Goal: Task Accomplishment & Management: Use online tool/utility

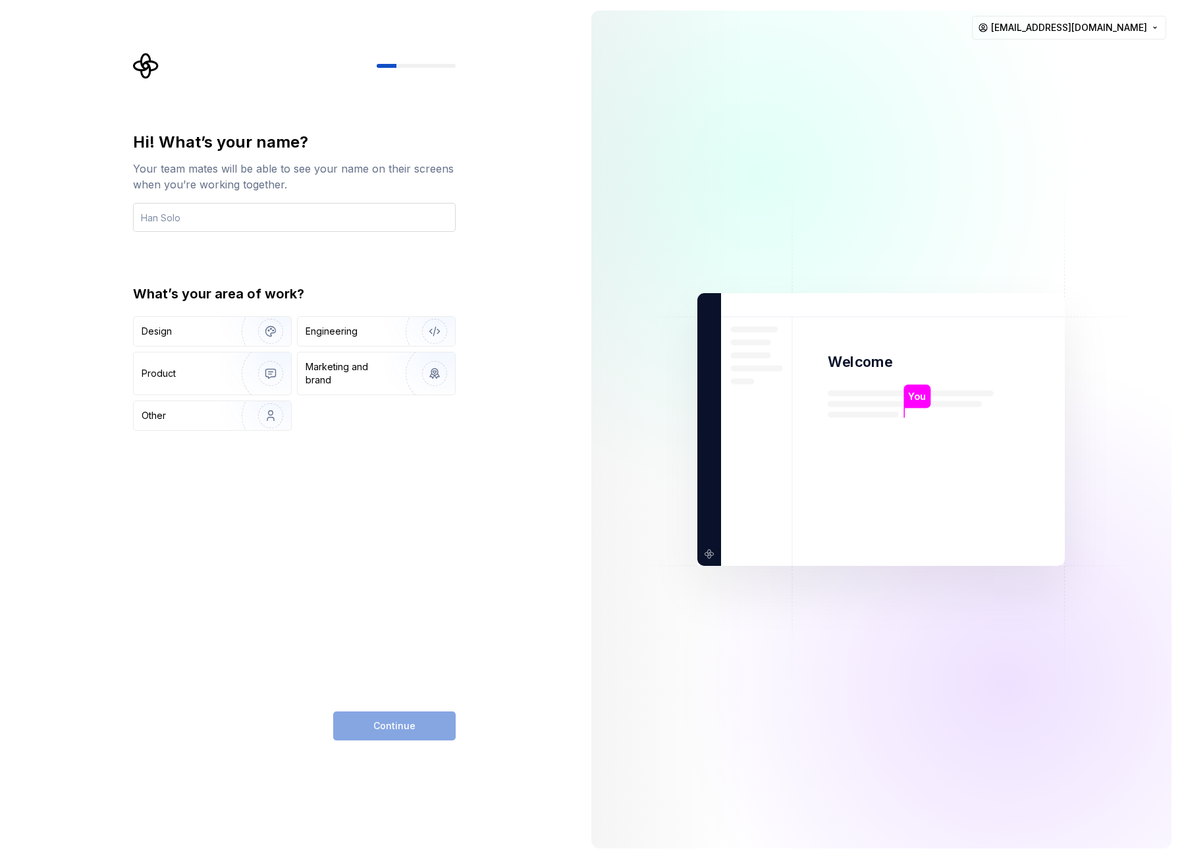
click at [240, 221] on input "text" at bounding box center [294, 217] width 323 height 29
type input "Bajsa"
click at [351, 326] on div "Engineering" at bounding box center [331, 331] width 52 height 13
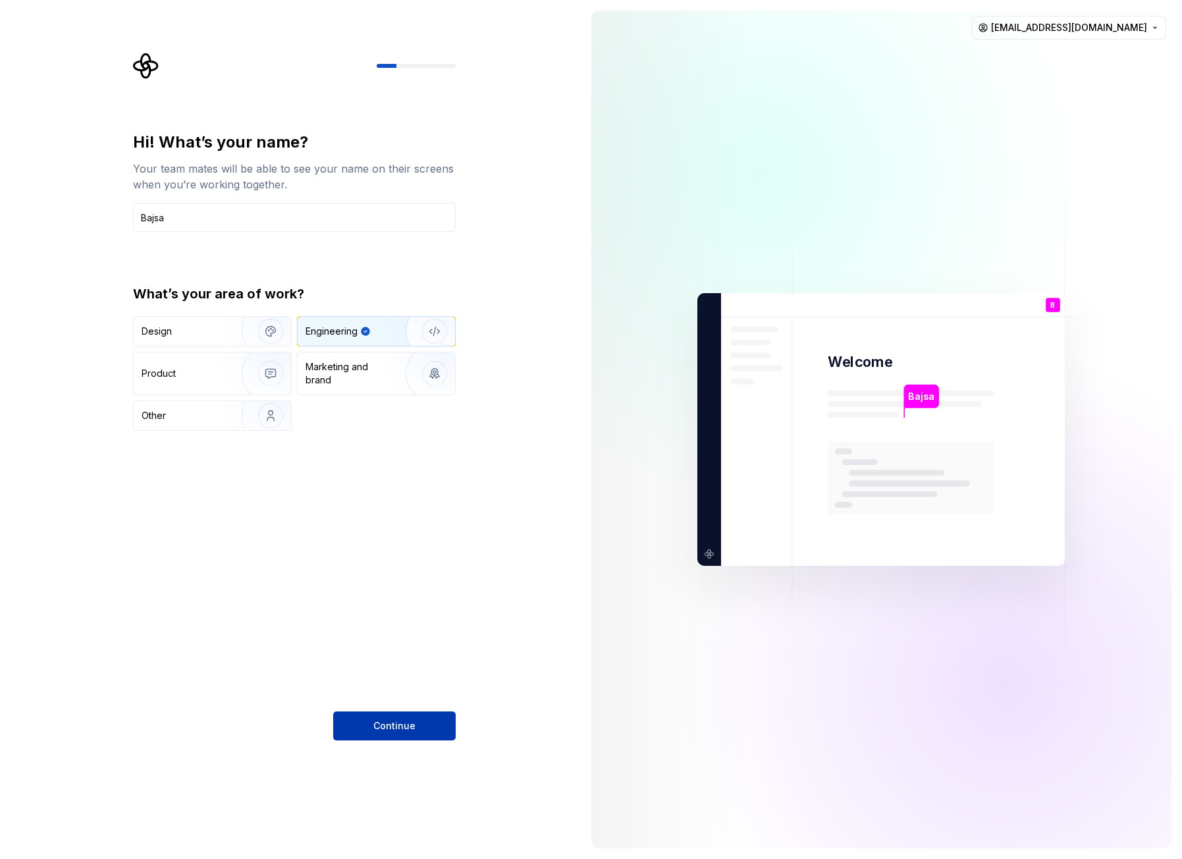
click at [394, 724] on span "Continue" at bounding box center [394, 725] width 42 height 13
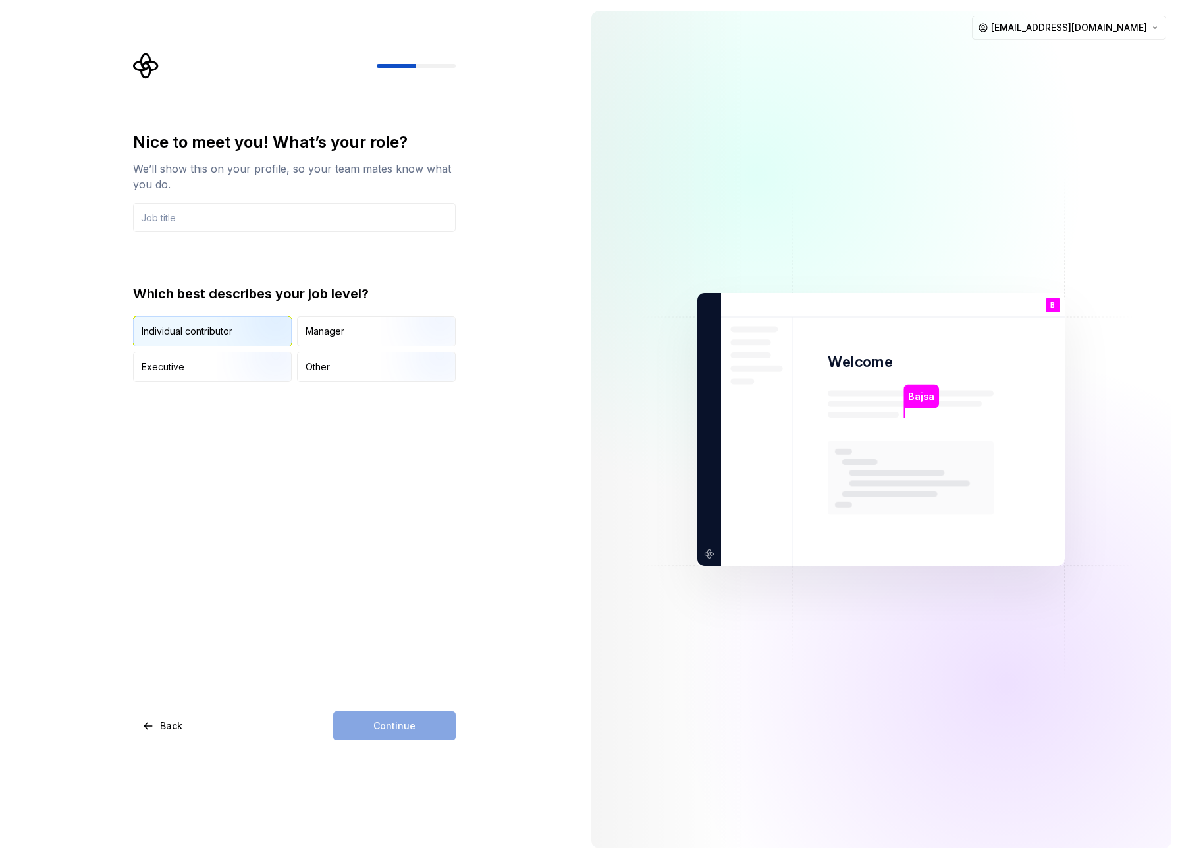
click at [190, 329] on div "Individual contributor" at bounding box center [187, 331] width 91 height 13
click at [385, 720] on div "Continue" at bounding box center [394, 725] width 122 height 29
click at [213, 217] on input "text" at bounding box center [294, 217] width 323 height 29
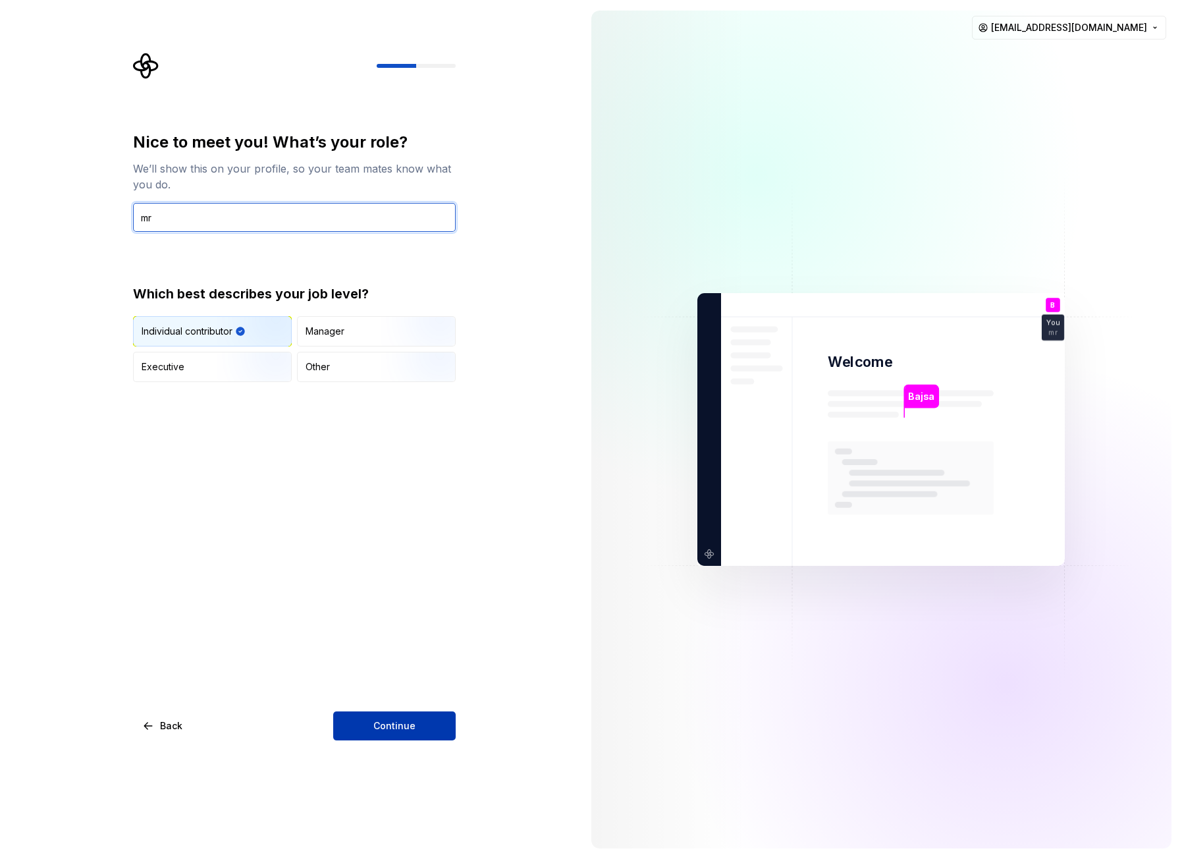
type input "mr"
click at [396, 712] on button "Continue" at bounding box center [394, 725] width 122 height 29
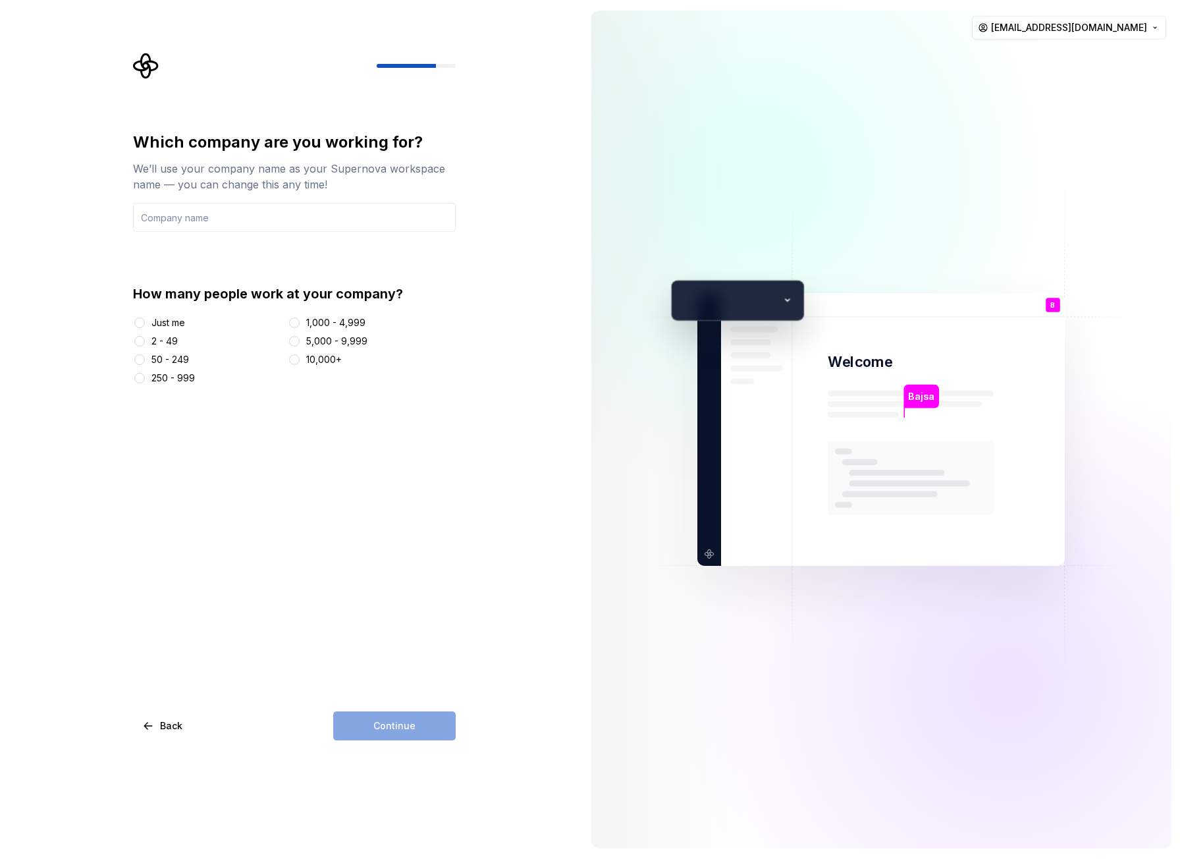
click at [158, 317] on div "Just me" at bounding box center [168, 322] width 34 height 13
click at [145, 317] on button "Just me" at bounding box center [139, 322] width 11 height 11
click at [379, 721] on div "Continue" at bounding box center [394, 725] width 122 height 29
click at [233, 223] on input "text" at bounding box center [294, 217] width 323 height 29
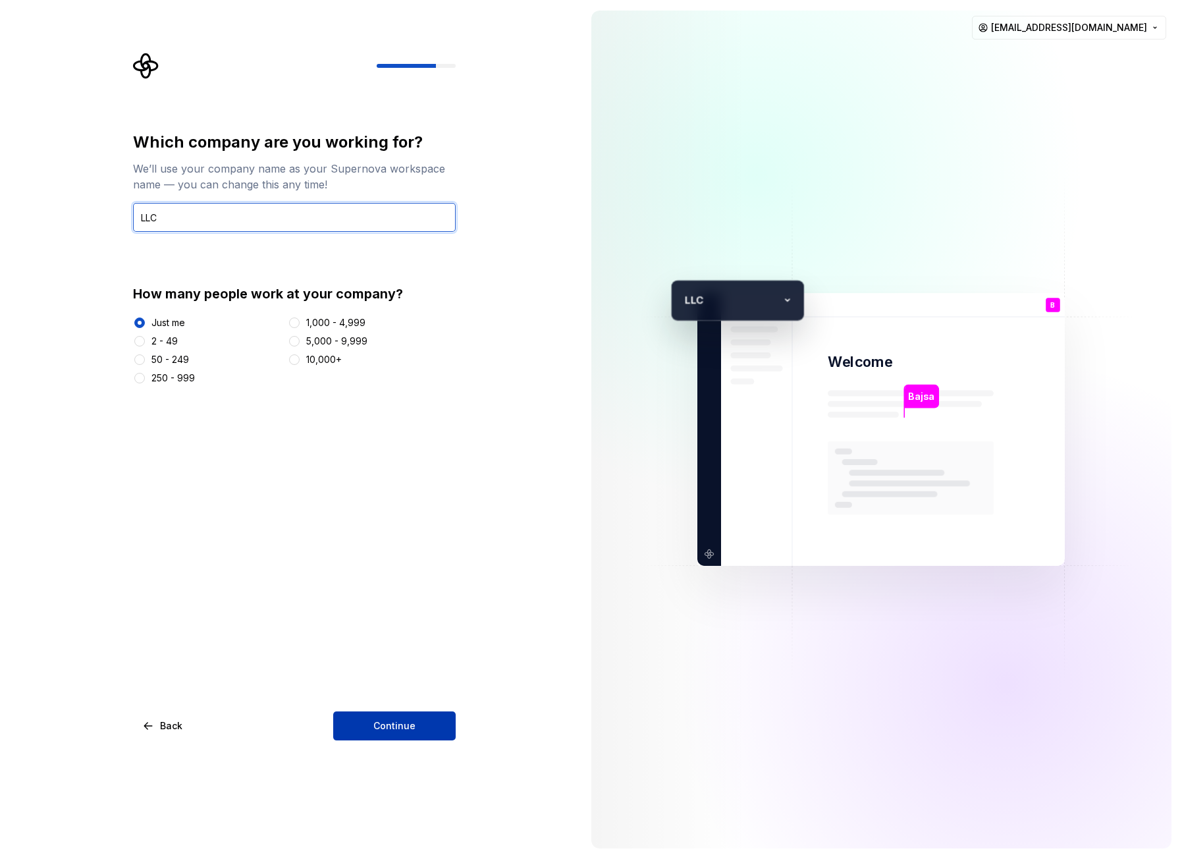
type input "LLC"
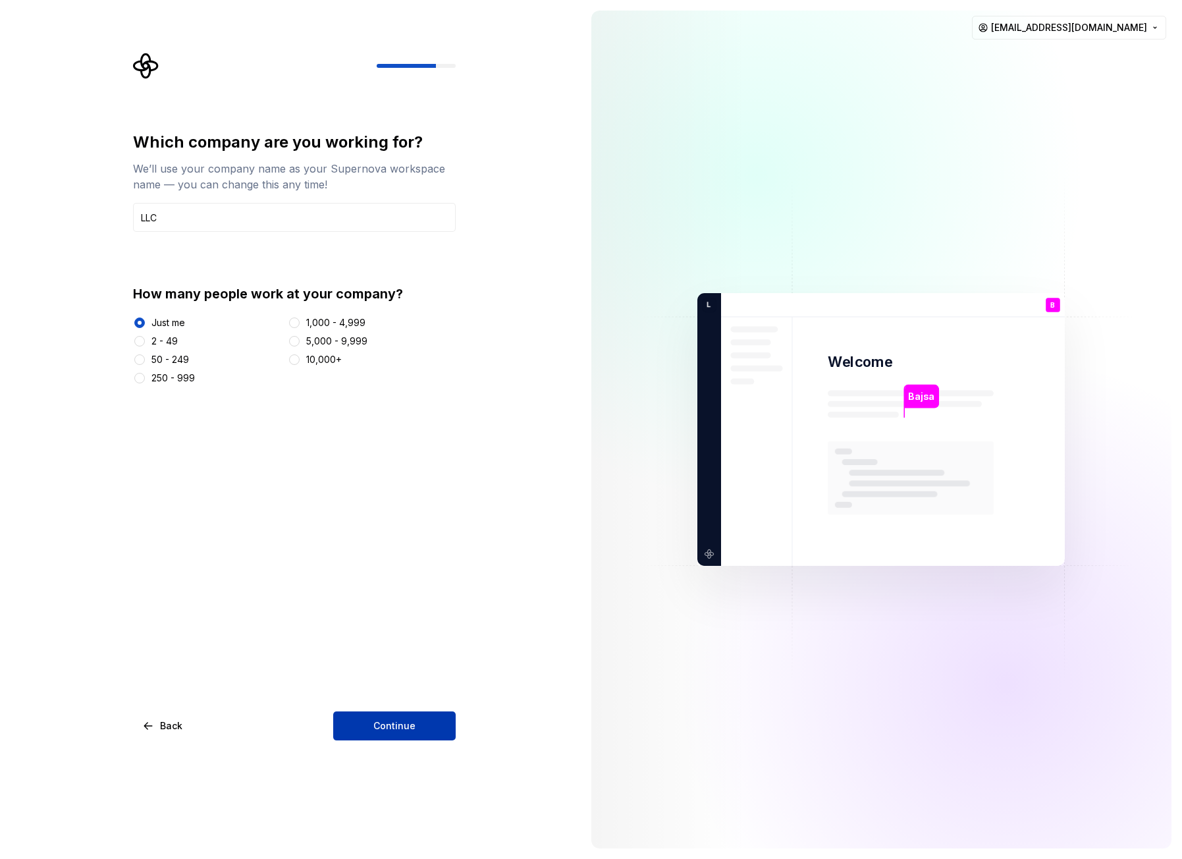
click at [359, 726] on button "Continue" at bounding box center [394, 725] width 122 height 29
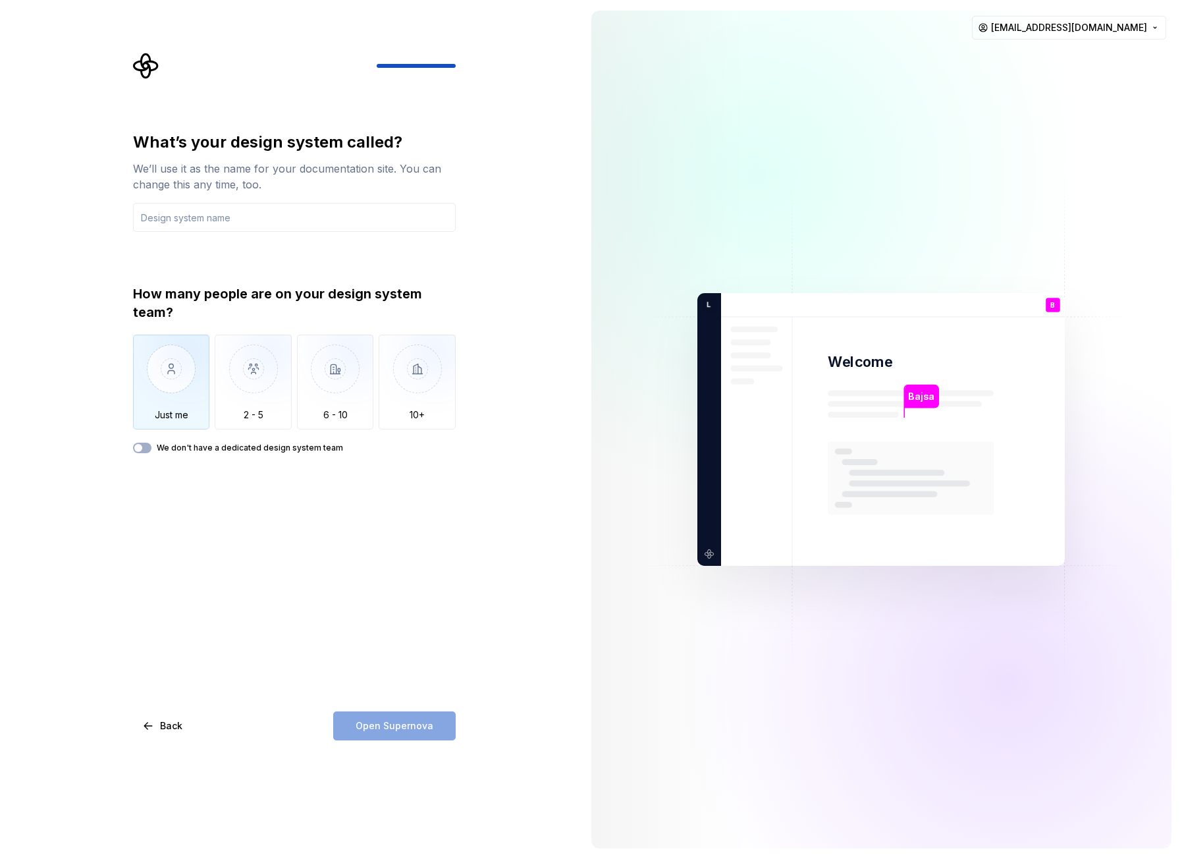
click at [186, 373] on img "button" at bounding box center [171, 378] width 77 height 88
click at [198, 206] on input "text" at bounding box center [294, 217] width 323 height 29
click at [398, 731] on span "Open Supernova" at bounding box center [395, 725] width 78 height 13
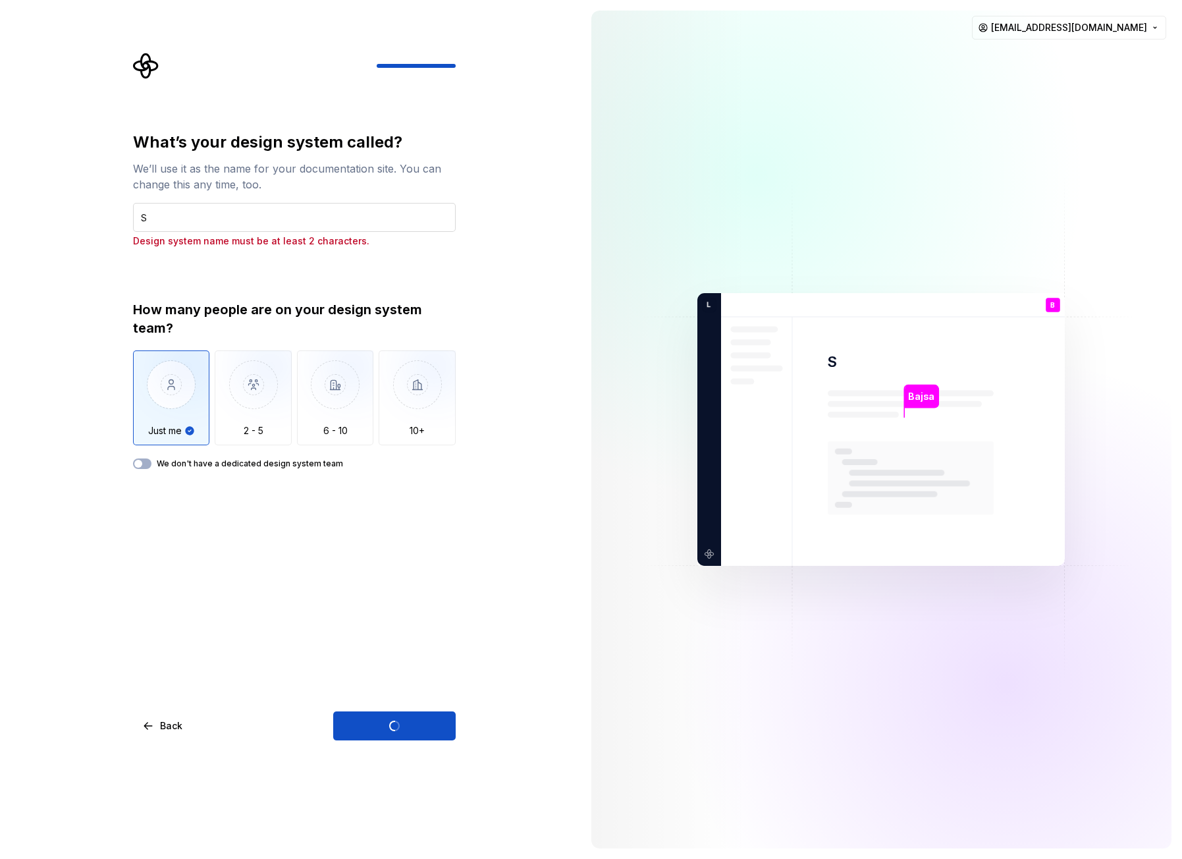
click at [199, 223] on input "S" at bounding box center [294, 217] width 323 height 29
type input "Se"
click at [379, 719] on div "Open Supernova" at bounding box center [394, 725] width 122 height 29
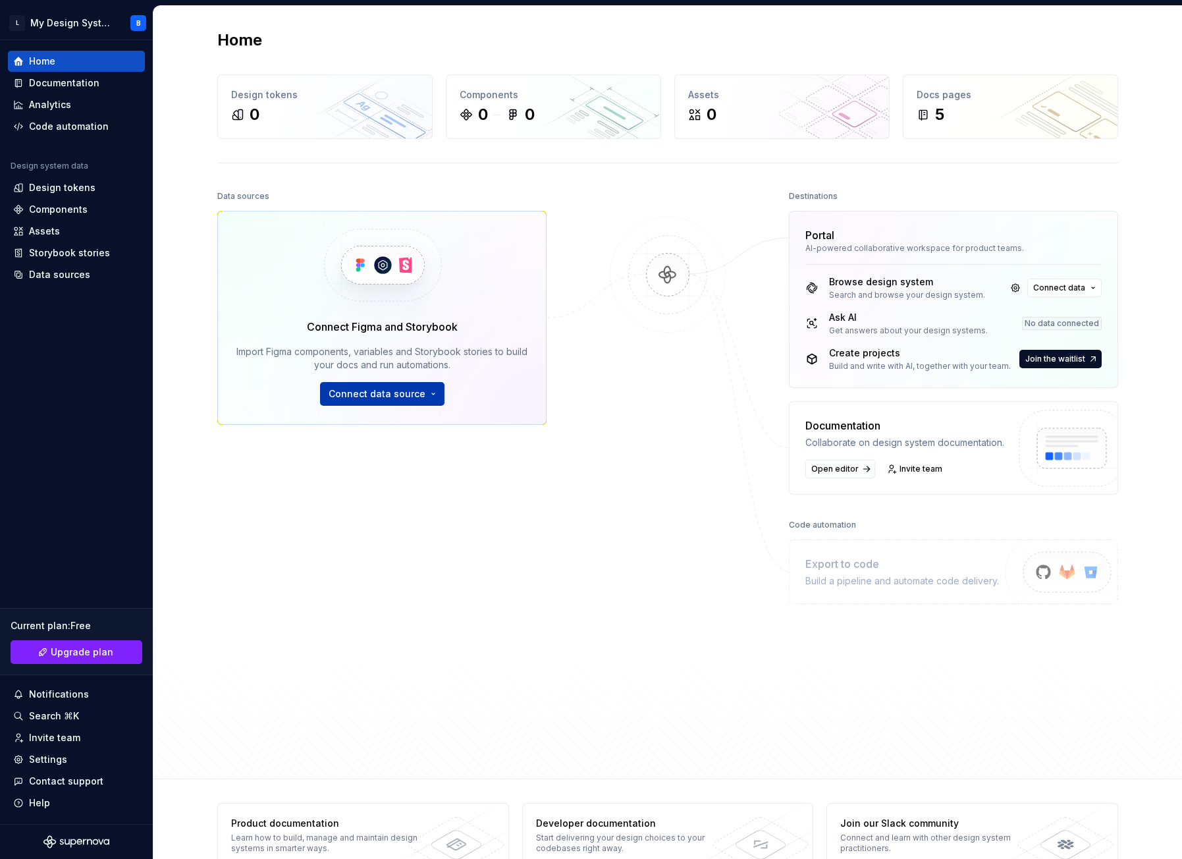
click at [369, 392] on span "Connect data source" at bounding box center [377, 393] width 97 height 13
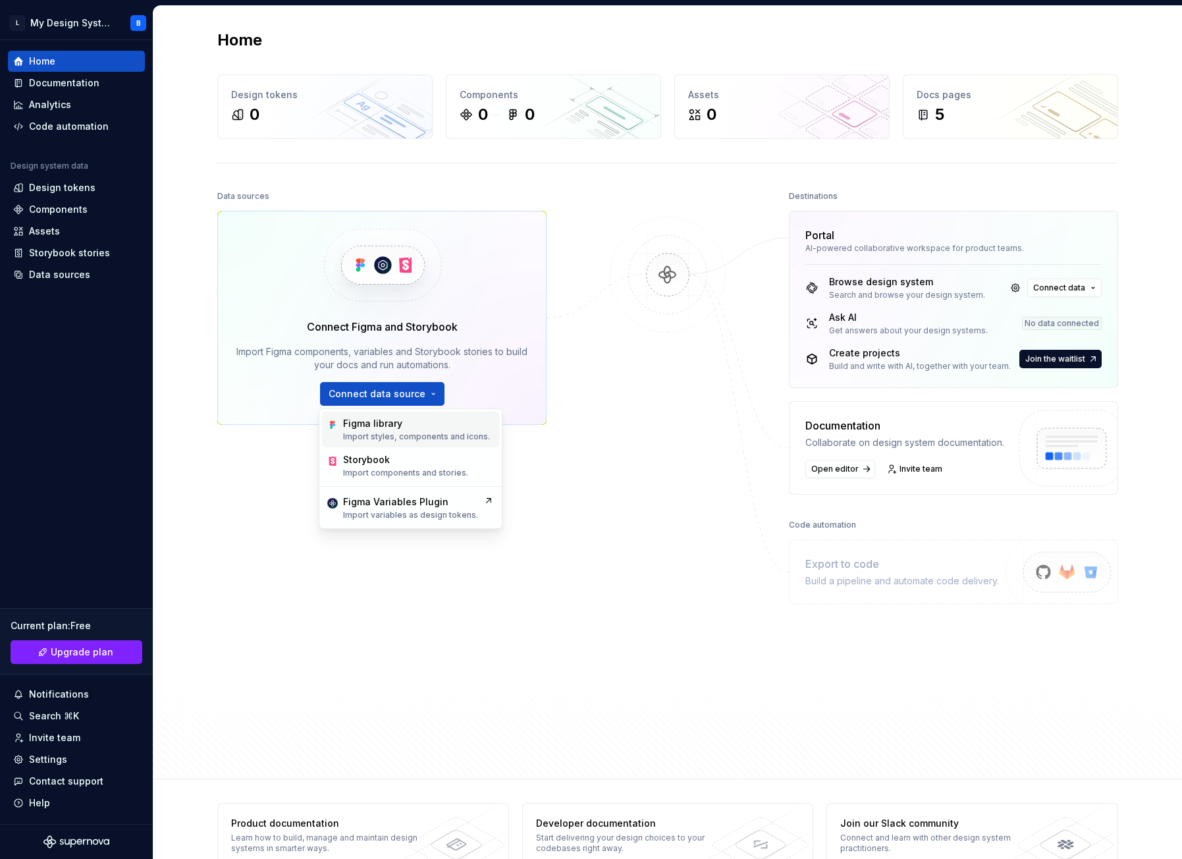
click at [379, 425] on div "Figma library" at bounding box center [372, 423] width 59 height 13
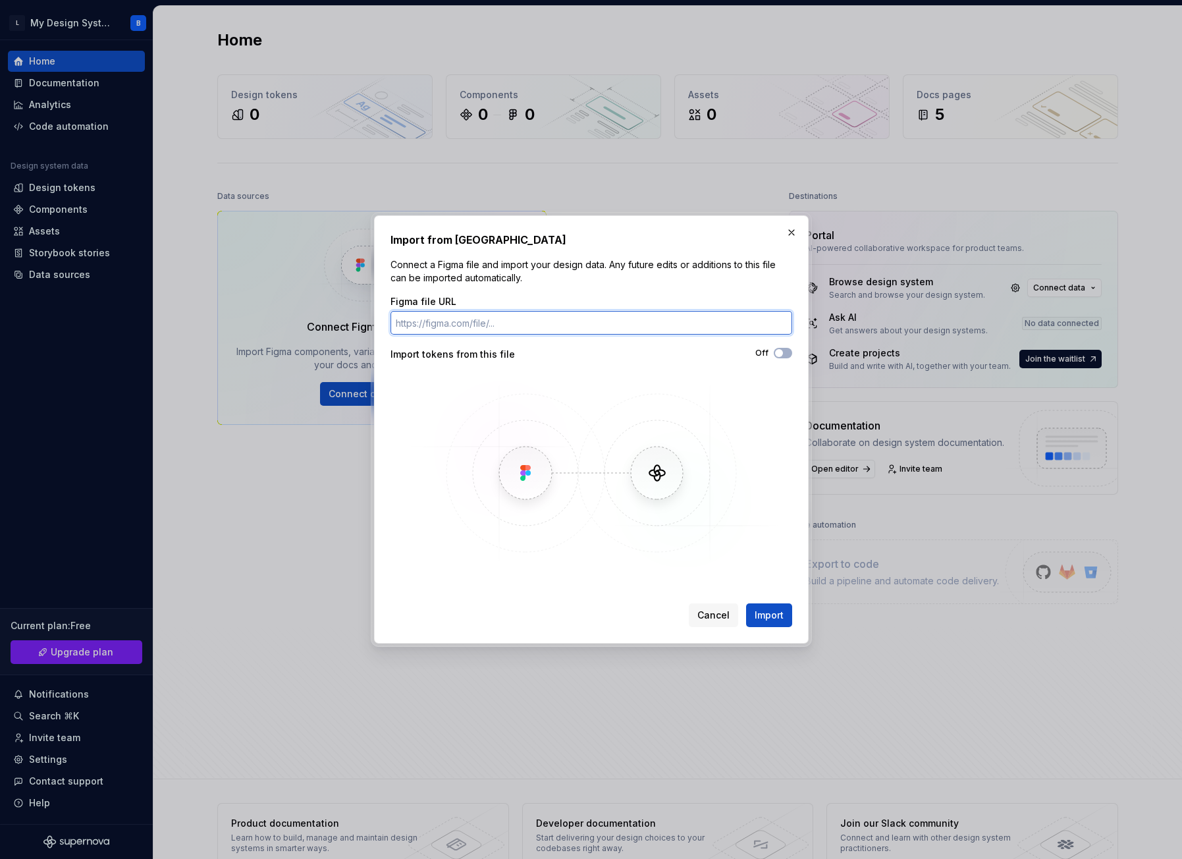
click at [537, 321] on input "Figma file URL" at bounding box center [591, 323] width 402 height 24
paste input "https://www.figma.com/design/GksOGnGvm5hAP2p5HTnuZQ/Sendly-V2?node-id=43-234&p=…"
type input "https://www.figma.com/design/GksOGnGvm5hAP2p5HTnuZQ/Sendly-V2?node-id=43-234&p=…"
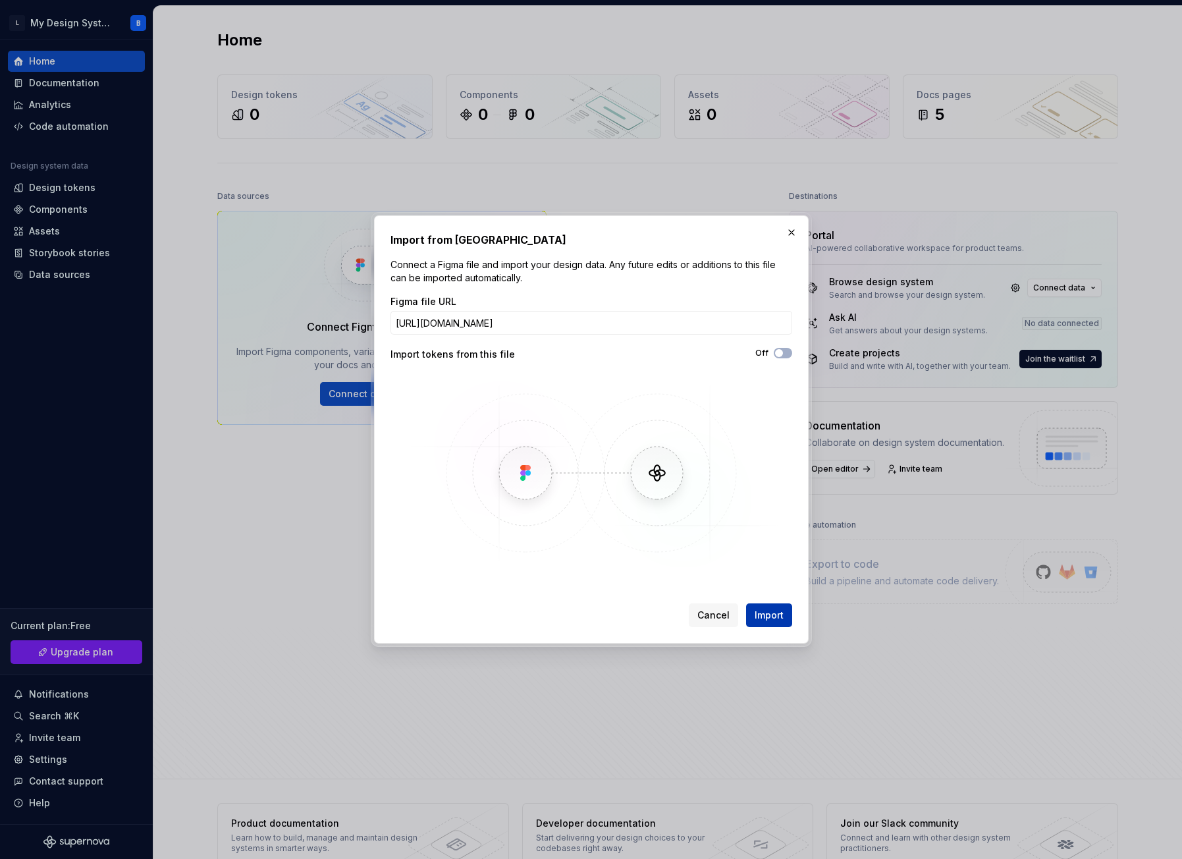
click at [776, 617] on span "Import" at bounding box center [768, 614] width 29 height 13
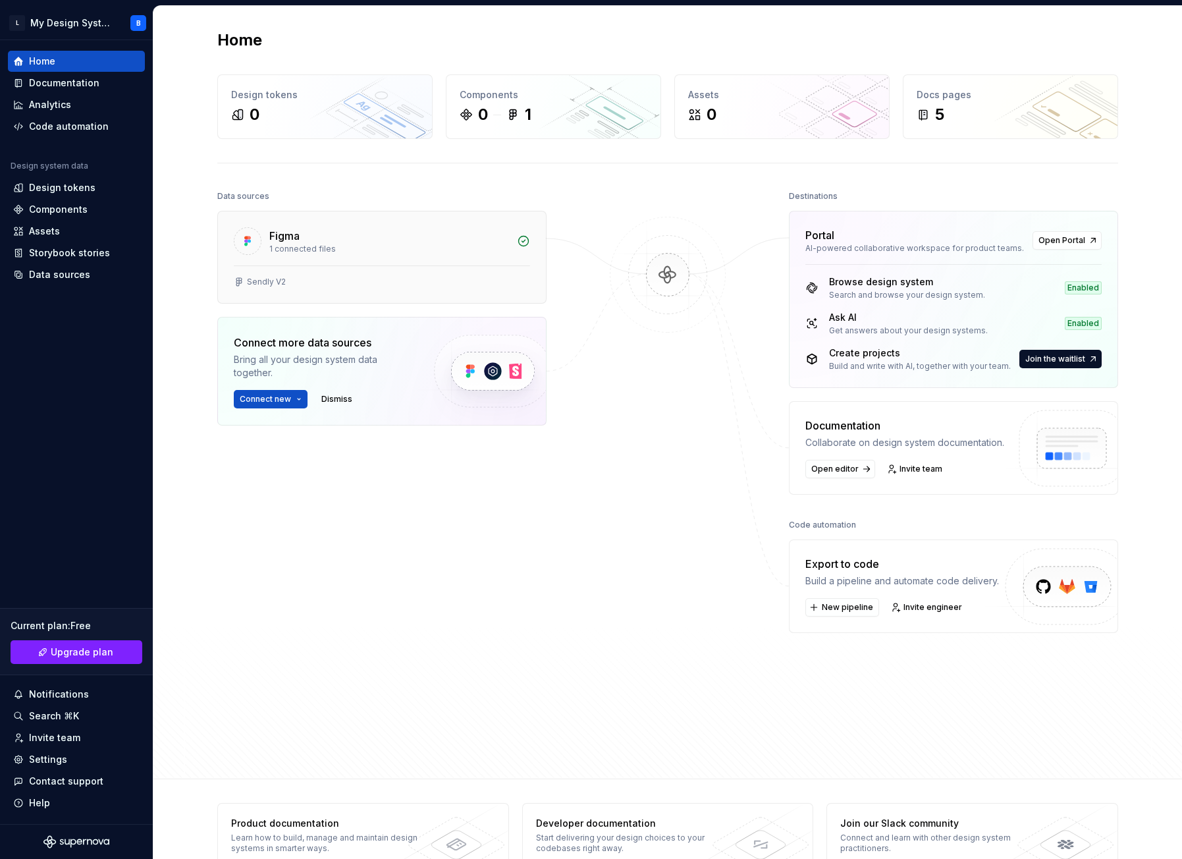
click at [300, 262] on div "Figma 1 connected files" at bounding box center [382, 238] width 328 height 54
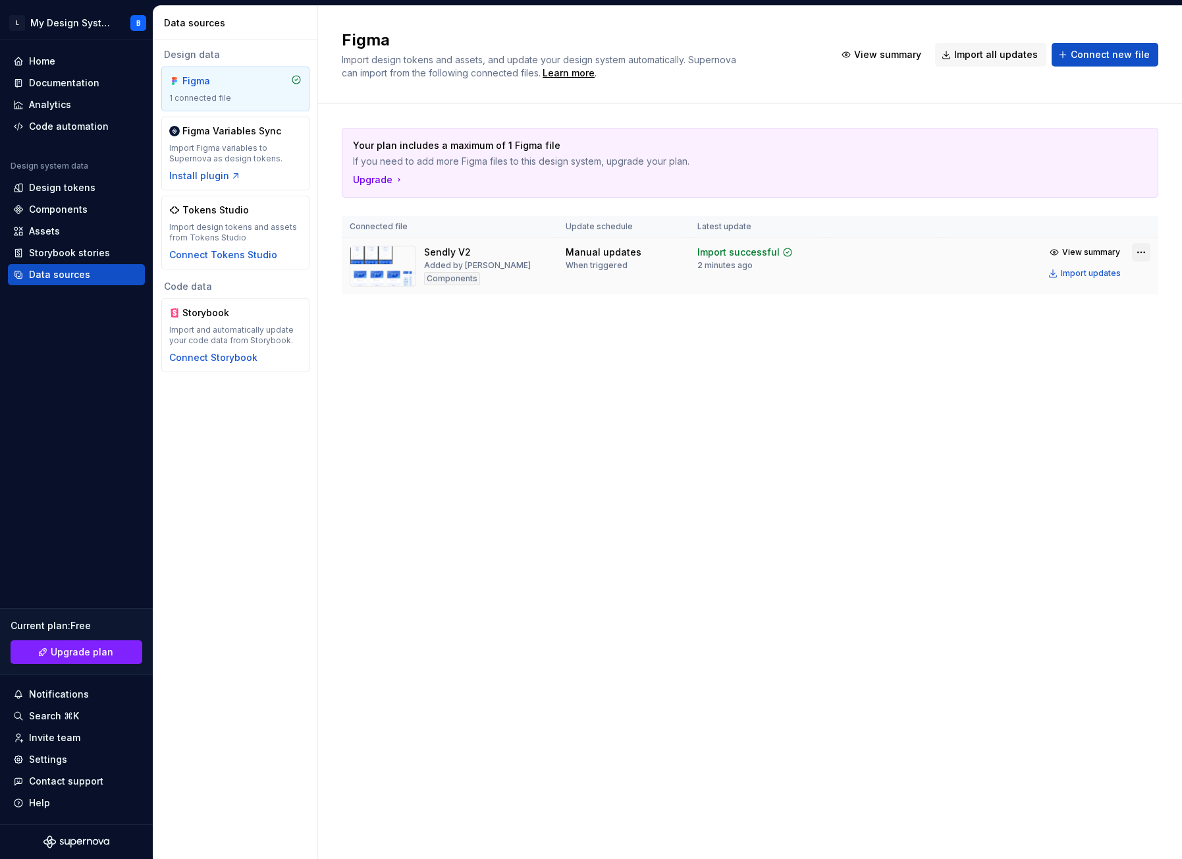
click at [1142, 258] on html "L My Design System B Home Documentation Analytics Code automation Design system…" at bounding box center [591, 429] width 1182 height 859
click at [763, 335] on html "L My Design System B Home Documentation Analytics Code automation Design system…" at bounding box center [591, 429] width 1182 height 859
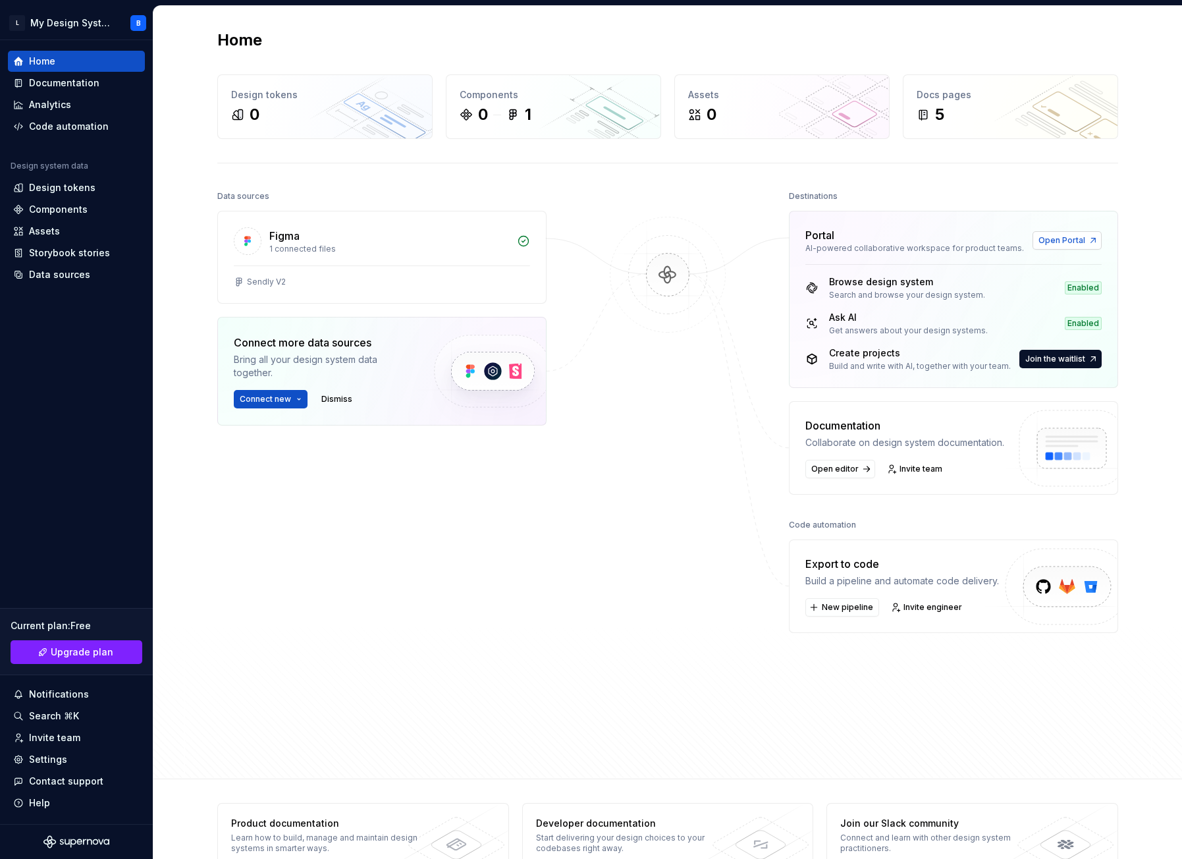
click at [1060, 240] on span "Open Portal" at bounding box center [1061, 240] width 47 height 11
click at [450, 250] on div "1 connected files" at bounding box center [389, 249] width 240 height 11
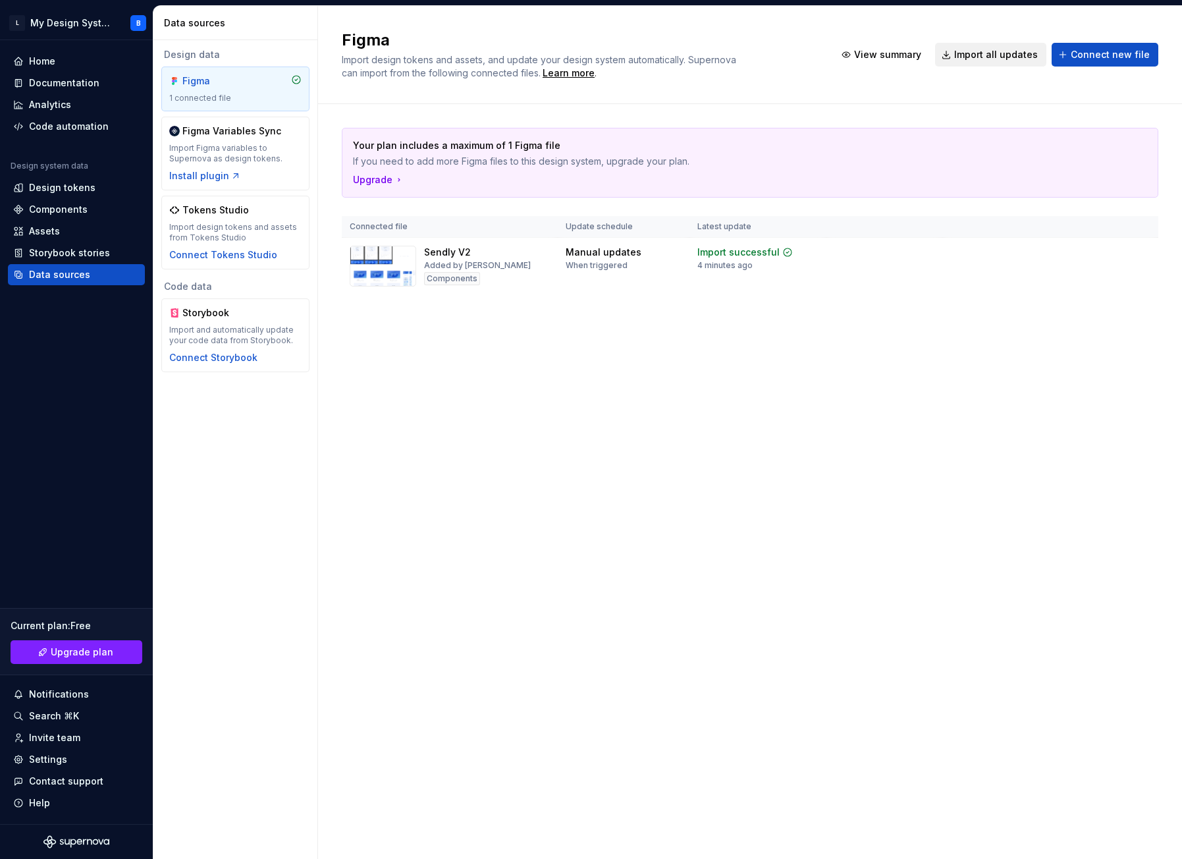
click at [1013, 59] on span "Import all updates" at bounding box center [996, 54] width 84 height 13
click at [947, 278] on td "View summary Import updates" at bounding box center [1050, 263] width 216 height 50
click at [1138, 250] on html "L My Design System B Home Documentation Analytics Code automation Design system…" at bounding box center [591, 429] width 1182 height 859
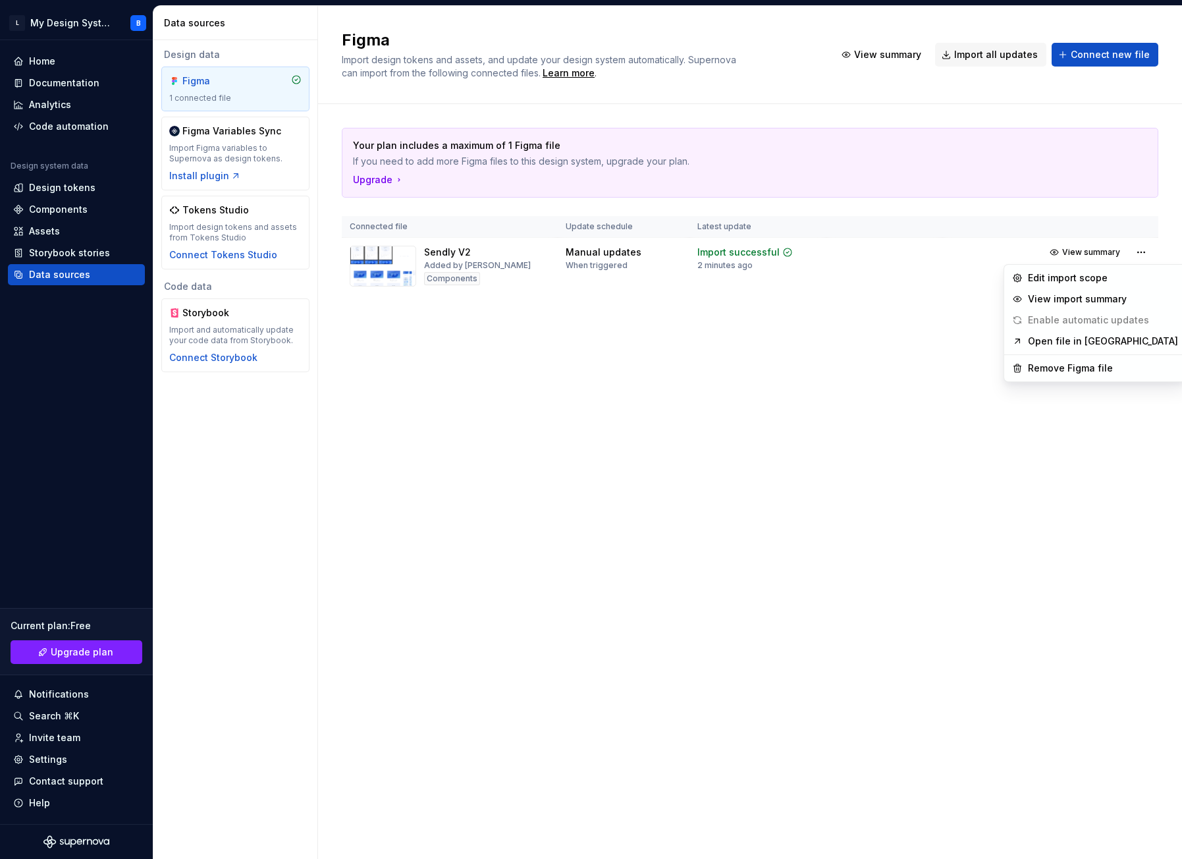
drag, startPoint x: 650, startPoint y: 314, endPoint x: 607, endPoint y: 305, distance: 43.8
click at [644, 314] on html "L My Design System B Home Documentation Analytics Code automation Design system…" at bounding box center [591, 429] width 1182 height 859
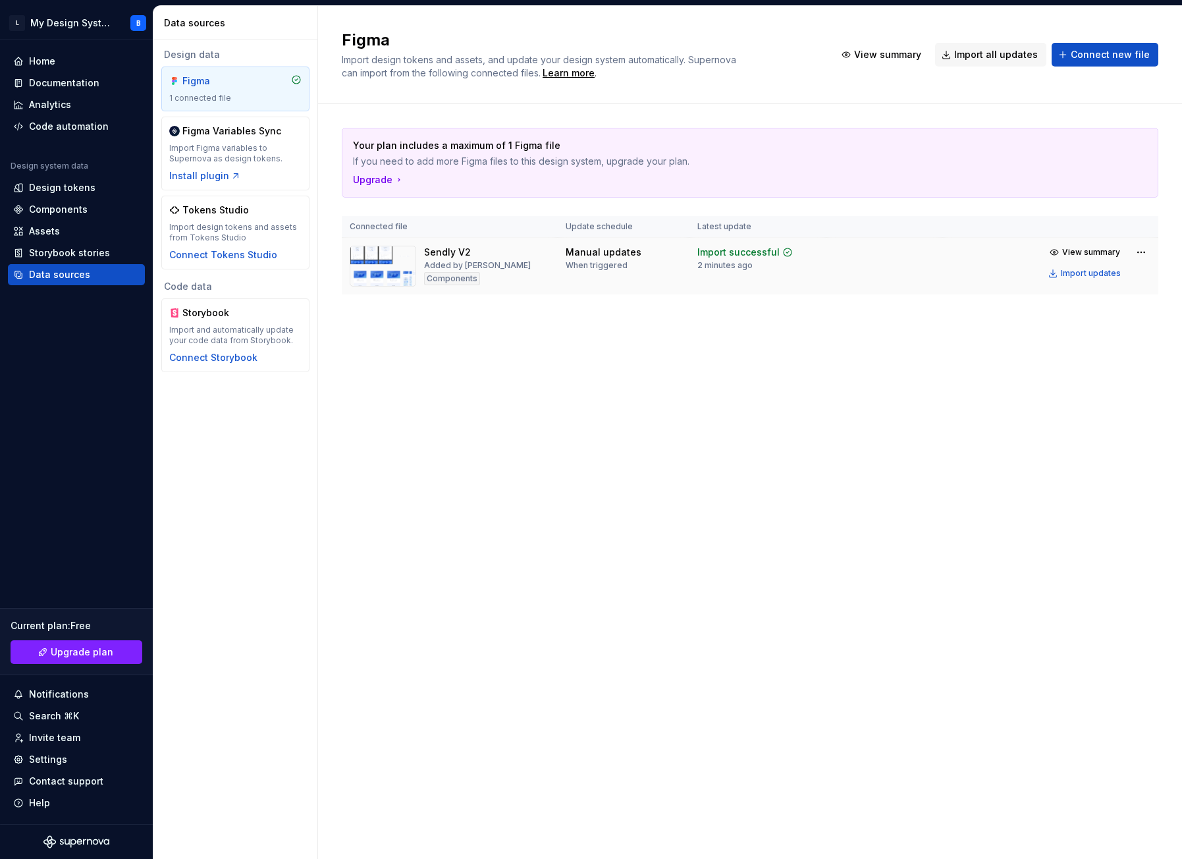
drag, startPoint x: 386, startPoint y: 251, endPoint x: 691, endPoint y: 262, distance: 305.0
click at [691, 262] on td "Import successful 2 minutes ago" at bounding box center [757, 266] width 137 height 57
click at [659, 244] on td "Manual updates When triggered" at bounding box center [624, 266] width 132 height 57
drag, startPoint x: 633, startPoint y: 249, endPoint x: 493, endPoint y: 339, distance: 166.7
click at [493, 339] on div "Your plan includes a maximum of 1 Figma file If you need to add more Figma file…" at bounding box center [750, 224] width 816 height 240
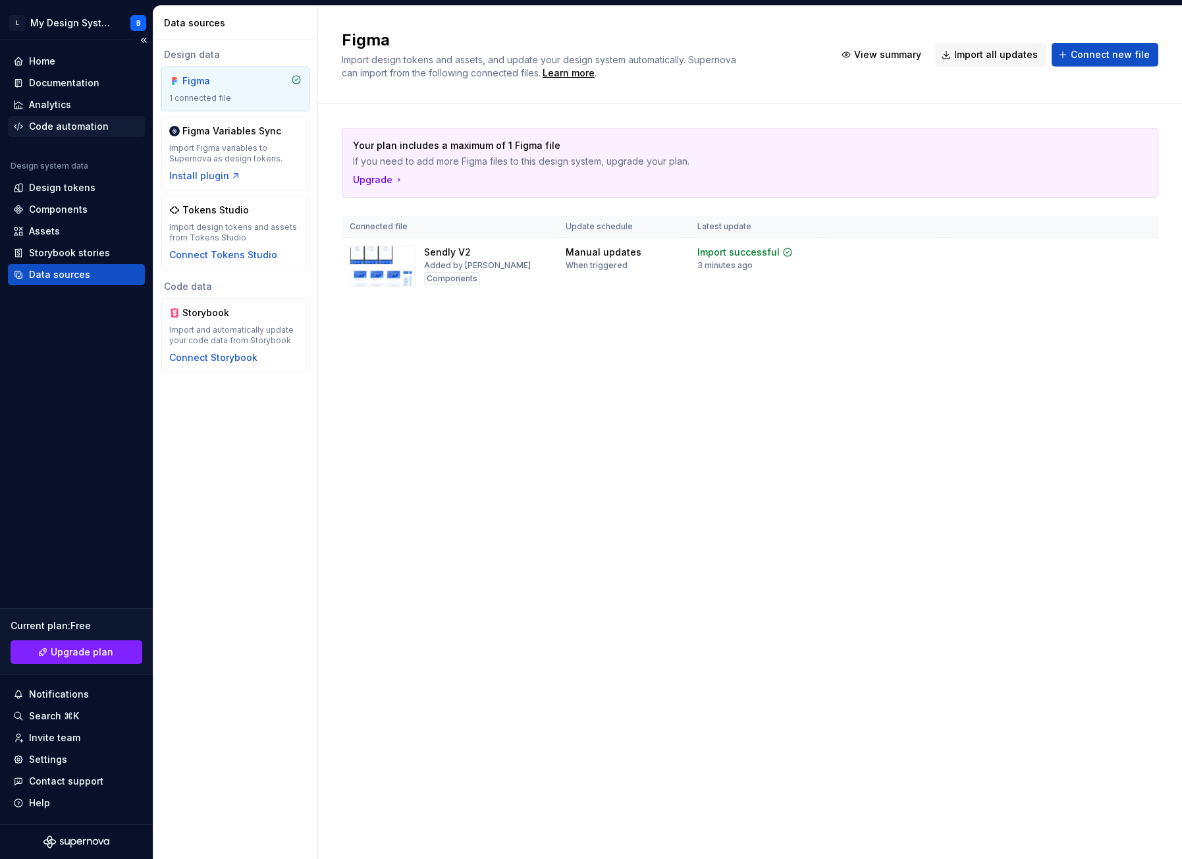
click at [58, 126] on div "Code automation" at bounding box center [69, 126] width 80 height 13
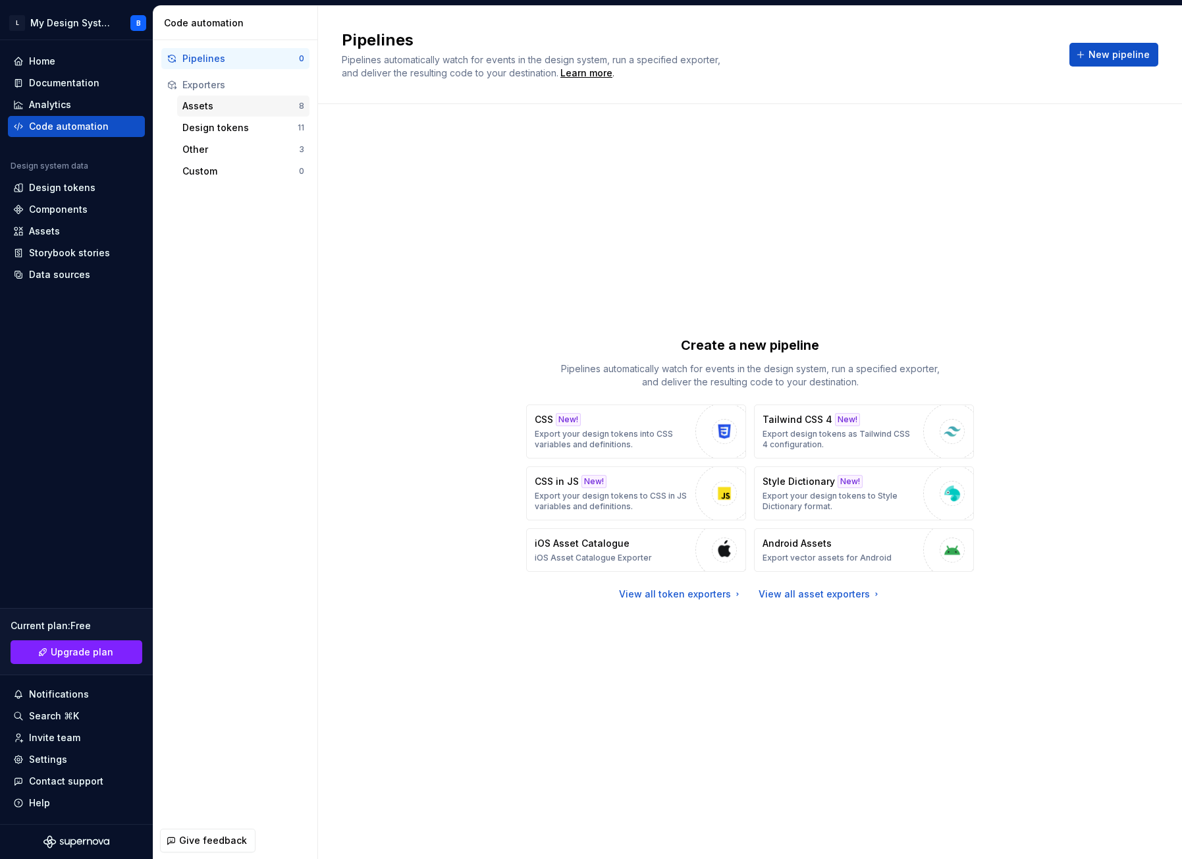
click at [206, 103] on div "Assets" at bounding box center [240, 105] width 117 height 13
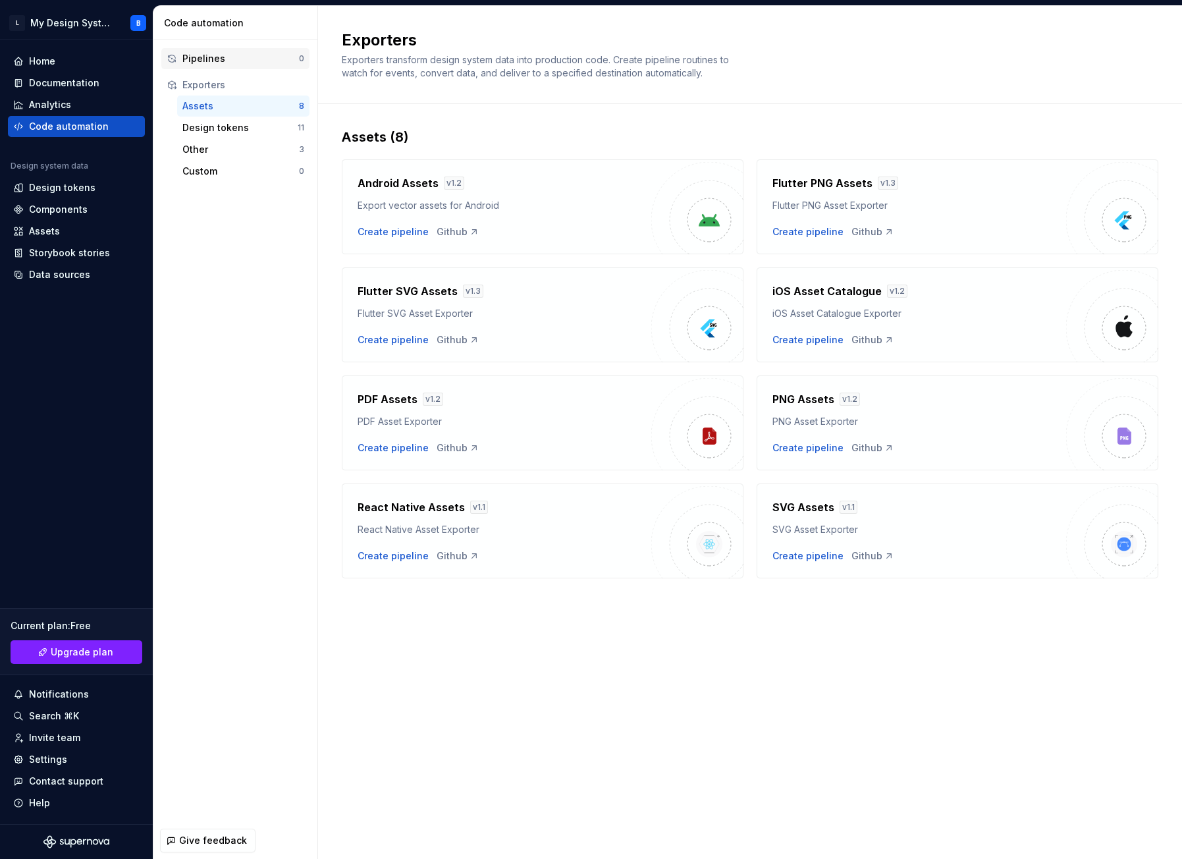
click at [205, 55] on div "Pipelines" at bounding box center [240, 58] width 117 height 13
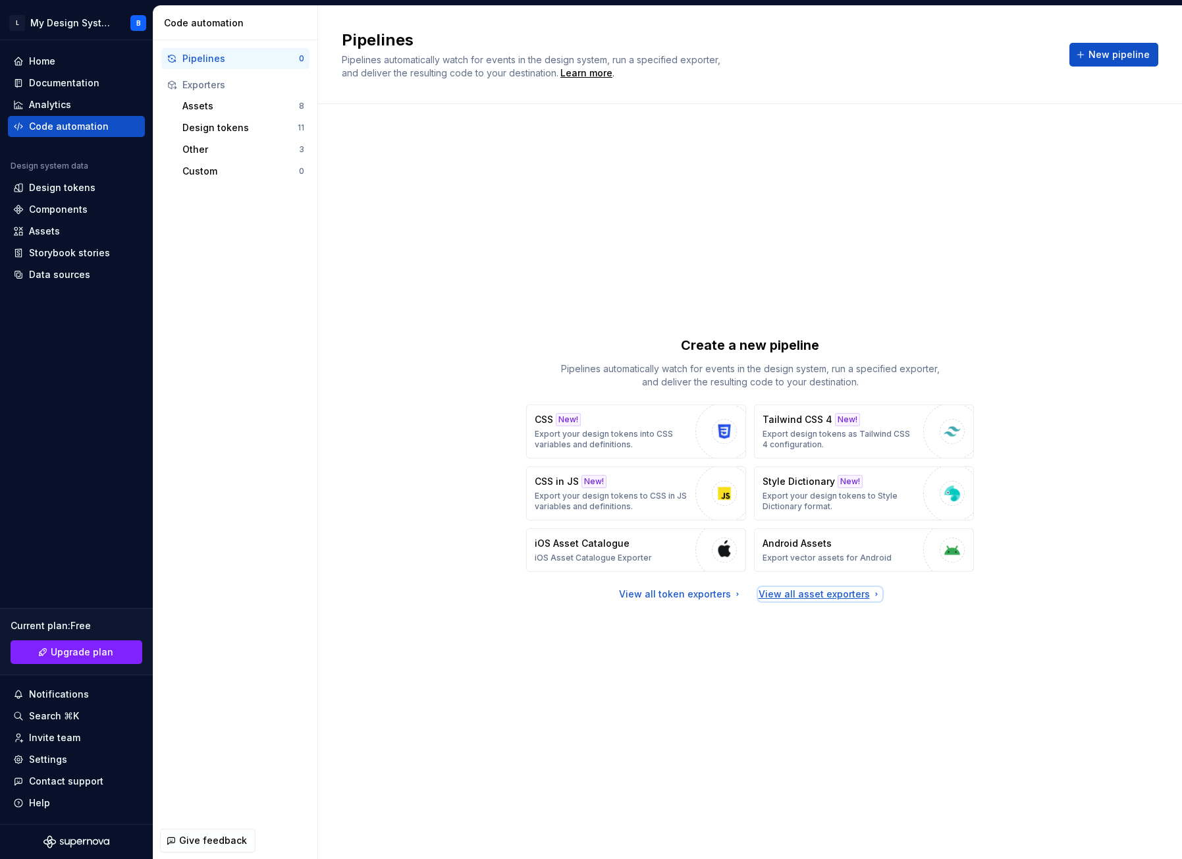
click at [799, 594] on div "View all asset exporters" at bounding box center [819, 593] width 123 height 13
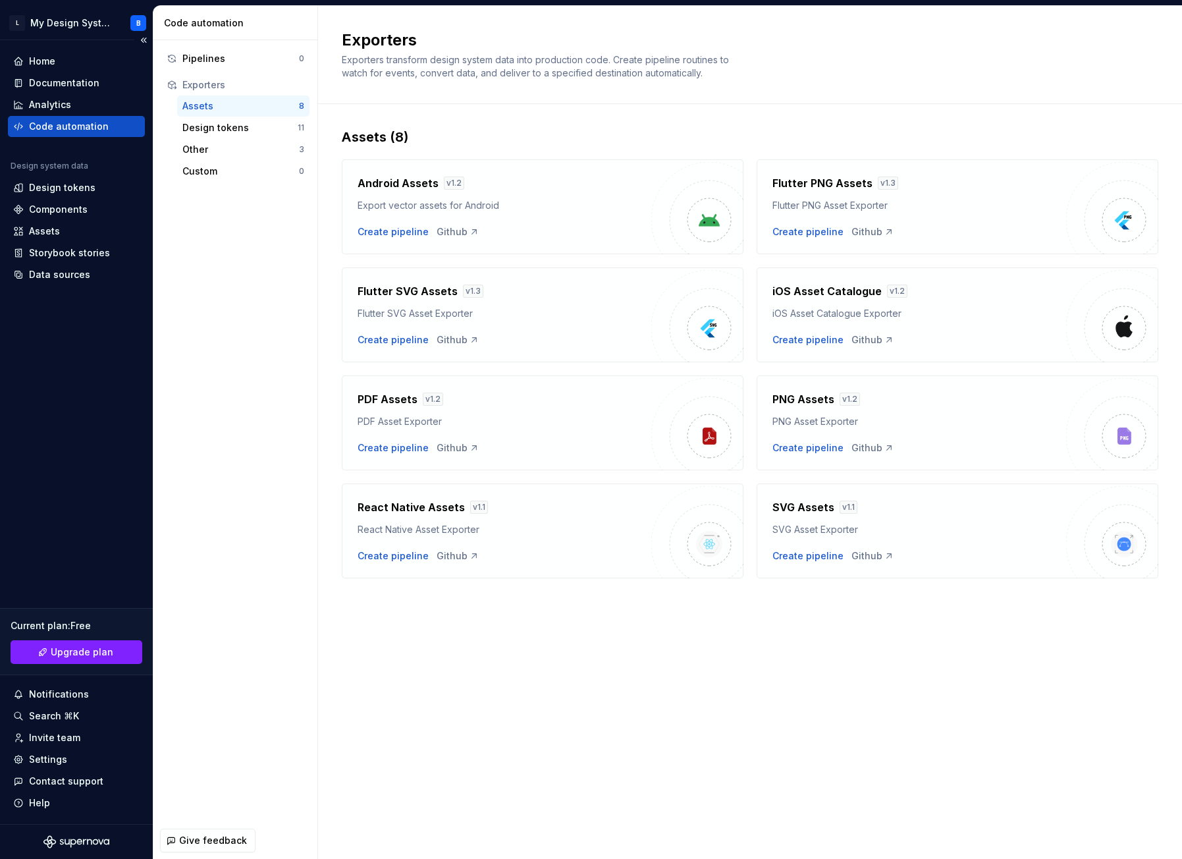
click at [66, 128] on div "Code automation" at bounding box center [69, 126] width 80 height 13
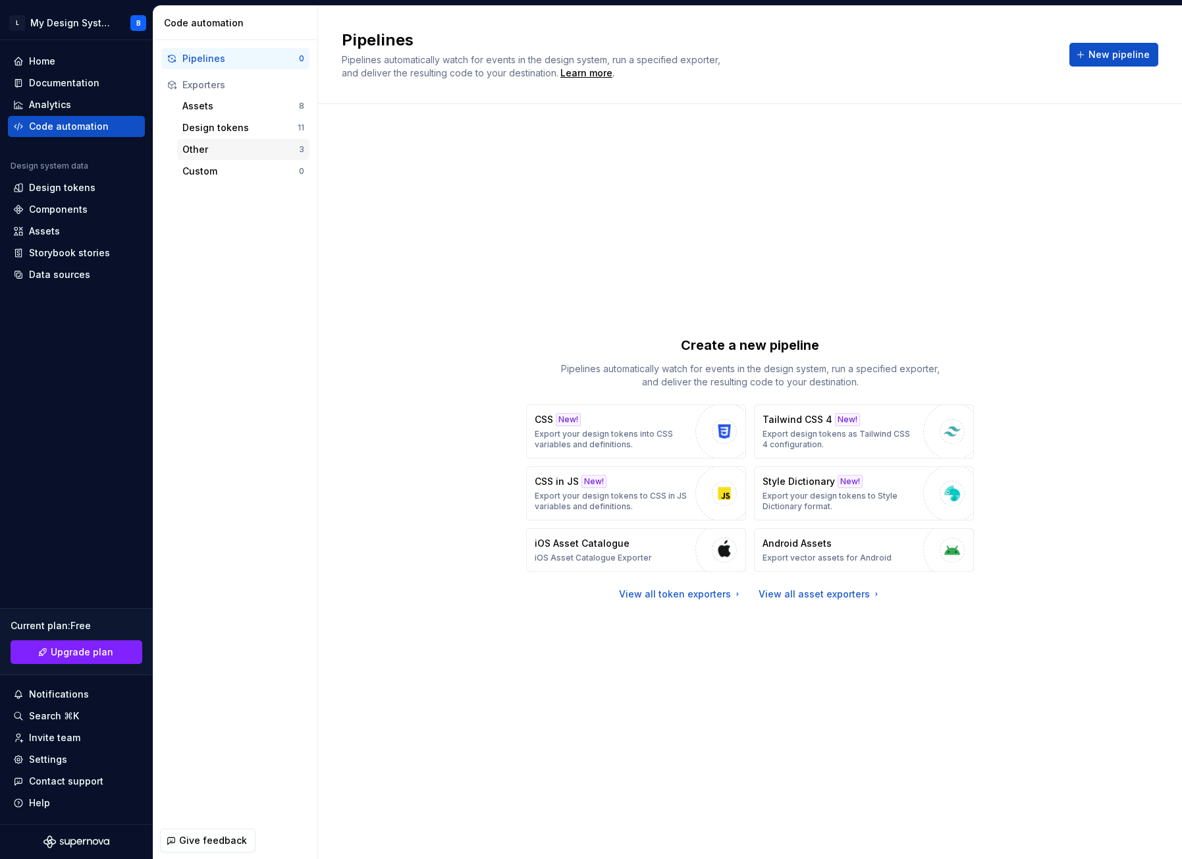
click at [199, 151] on div "Other" at bounding box center [240, 149] width 117 height 13
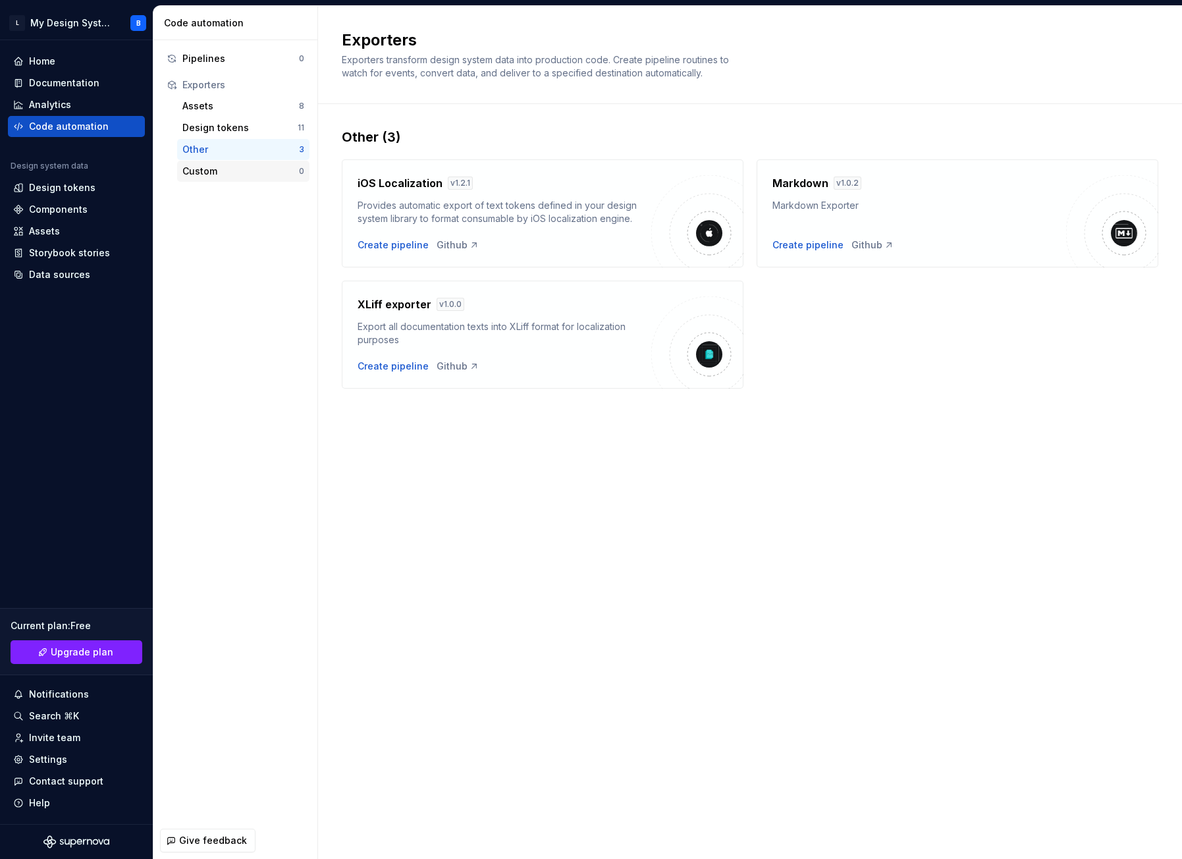
click at [202, 173] on div "Custom" at bounding box center [240, 171] width 117 height 13
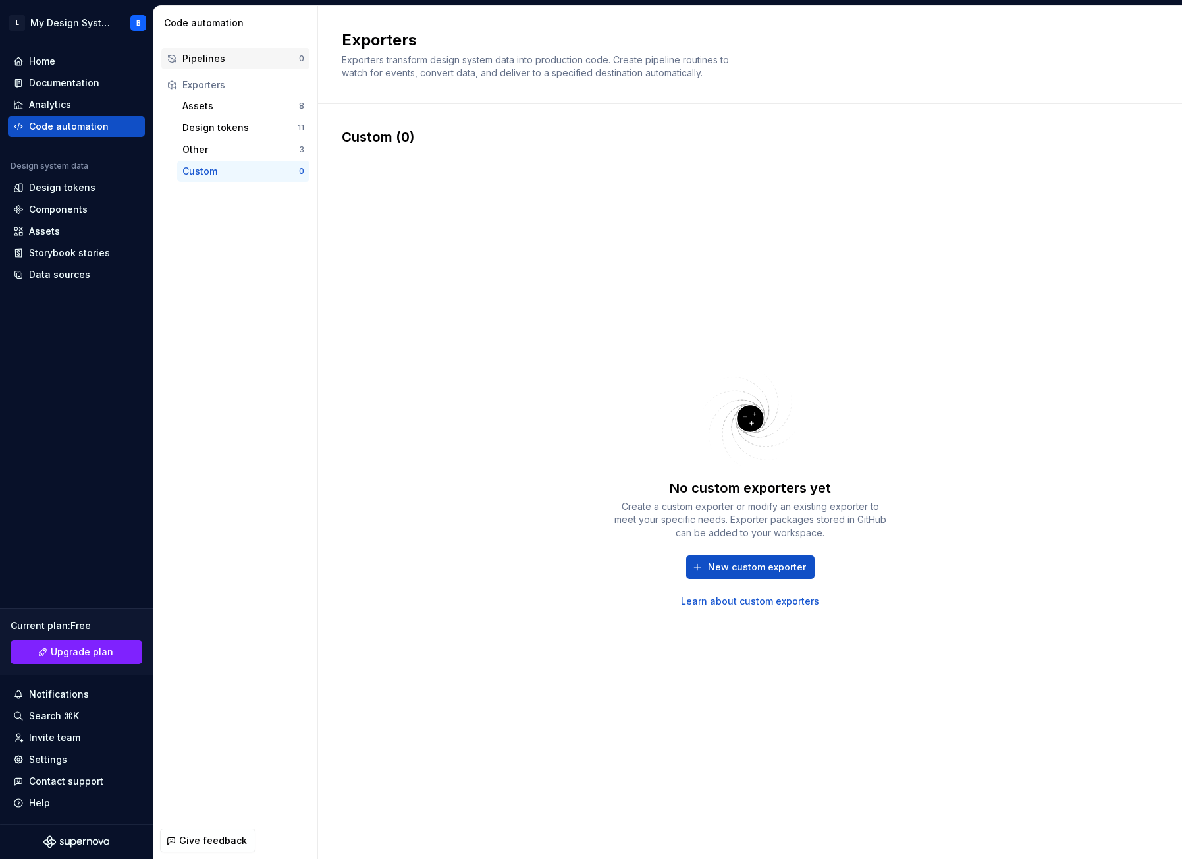
click at [218, 61] on div "Pipelines" at bounding box center [240, 58] width 117 height 13
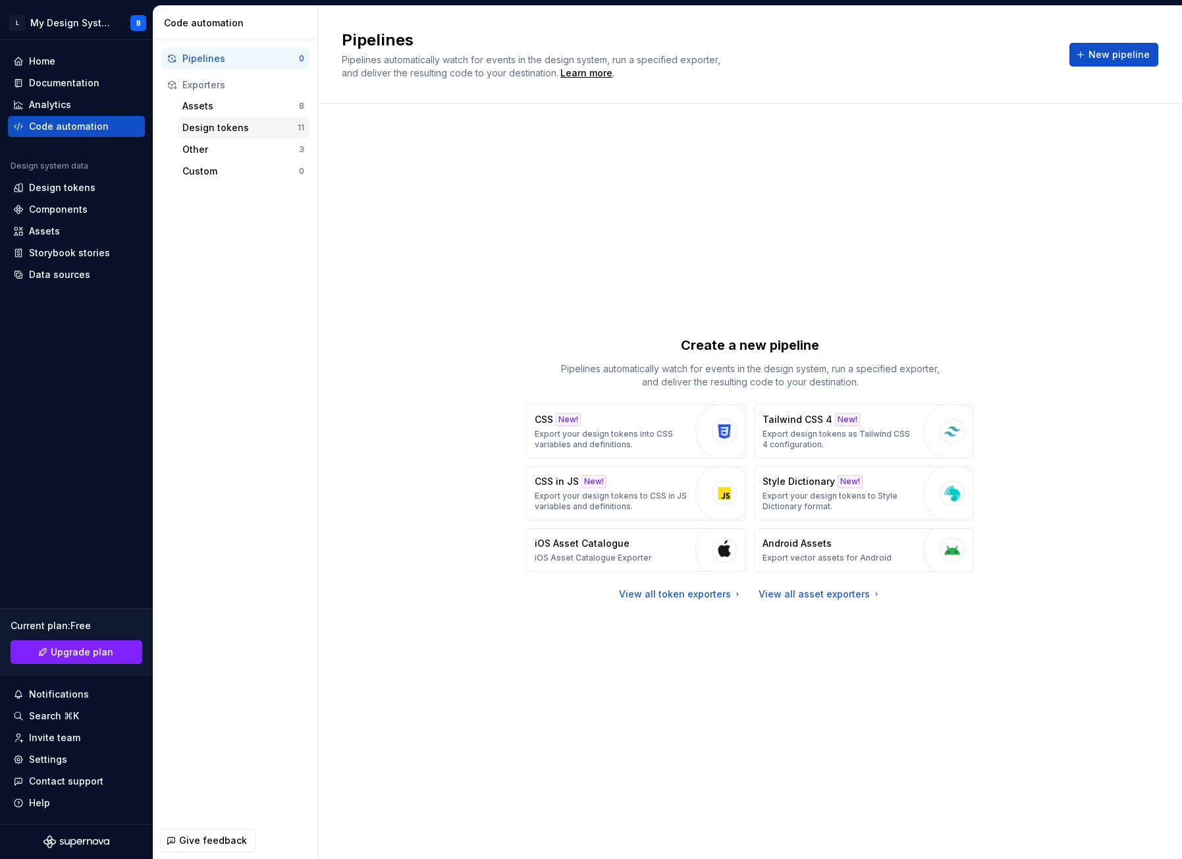
click at [225, 128] on div "Design tokens" at bounding box center [239, 127] width 115 height 13
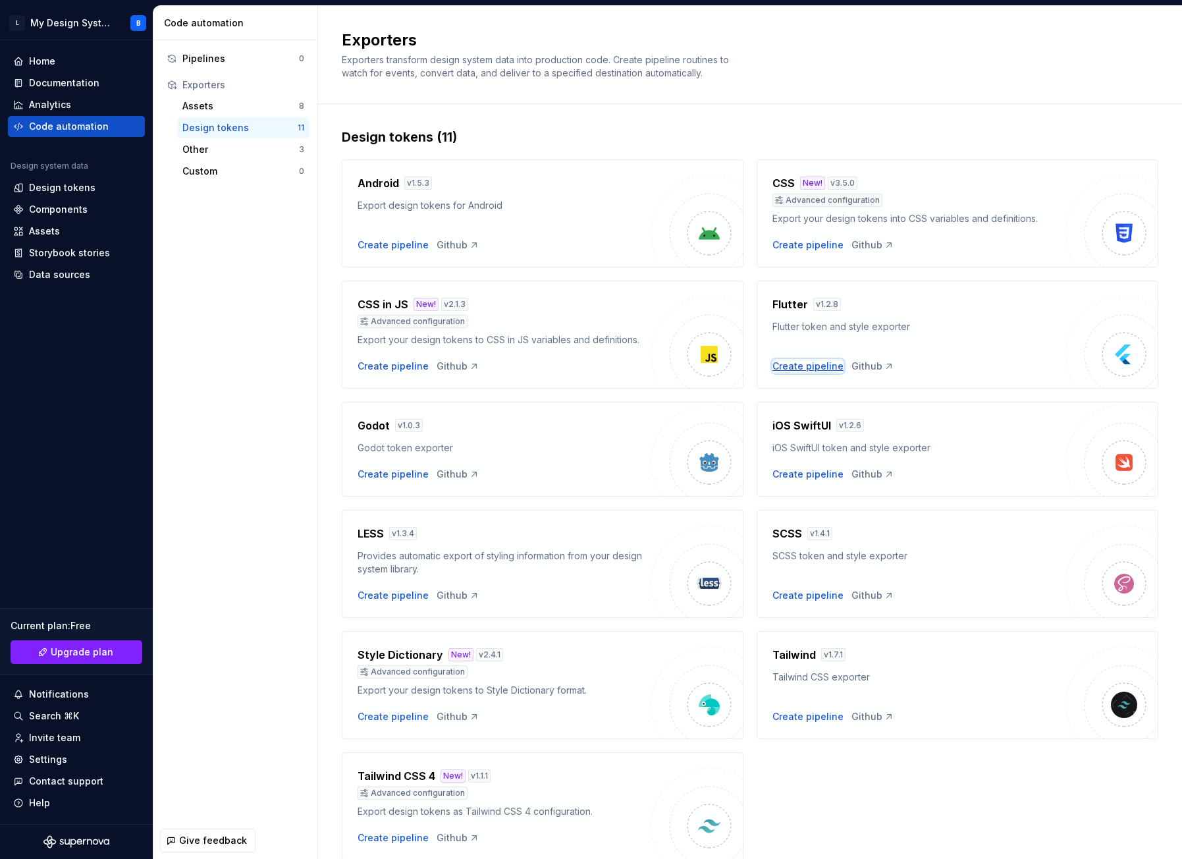
click at [797, 369] on div "Create pipeline" at bounding box center [807, 365] width 71 height 13
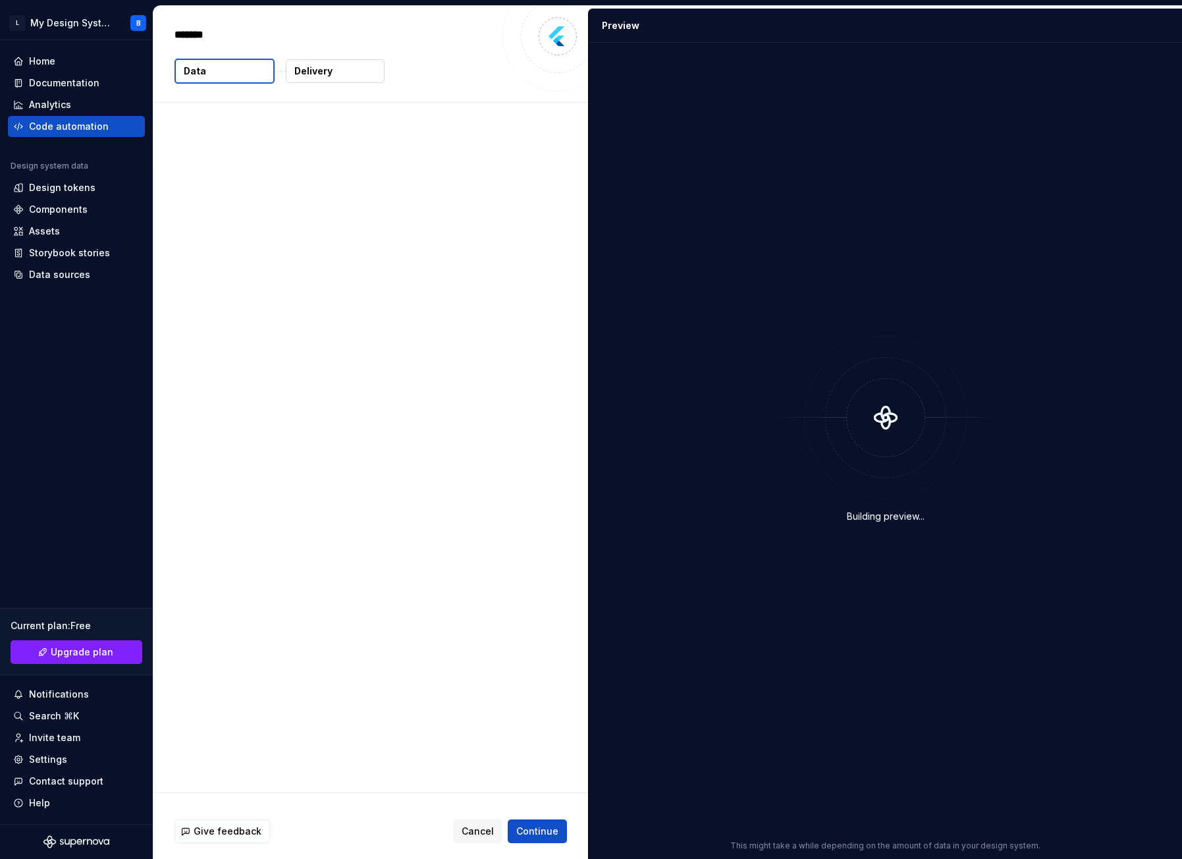
type textarea "*"
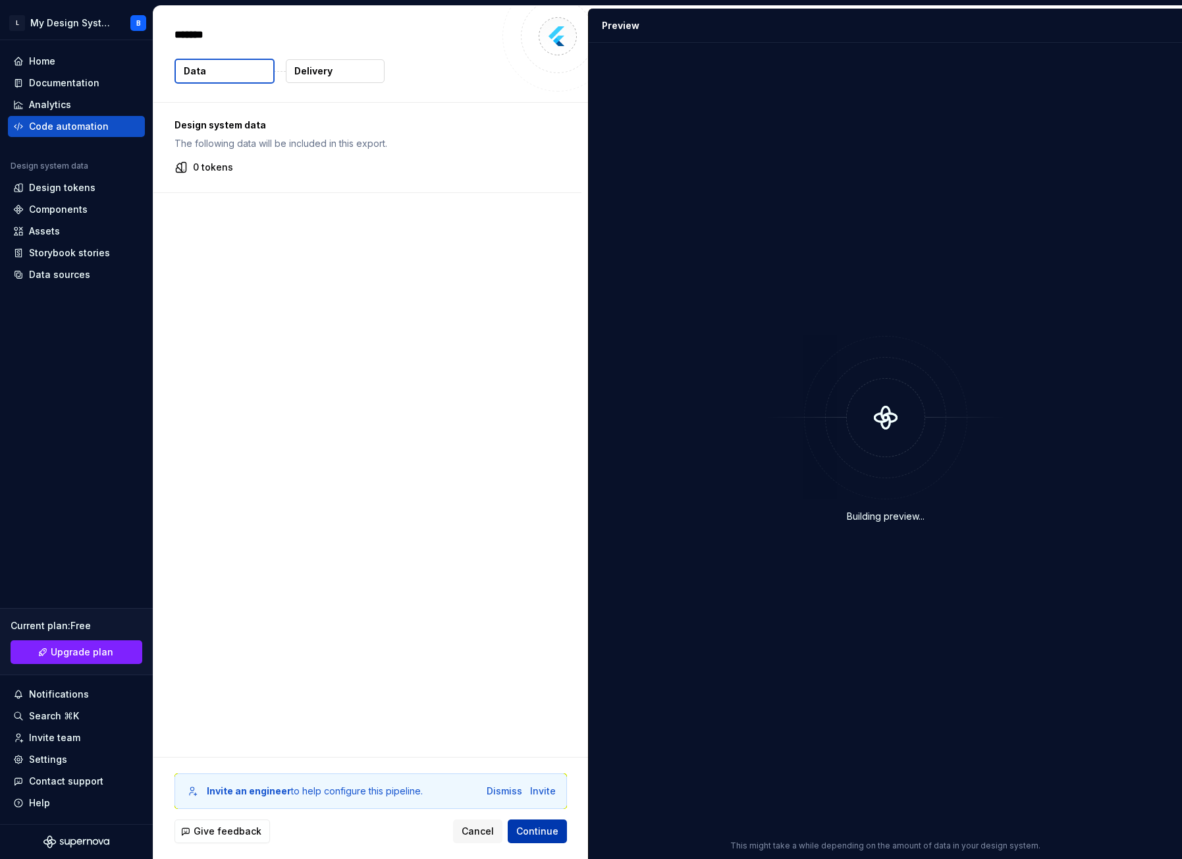
click at [531, 827] on span "Continue" at bounding box center [537, 830] width 42 height 13
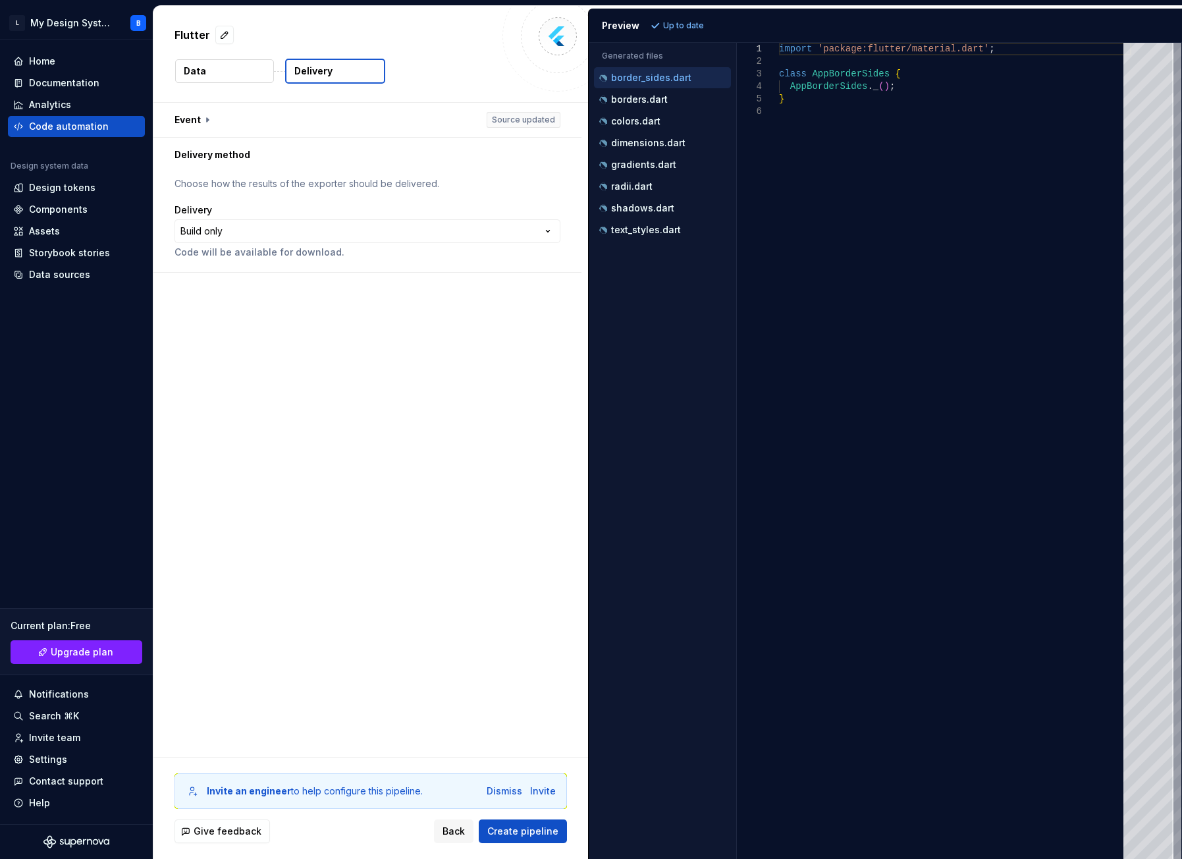
click at [219, 75] on button "Data" at bounding box center [224, 71] width 99 height 24
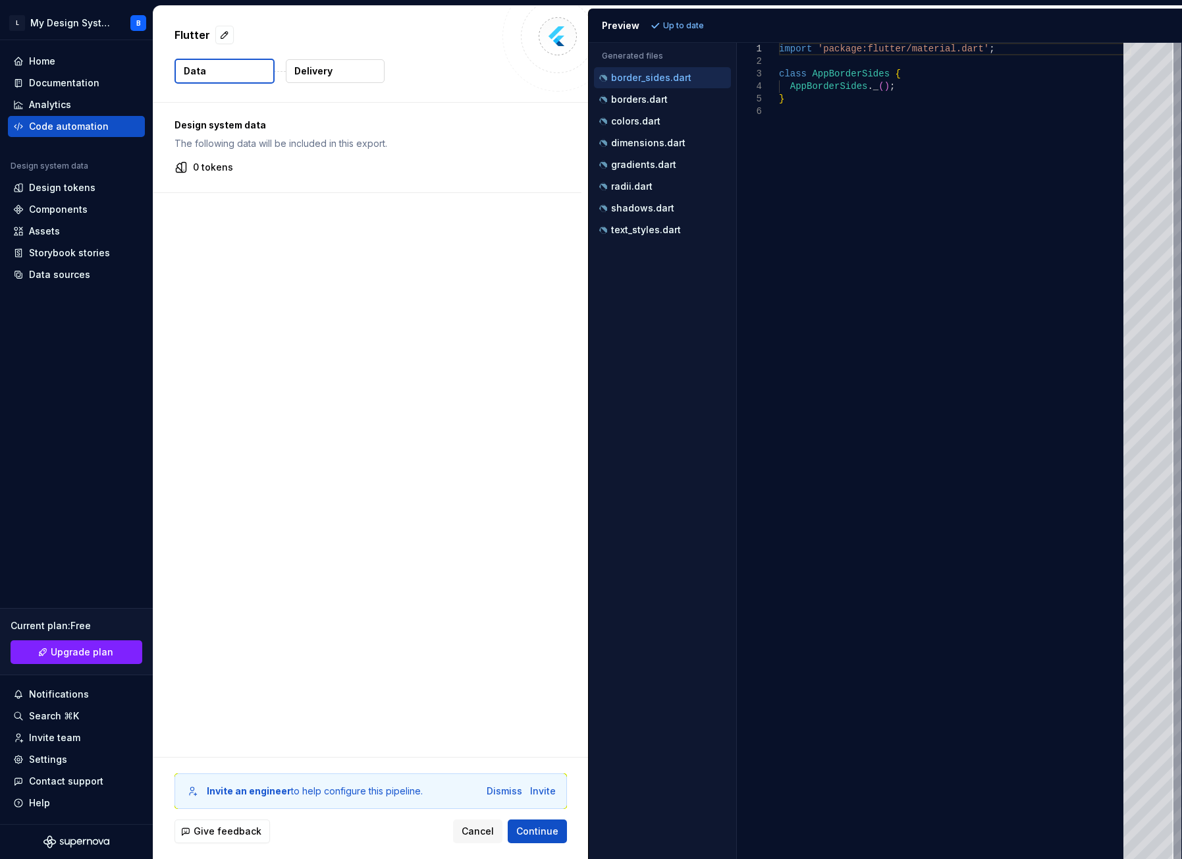
click at [325, 74] on p "Delivery" at bounding box center [313, 71] width 38 height 13
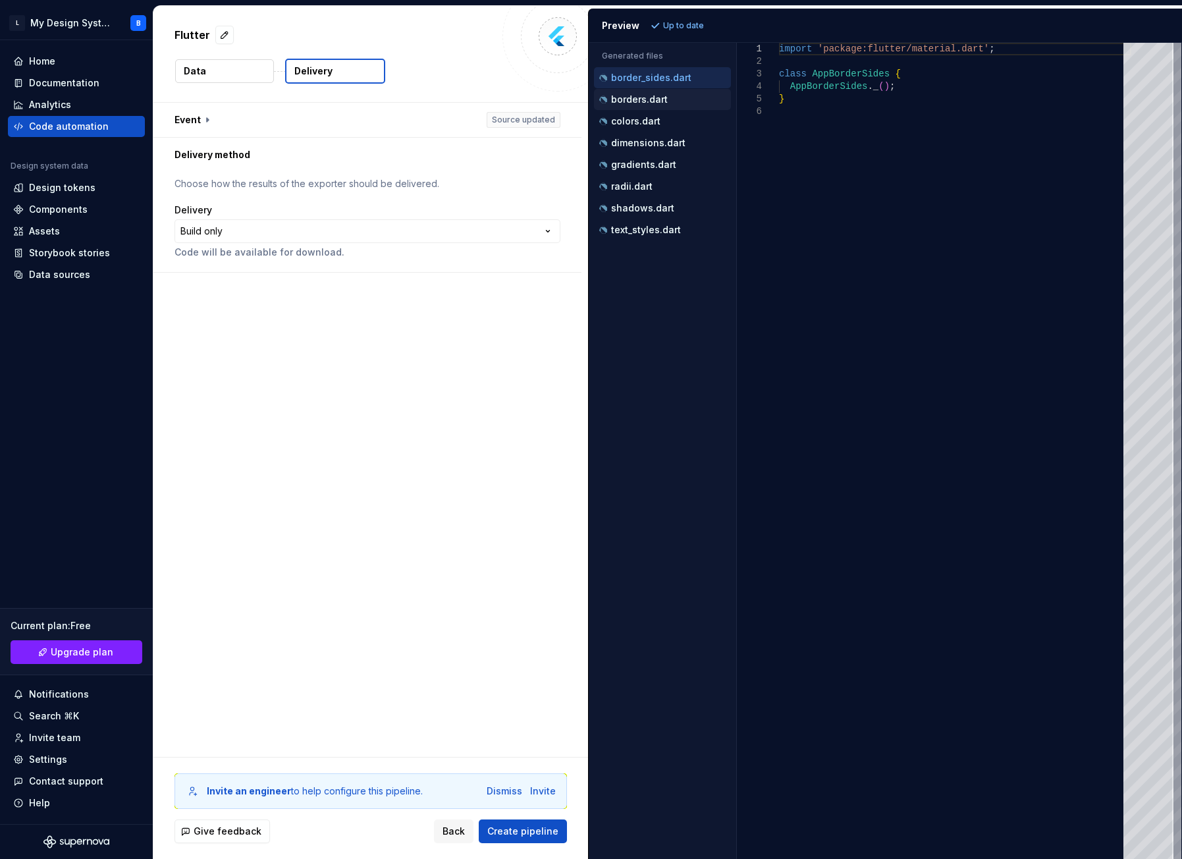
click at [679, 103] on div "borders.dart" at bounding box center [663, 99] width 134 height 13
click at [676, 120] on div "colors.dart" at bounding box center [663, 121] width 134 height 13
type textarea "**********"
click at [236, 74] on button "Data" at bounding box center [224, 71] width 99 height 24
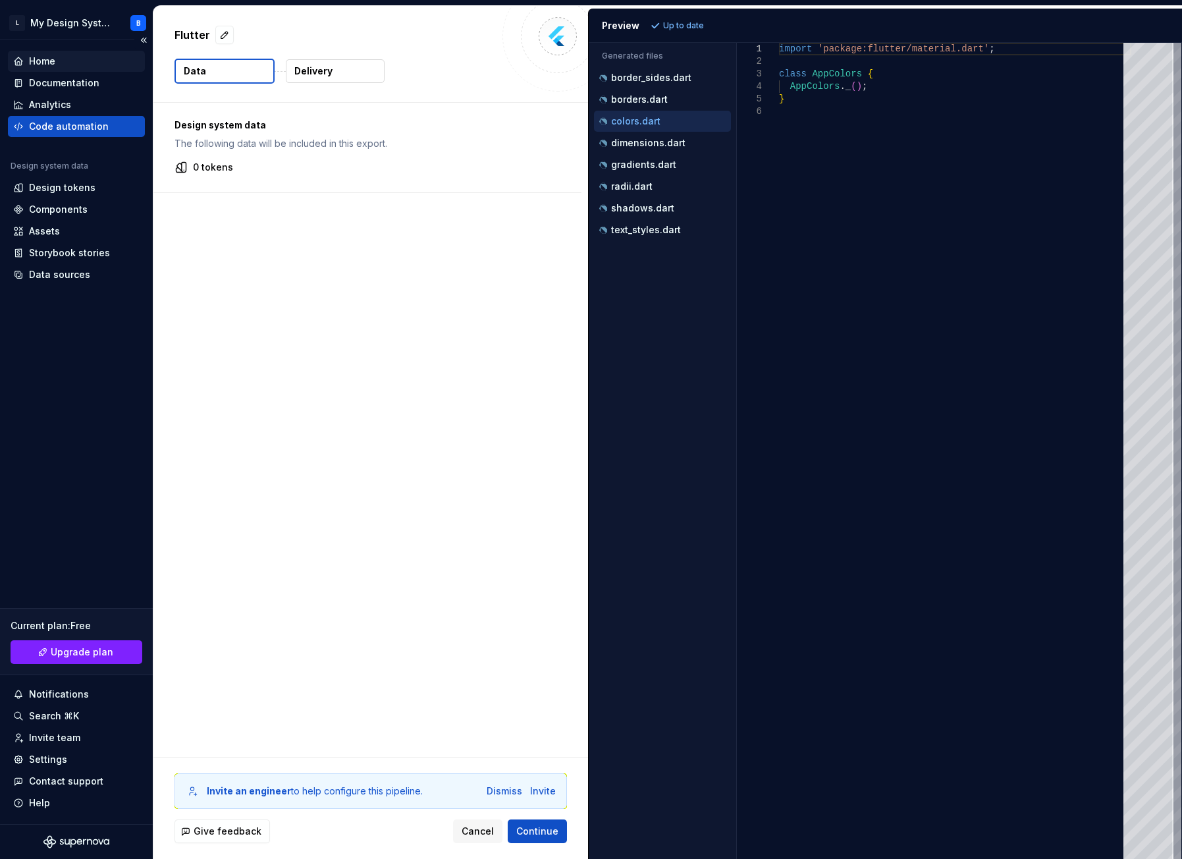
click at [45, 63] on div "Home" at bounding box center [42, 61] width 26 height 13
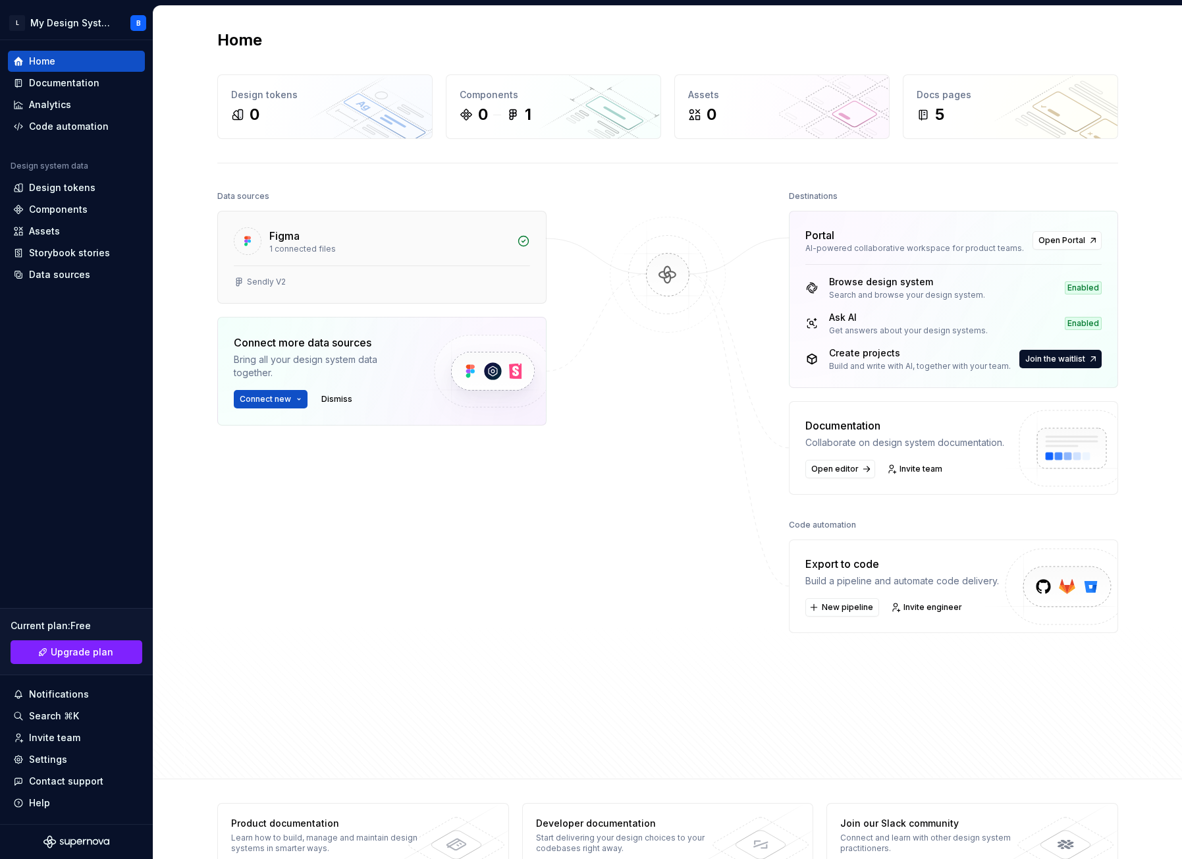
click at [414, 240] on div "Figma" at bounding box center [389, 236] width 240 height 16
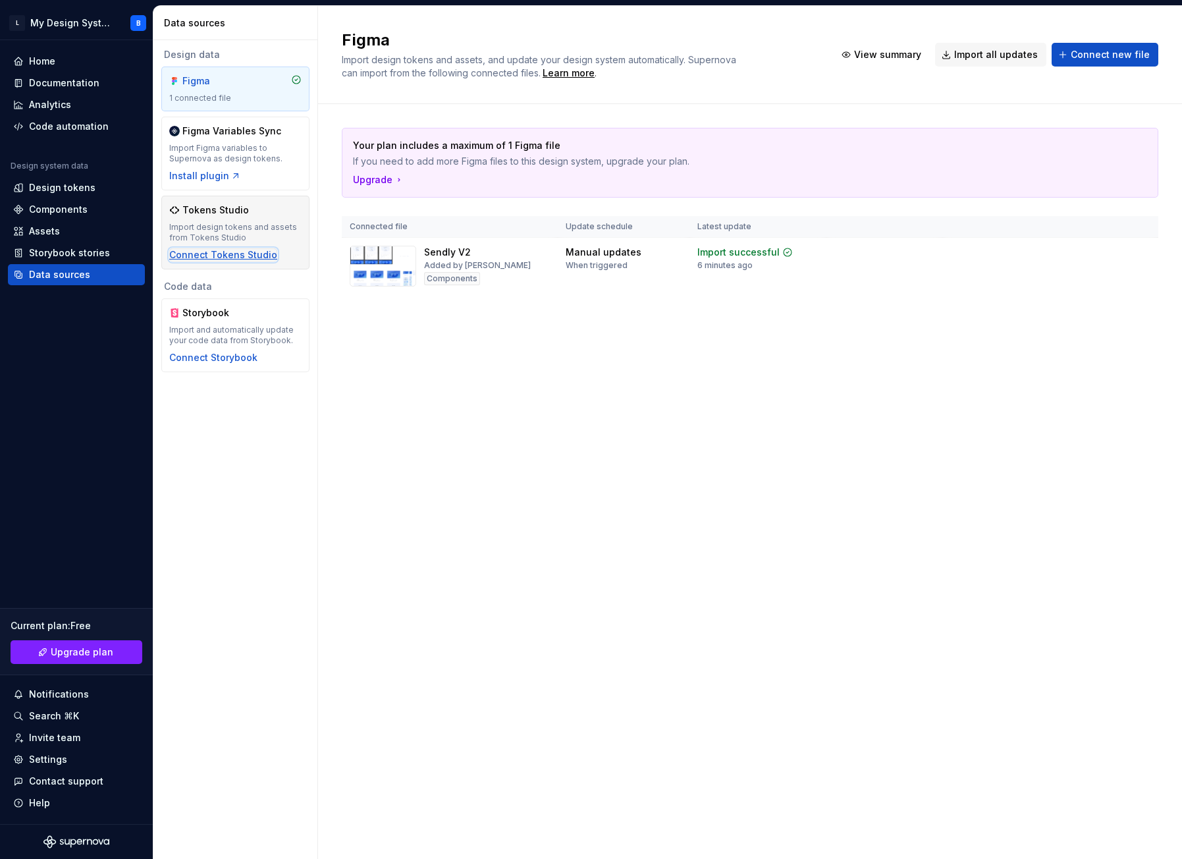
click at [218, 258] on div "Connect Tokens Studio" at bounding box center [223, 254] width 108 height 13
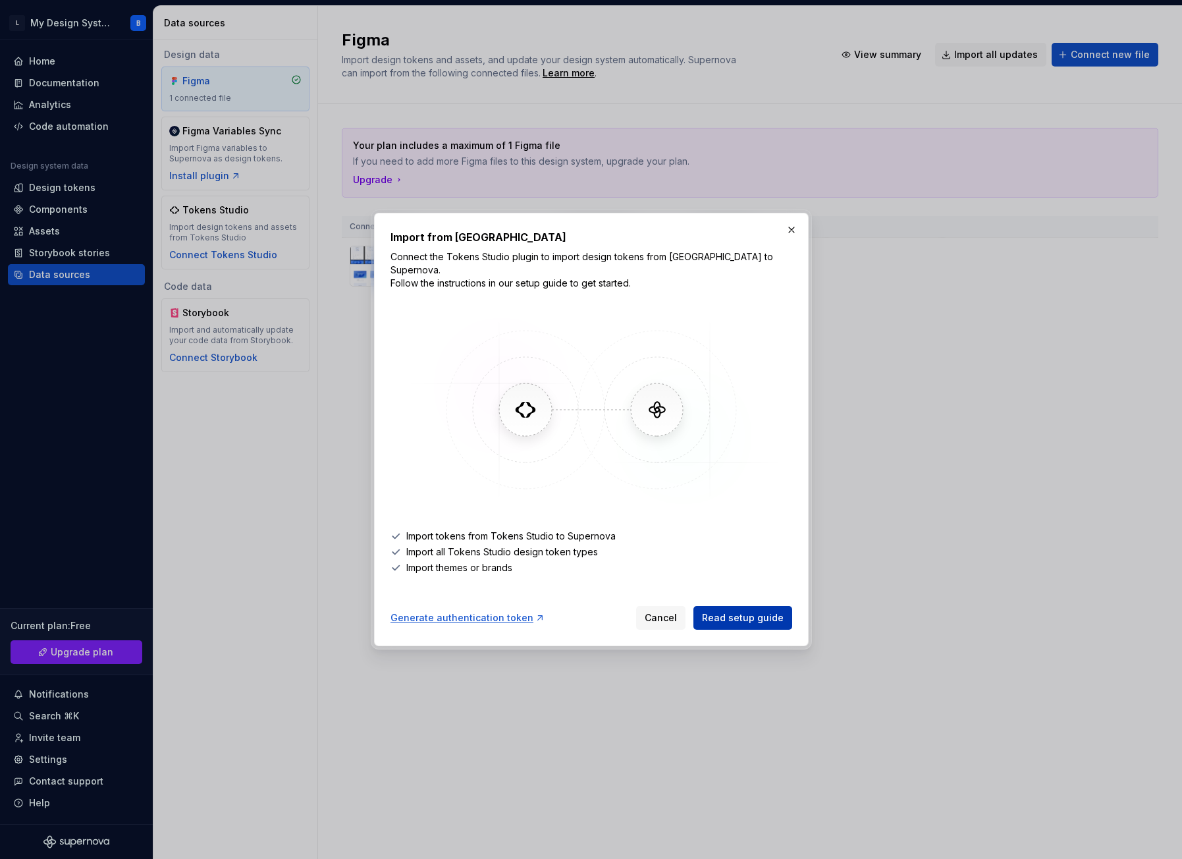
click at [735, 616] on span "Read setup guide" at bounding box center [743, 617] width 82 height 13
click at [667, 614] on span "Cancel" at bounding box center [661, 617] width 32 height 13
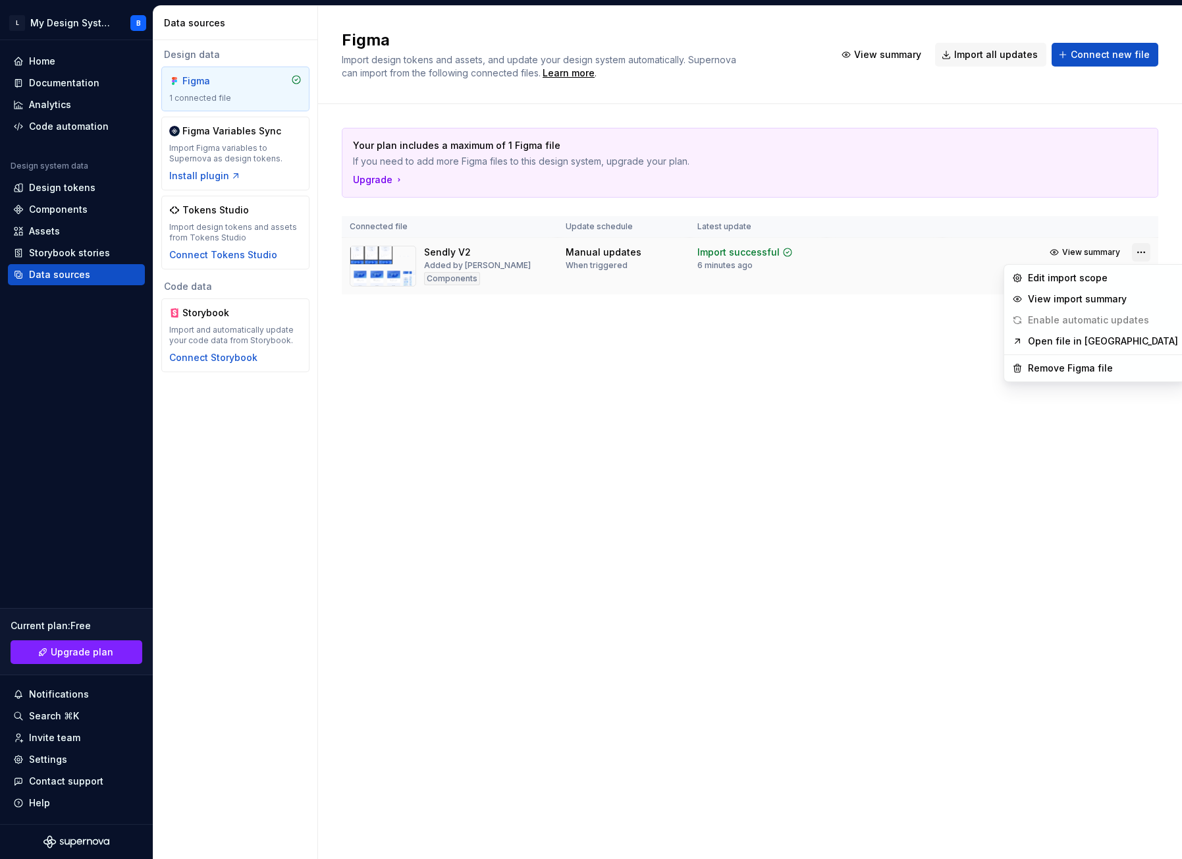
click at [1145, 248] on html "L My Design System B Home Documentation Analytics Code automation Design system…" at bounding box center [591, 429] width 1182 height 859
click at [1057, 249] on html "L My Design System B Home Documentation Analytics Code automation Design system…" at bounding box center [591, 429] width 1182 height 859
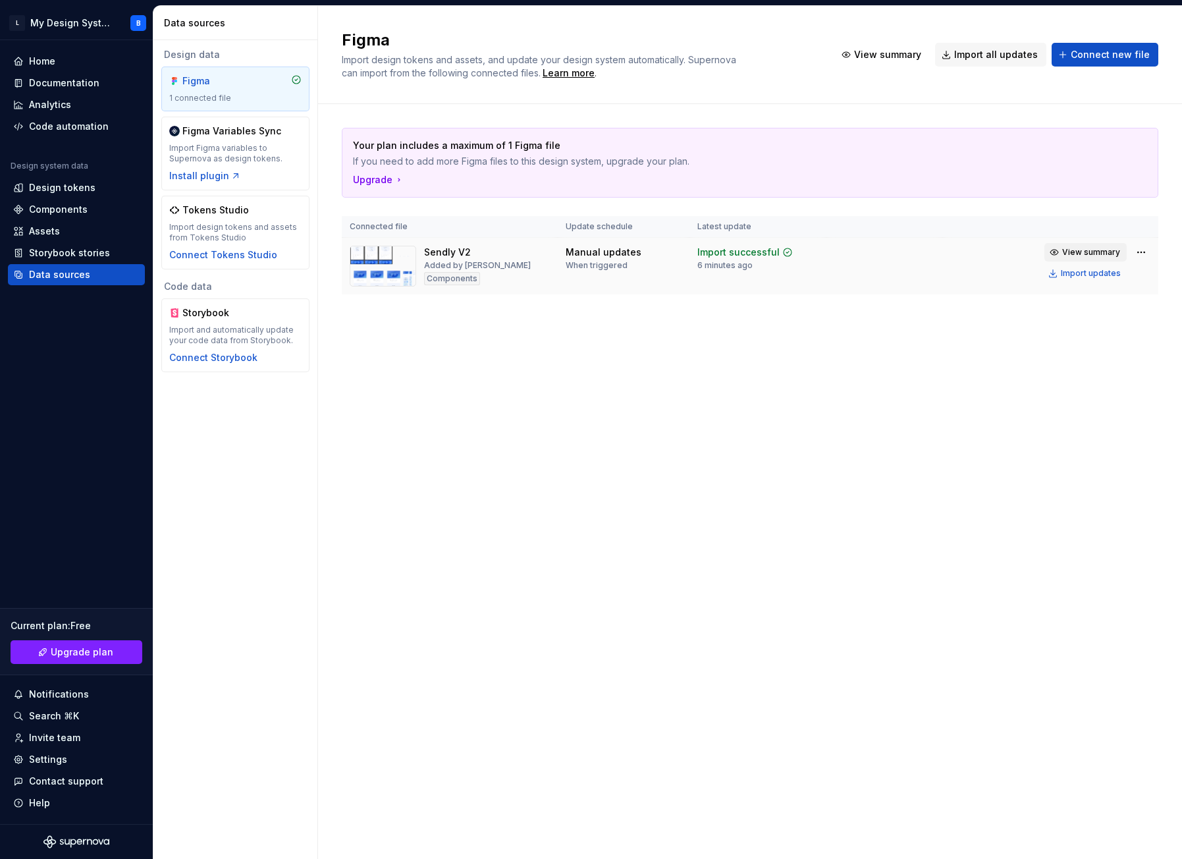
click at [1061, 250] on button "View summary" at bounding box center [1085, 252] width 82 height 18
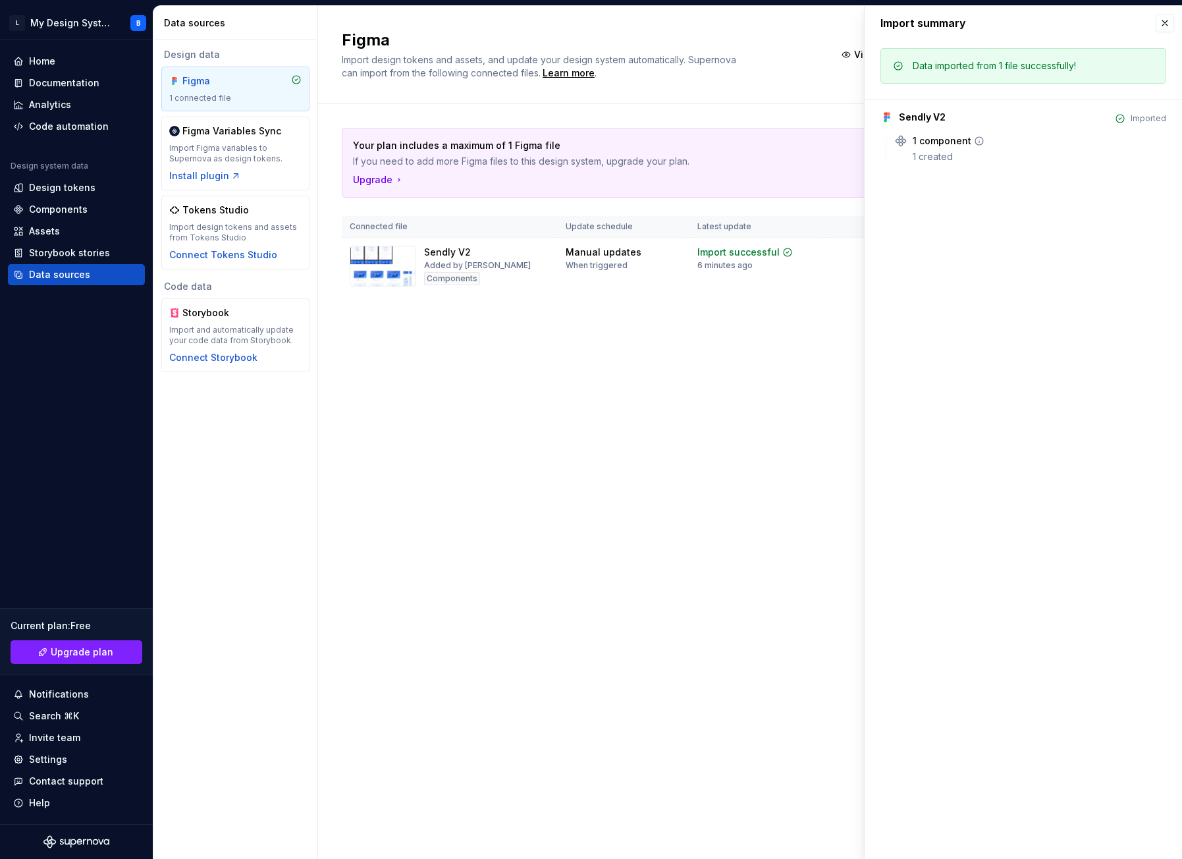
click at [936, 160] on div "1 created" at bounding box center [1038, 156] width 253 height 13
drag, startPoint x: 1165, startPoint y: 26, endPoint x: 1153, endPoint y: 24, distance: 11.9
click at [1164, 26] on button "button" at bounding box center [1164, 23] width 18 height 18
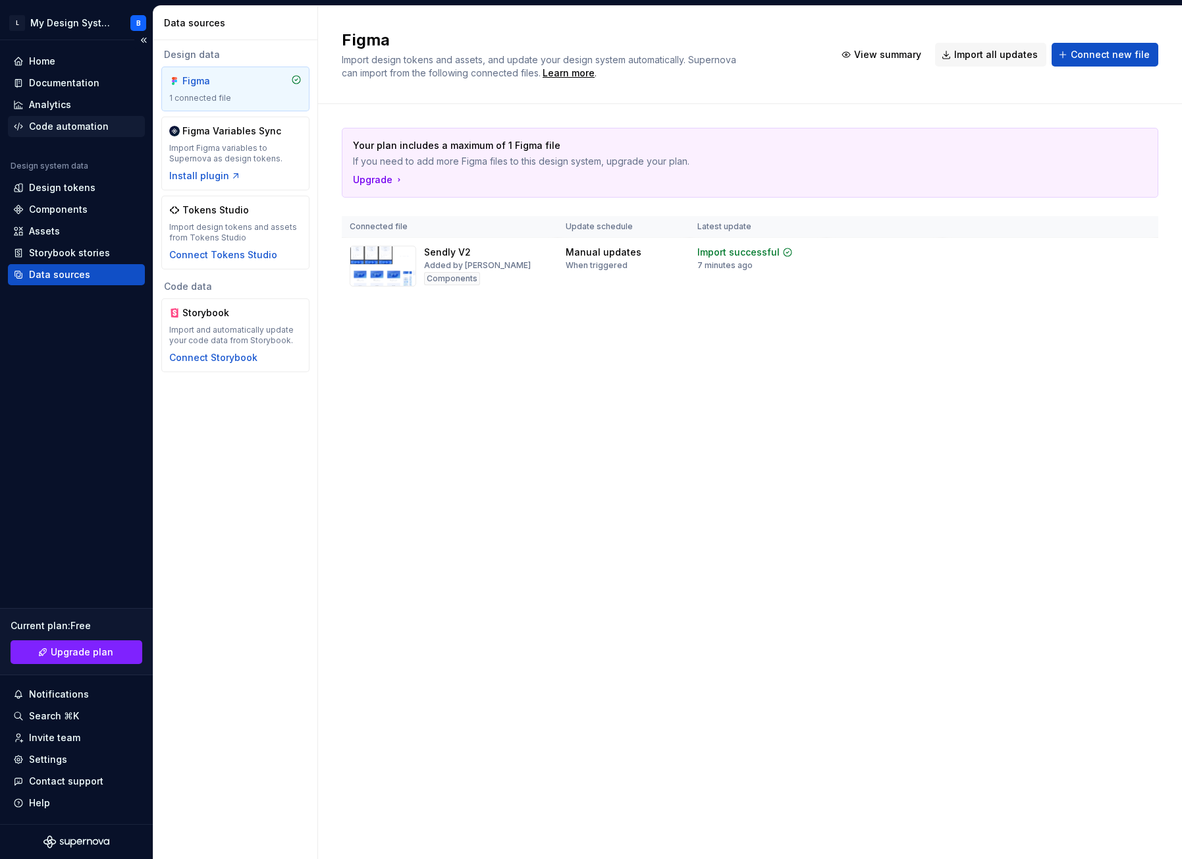
click at [65, 122] on div "Code automation" at bounding box center [69, 126] width 80 height 13
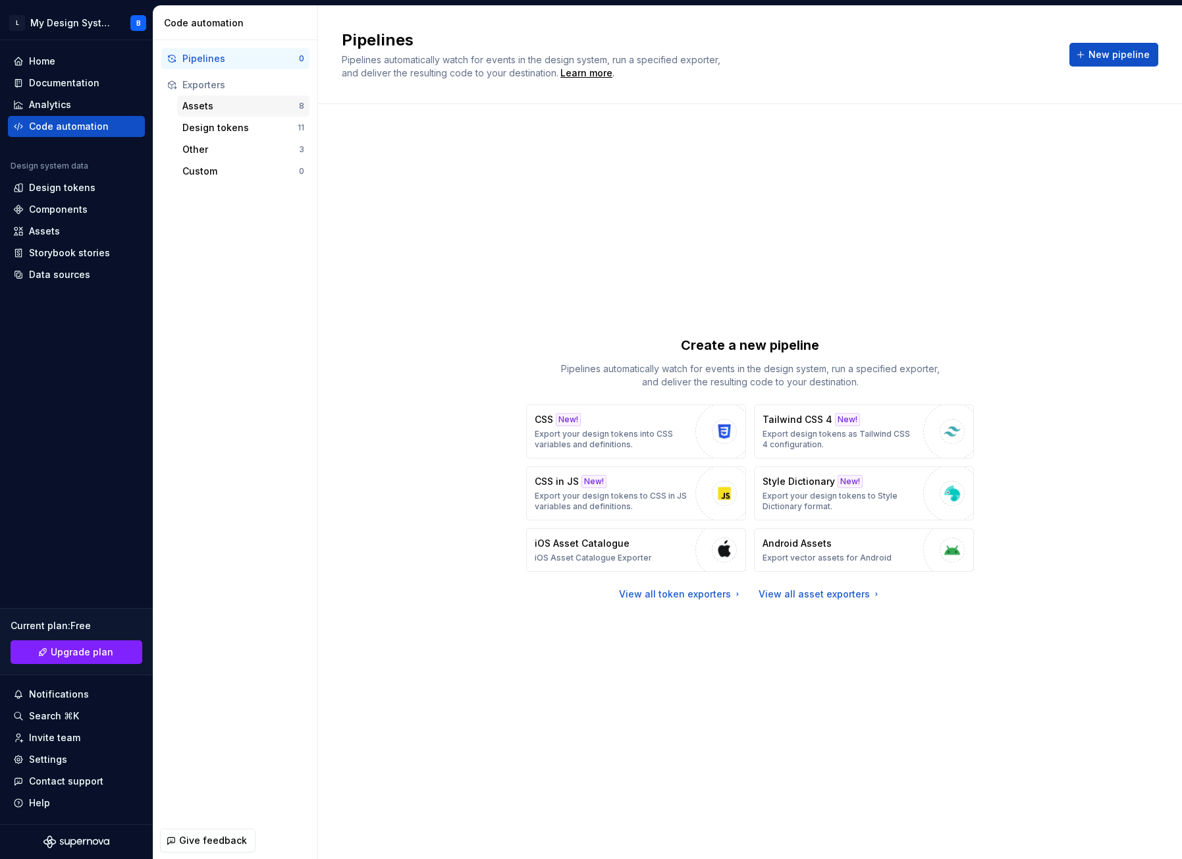
click at [244, 104] on div "Assets" at bounding box center [240, 105] width 117 height 13
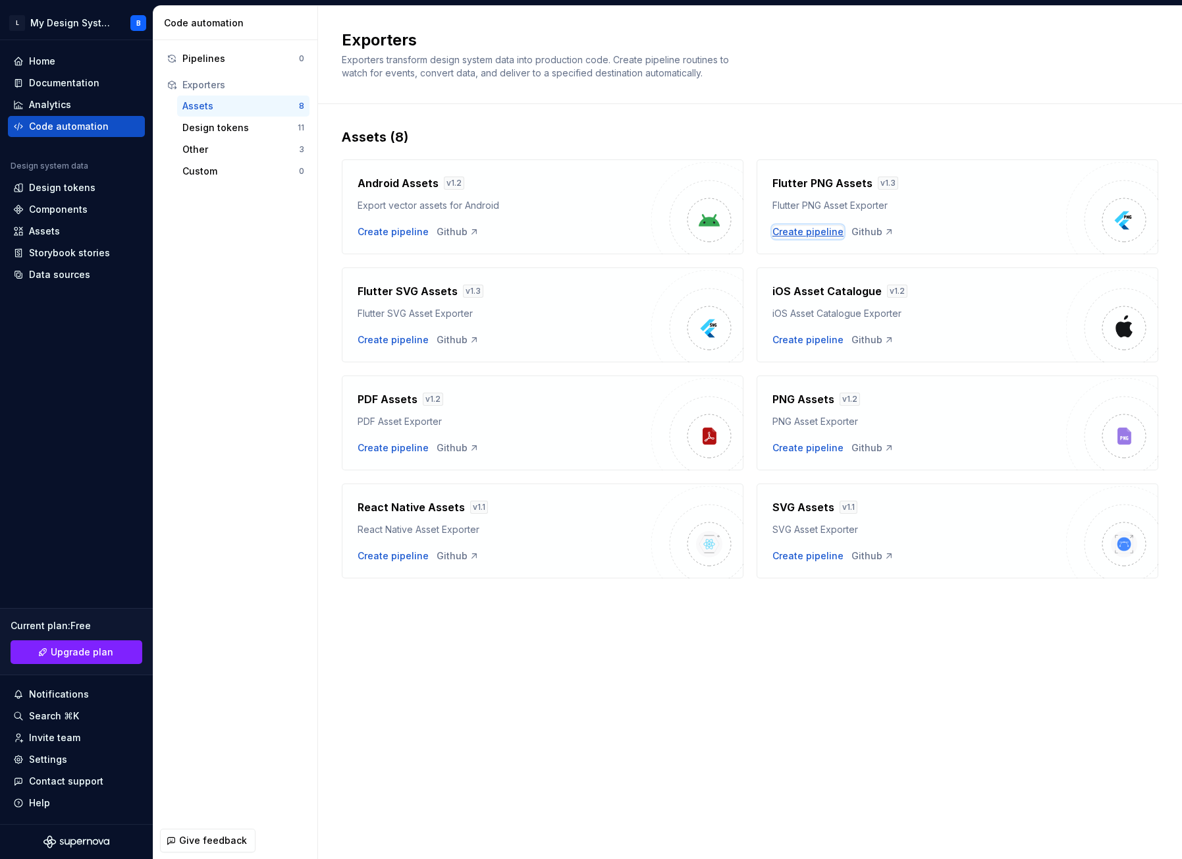
click at [817, 232] on div "Create pipeline" at bounding box center [807, 231] width 71 height 13
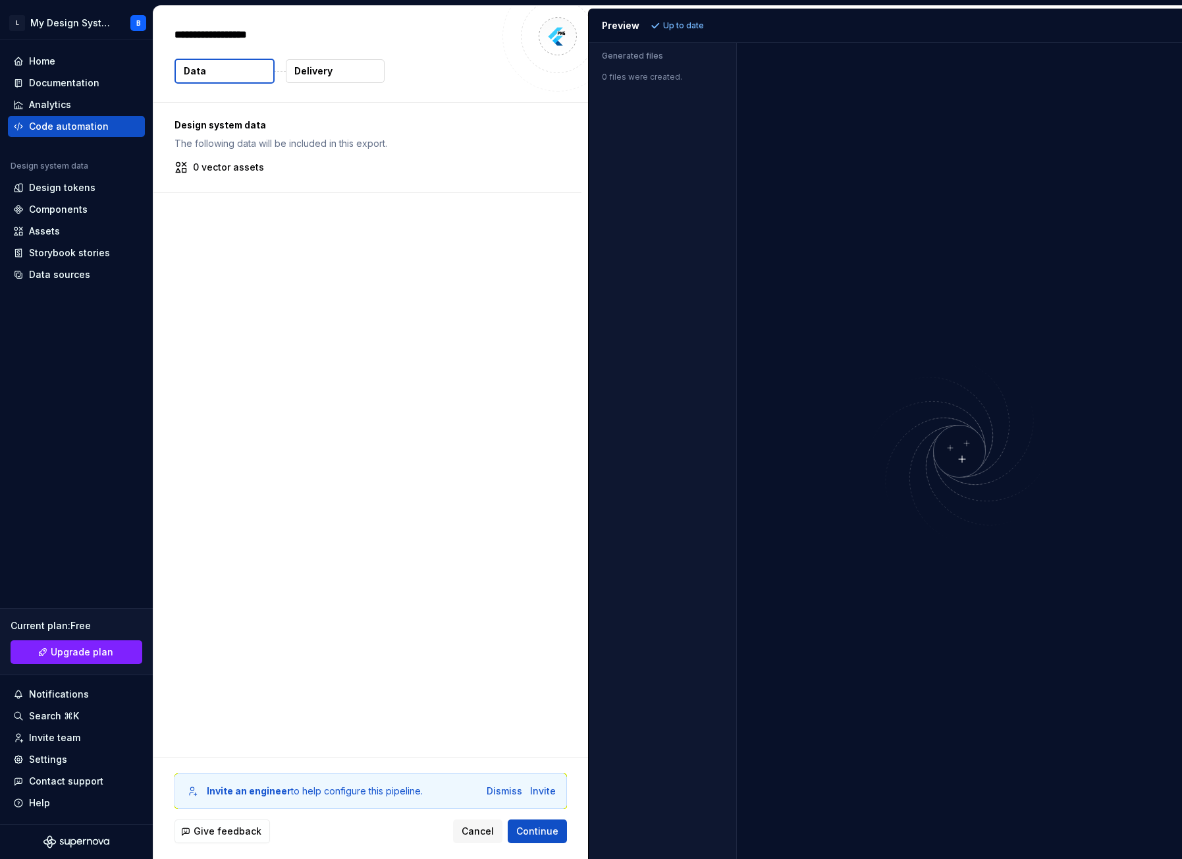
click at [182, 169] on icon at bounding box center [181, 167] width 10 height 10
click at [258, 164] on p "0 vector assets" at bounding box center [228, 167] width 71 height 13
click at [55, 122] on div "Code automation" at bounding box center [69, 126] width 80 height 13
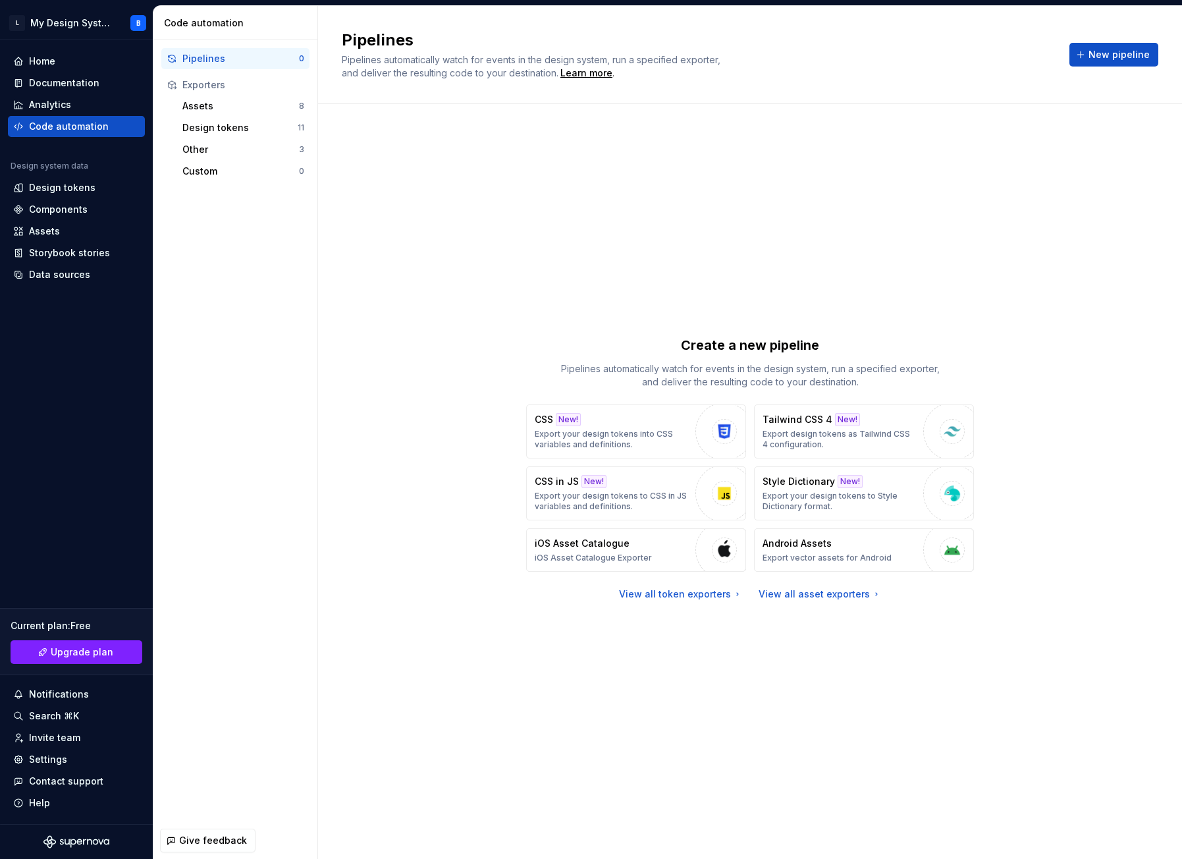
click at [203, 86] on div "Exporters" at bounding box center [243, 84] width 122 height 13
click at [209, 111] on div "Assets" at bounding box center [240, 105] width 117 height 13
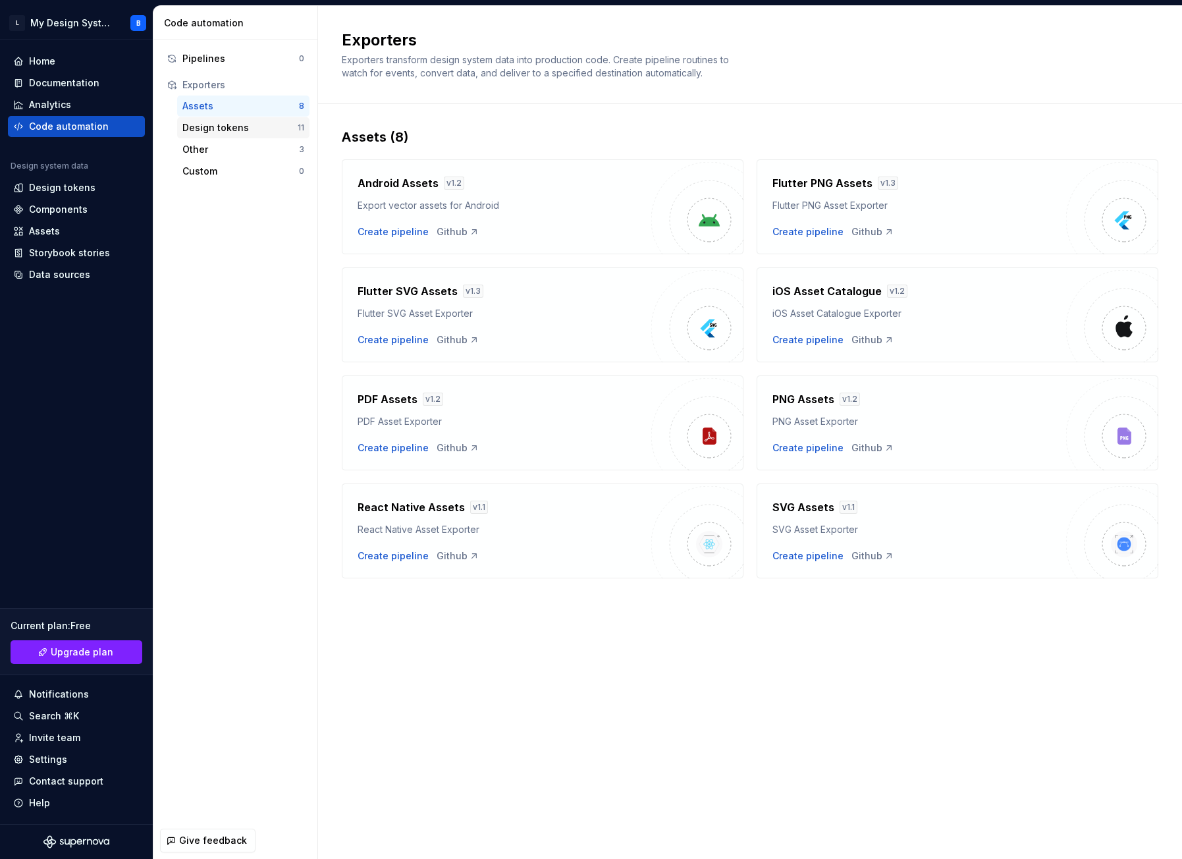
click at [214, 136] on div "Design tokens 11" at bounding box center [243, 127] width 132 height 21
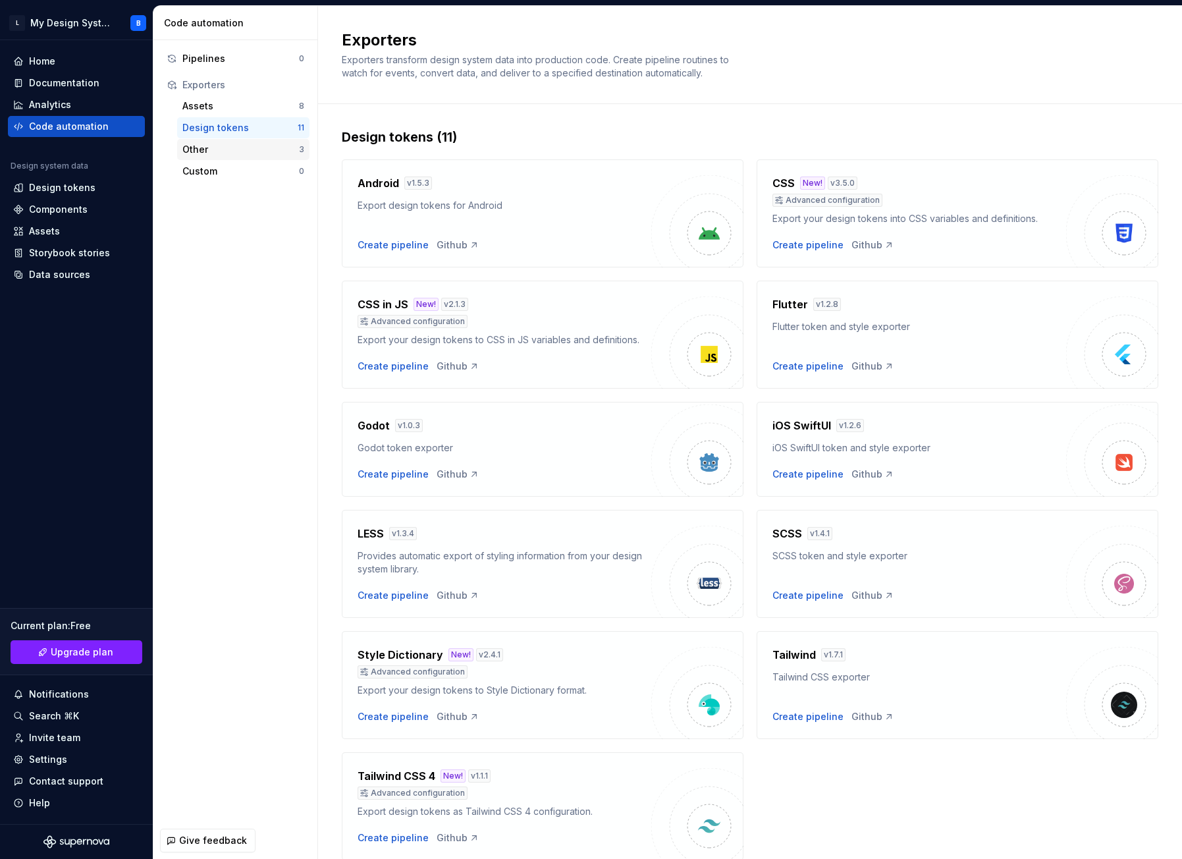
click at [215, 147] on div "Other" at bounding box center [240, 149] width 117 height 13
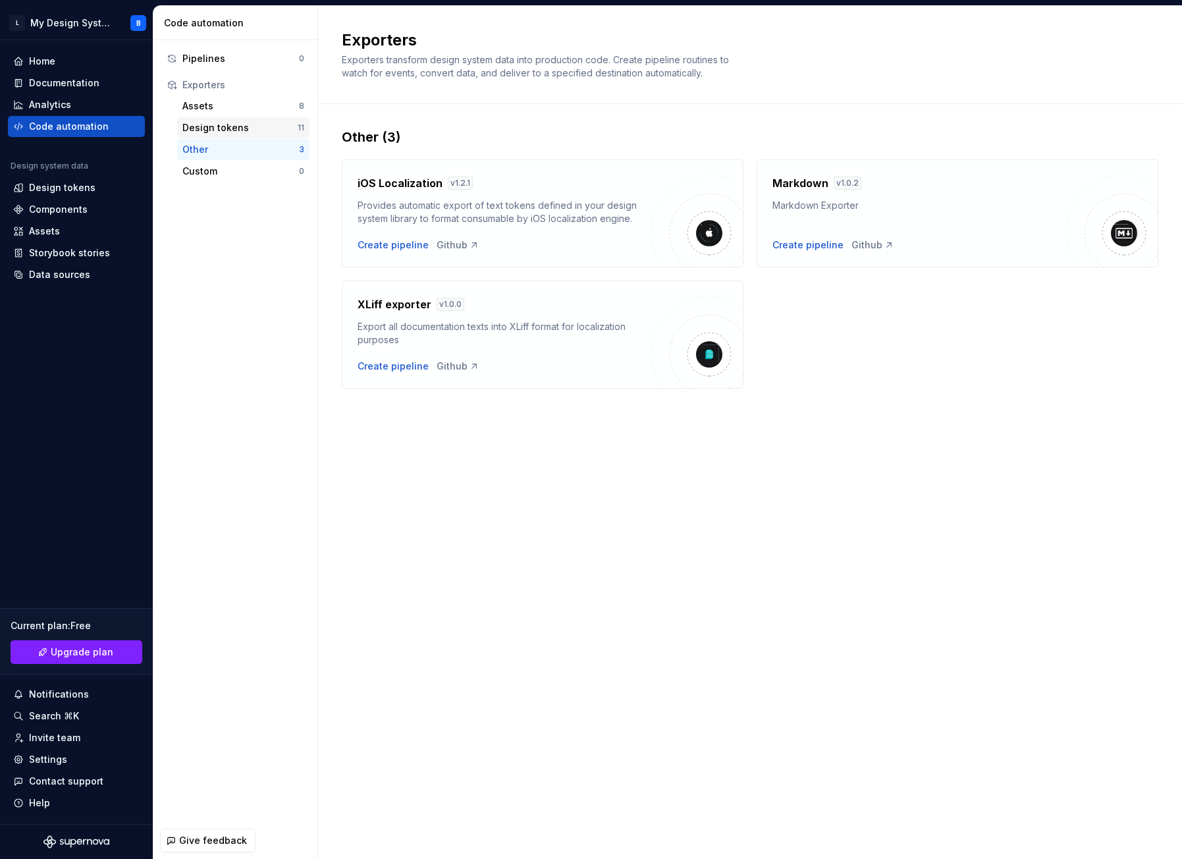
click at [225, 132] on div "Design tokens" at bounding box center [239, 127] width 115 height 13
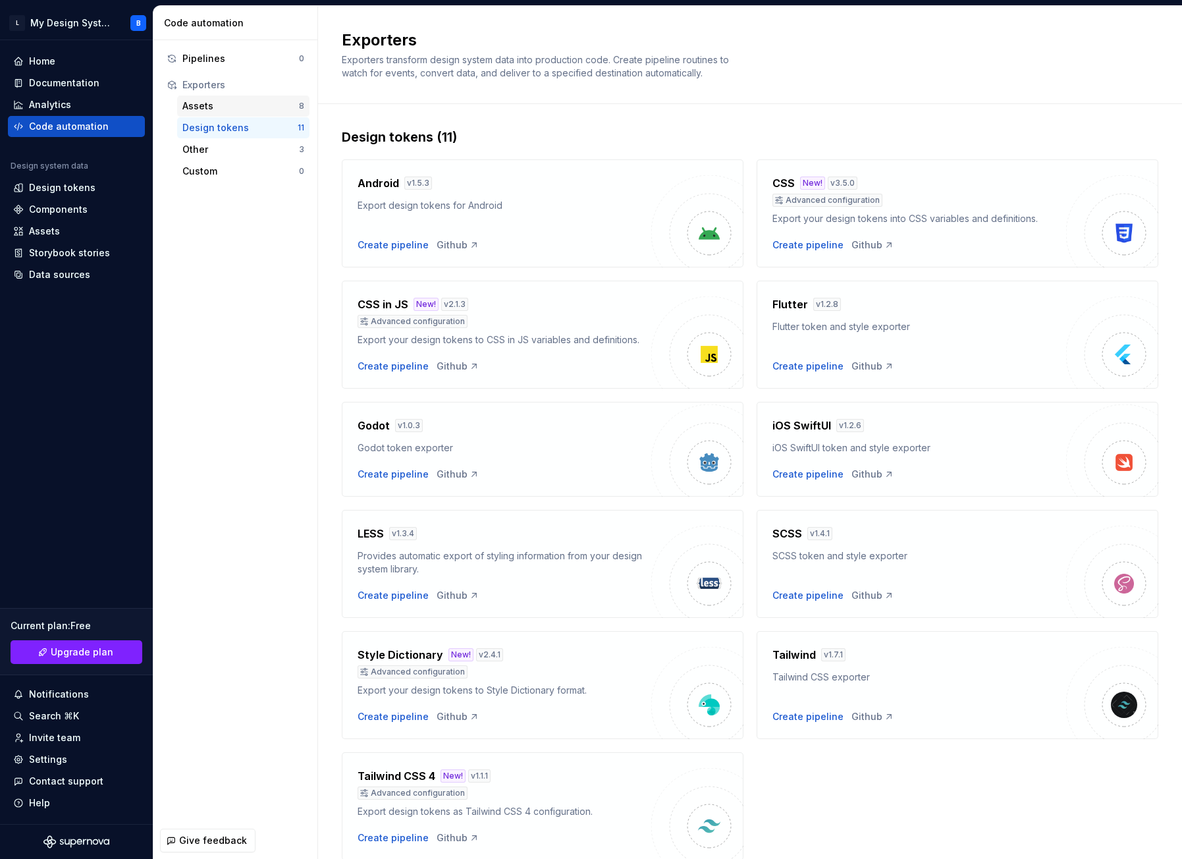
click at [236, 104] on div "Assets" at bounding box center [240, 105] width 117 height 13
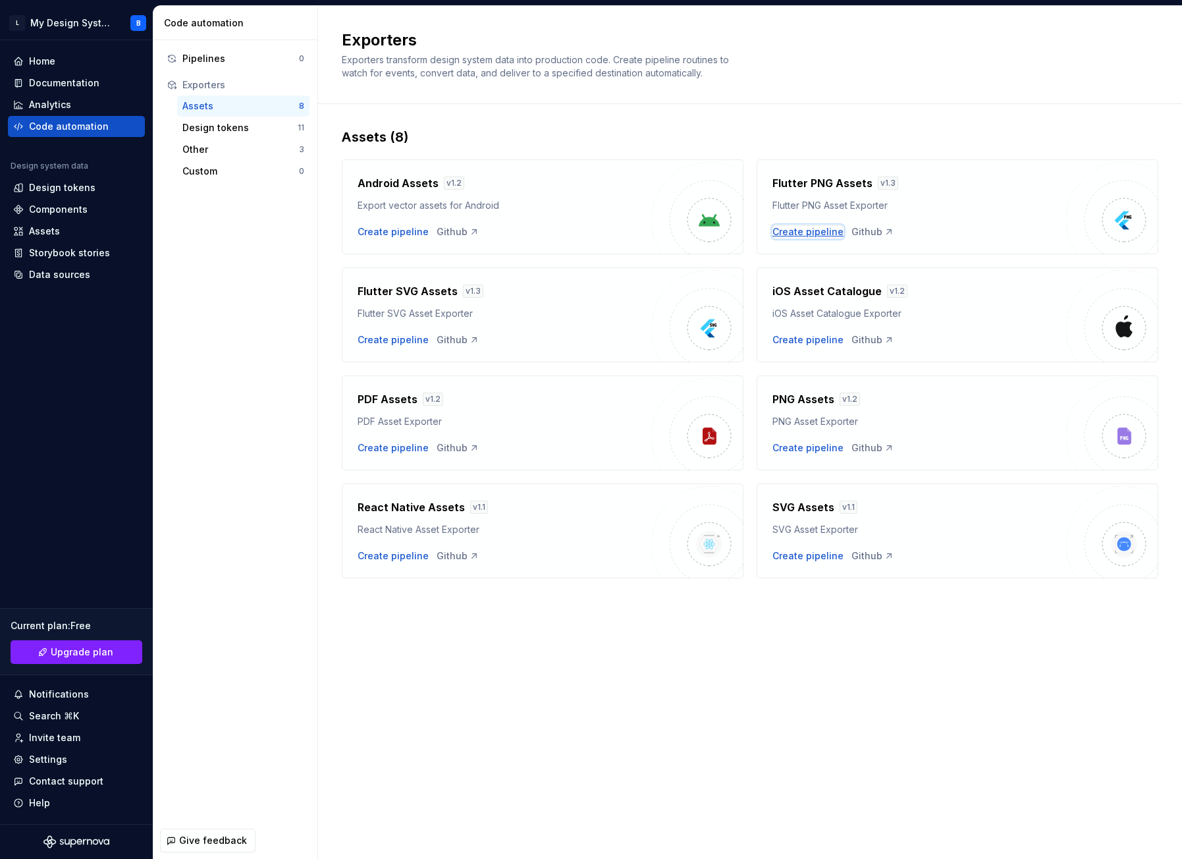
click at [789, 230] on div "Create pipeline" at bounding box center [807, 231] width 71 height 13
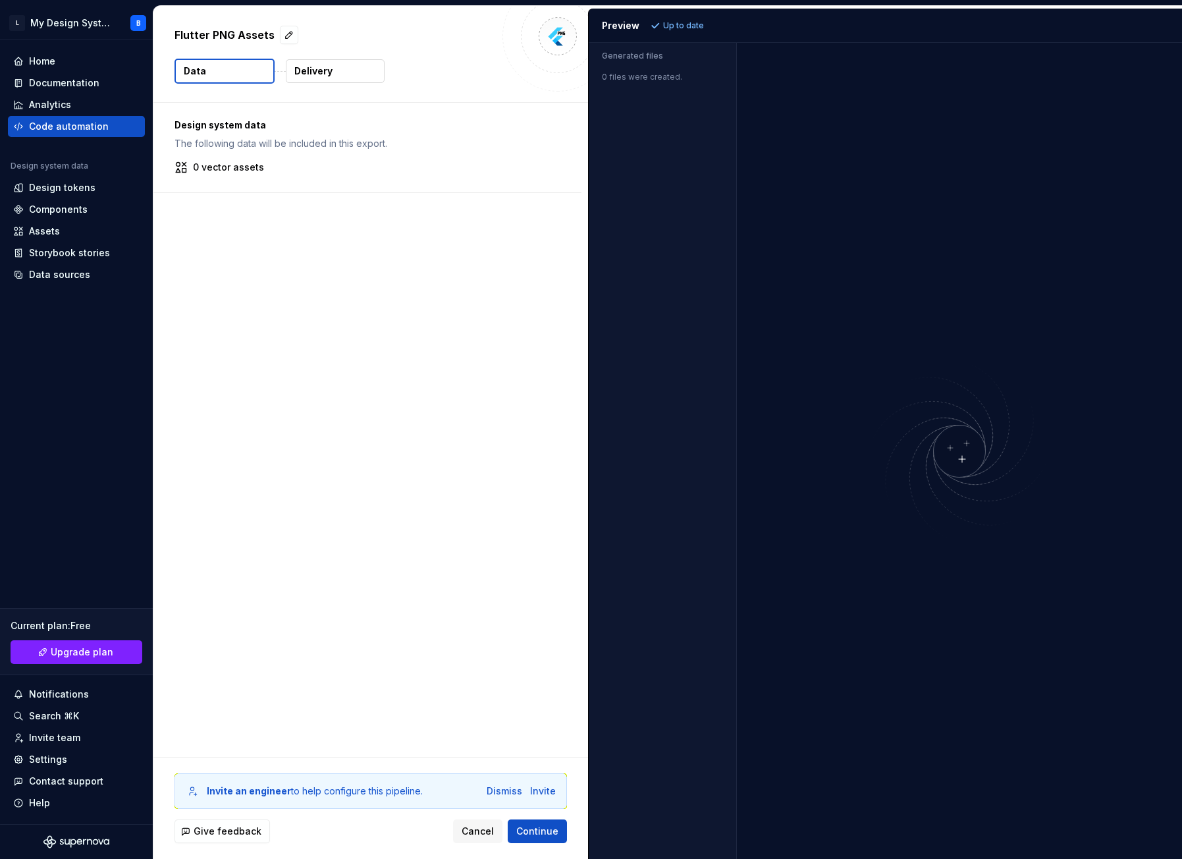
click at [320, 74] on p "Delivery" at bounding box center [313, 71] width 38 height 13
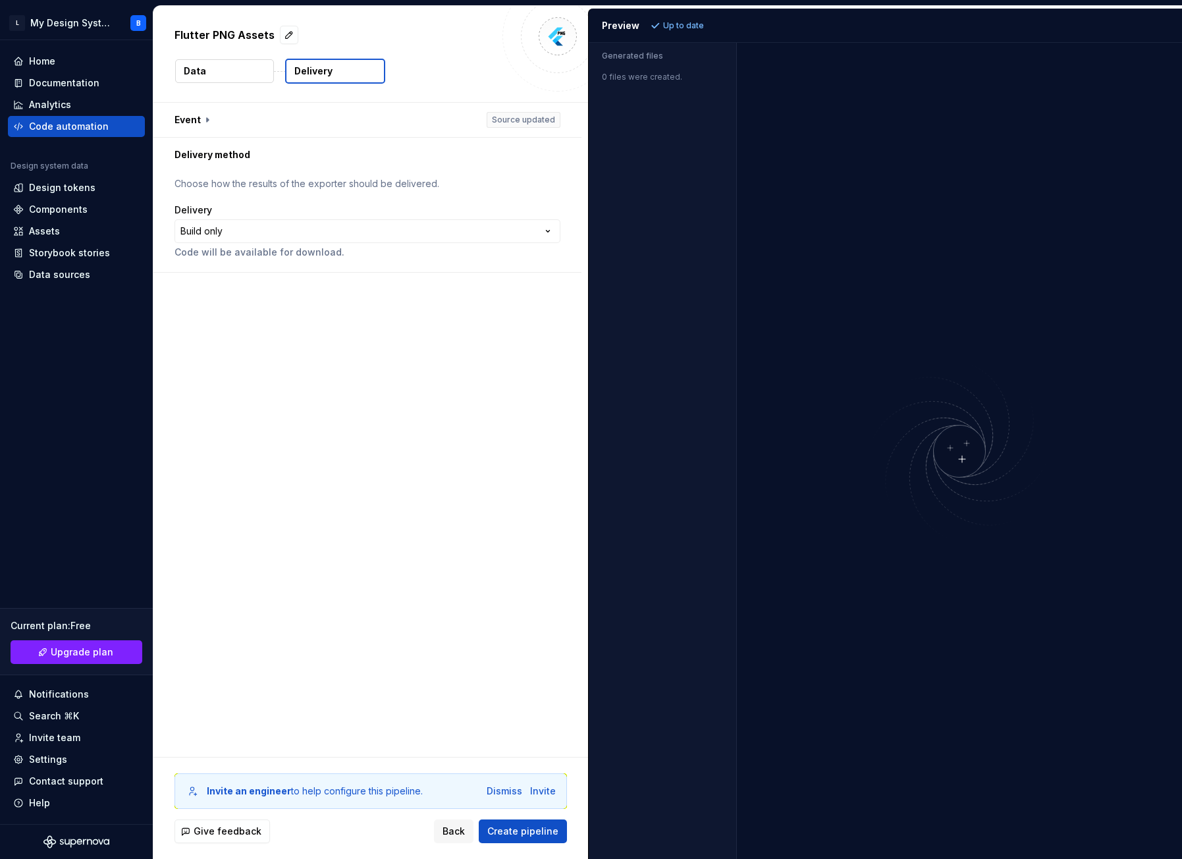
click at [228, 66] on button "Data" at bounding box center [224, 71] width 99 height 24
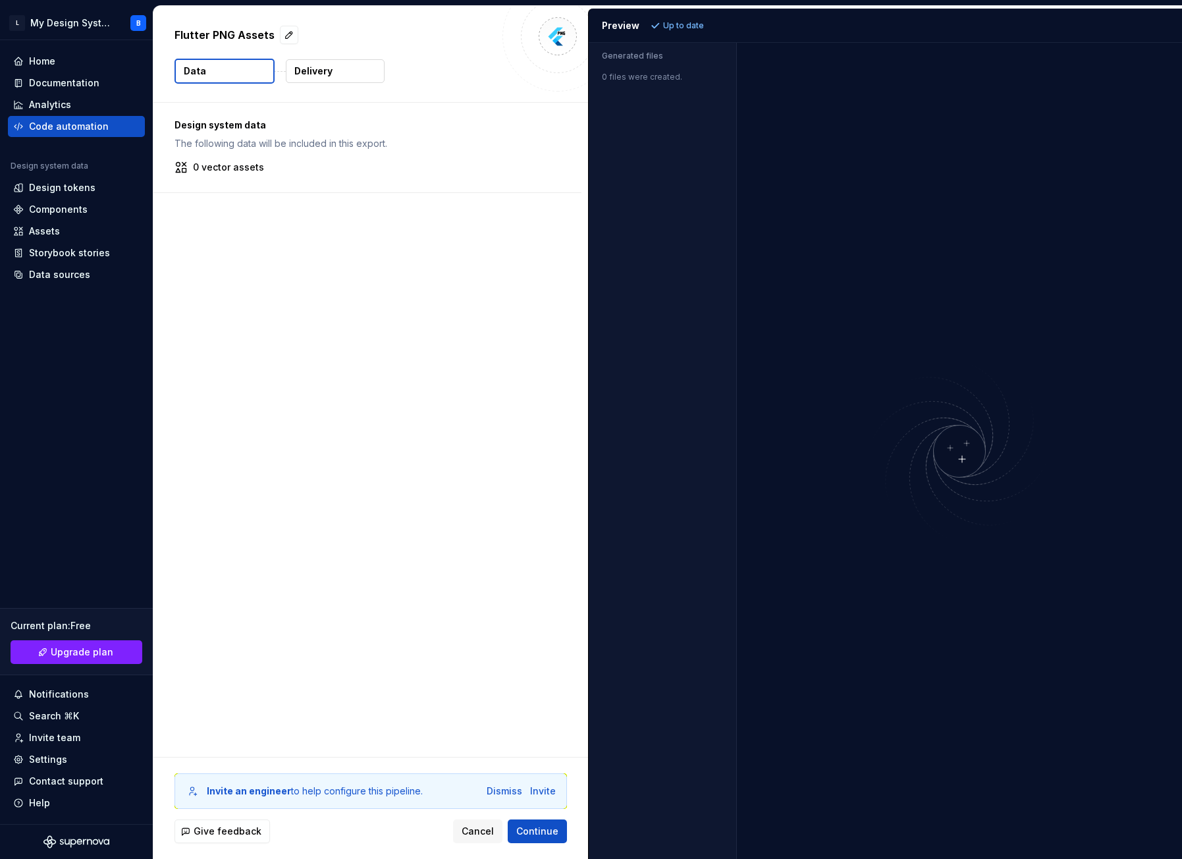
click at [342, 71] on button "Delivery" at bounding box center [335, 71] width 99 height 24
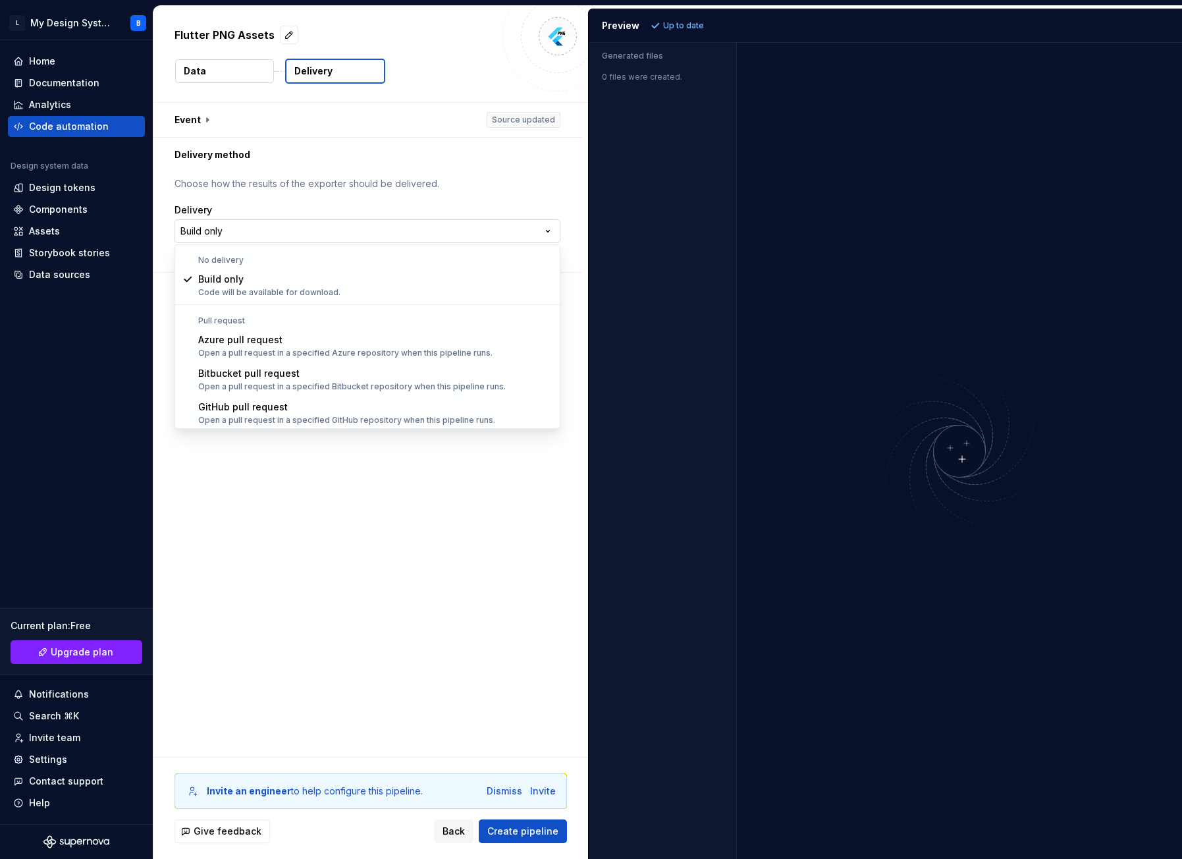
click at [424, 232] on html "**********" at bounding box center [591, 429] width 1182 height 859
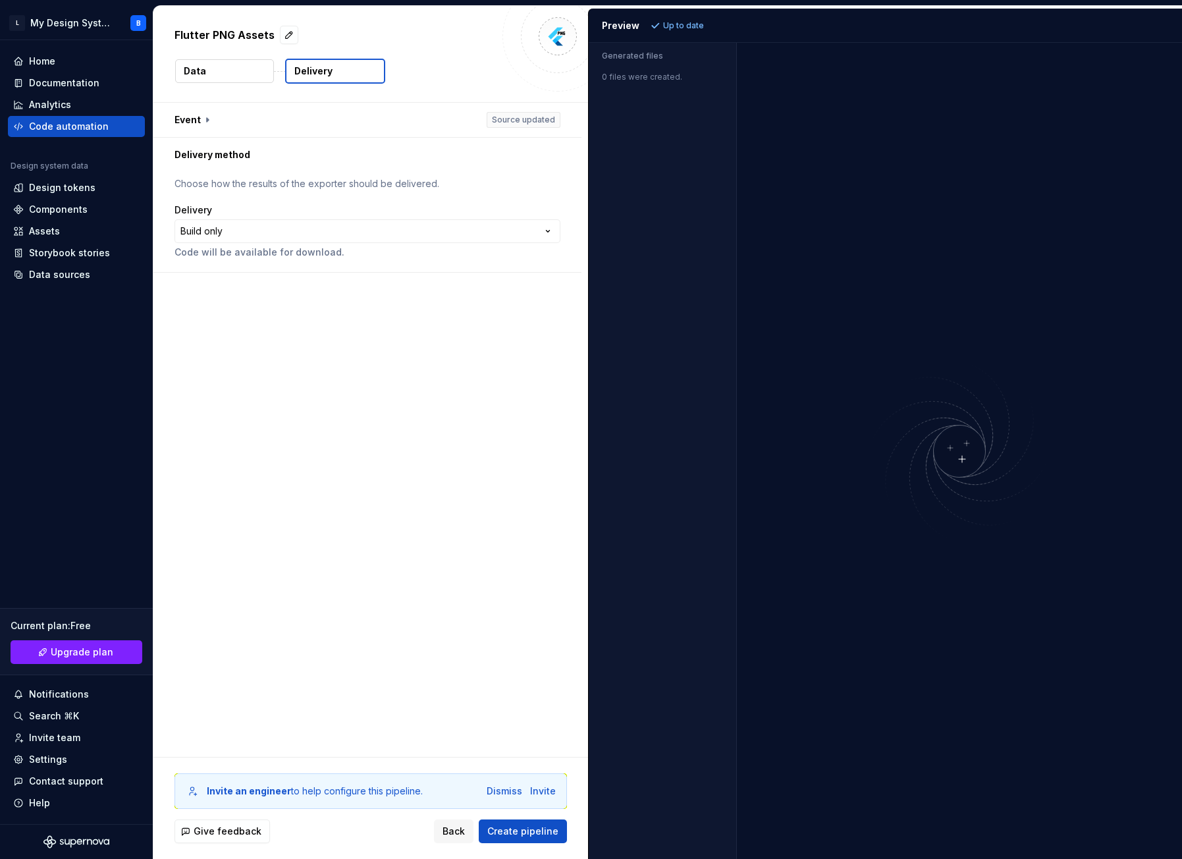
click at [471, 603] on html "**********" at bounding box center [591, 429] width 1182 height 859
click at [509, 838] on button "Create pipeline" at bounding box center [523, 831] width 88 height 24
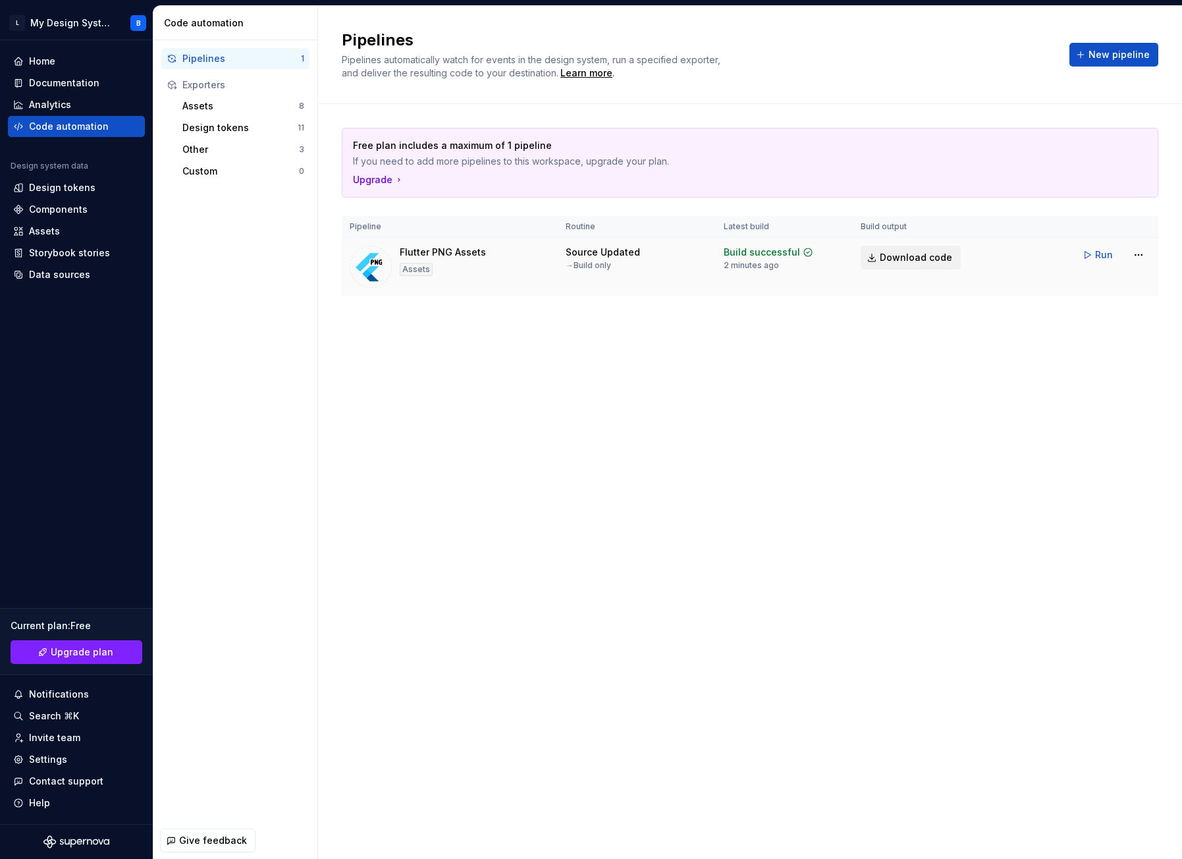
click at [922, 260] on span "Download code" at bounding box center [916, 257] width 72 height 13
click at [1099, 257] on span "Run" at bounding box center [1104, 254] width 18 height 13
click at [1137, 255] on html "L My Design System B Home Documentation Analytics Code automation Design system…" at bounding box center [591, 429] width 1182 height 859
click at [914, 256] on html "L My Design System B Home Documentation Analytics Code automation Design system…" at bounding box center [591, 429] width 1182 height 859
click at [915, 264] on link "Download code" at bounding box center [910, 258] width 100 height 24
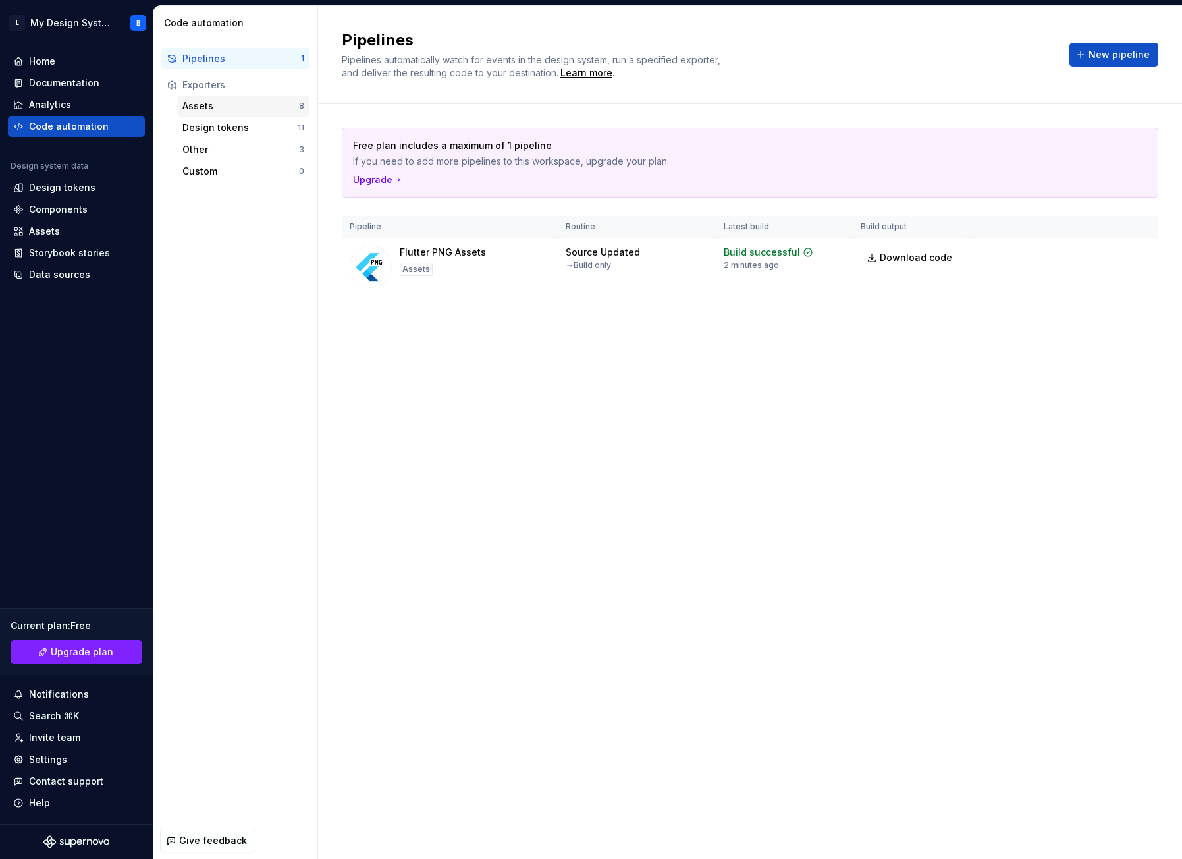
click at [216, 109] on div "Assets" at bounding box center [240, 105] width 117 height 13
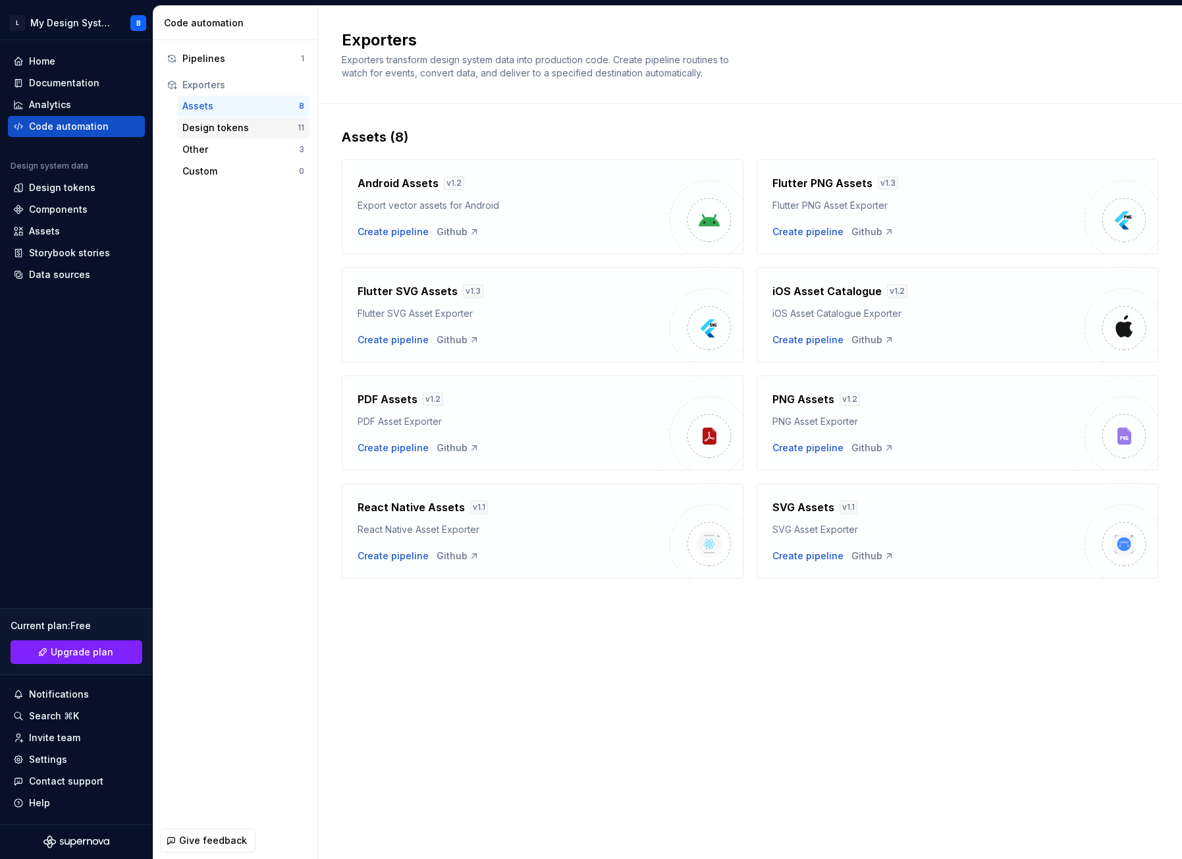
click at [222, 130] on div "Design tokens" at bounding box center [239, 127] width 115 height 13
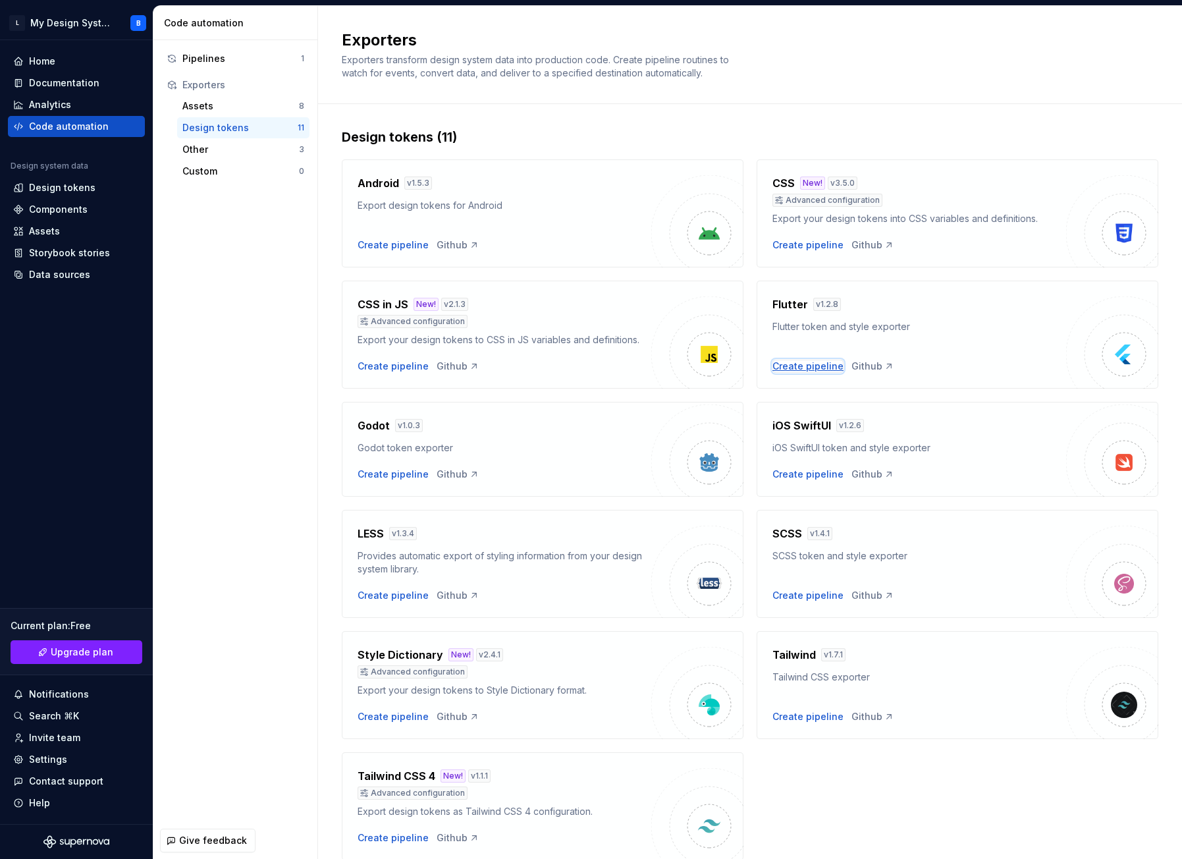
click at [787, 365] on div "Create pipeline" at bounding box center [807, 365] width 71 height 13
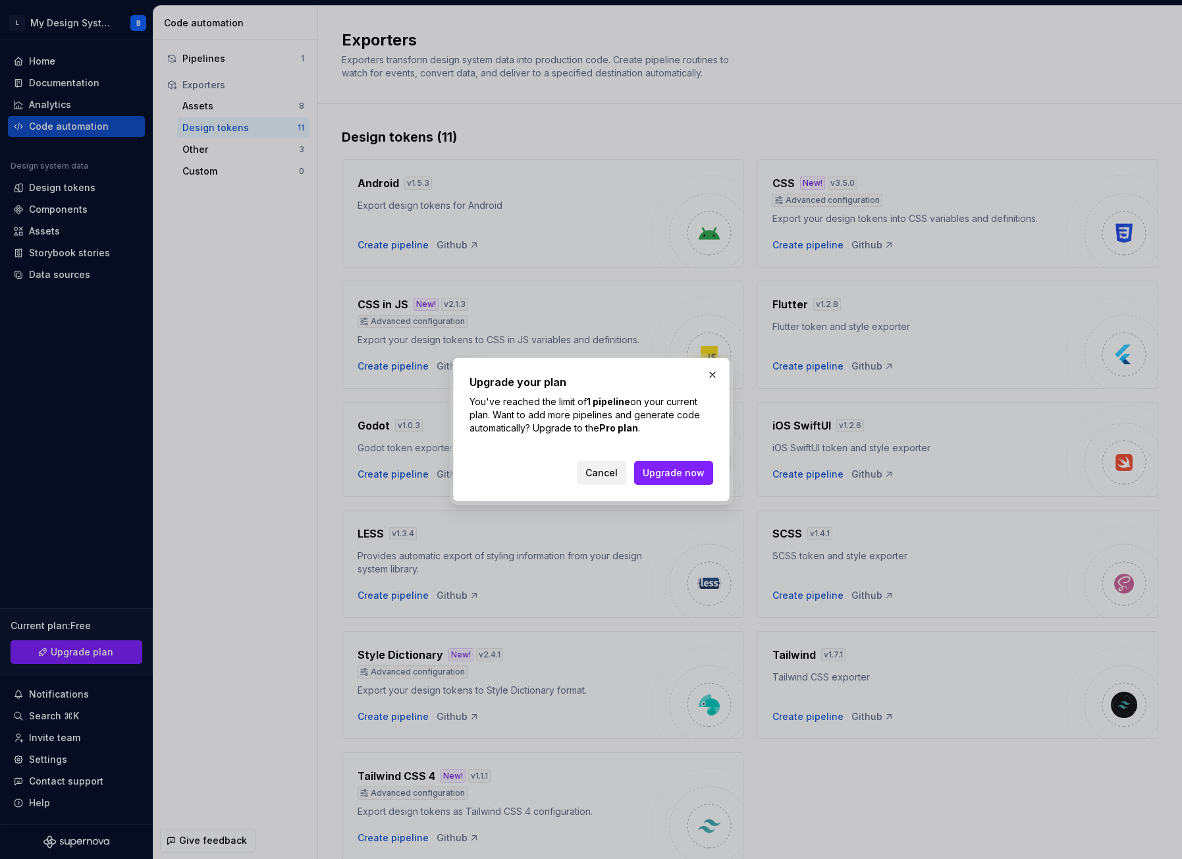
click at [600, 472] on span "Cancel" at bounding box center [601, 472] width 32 height 13
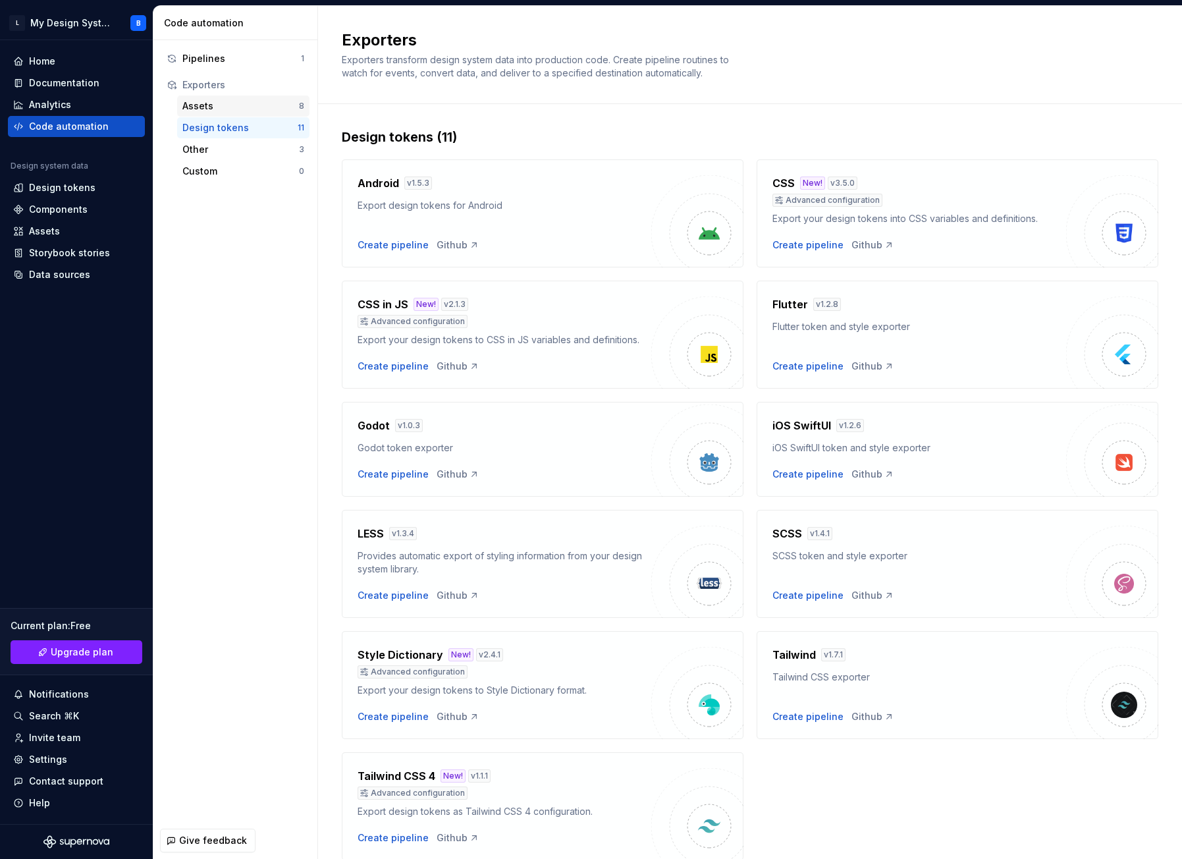
click at [220, 106] on div "Assets" at bounding box center [240, 105] width 117 height 13
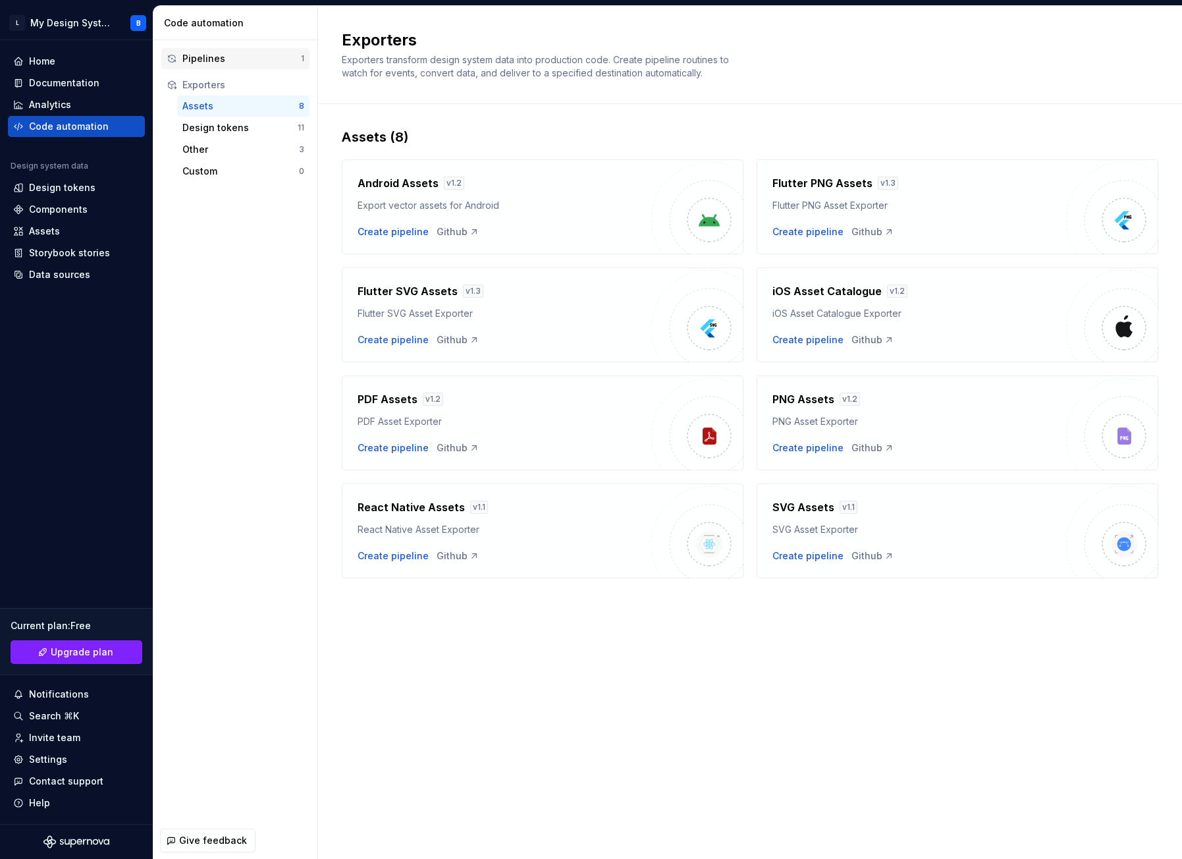
click at [213, 55] on div "Pipelines" at bounding box center [241, 58] width 119 height 13
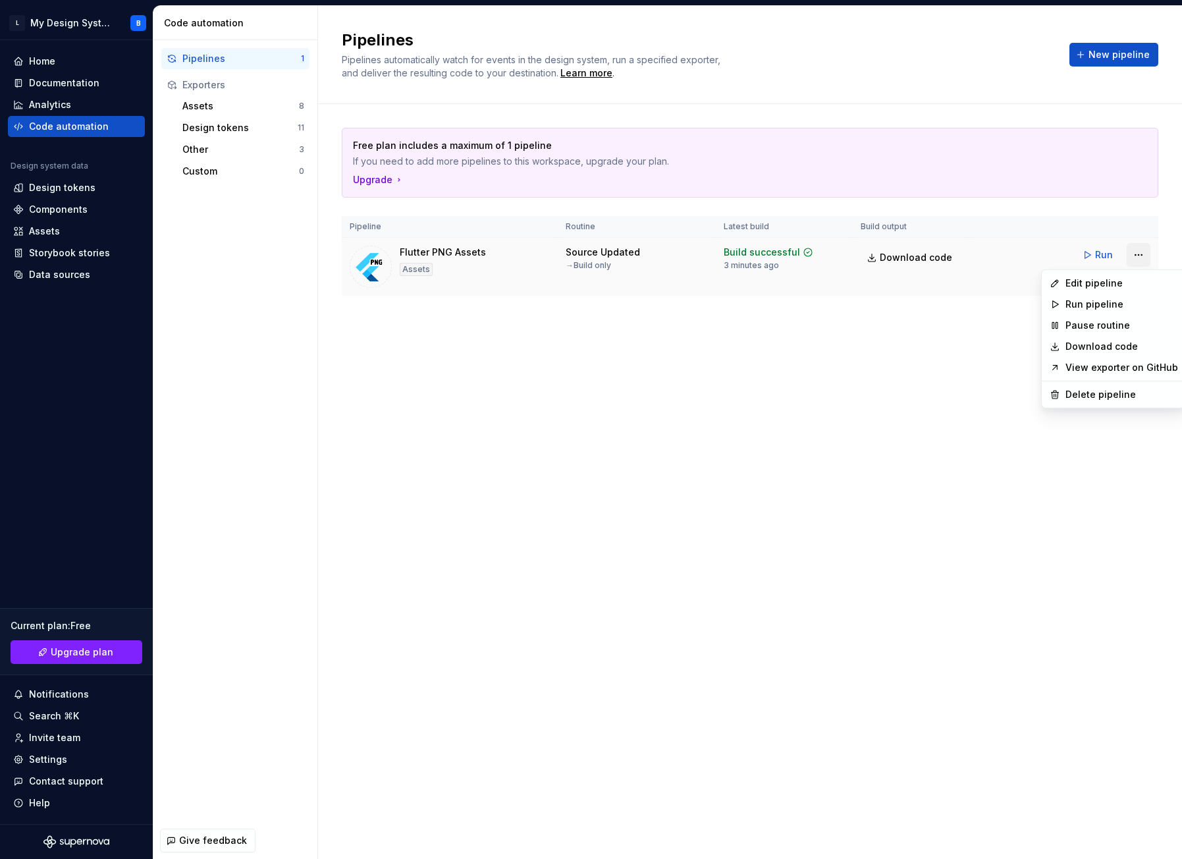
click at [1142, 257] on html "L My Design System B Home Documentation Analytics Code automation Design system…" at bounding box center [591, 429] width 1182 height 859
click at [1072, 394] on div "Delete pipeline" at bounding box center [1121, 394] width 113 height 13
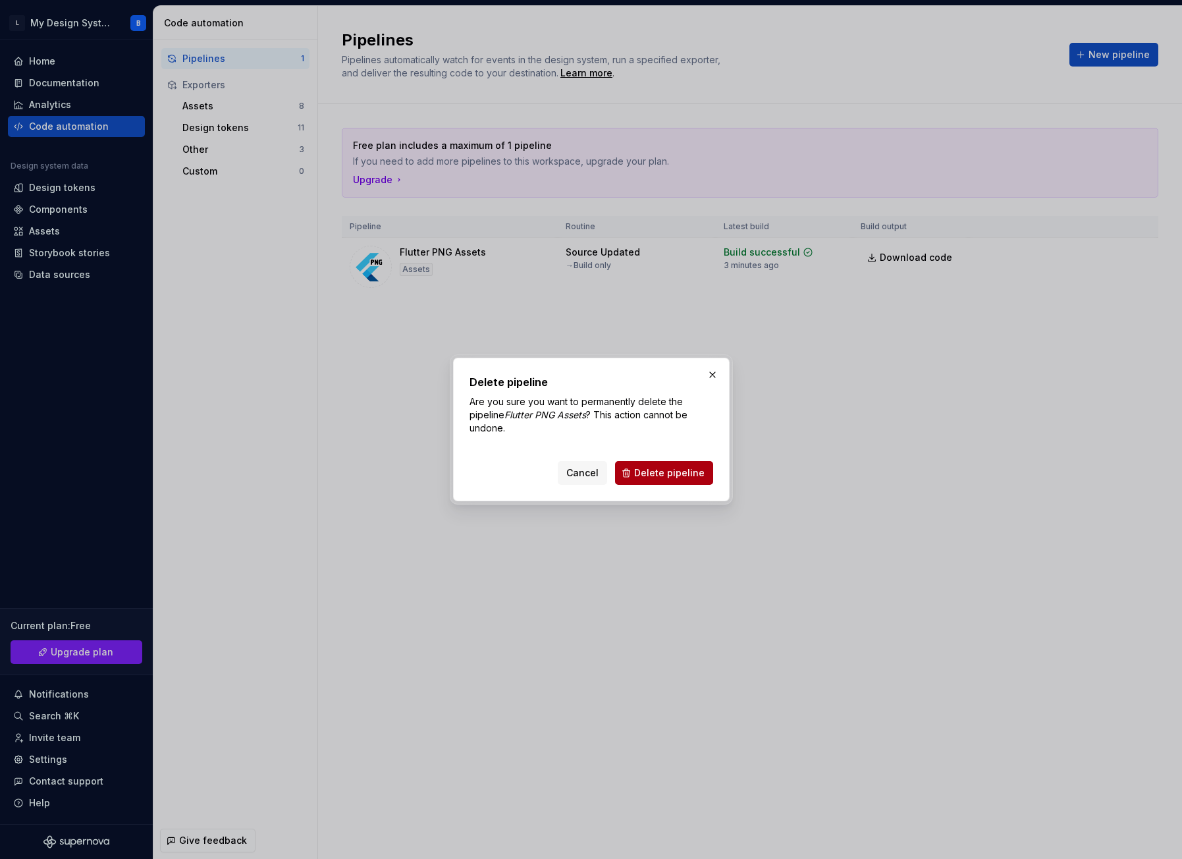
click at [652, 469] on span "Delete pipeline" at bounding box center [669, 472] width 70 height 13
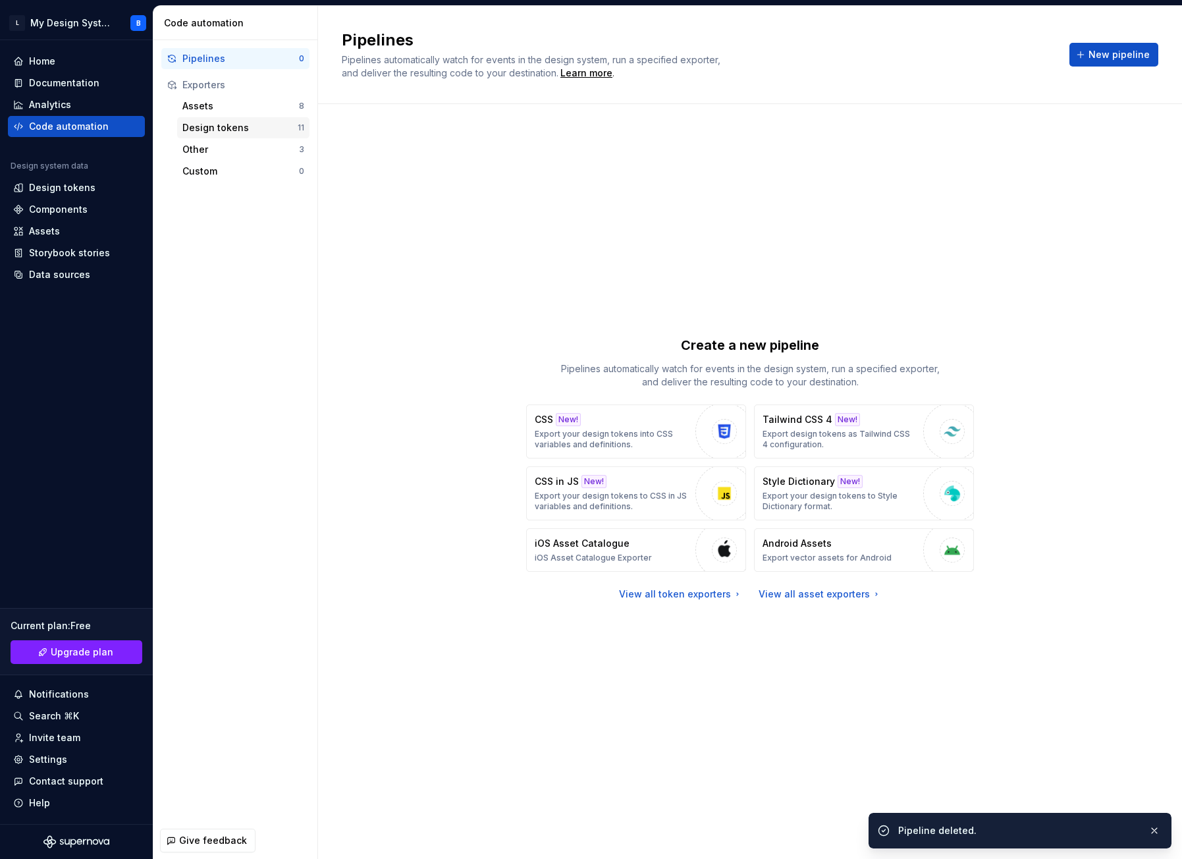
click at [223, 127] on div "Design tokens" at bounding box center [239, 127] width 115 height 13
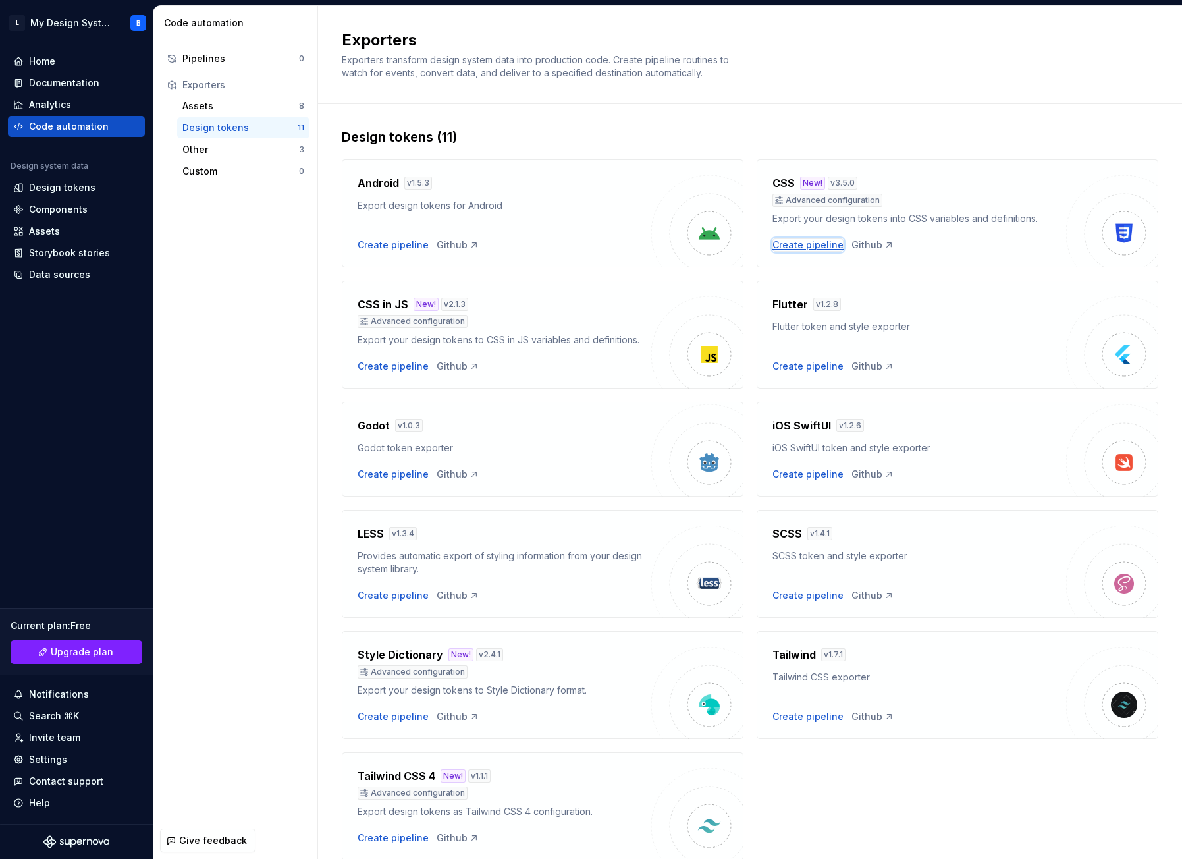
click at [807, 244] on div "Create pipeline" at bounding box center [807, 244] width 71 height 13
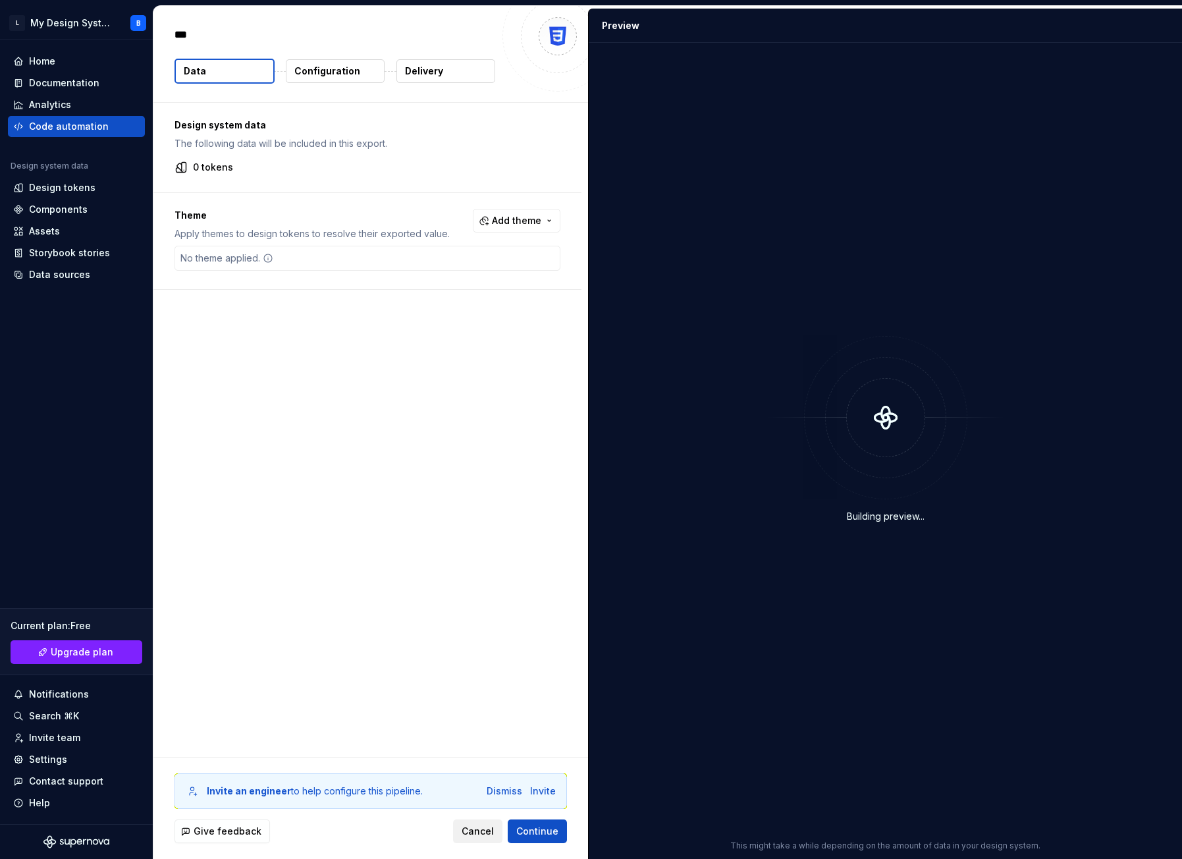
click at [493, 823] on button "Cancel" at bounding box center [477, 831] width 49 height 24
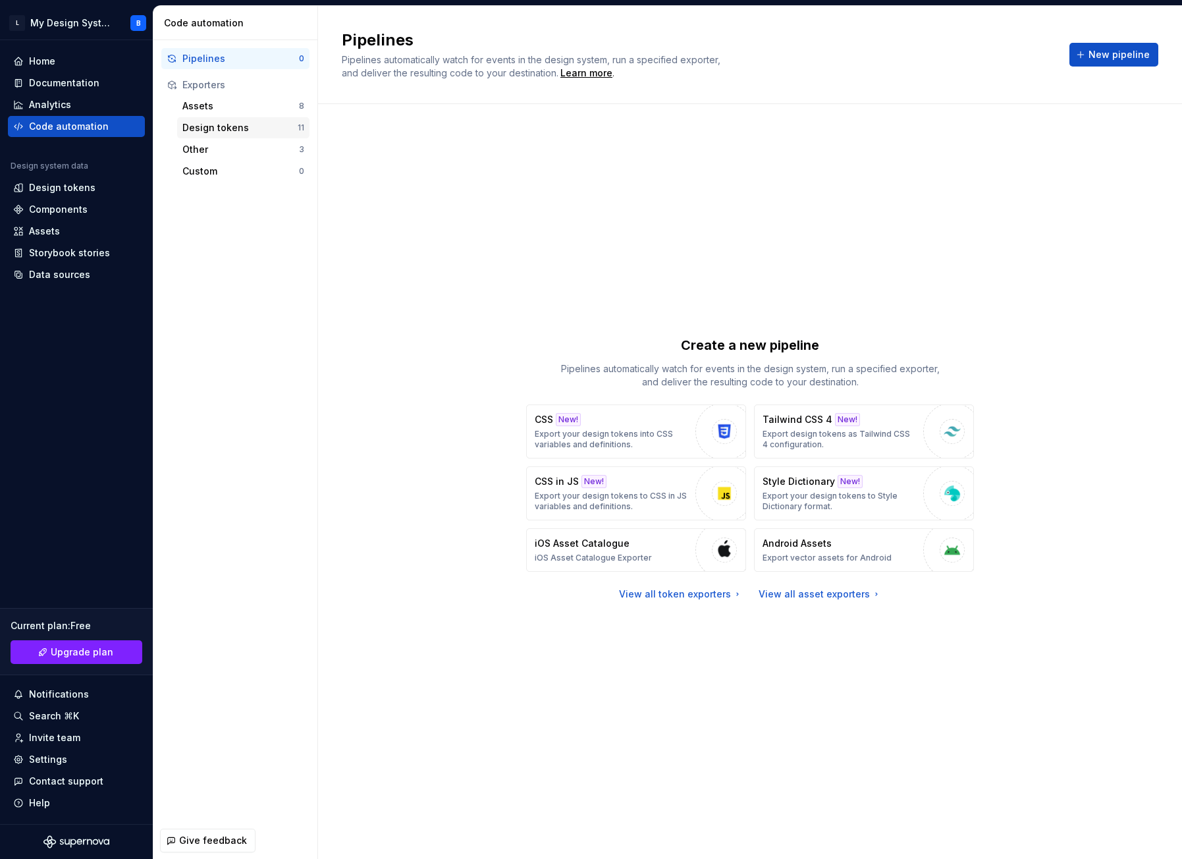
click at [203, 124] on div "Design tokens" at bounding box center [239, 127] width 115 height 13
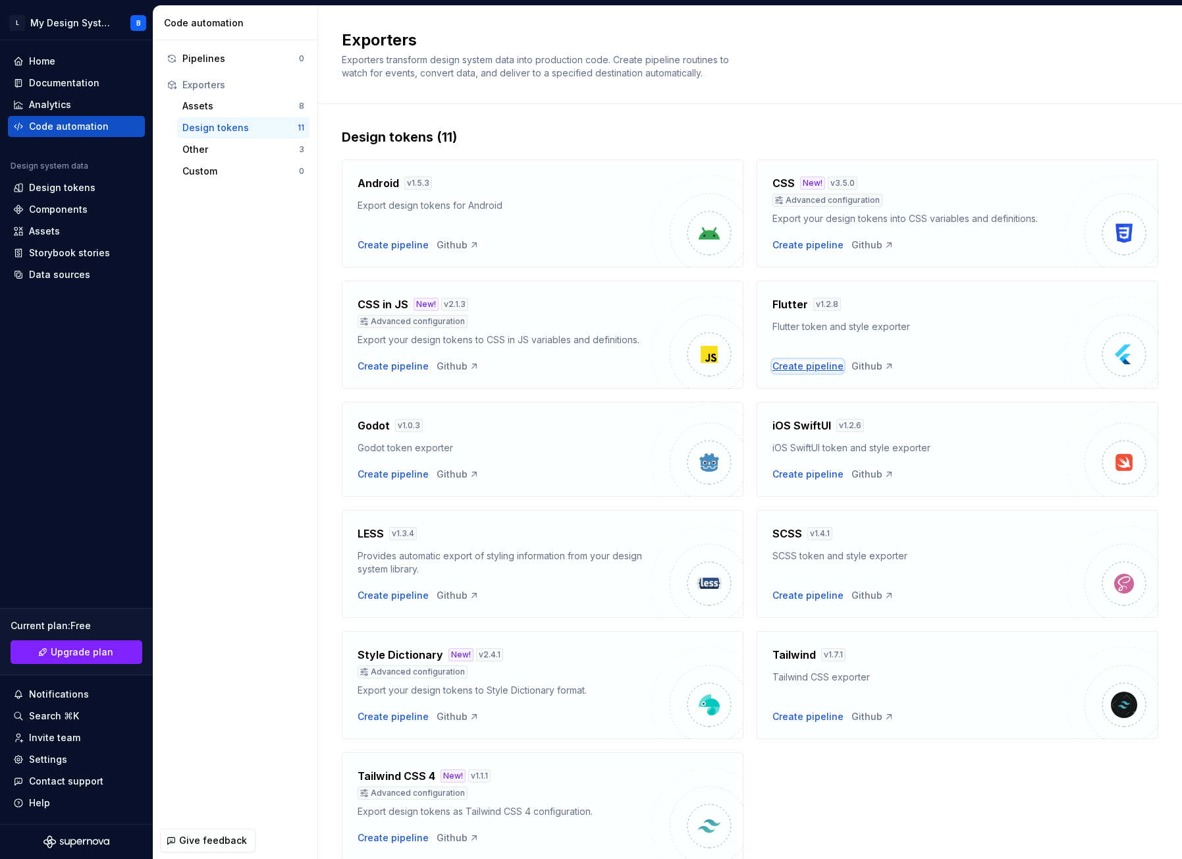
click at [801, 365] on div "Create pipeline" at bounding box center [807, 365] width 71 height 13
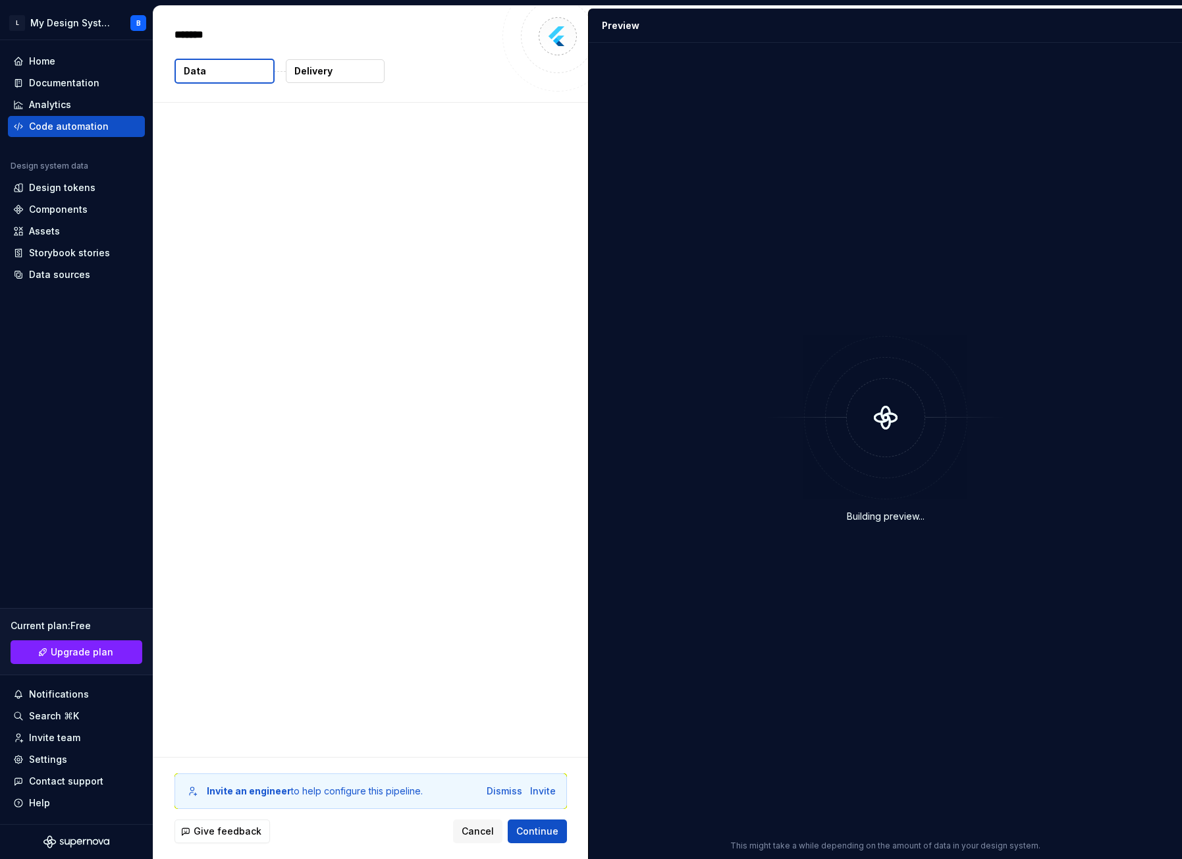
type textarea "*"
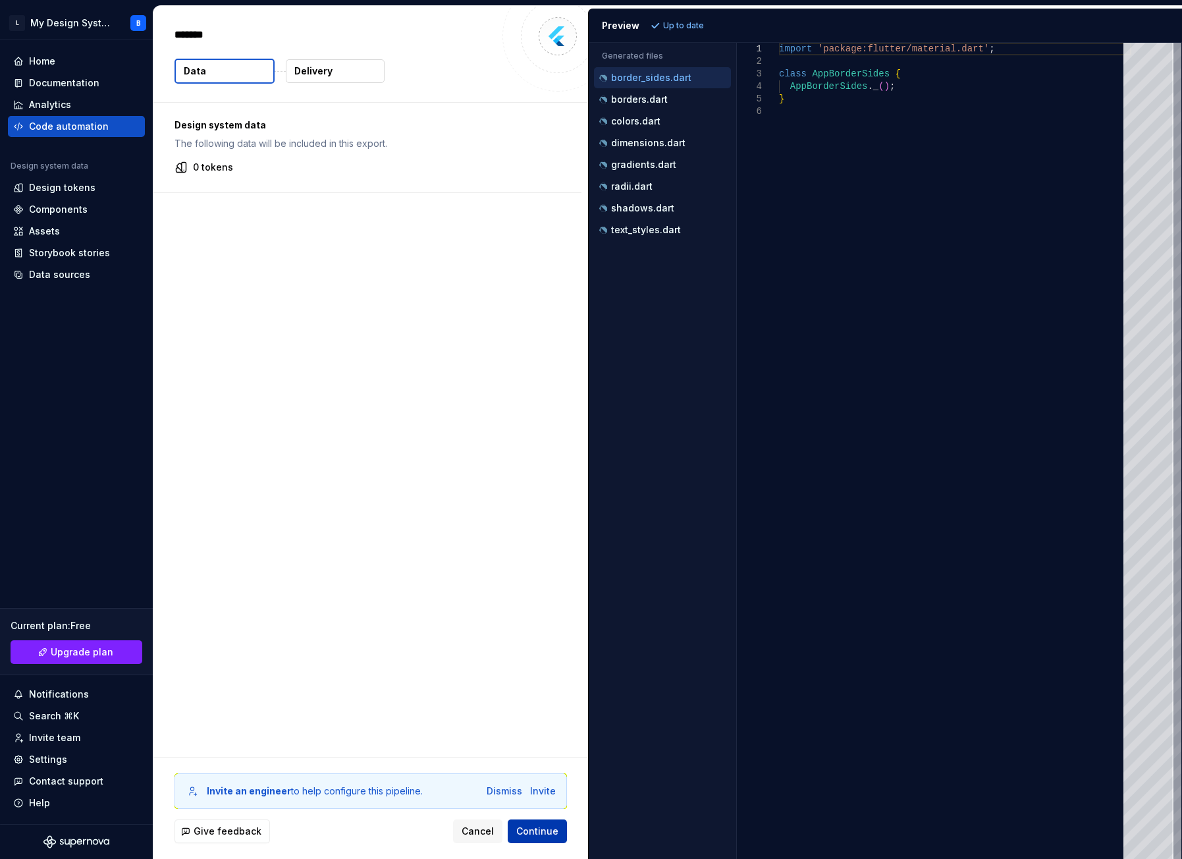
click at [539, 831] on span "Continue" at bounding box center [537, 830] width 42 height 13
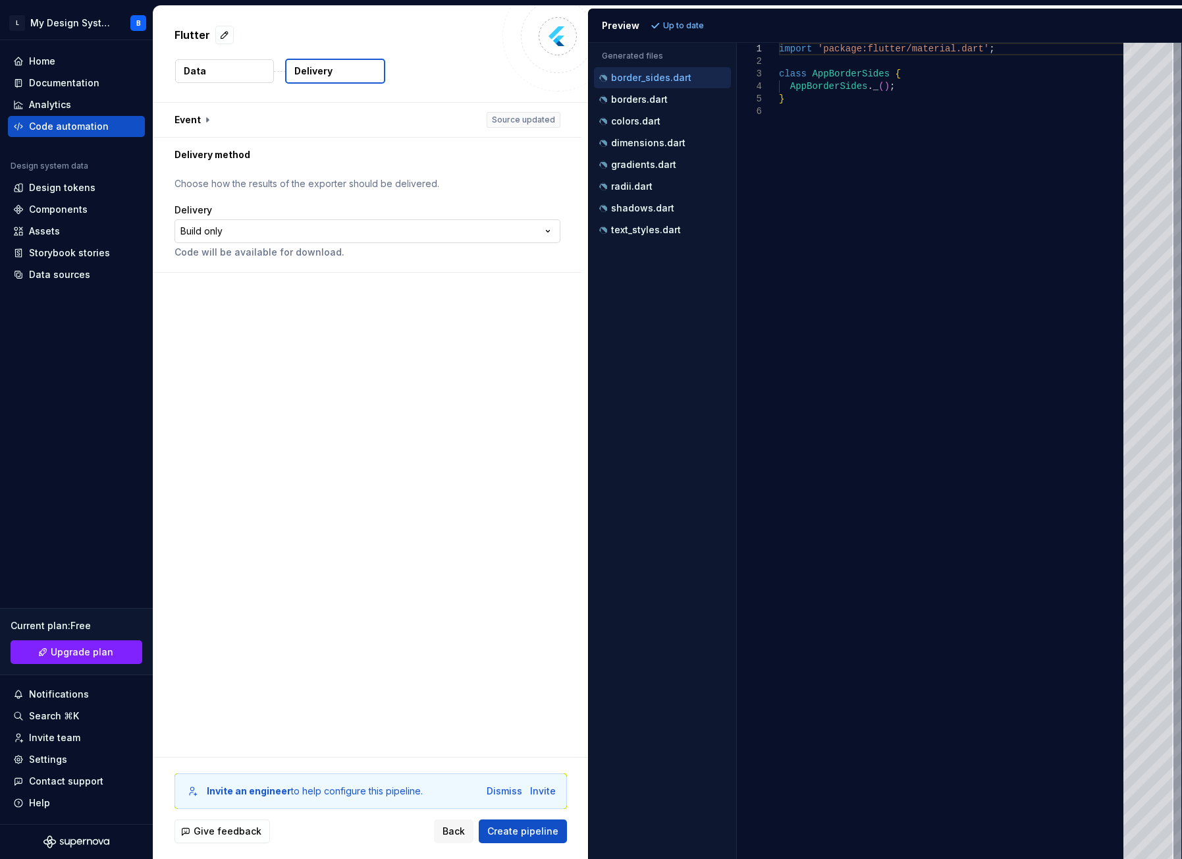
click at [319, 230] on html "**********" at bounding box center [591, 429] width 1182 height 859
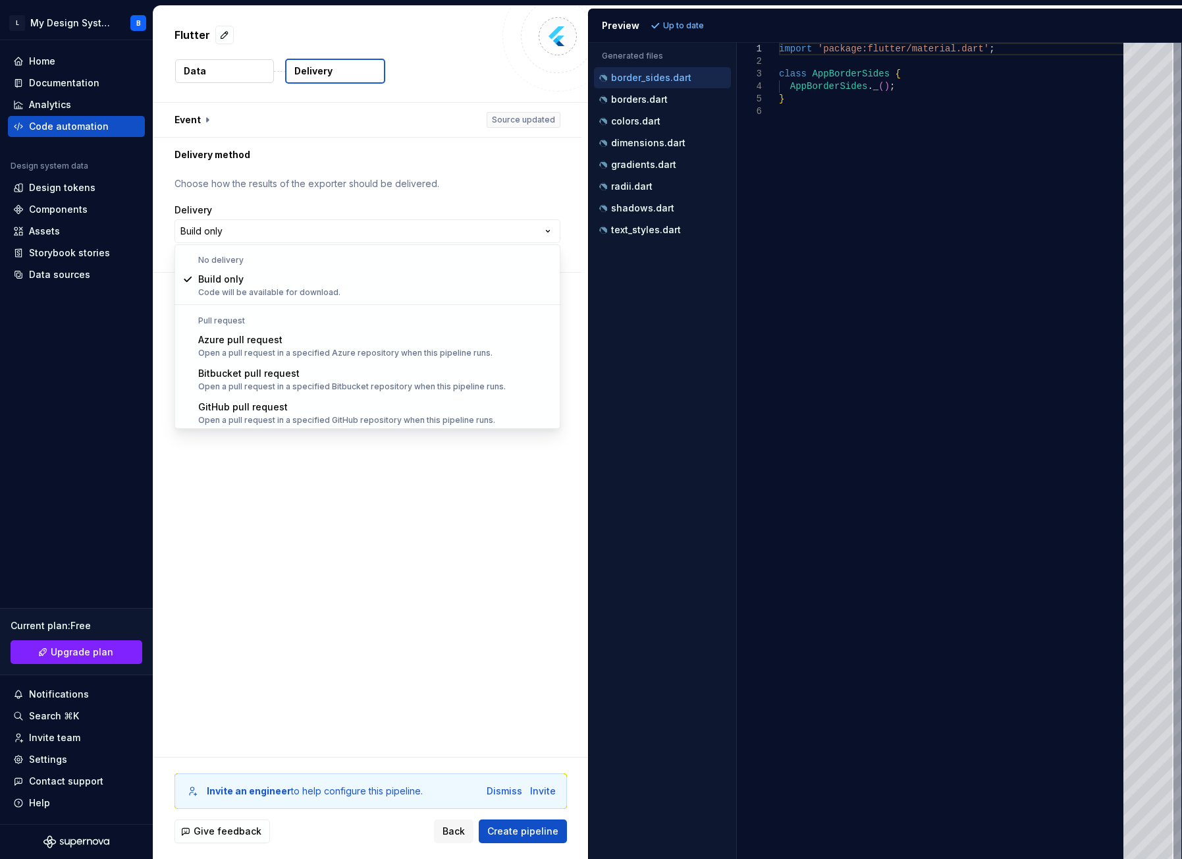
click at [436, 570] on html "**********" at bounding box center [591, 429] width 1182 height 859
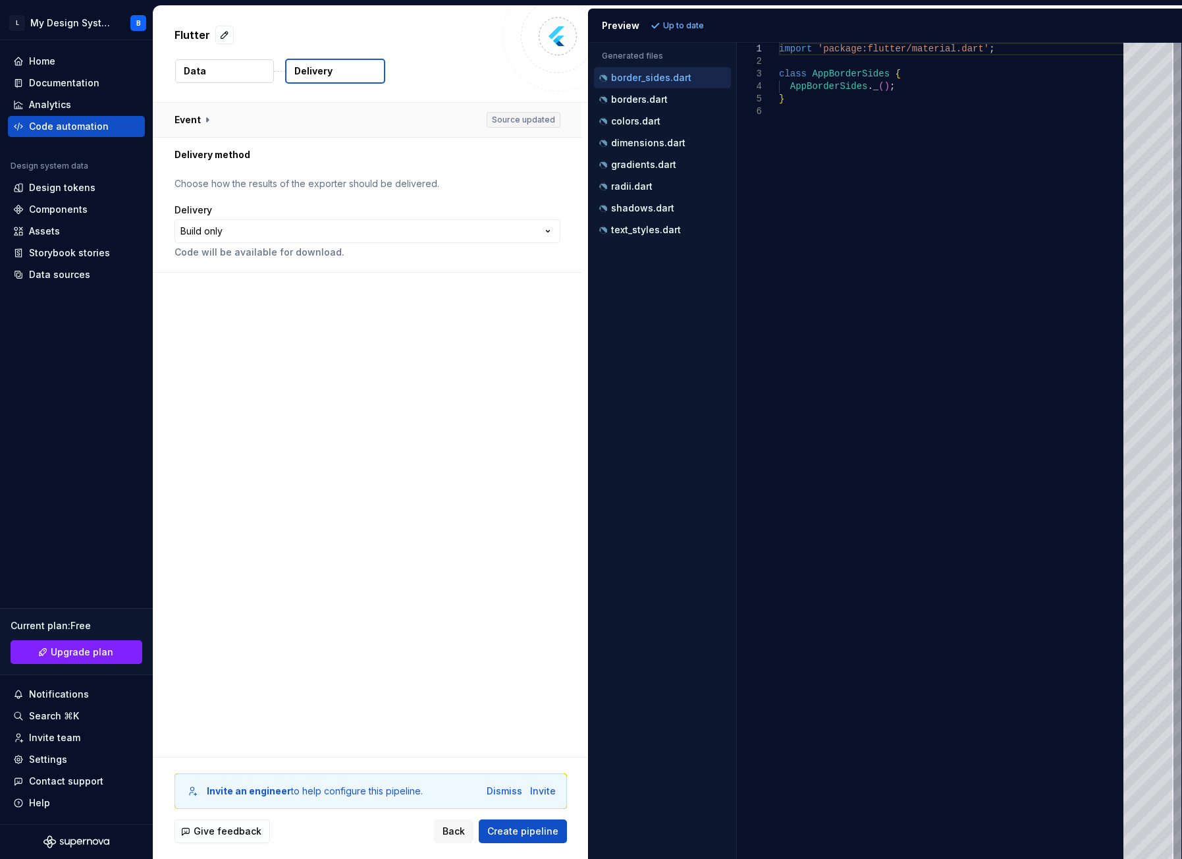
click at [202, 124] on button "button" at bounding box center [367, 120] width 428 height 34
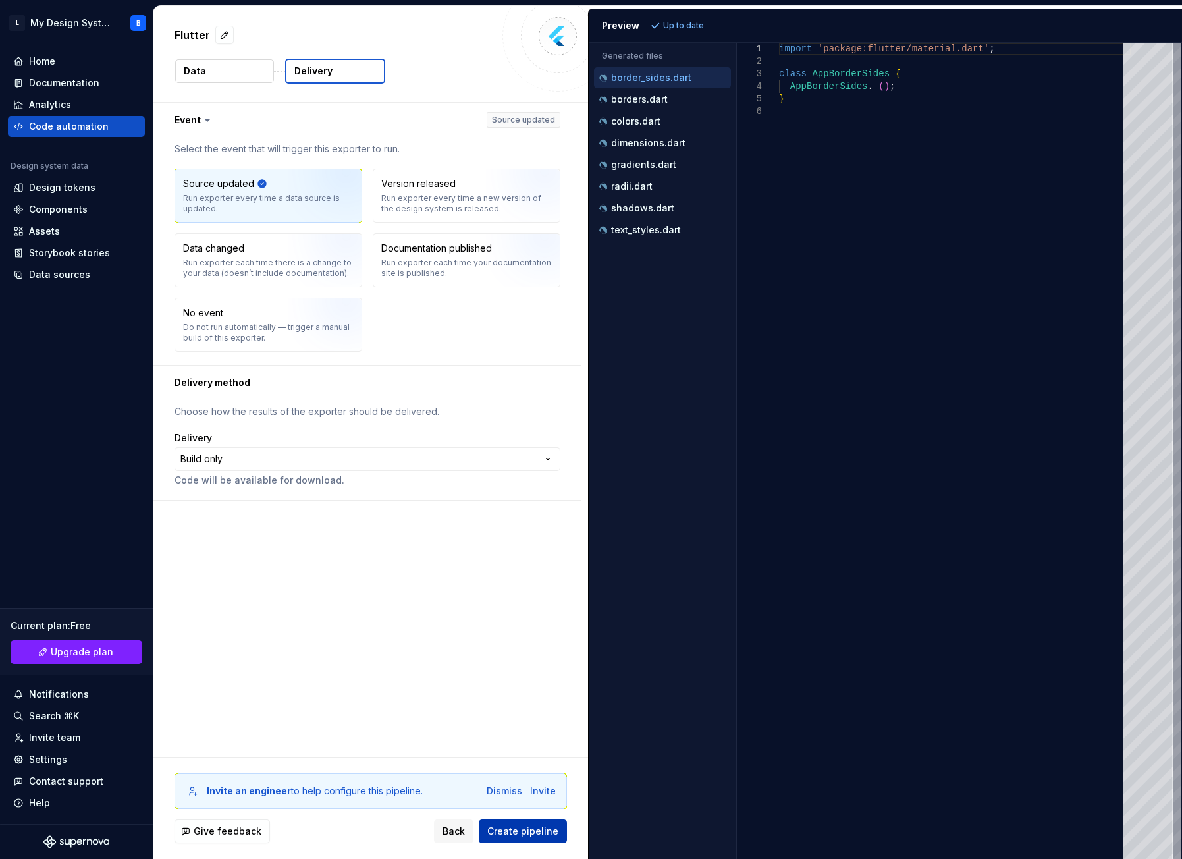
click at [526, 833] on span "Create pipeline" at bounding box center [522, 830] width 71 height 13
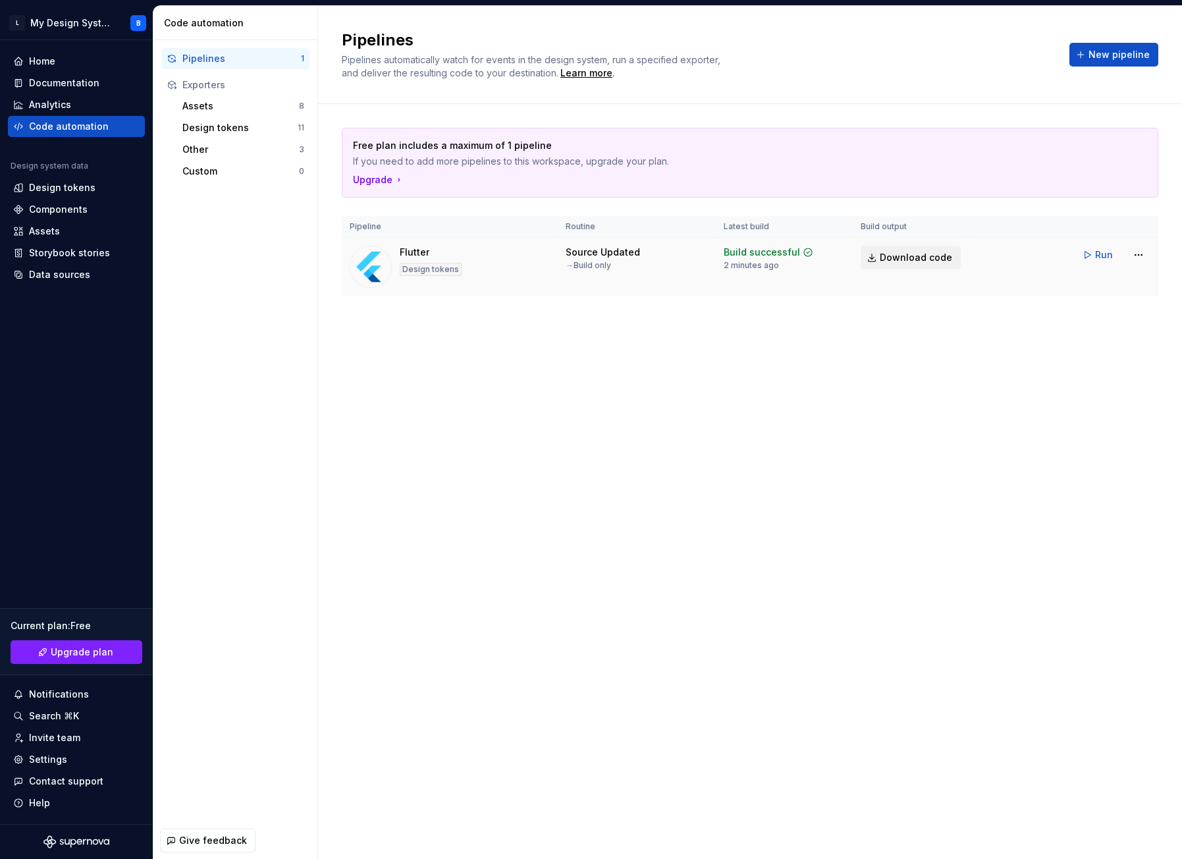
click at [916, 258] on span "Download code" at bounding box center [916, 257] width 72 height 13
click at [1105, 250] on span "Run" at bounding box center [1104, 254] width 18 height 13
click at [1153, 257] on td "Run" at bounding box center [1063, 255] width 190 height 34
click at [1140, 254] on html "L My Design System B Home Documentation Analytics Code automation Design system…" at bounding box center [591, 429] width 1182 height 859
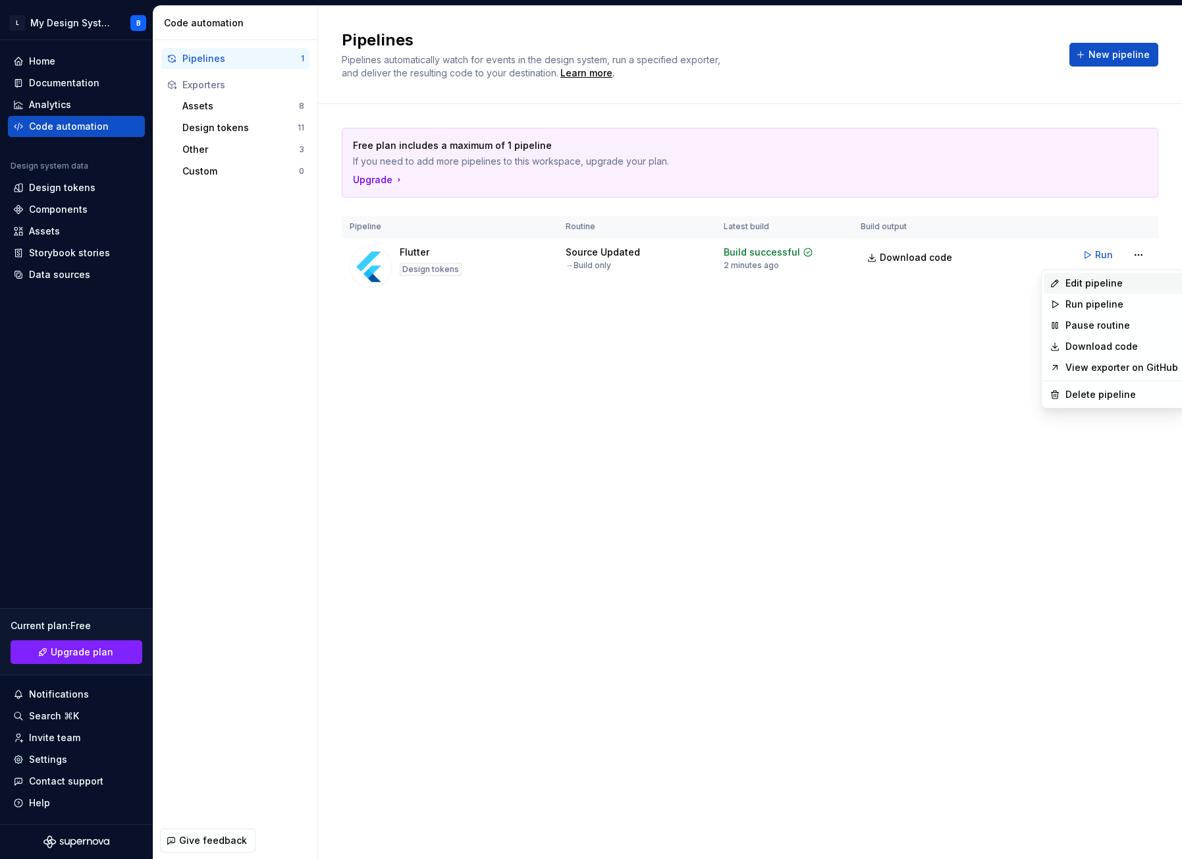
click at [1111, 284] on div "Edit pipeline" at bounding box center [1121, 283] width 113 height 13
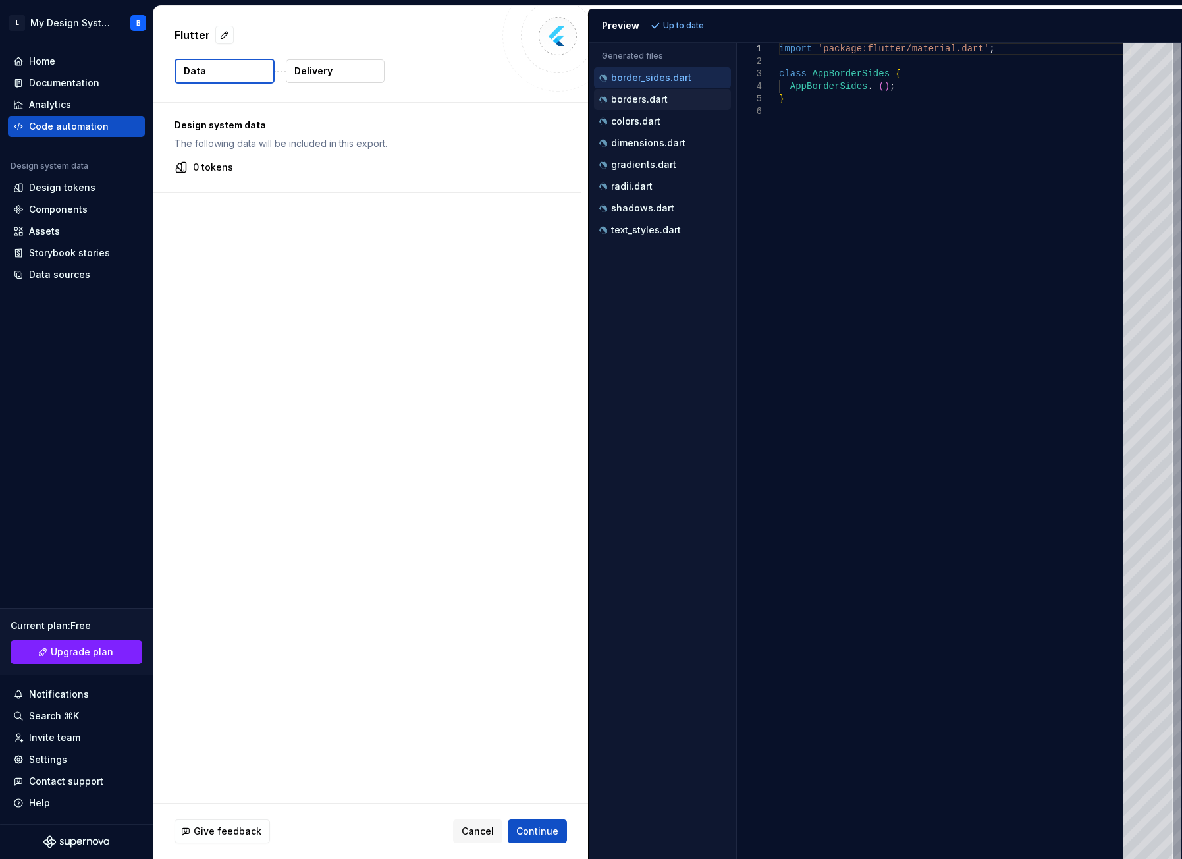
click at [660, 100] on p "borders.dart" at bounding box center [639, 99] width 57 height 11
click at [645, 169] on p "gradients.dart" at bounding box center [643, 164] width 65 height 11
click at [642, 182] on p "radii.dart" at bounding box center [631, 186] width 41 height 11
click at [647, 212] on p "shadows.dart" at bounding box center [642, 208] width 63 height 11
click at [648, 238] on div "text_styles.dart" at bounding box center [662, 229] width 137 height 21
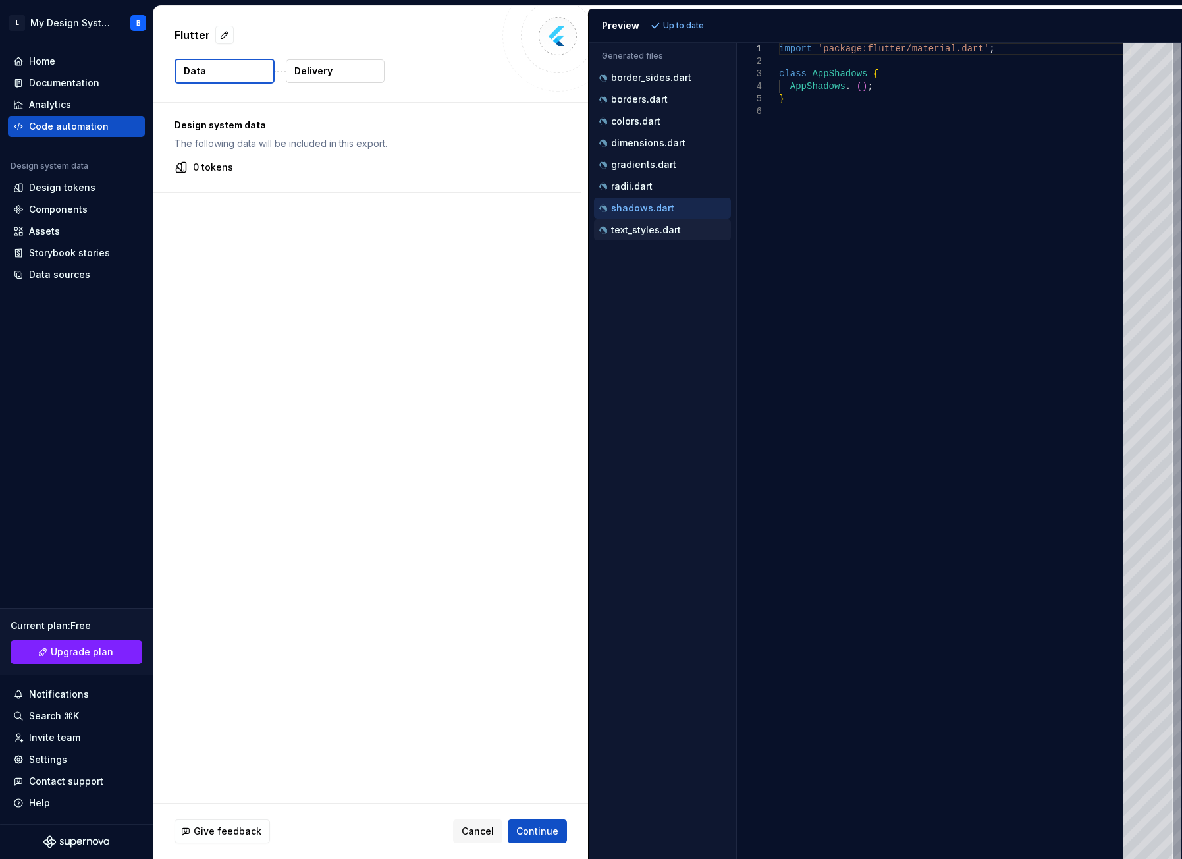
click at [650, 230] on p "text_styles.dart" at bounding box center [646, 230] width 70 height 11
click at [647, 80] on p "border_sides.dart" at bounding box center [651, 77] width 80 height 11
type textarea "**********"
click at [58, 272] on div "Data sources" at bounding box center [59, 274] width 61 height 13
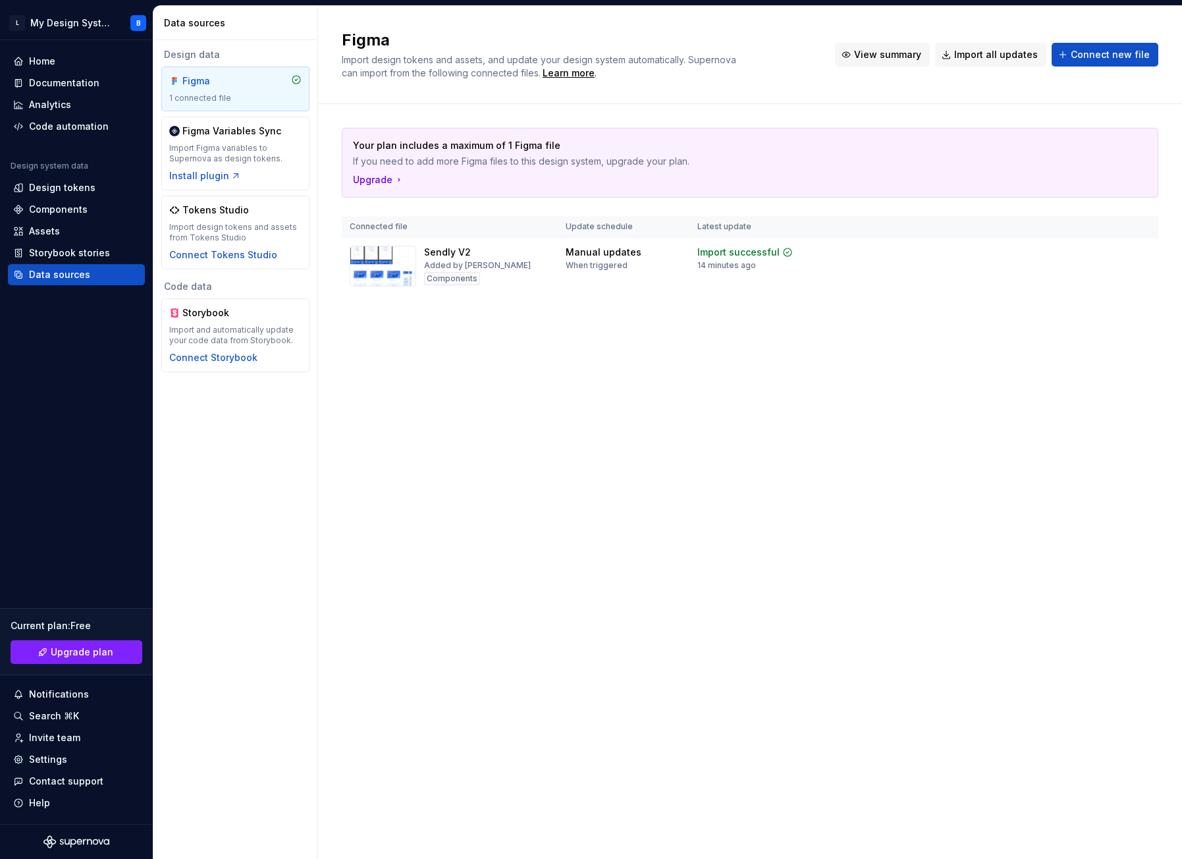
click at [876, 59] on span "View summary" at bounding box center [887, 54] width 67 height 13
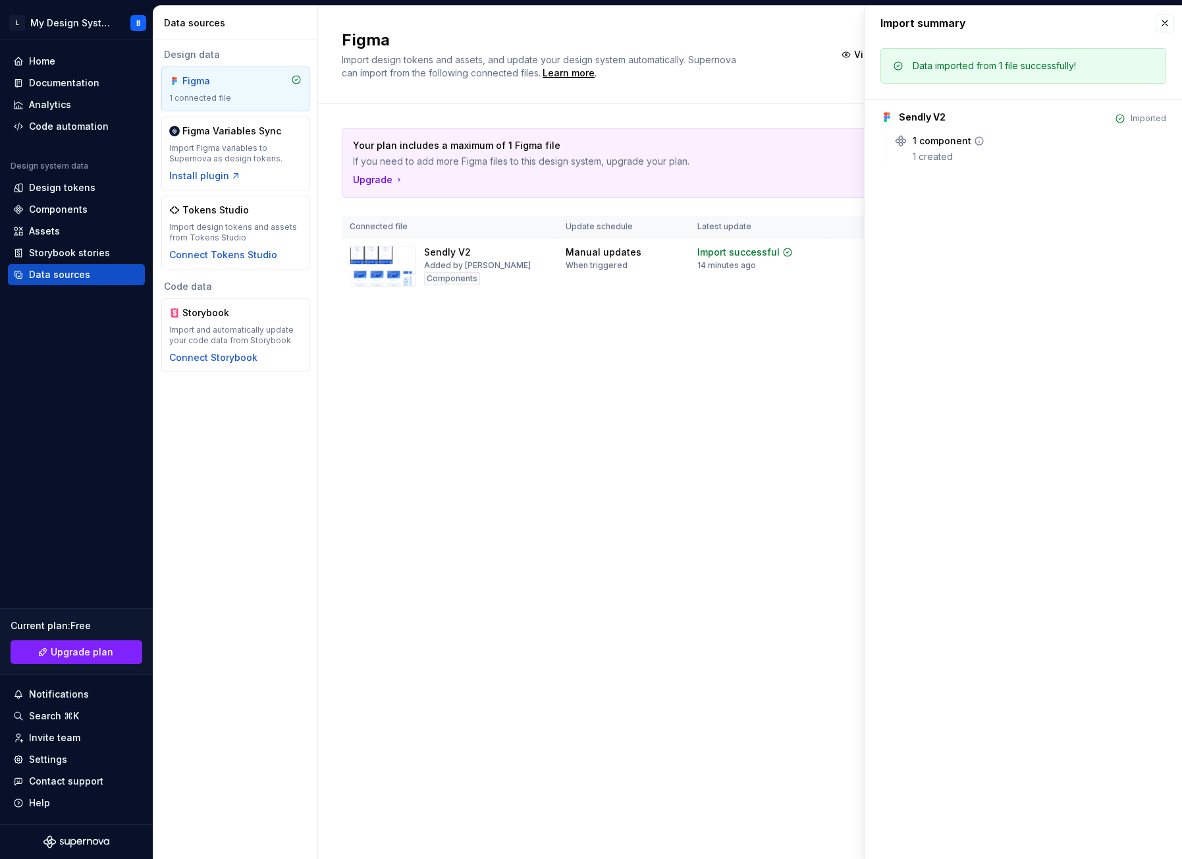
click at [975, 142] on icon at bounding box center [979, 141] width 8 height 8
click at [919, 153] on div "1 created" at bounding box center [1038, 156] width 253 height 13
click at [217, 257] on div "Connect Tokens Studio" at bounding box center [223, 254] width 108 height 13
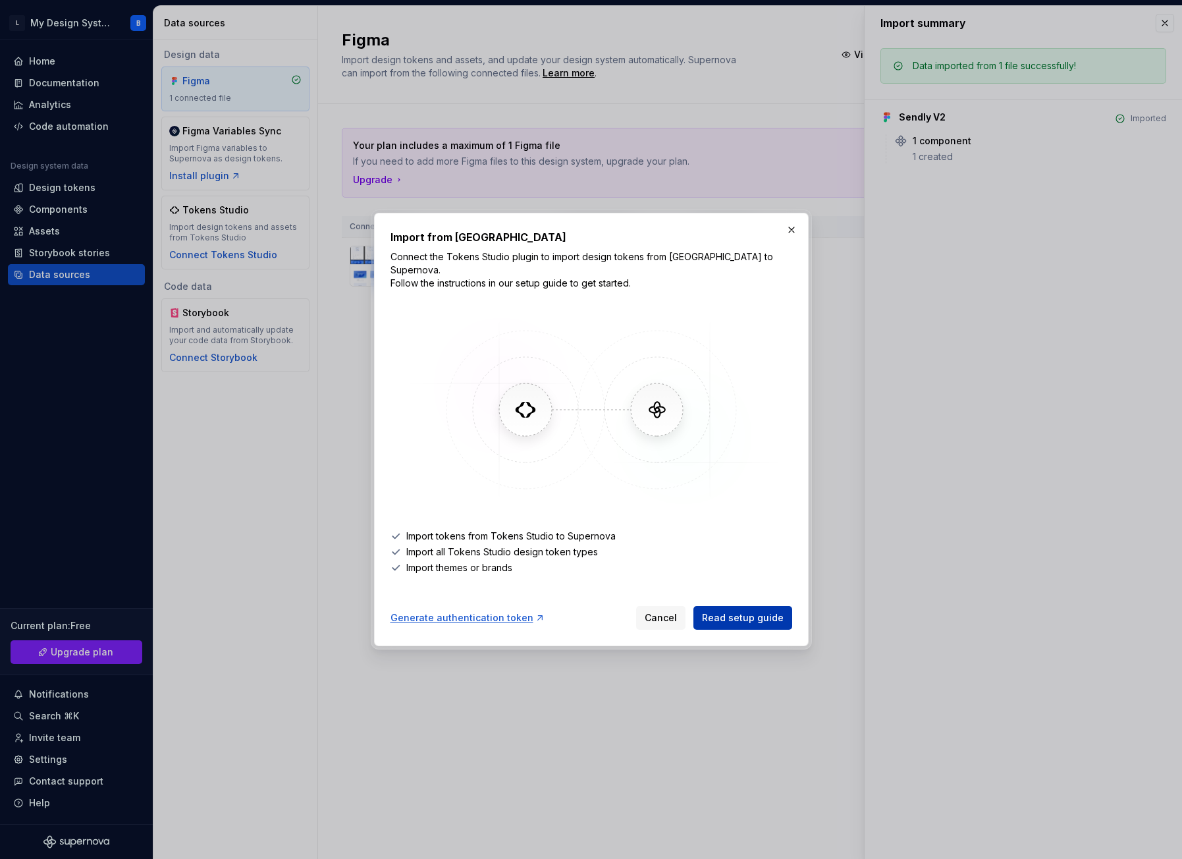
click at [743, 611] on span "Read setup guide" at bounding box center [743, 617] width 82 height 13
click at [475, 611] on div "Generate authentication token" at bounding box center [467, 617] width 155 height 13
click at [664, 611] on span "Cancel" at bounding box center [661, 617] width 32 height 13
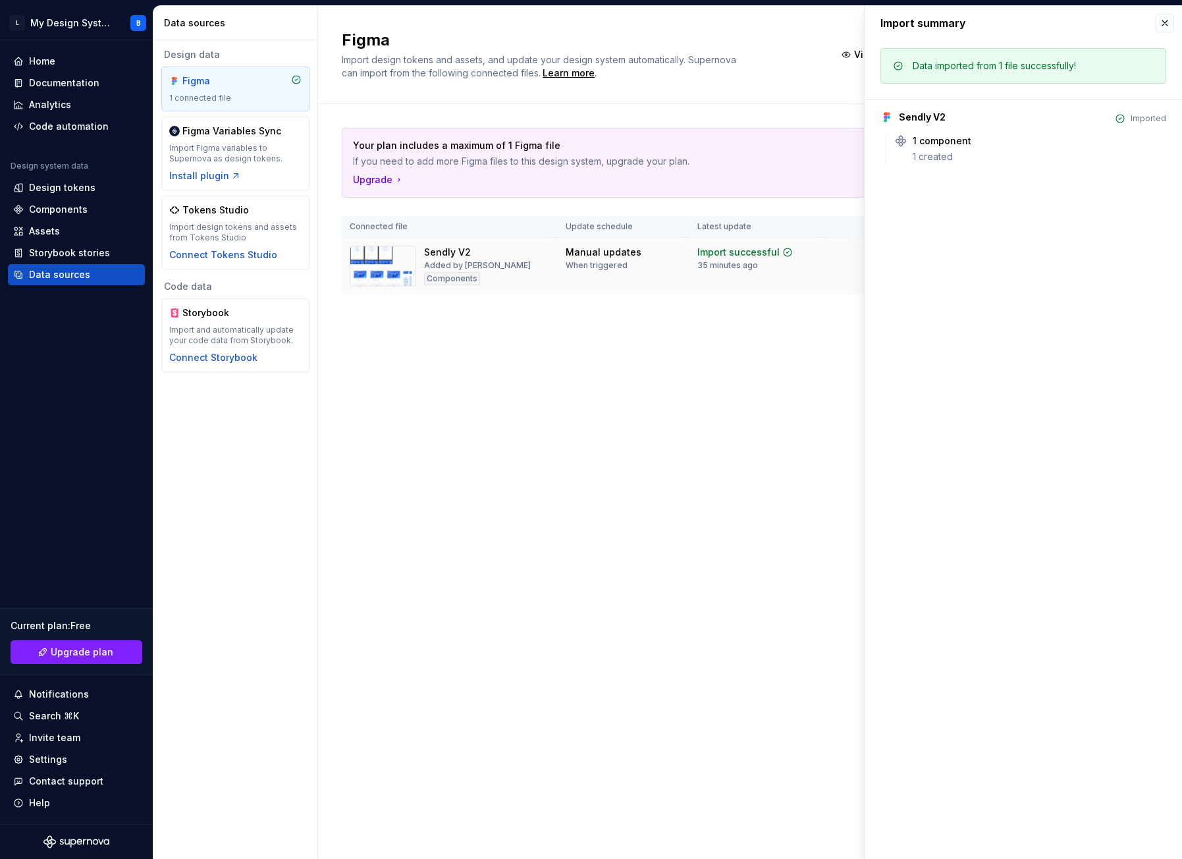
click at [568, 256] on div "Manual updates" at bounding box center [604, 252] width 76 height 13
click at [456, 282] on div "Components" at bounding box center [452, 278] width 56 height 13
click at [976, 138] on icon at bounding box center [979, 141] width 11 height 11
click at [974, 144] on icon at bounding box center [979, 141] width 11 height 11
click at [913, 119] on div "Sendly V2" at bounding box center [922, 117] width 47 height 13
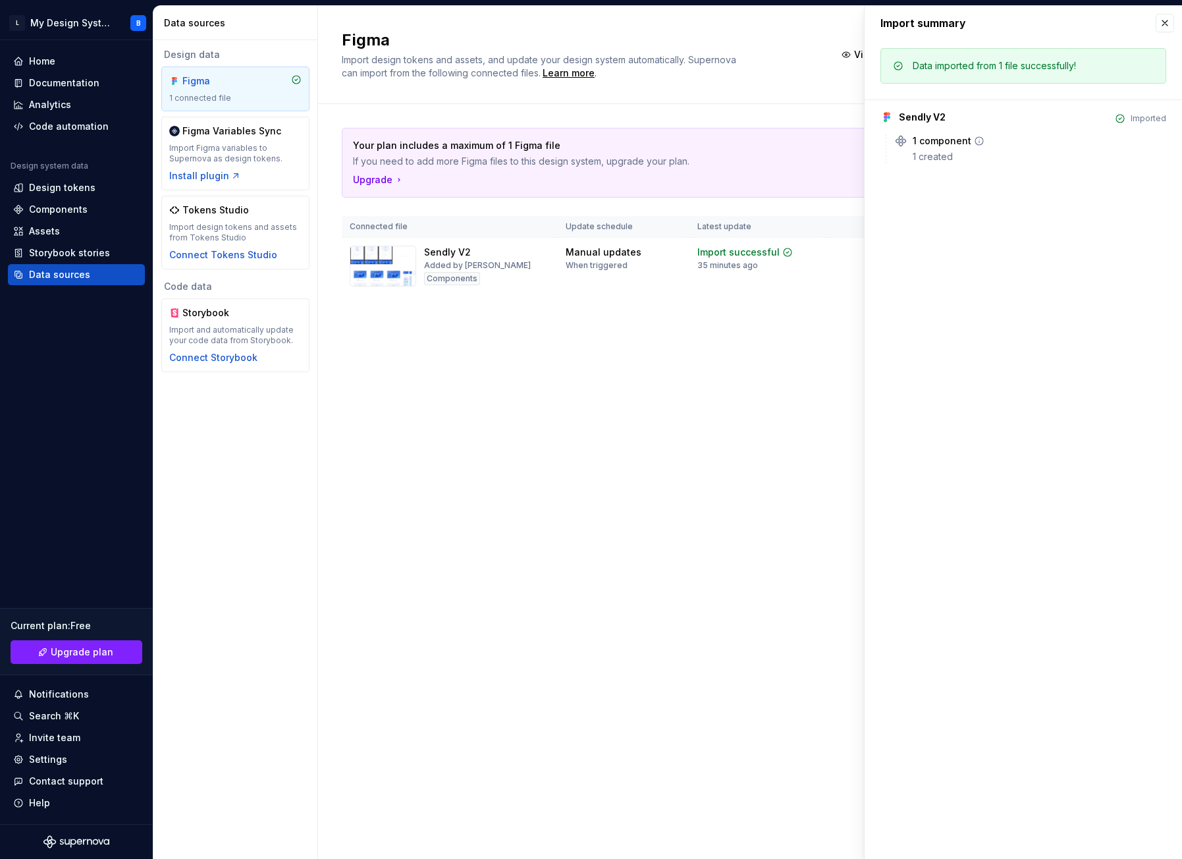
click at [1018, 158] on div "1 created" at bounding box center [1038, 156] width 253 height 13
click at [228, 87] on div "Figma" at bounding box center [213, 80] width 63 height 13
click at [188, 177] on div "Install plugin" at bounding box center [205, 175] width 72 height 13
click at [229, 87] on div "Figma" at bounding box center [213, 80] width 63 height 13
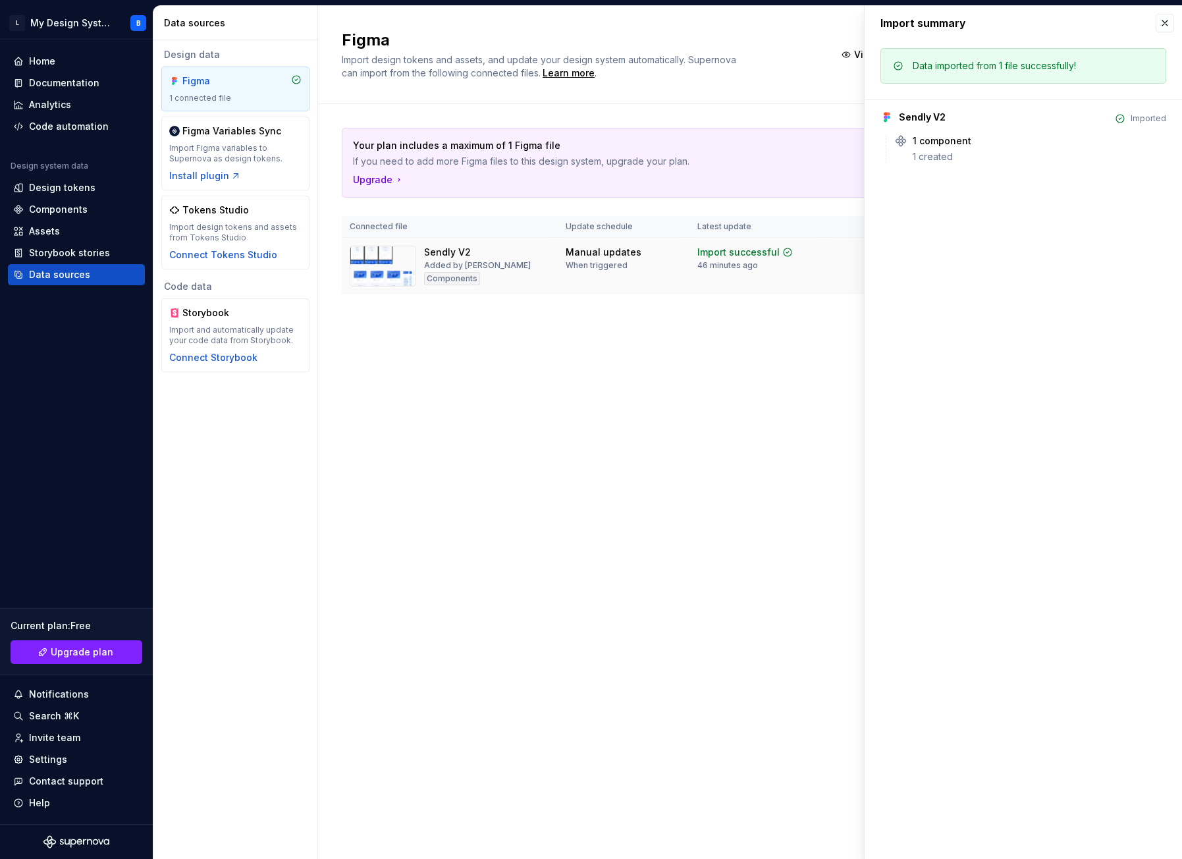
click at [620, 266] on div "When triggered" at bounding box center [597, 265] width 62 height 11
click at [53, 126] on div "Code automation" at bounding box center [69, 126] width 80 height 13
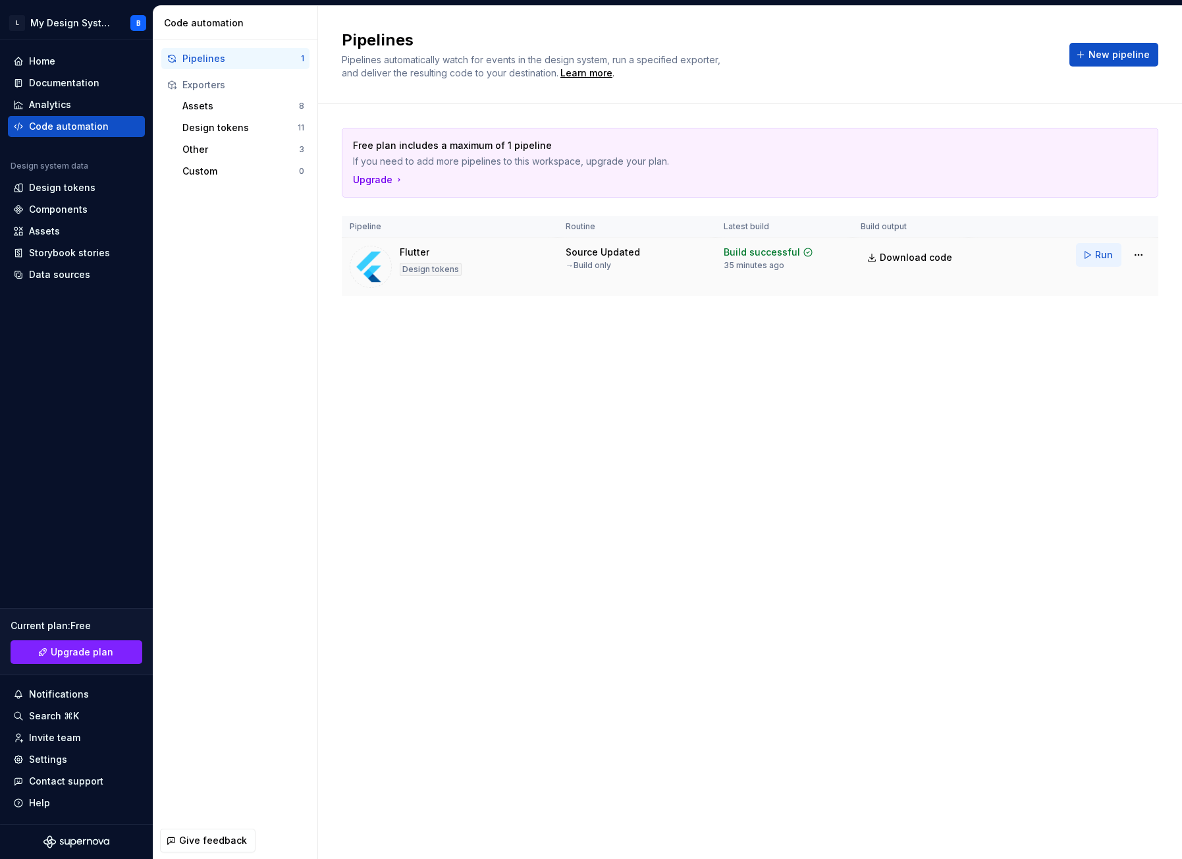
click at [1100, 250] on span "Run" at bounding box center [1104, 254] width 18 height 13
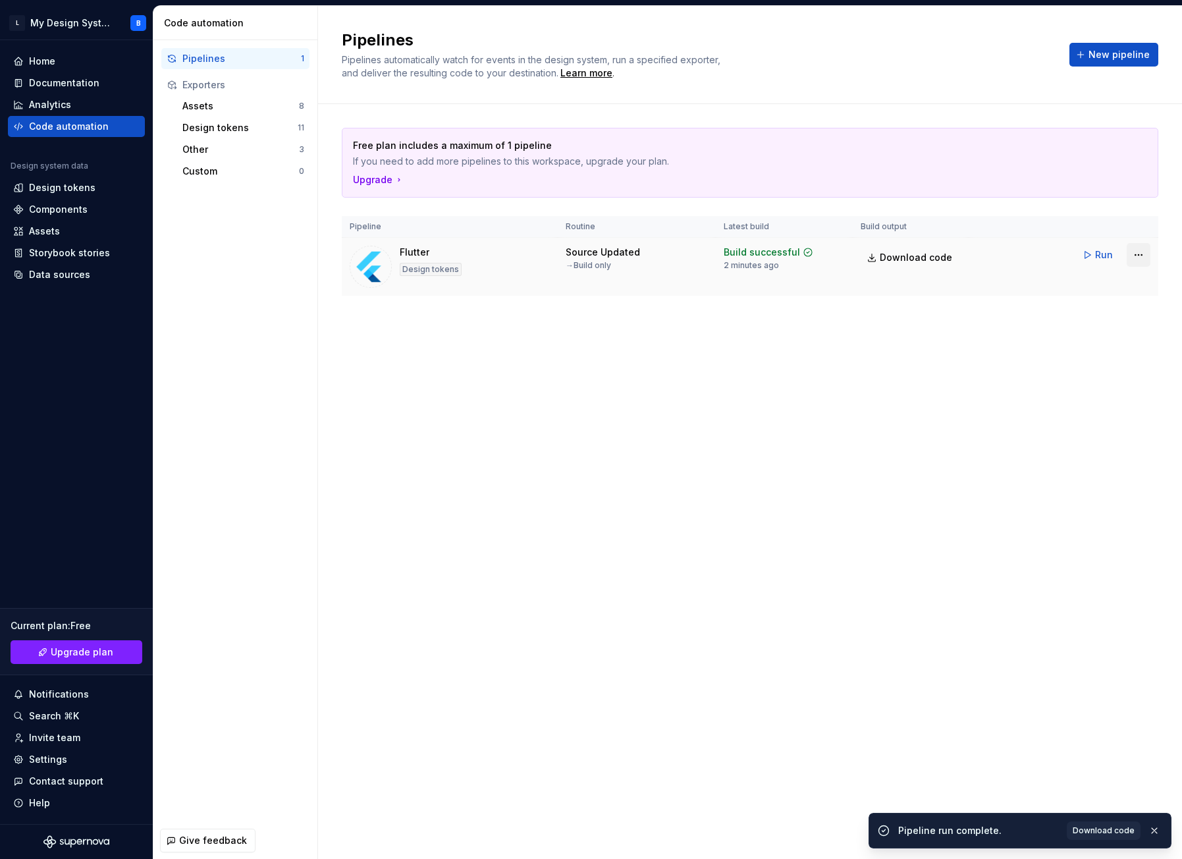
click at [1134, 255] on html "L My Design System B Home Documentation Analytics Code automation Design system…" at bounding box center [591, 429] width 1182 height 859
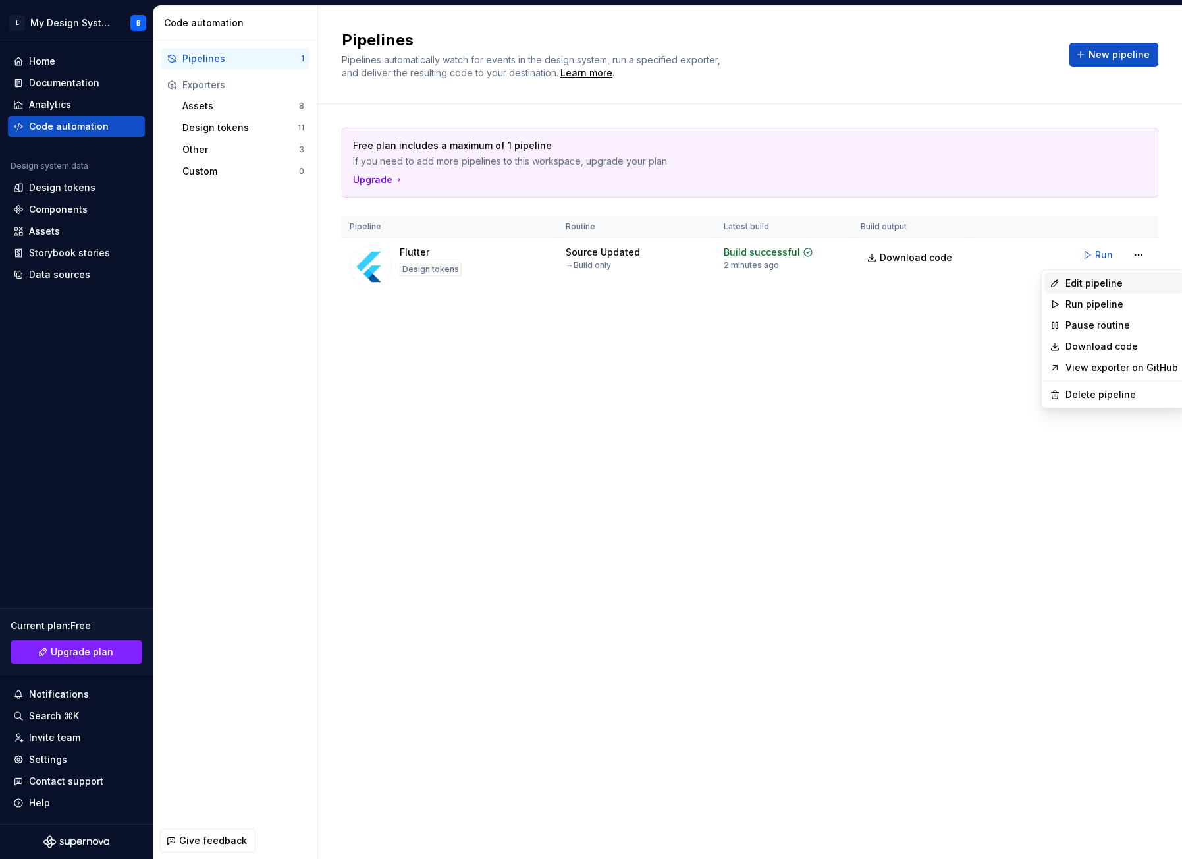
click at [1094, 282] on div "Edit pipeline" at bounding box center [1121, 283] width 113 height 13
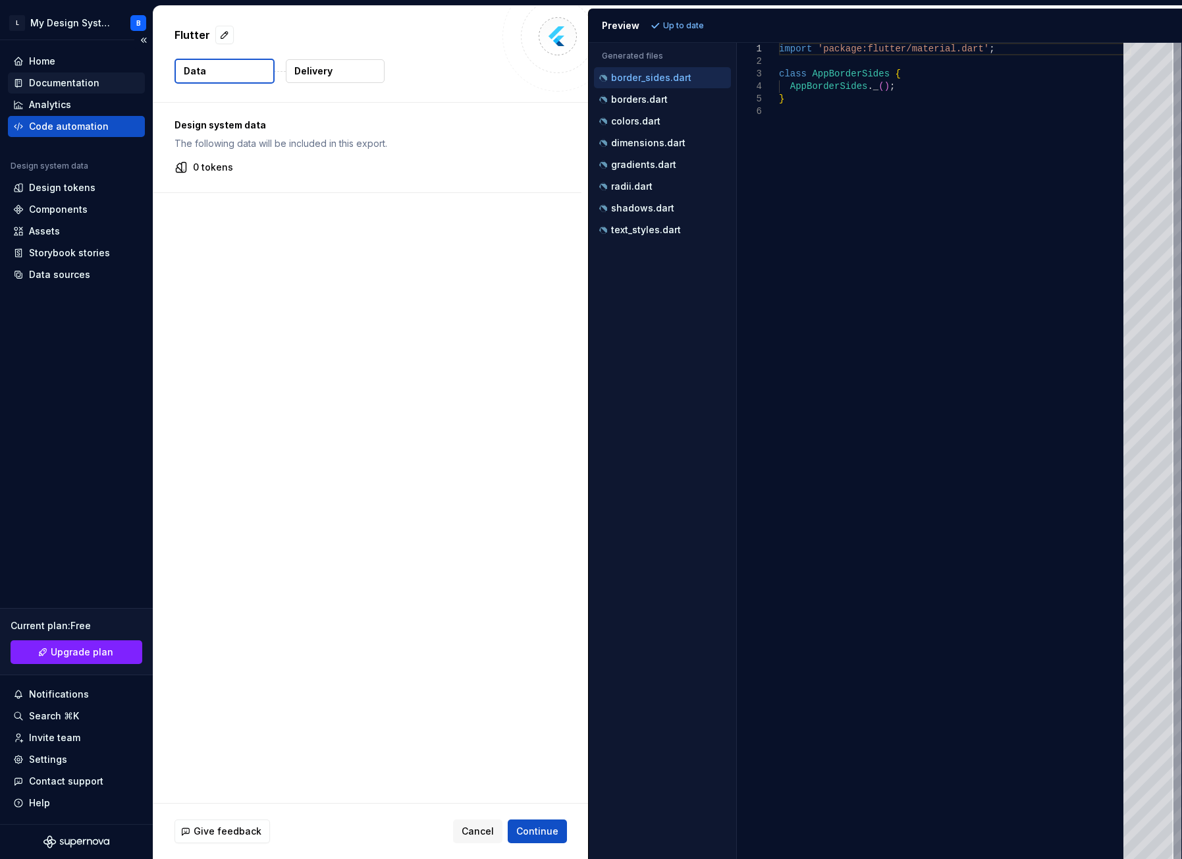
click at [63, 81] on div "Documentation" at bounding box center [64, 82] width 70 height 13
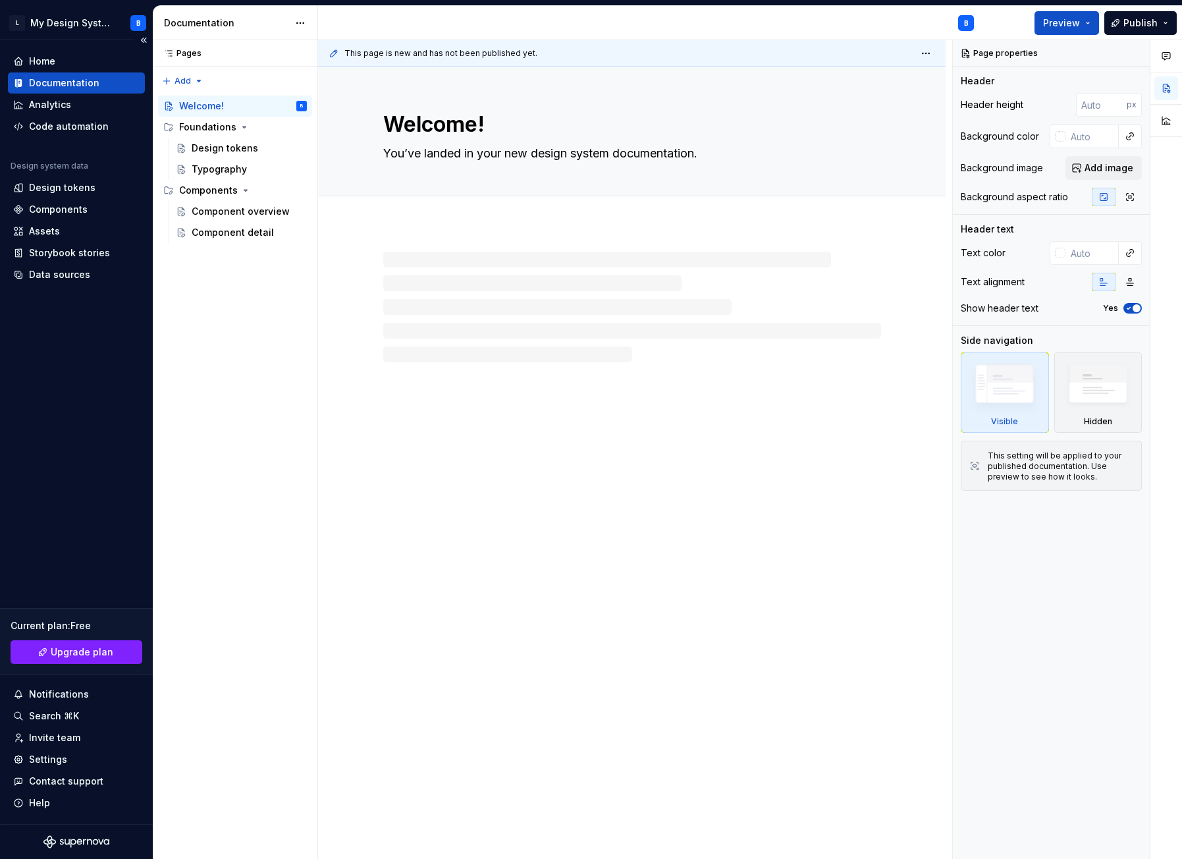
type textarea "*"
click at [43, 55] on div "Home" at bounding box center [42, 61] width 26 height 13
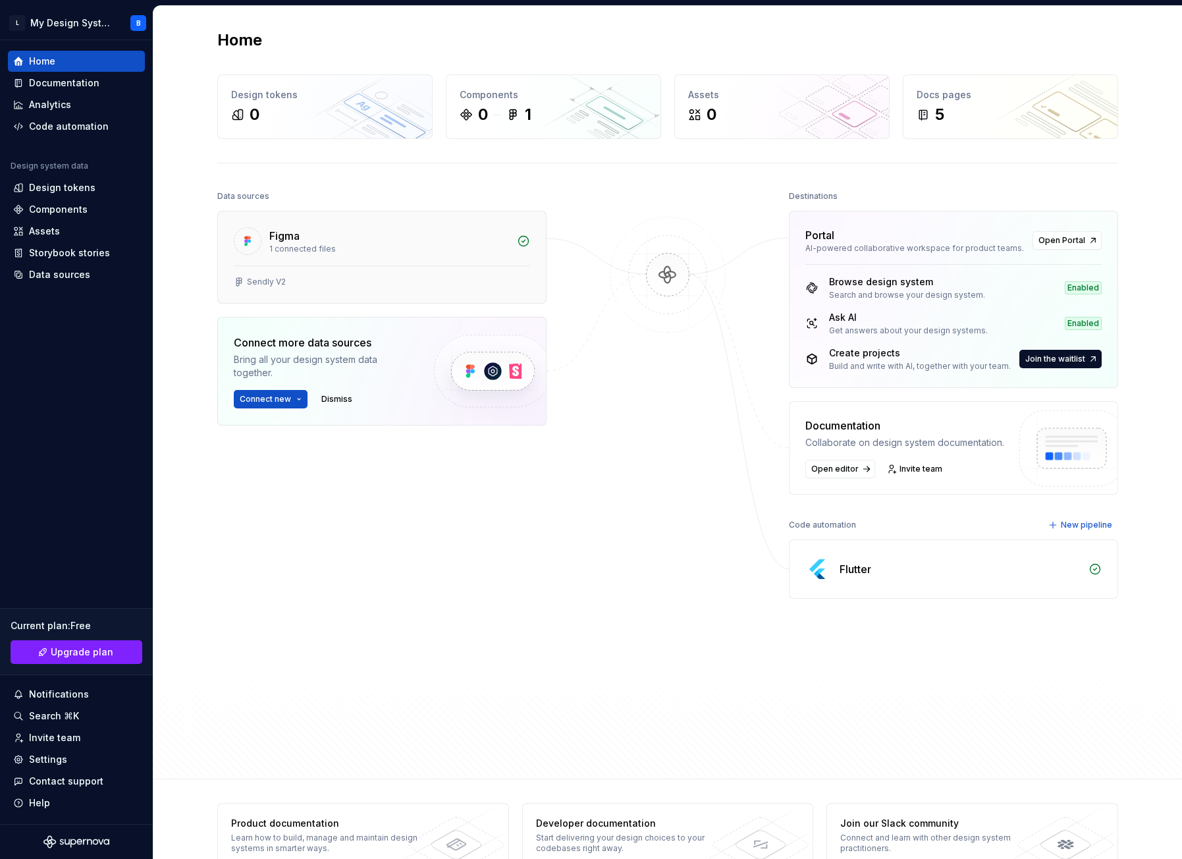
click at [369, 253] on div "1 connected files" at bounding box center [389, 249] width 240 height 11
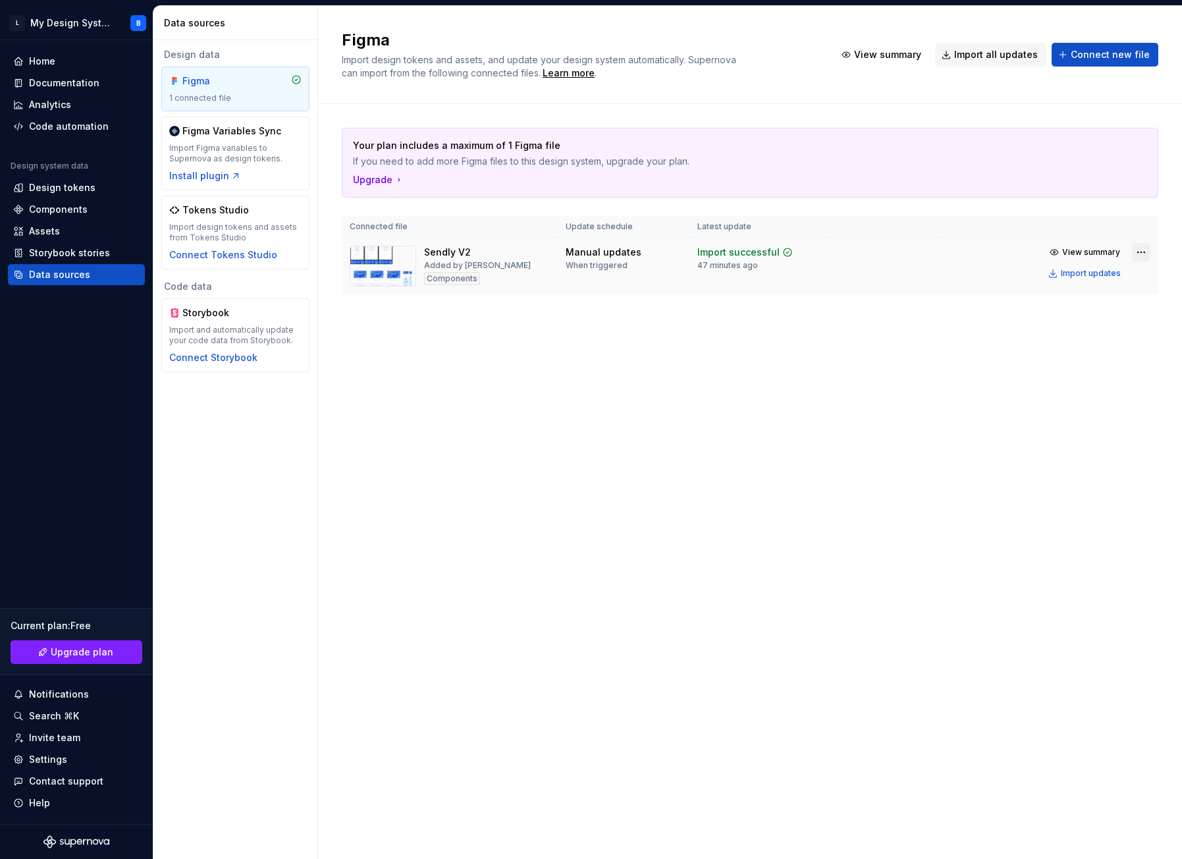
click at [1141, 253] on html "L My Design System B Home Documentation Analytics Code automation Design system…" at bounding box center [591, 429] width 1182 height 859
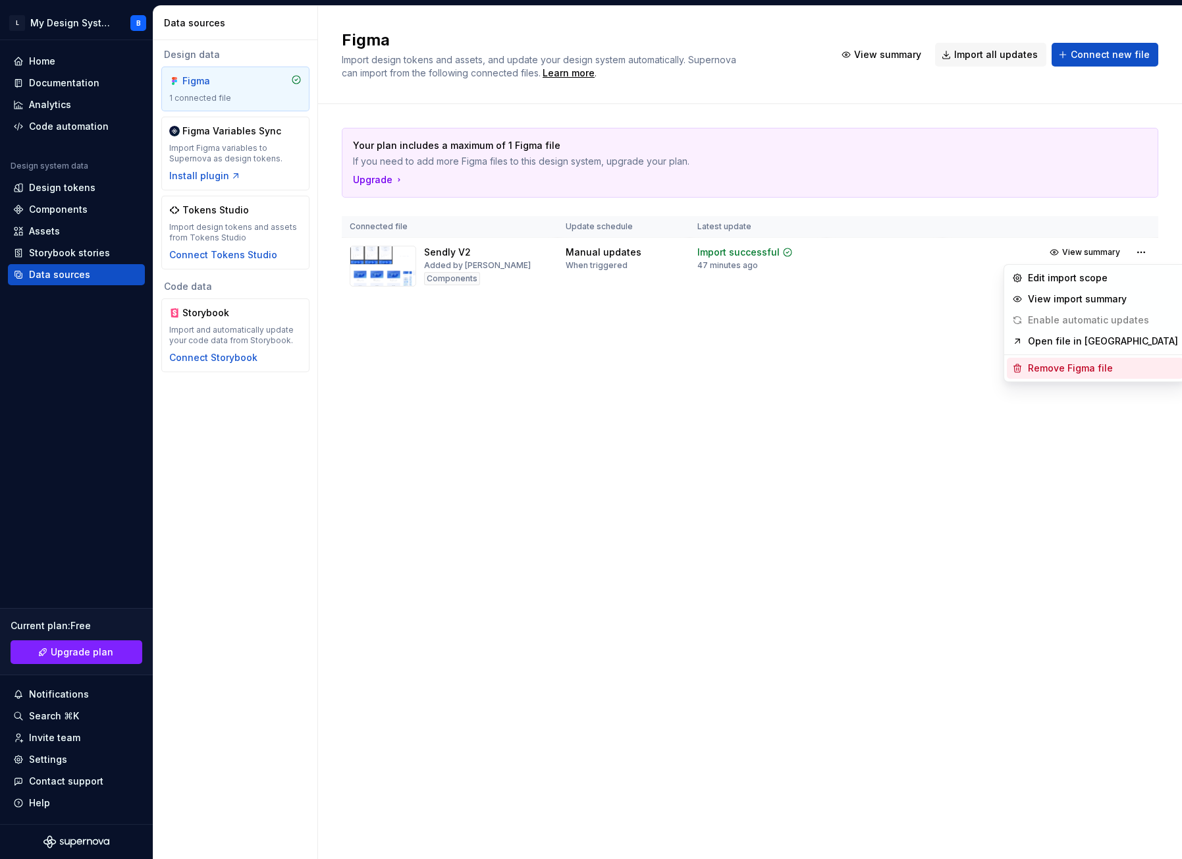
click at [1056, 369] on div "Remove Figma file" at bounding box center [1103, 367] width 150 height 13
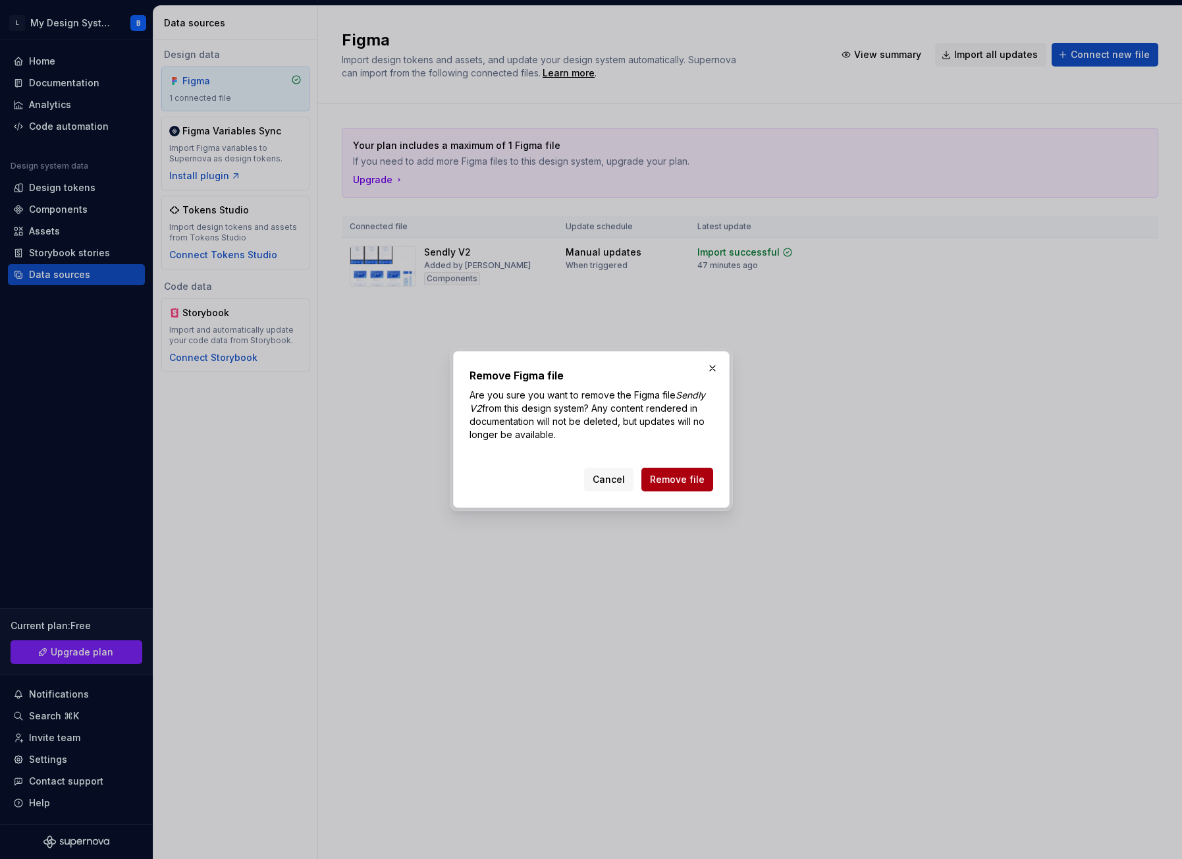
click at [672, 483] on span "Remove file" at bounding box center [677, 479] width 55 height 13
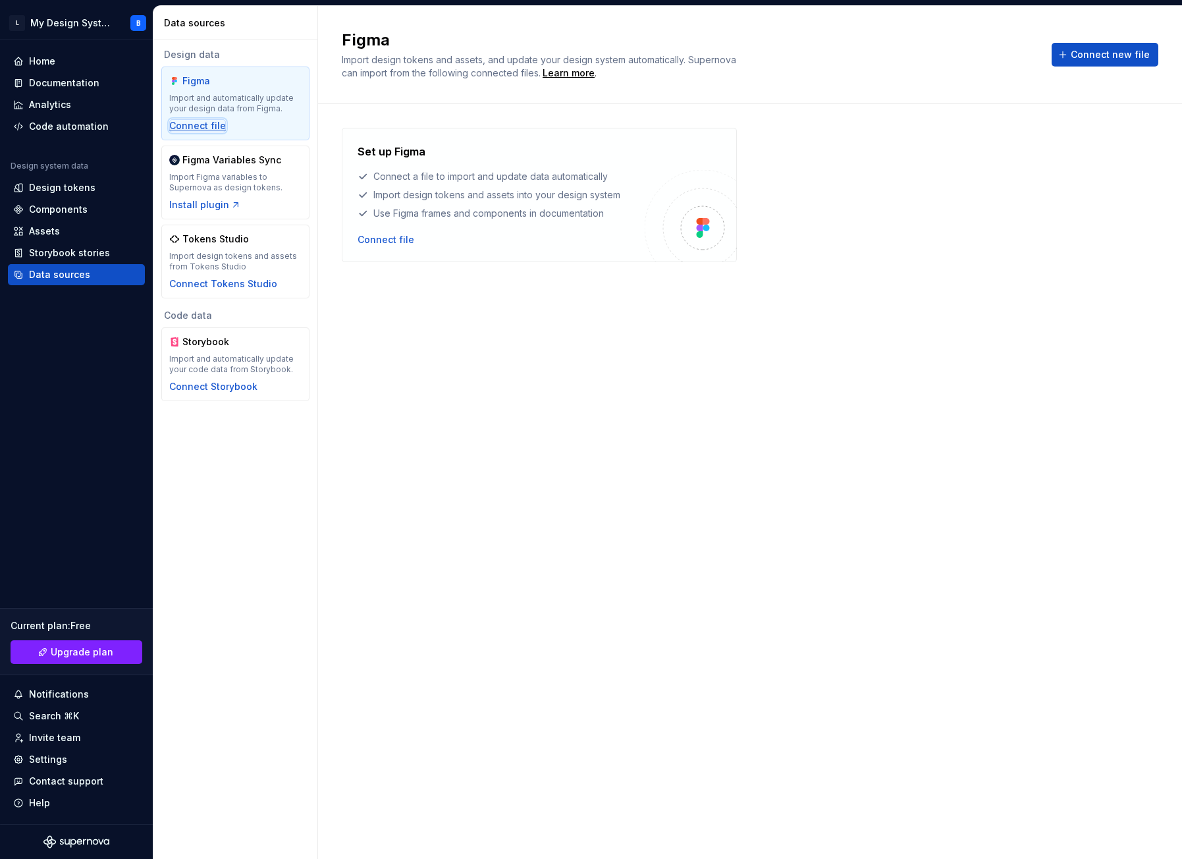
click at [195, 122] on div "Connect file" at bounding box center [197, 125] width 57 height 13
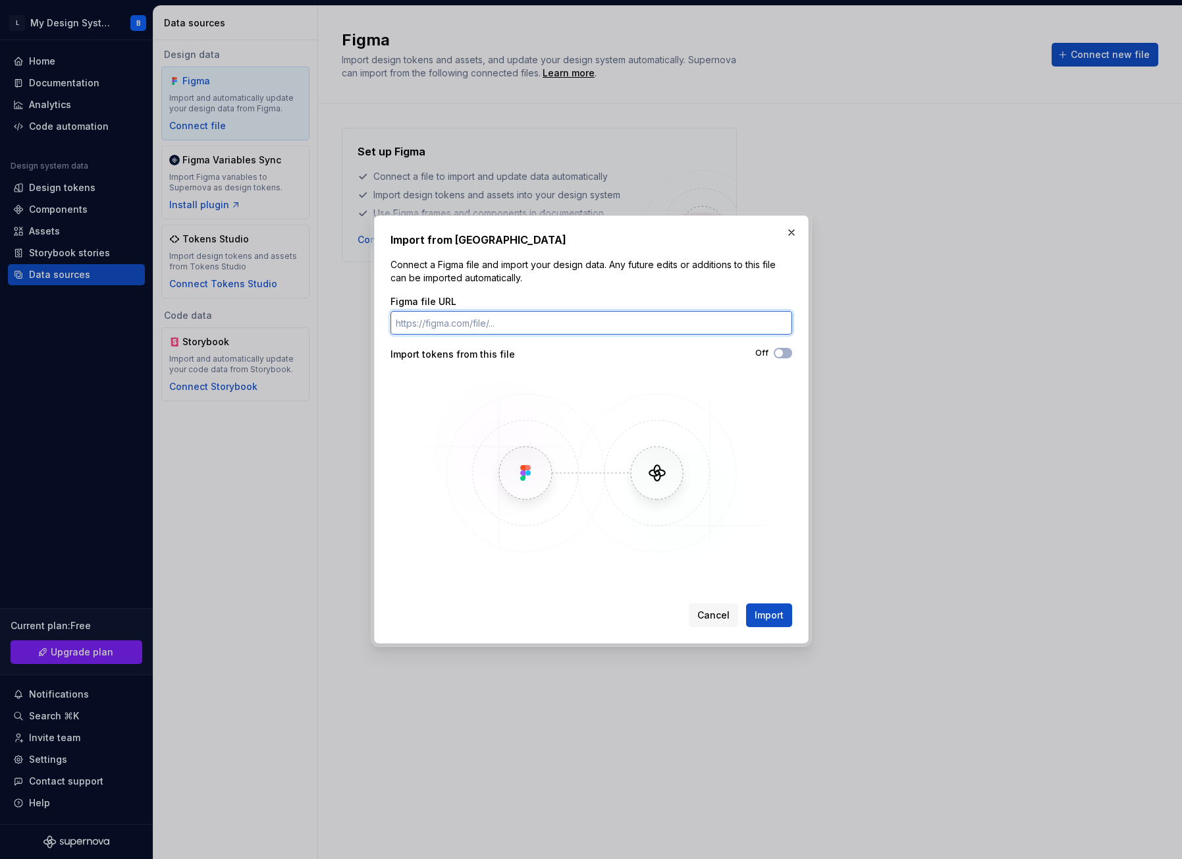
paste input "https://www.figma.com/design/06H8gInNL0oSumXhwYFYcE/Sendly-V2--Copy-?node-id=43…"
type input "https://www.figma.com/design/06H8gInNL0oSumXhwYFYcE/Sendly-V2--Copy-?node-id=43…"
click at [772, 615] on span "Import" at bounding box center [768, 614] width 29 height 13
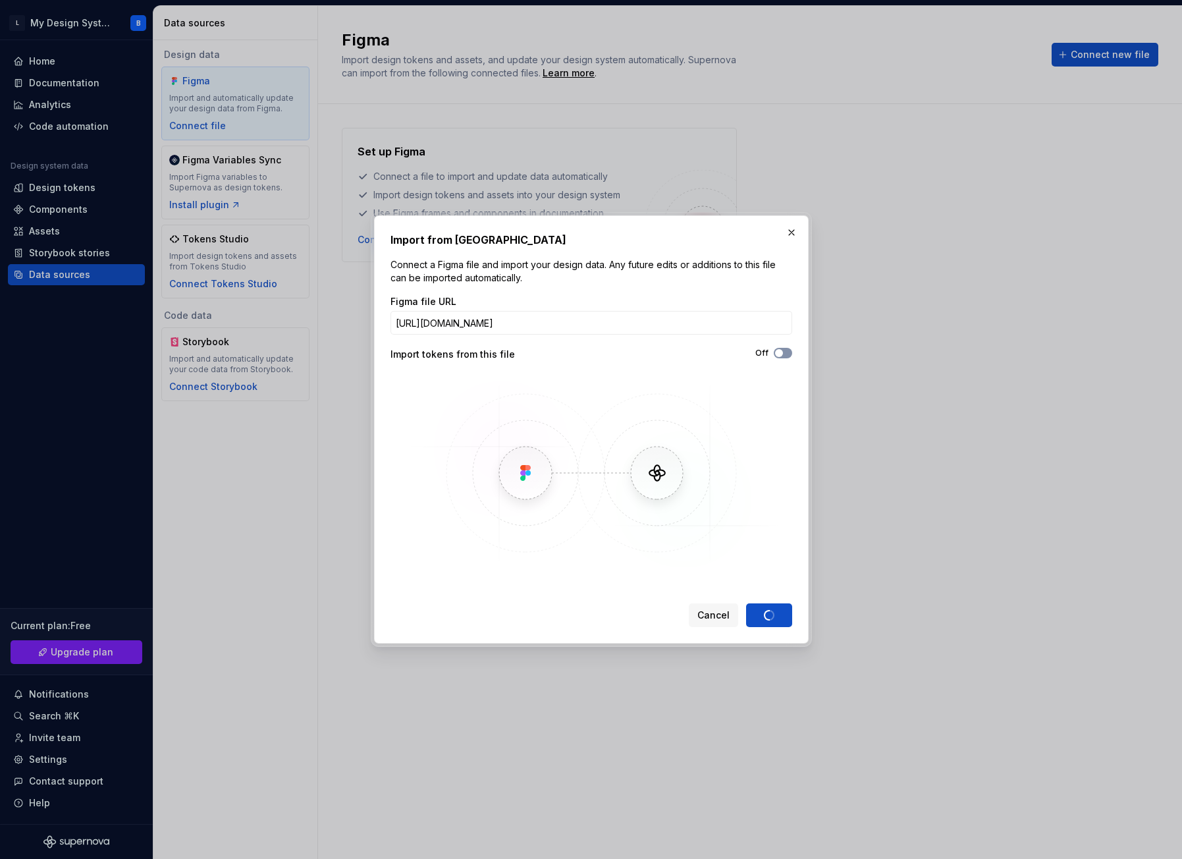
click at [780, 354] on span "button" at bounding box center [779, 353] width 8 height 8
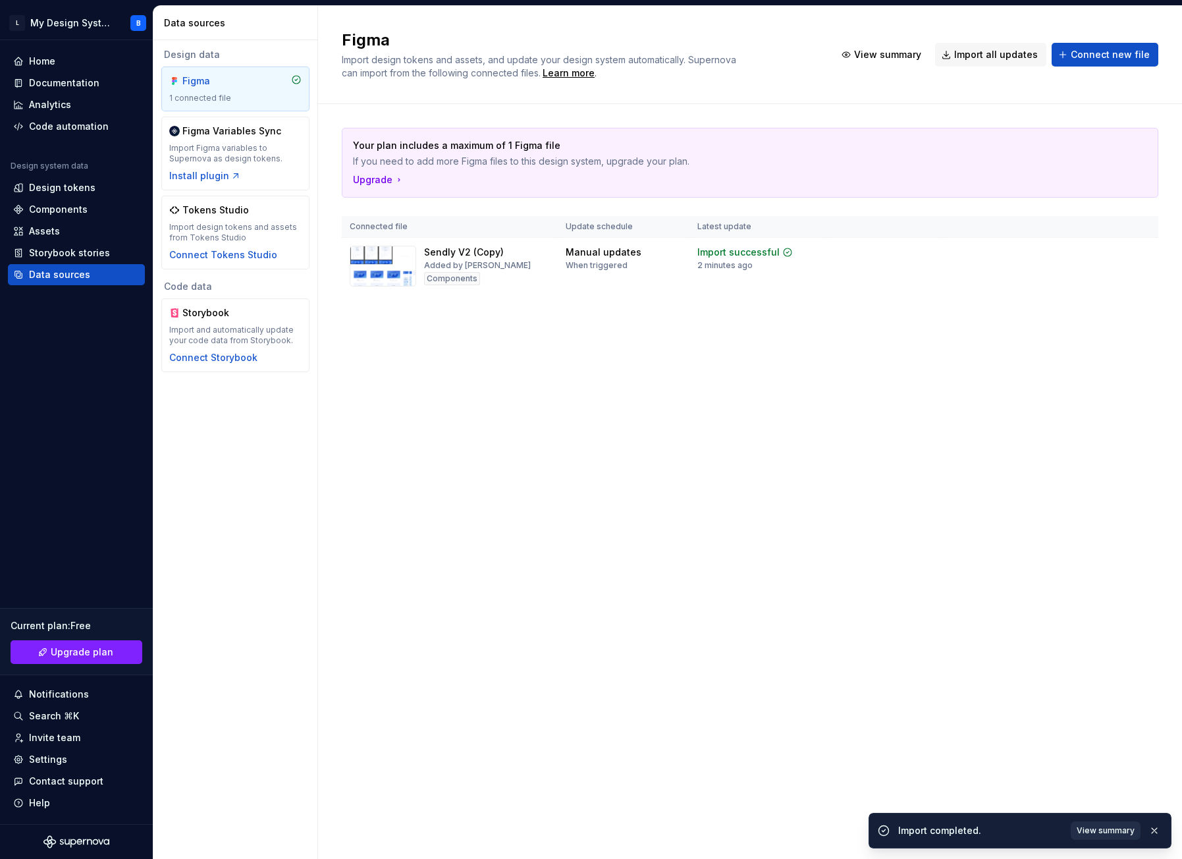
click at [1109, 832] on span "View summary" at bounding box center [1105, 830] width 58 height 11
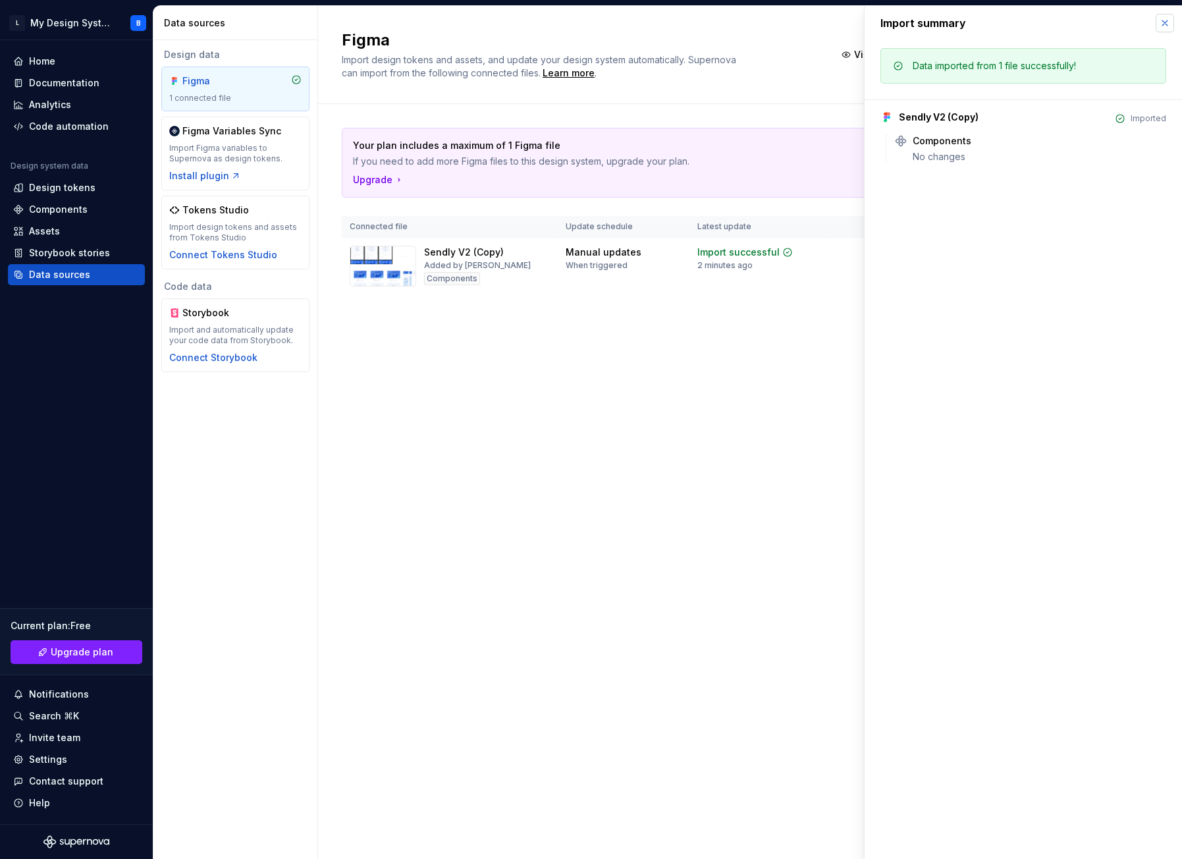
click at [1163, 23] on button "button" at bounding box center [1164, 23] width 18 height 18
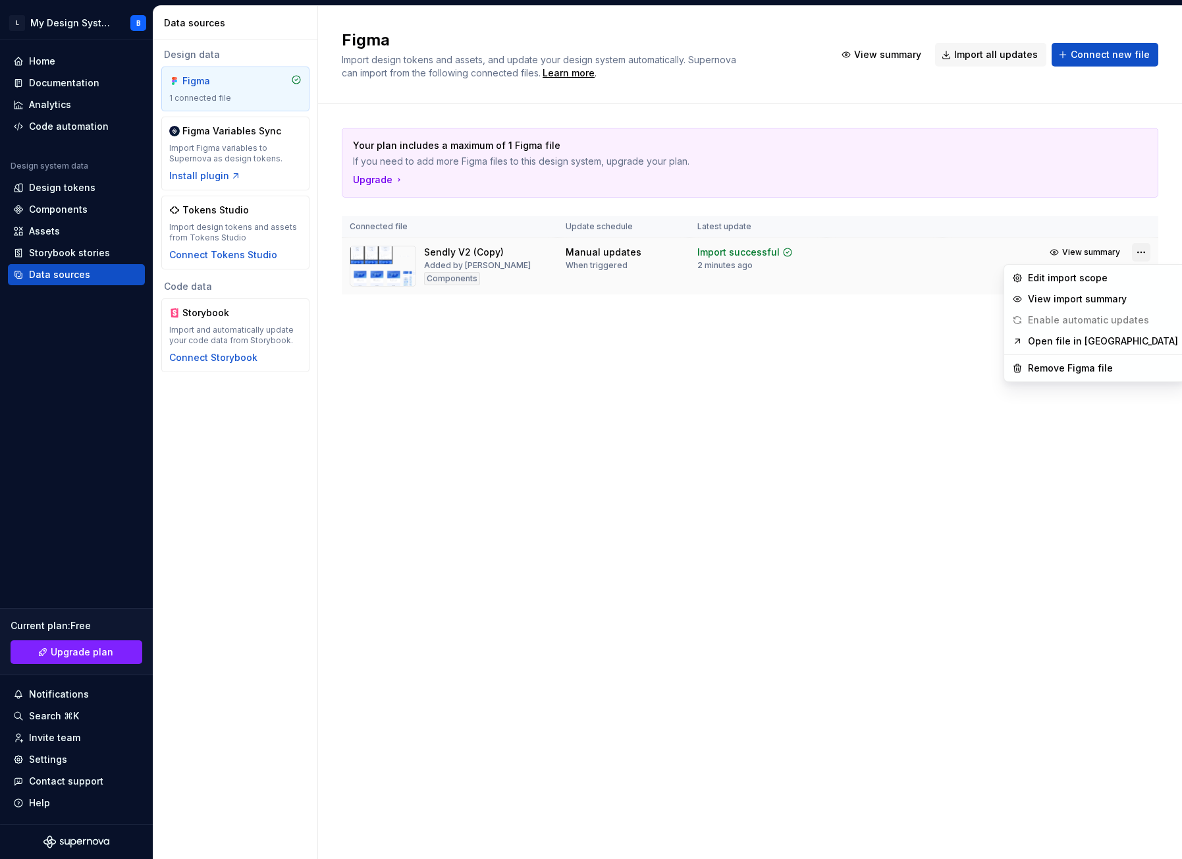
click at [1144, 253] on html "L My Design System B Home Documentation Analytics Code automation Design system…" at bounding box center [591, 429] width 1182 height 859
click at [1057, 371] on div "Remove Figma file" at bounding box center [1103, 367] width 150 height 13
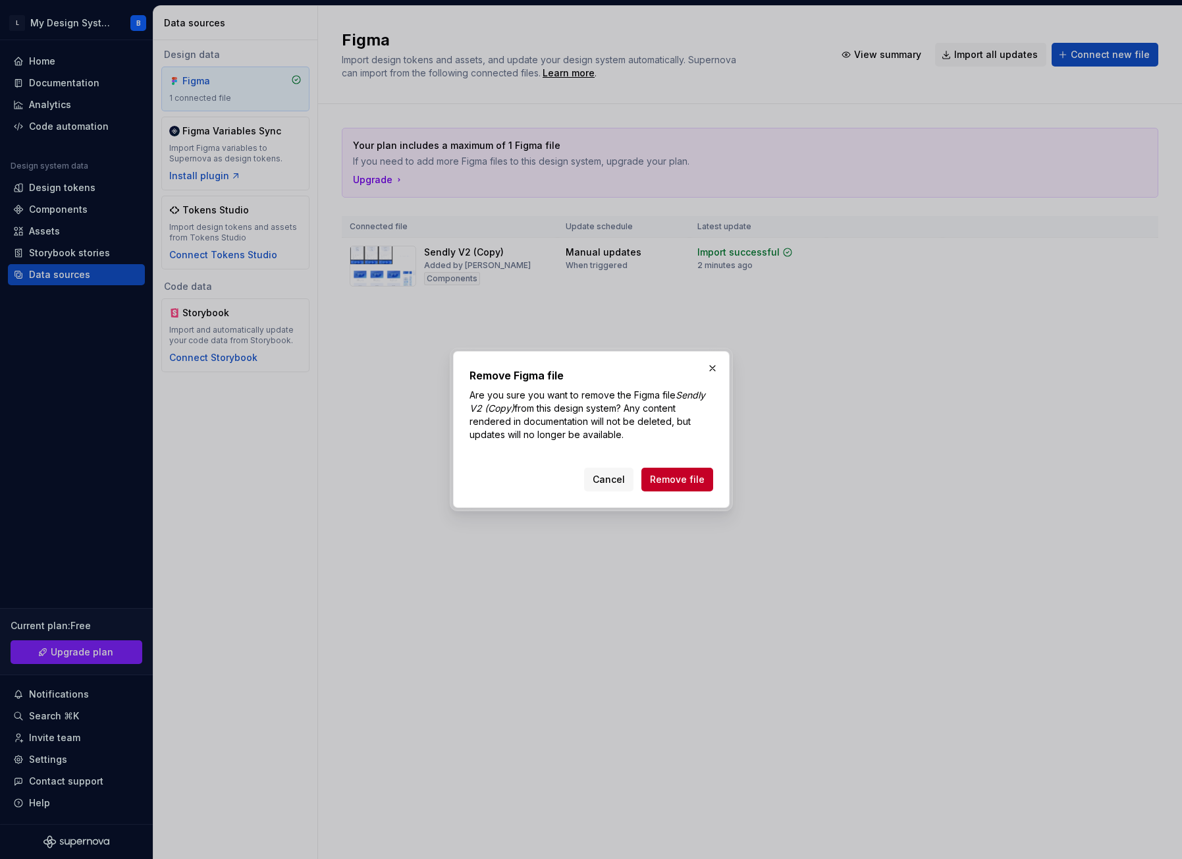
click at [670, 483] on span "Remove file" at bounding box center [677, 479] width 55 height 13
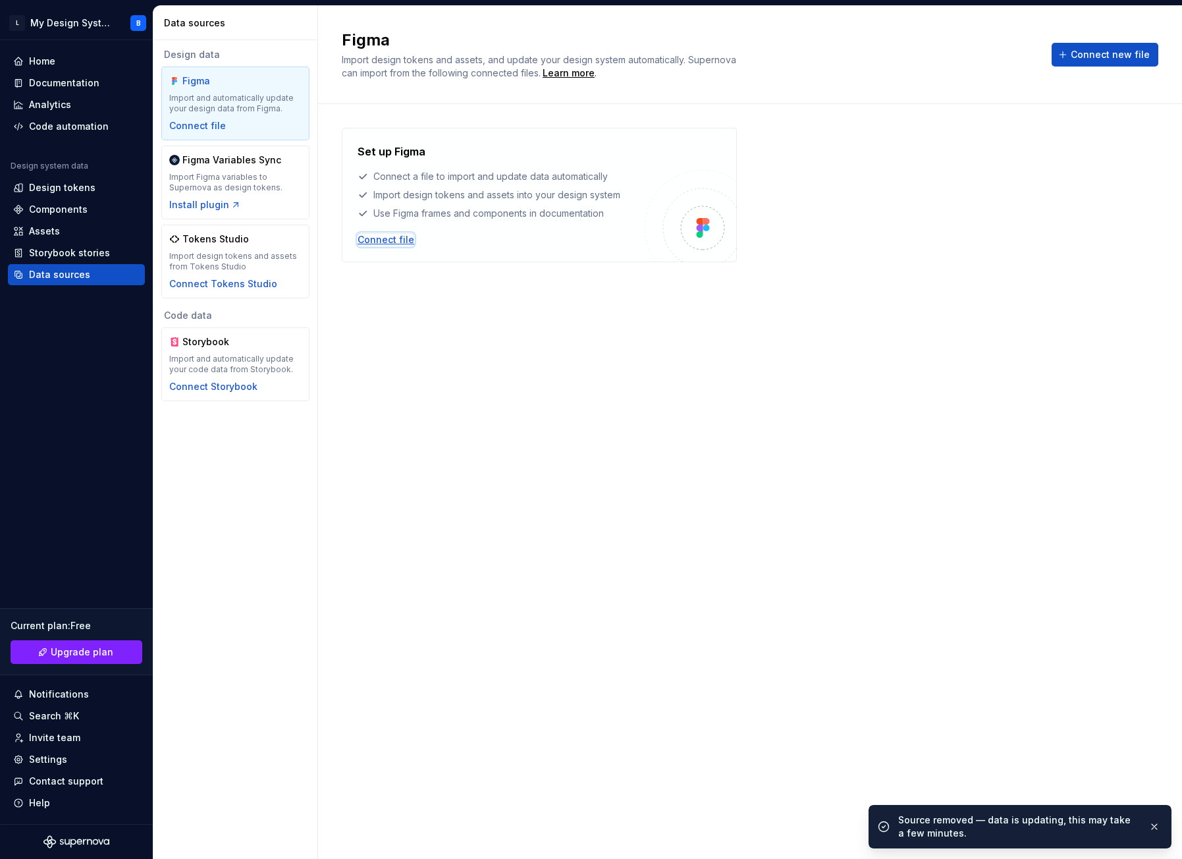
click at [381, 240] on div "Connect file" at bounding box center [385, 239] width 57 height 13
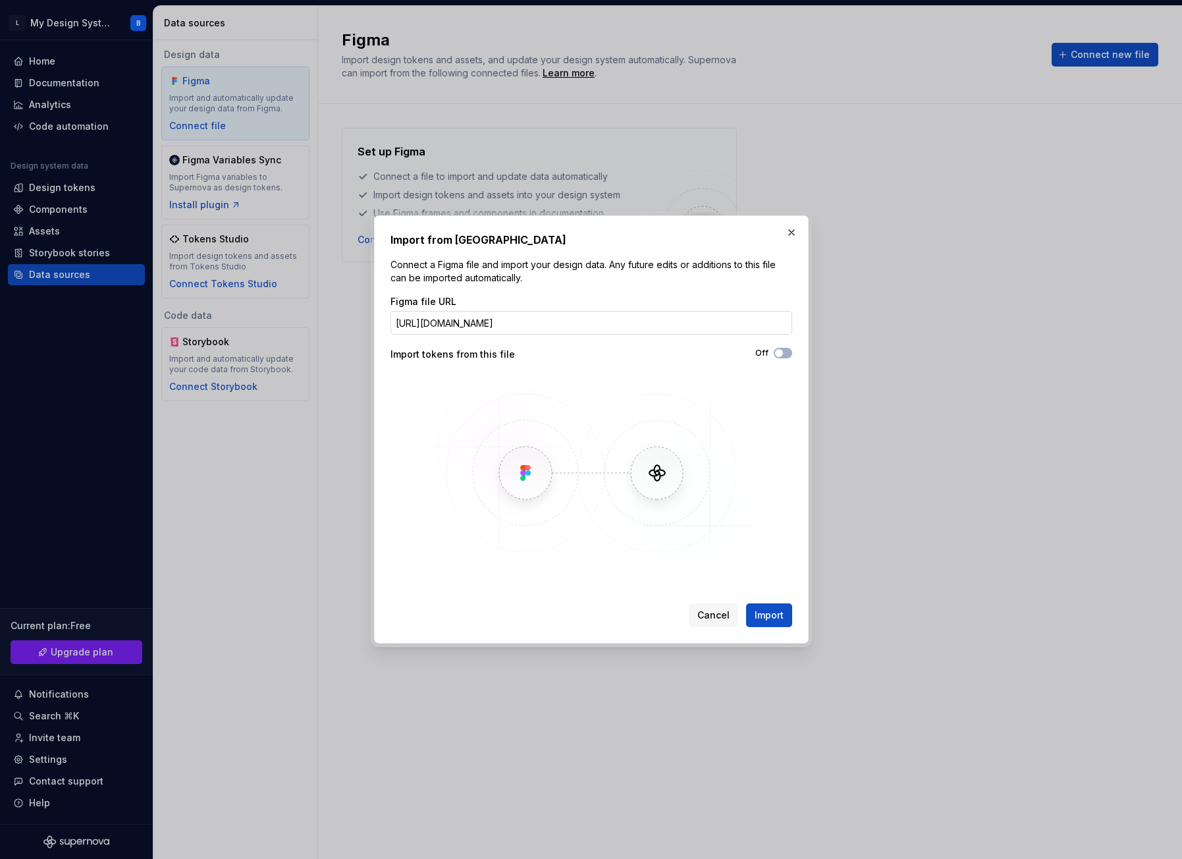
scroll to position [0, 171]
type input "https://www.figma.com/design/06H8gInNL0oSumXhwYFYcE/Sendly-V2--Copy-?node-id=43…"
click at [782, 352] on span "button" at bounding box center [779, 353] width 8 height 8
click at [774, 616] on span "Import" at bounding box center [768, 614] width 29 height 13
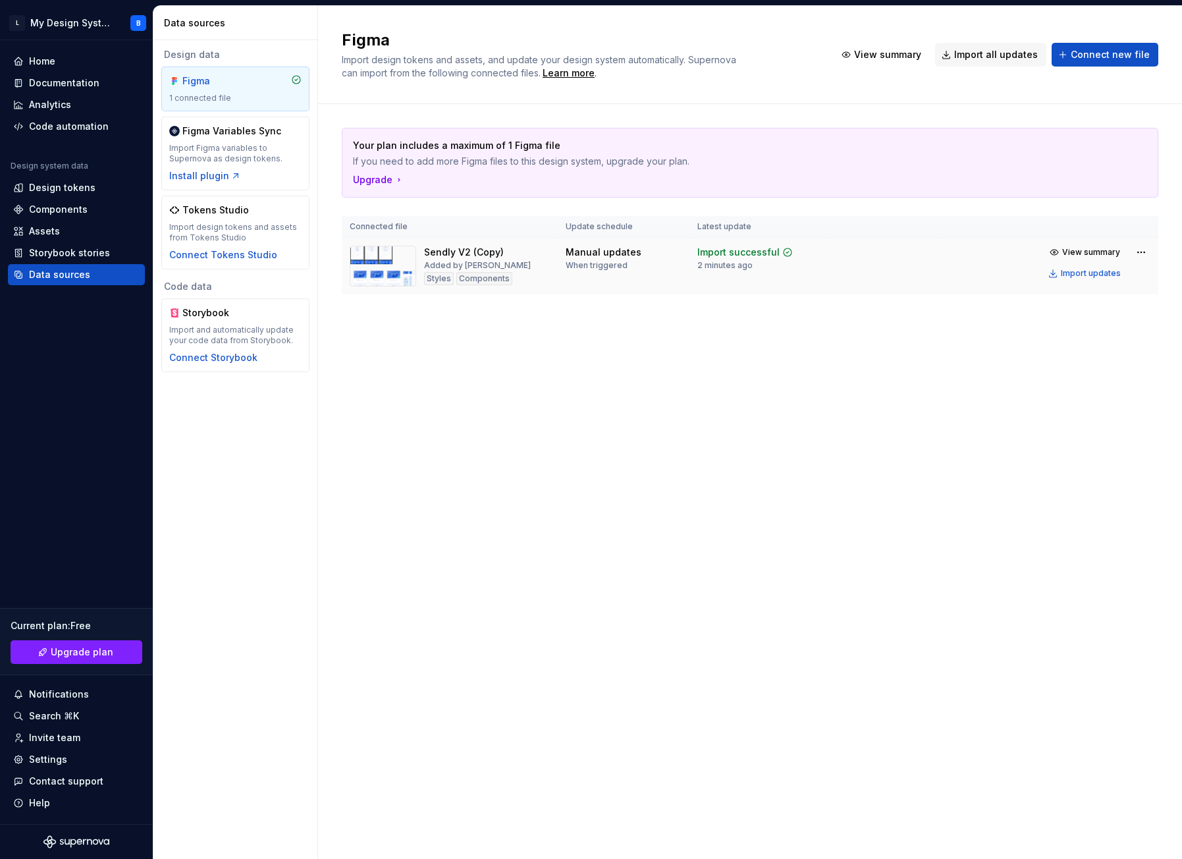
click at [933, 262] on td at bounding box center [884, 266] width 116 height 57
click at [839, 250] on td at bounding box center [884, 266] width 116 height 57
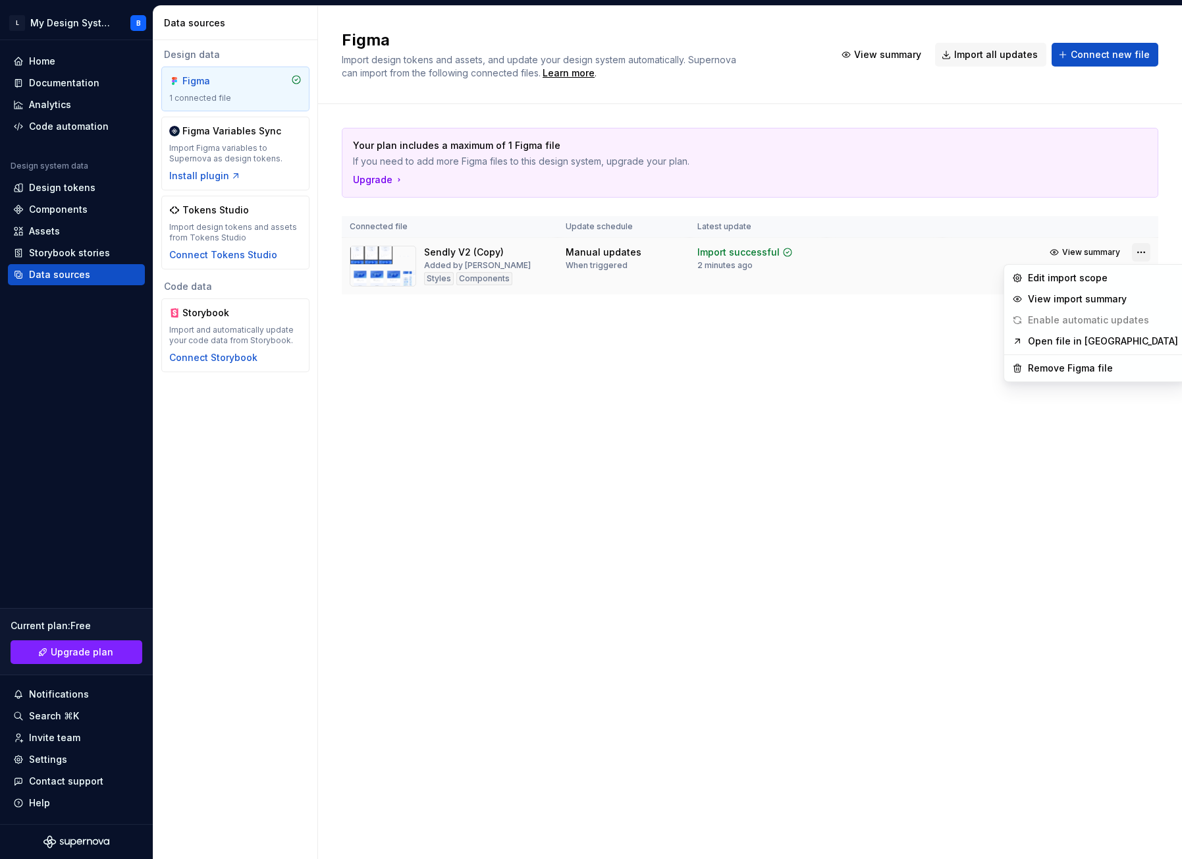
click at [1135, 256] on html "L My Design System B Home Documentation Analytics Code automation Design system…" at bounding box center [591, 429] width 1182 height 859
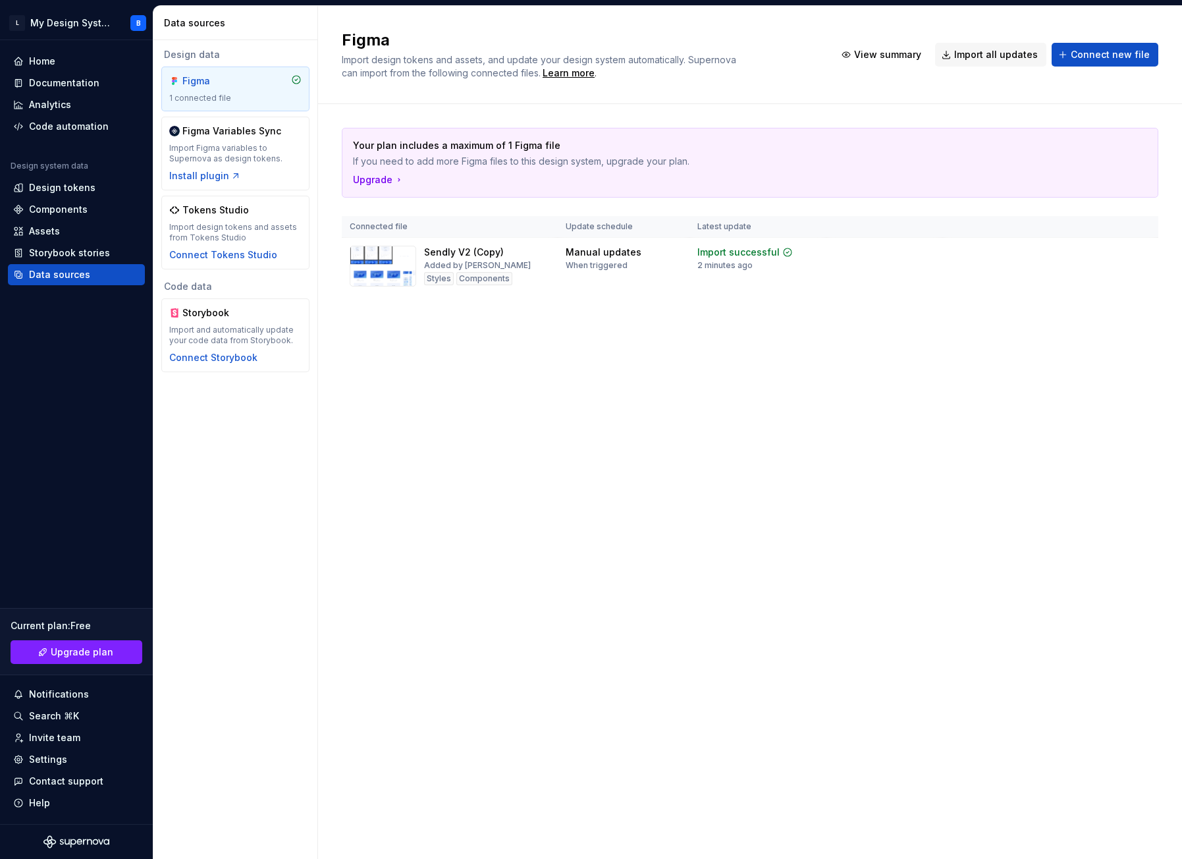
click at [827, 261] on html "L My Design System B Home Documentation Analytics Code automation Design system…" at bounding box center [591, 429] width 1182 height 859
click at [1058, 254] on button "View summary" at bounding box center [1085, 252] width 82 height 18
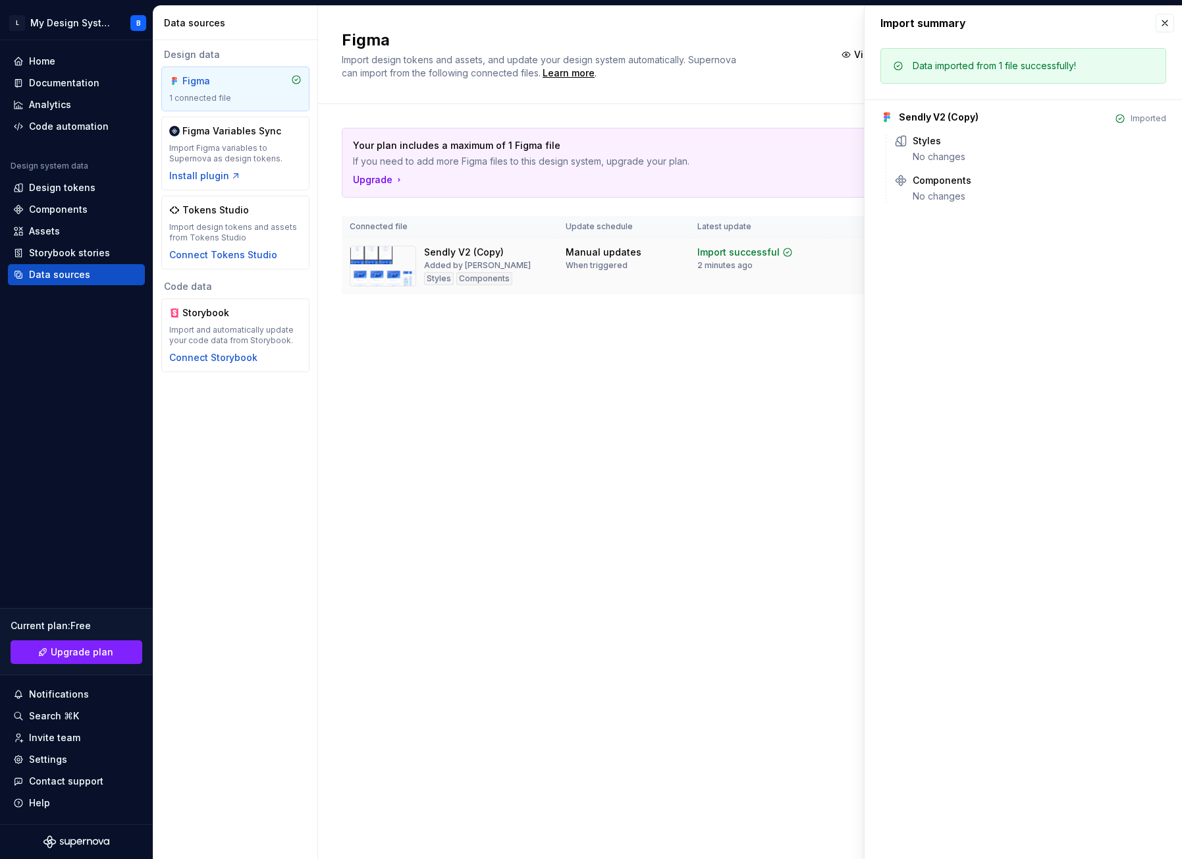
click at [780, 277] on td "Import successful 2 minutes ago" at bounding box center [757, 266] width 137 height 57
click at [1161, 26] on button "button" at bounding box center [1164, 23] width 18 height 18
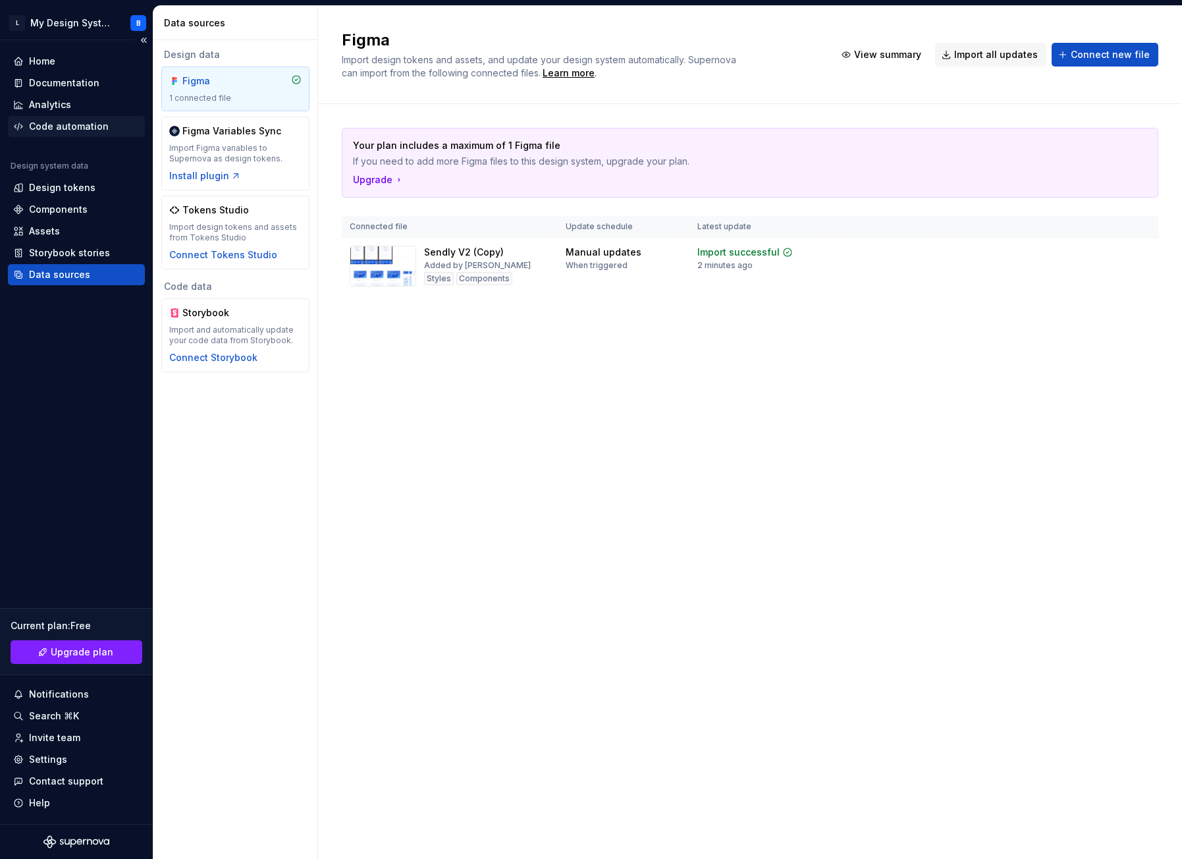
click at [70, 131] on div "Code automation" at bounding box center [69, 126] width 80 height 13
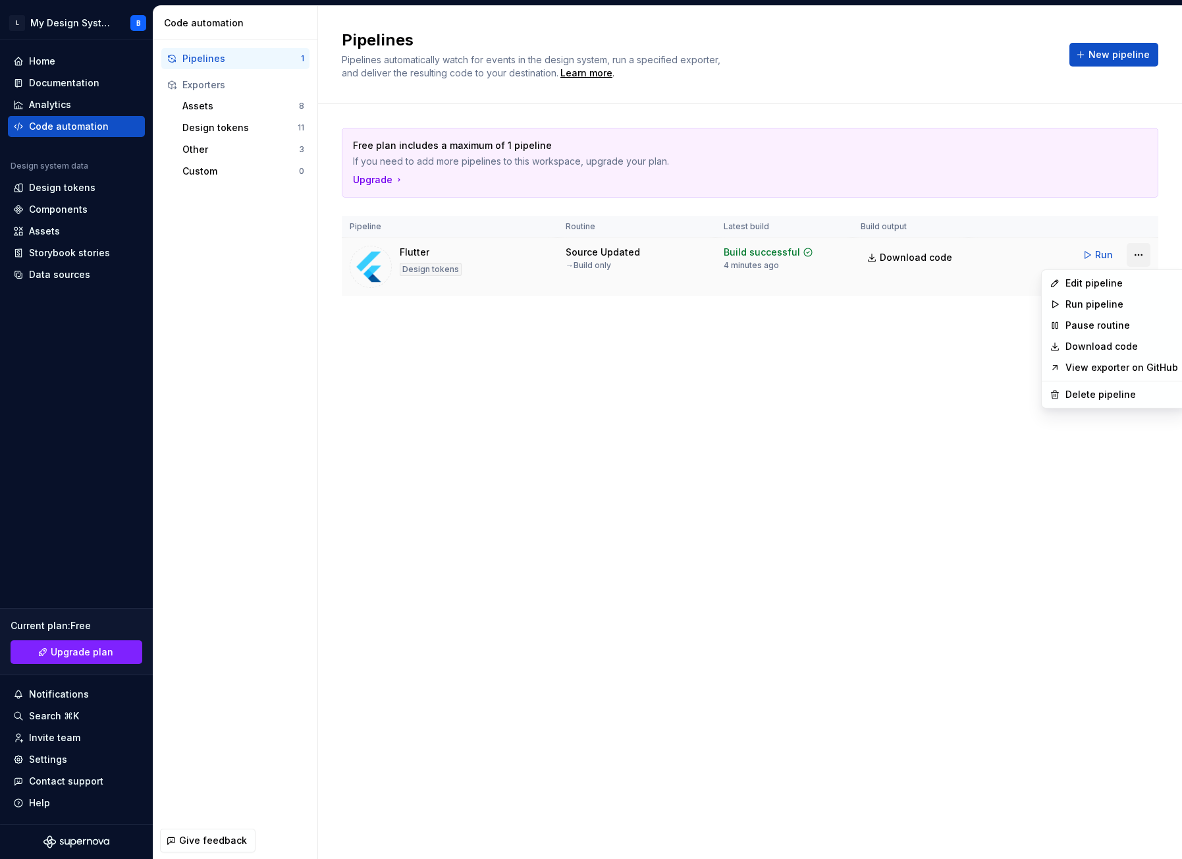
click at [1142, 256] on html "L My Design System B Home Documentation Analytics Code automation Design system…" at bounding box center [591, 429] width 1182 height 859
click at [1093, 395] on div "Delete pipeline" at bounding box center [1121, 394] width 113 height 13
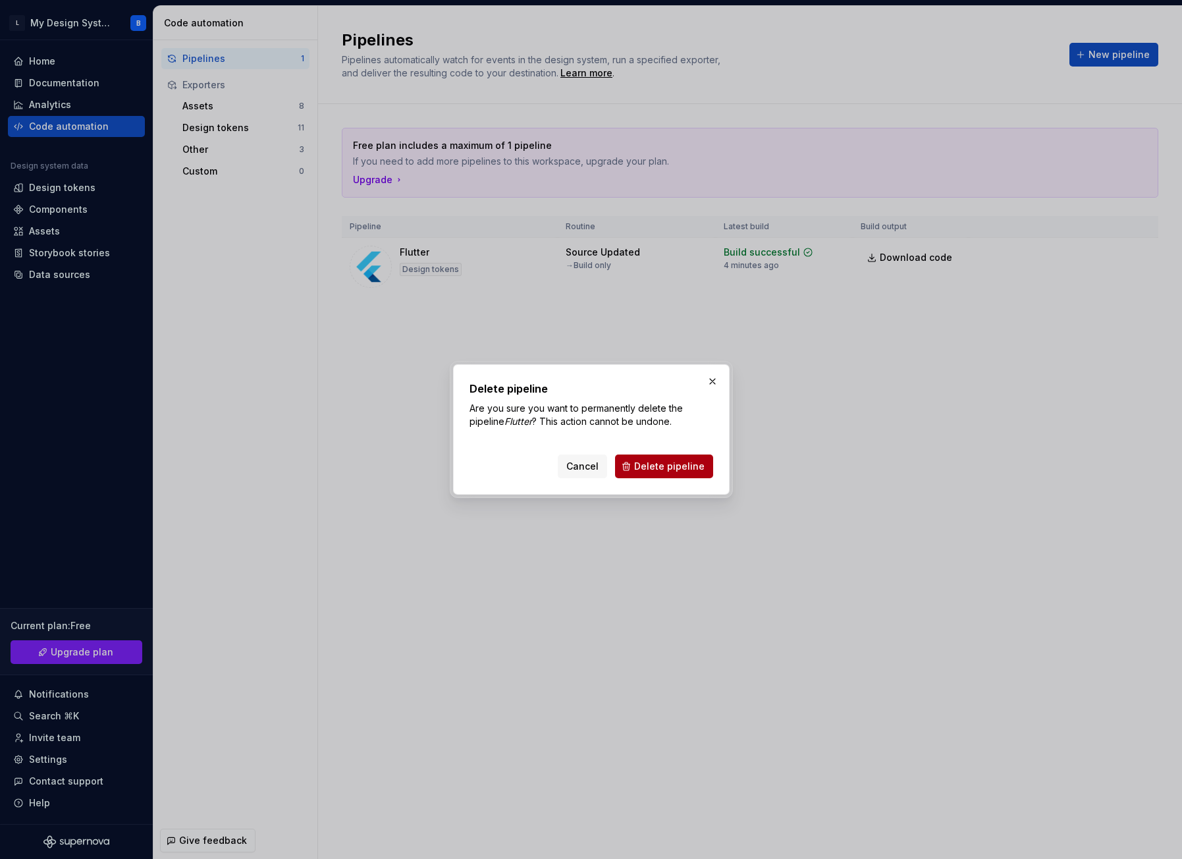
click at [641, 472] on span "Delete pipeline" at bounding box center [669, 466] width 70 height 13
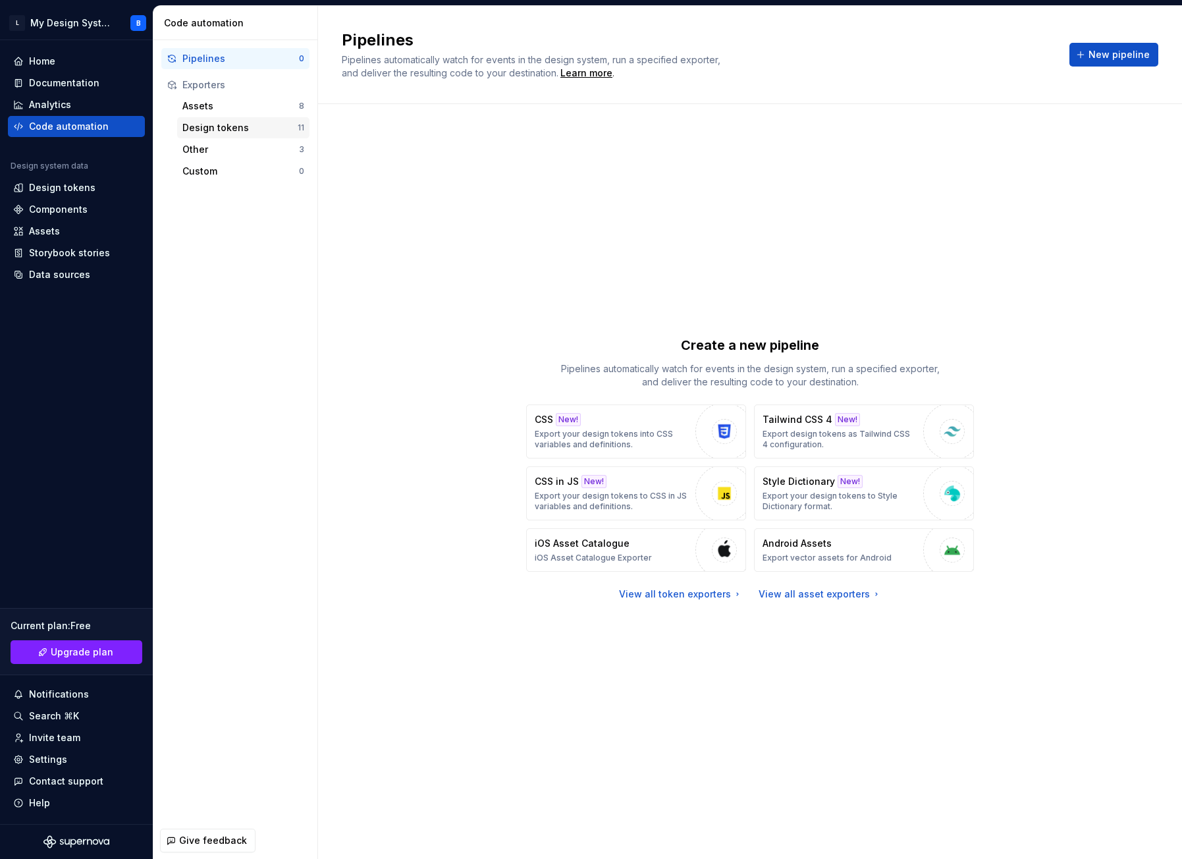
click at [221, 129] on div "Design tokens" at bounding box center [239, 127] width 115 height 13
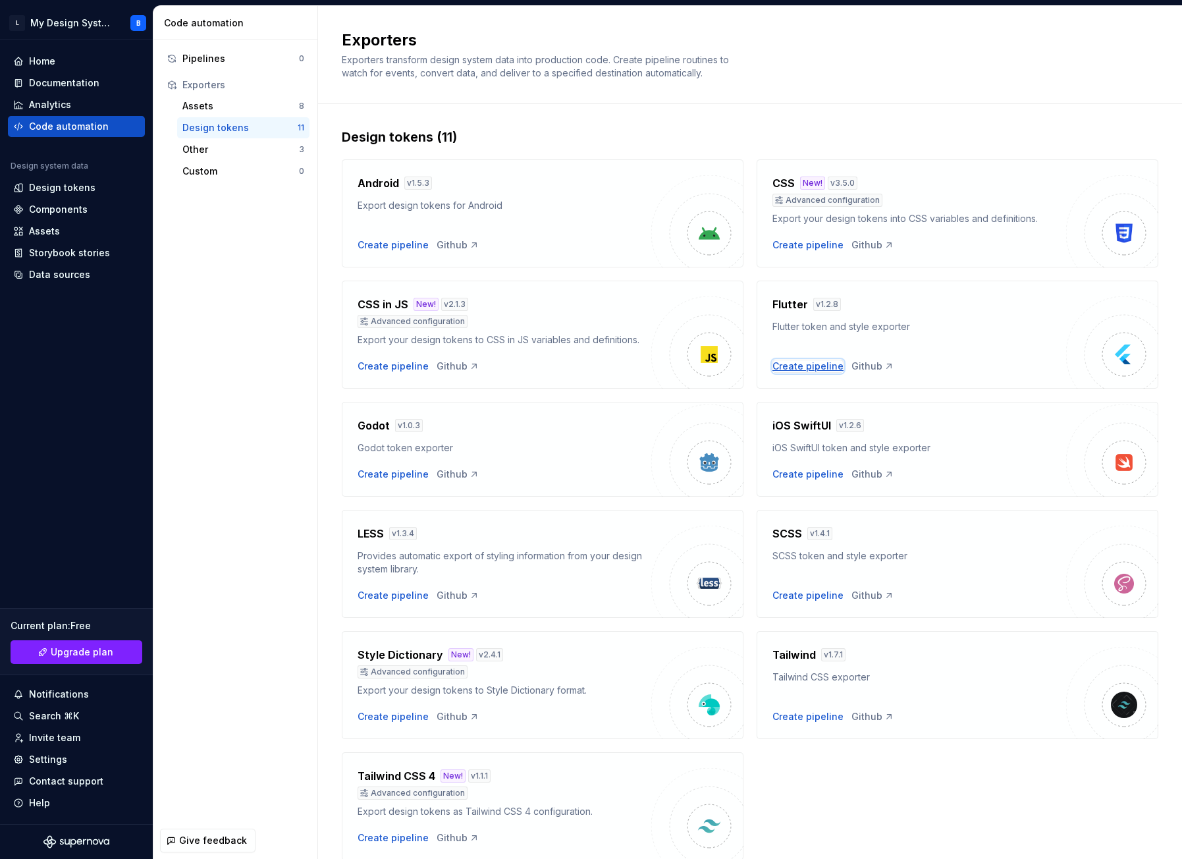
click at [789, 365] on div "Create pipeline" at bounding box center [807, 365] width 71 height 13
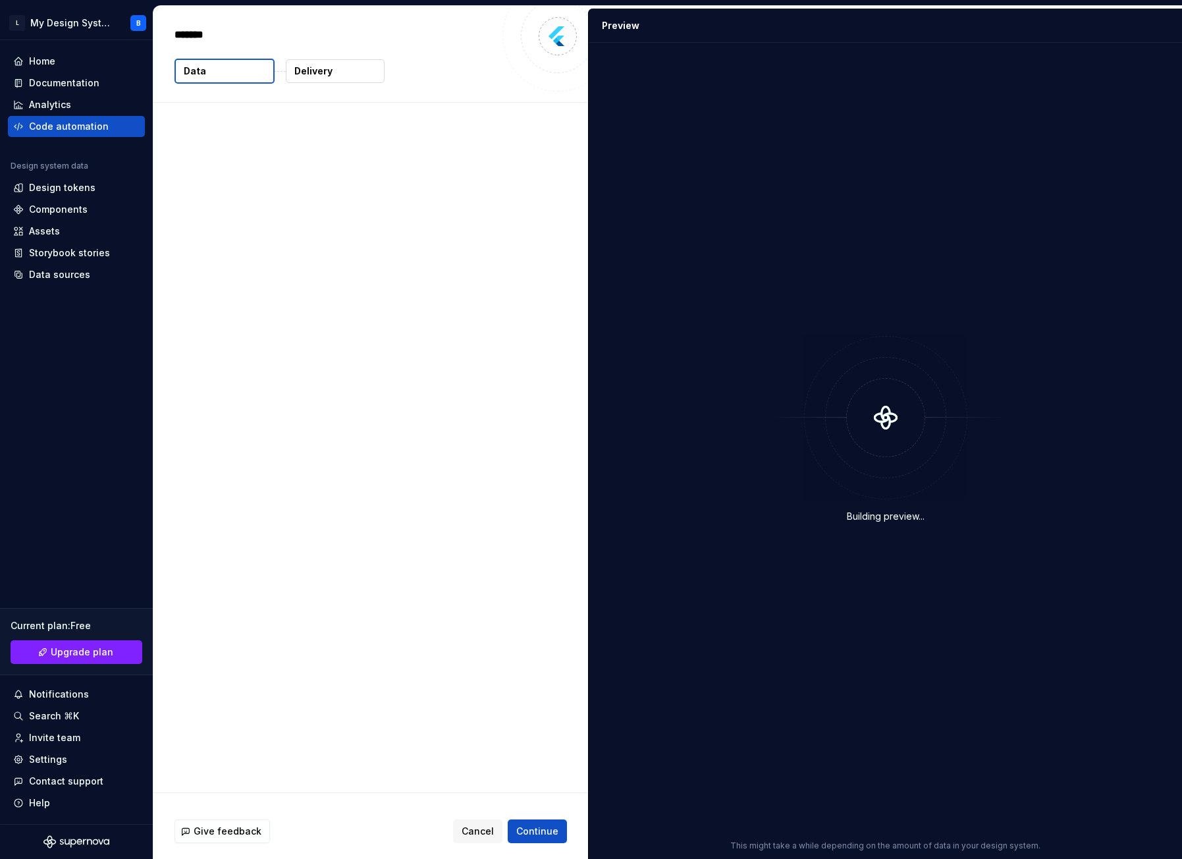
type textarea "*"
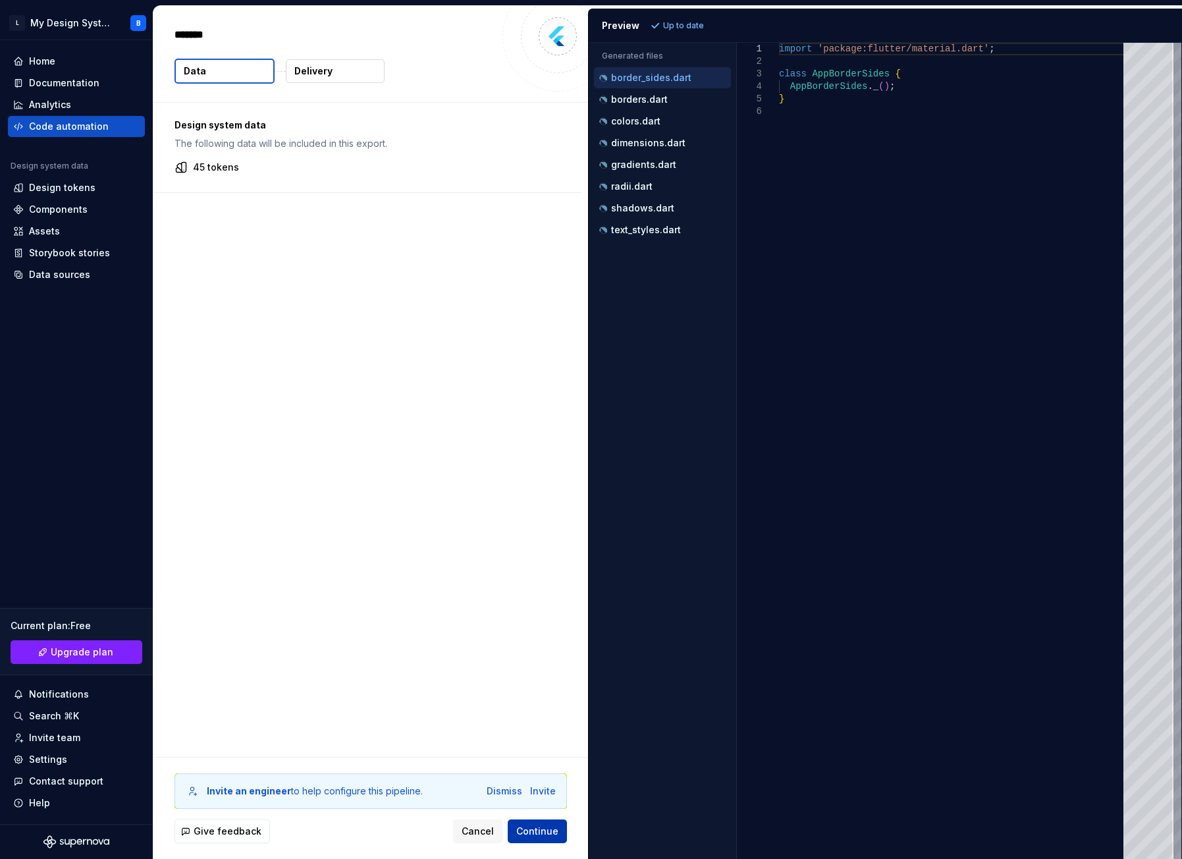
click at [527, 829] on span "Continue" at bounding box center [537, 830] width 42 height 13
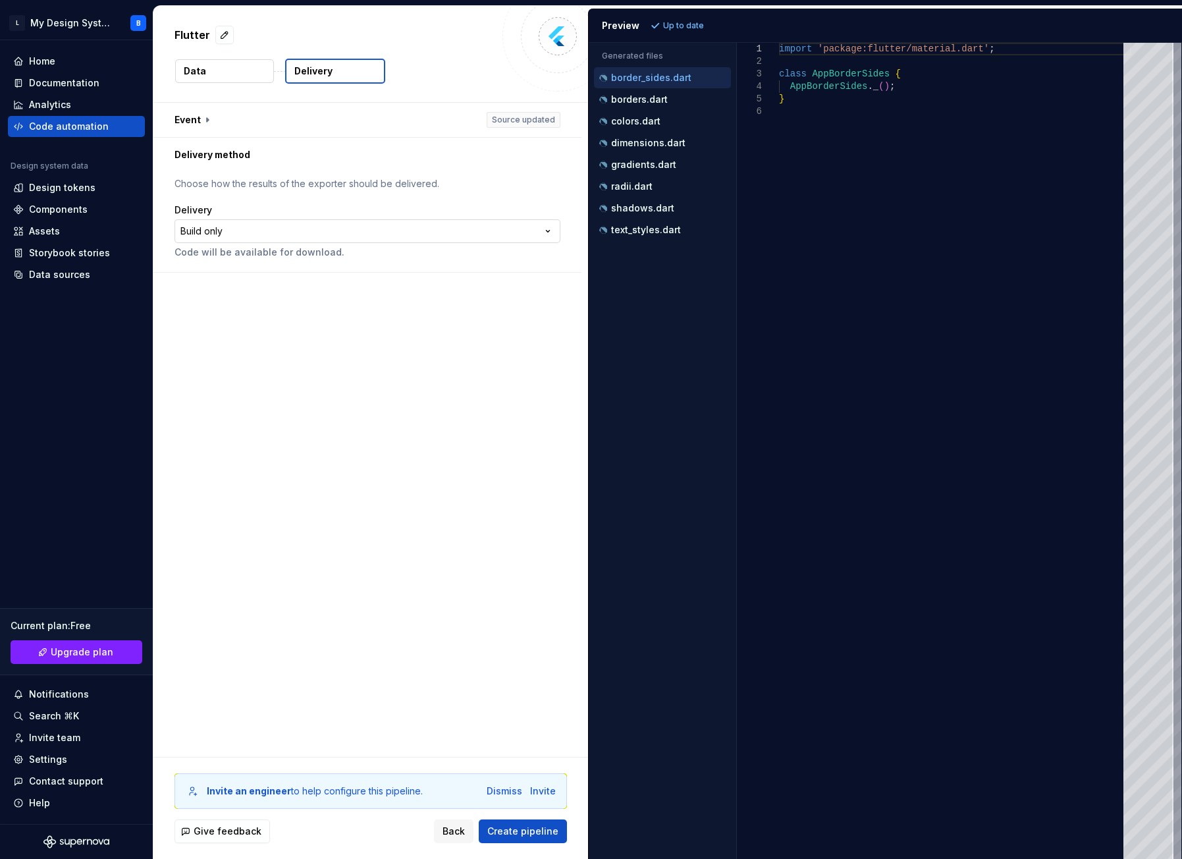
click at [508, 231] on html "**********" at bounding box center [591, 429] width 1182 height 859
click at [444, 620] on html "**********" at bounding box center [591, 429] width 1182 height 859
click at [536, 839] on button "Create pipeline" at bounding box center [523, 831] width 88 height 24
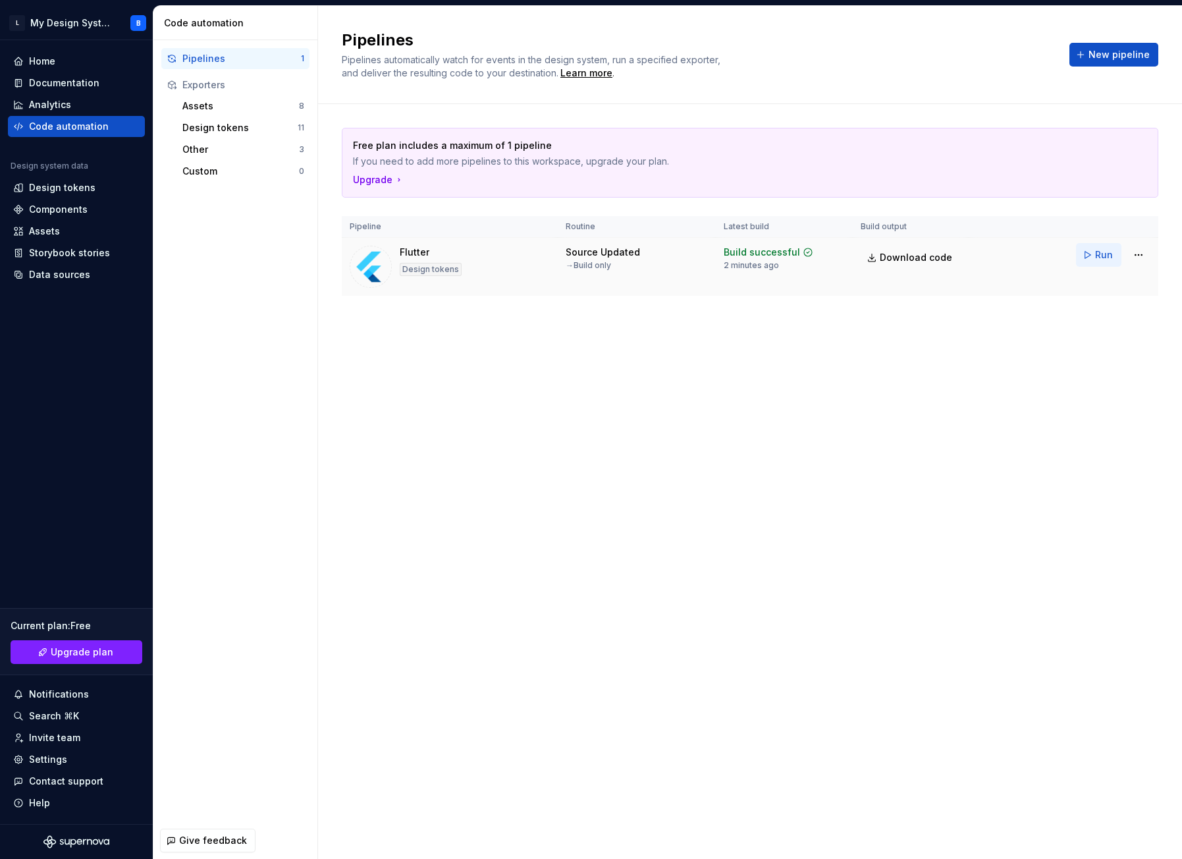
click at [1094, 258] on button "Run" at bounding box center [1098, 255] width 45 height 24
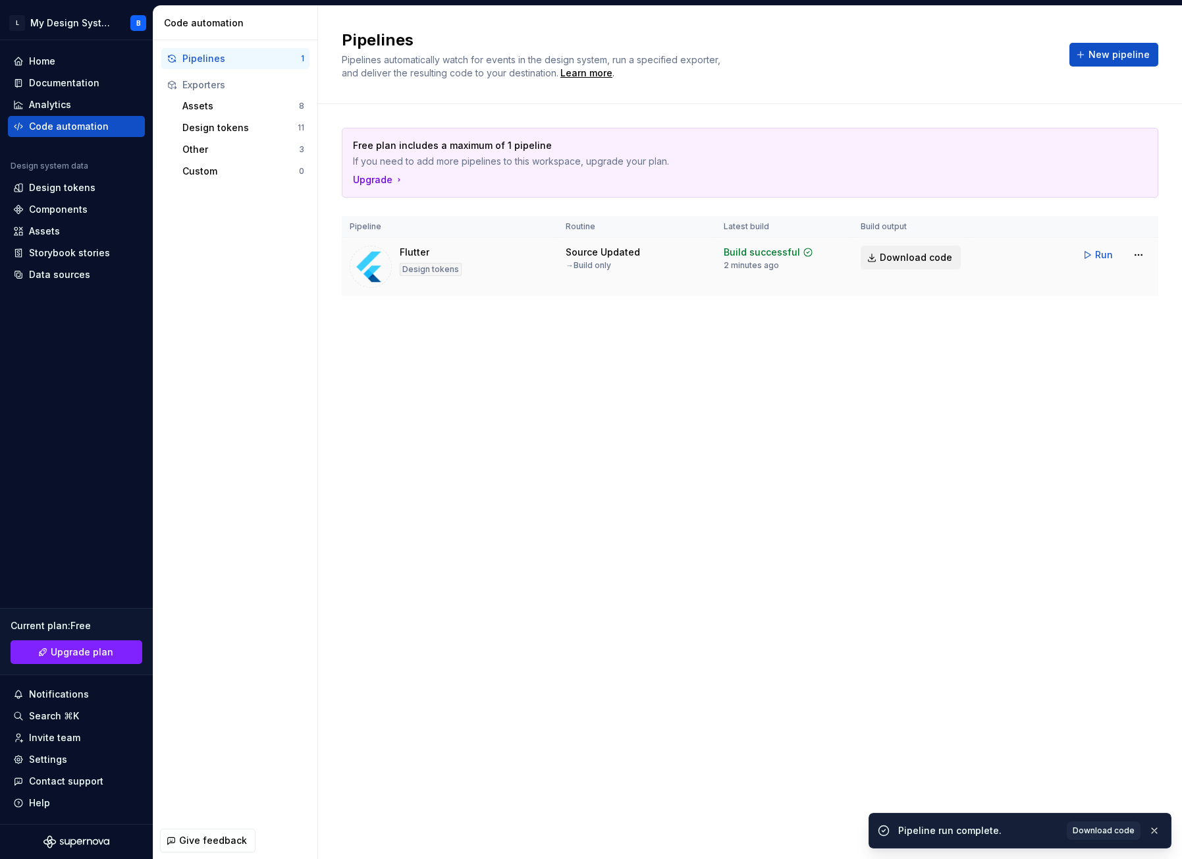
click at [926, 263] on span "Download code" at bounding box center [916, 257] width 72 height 13
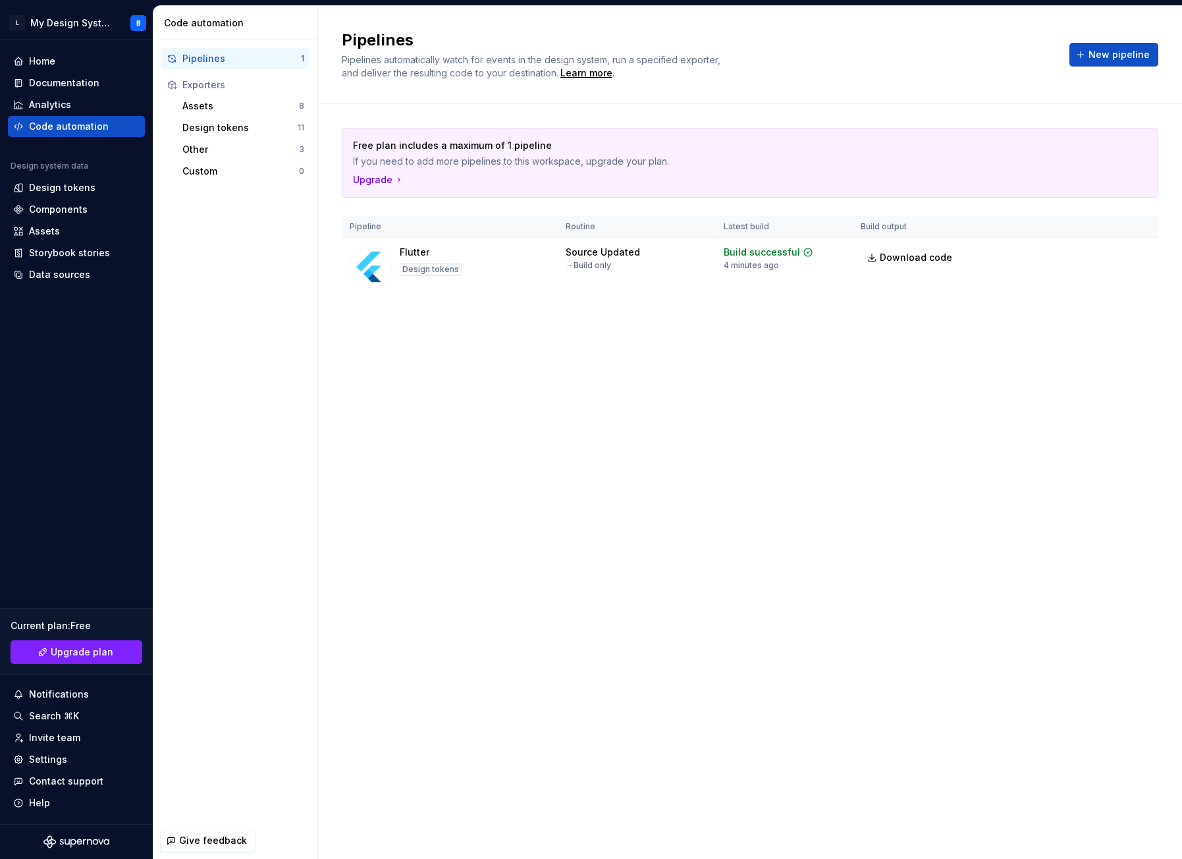
click at [889, 86] on div "Pipelines Pipelines automatically watch for events in the design system, run a …" at bounding box center [750, 55] width 864 height 98
click at [63, 126] on div "Code automation" at bounding box center [69, 126] width 80 height 13
click at [225, 130] on div "Design tokens" at bounding box center [239, 127] width 115 height 13
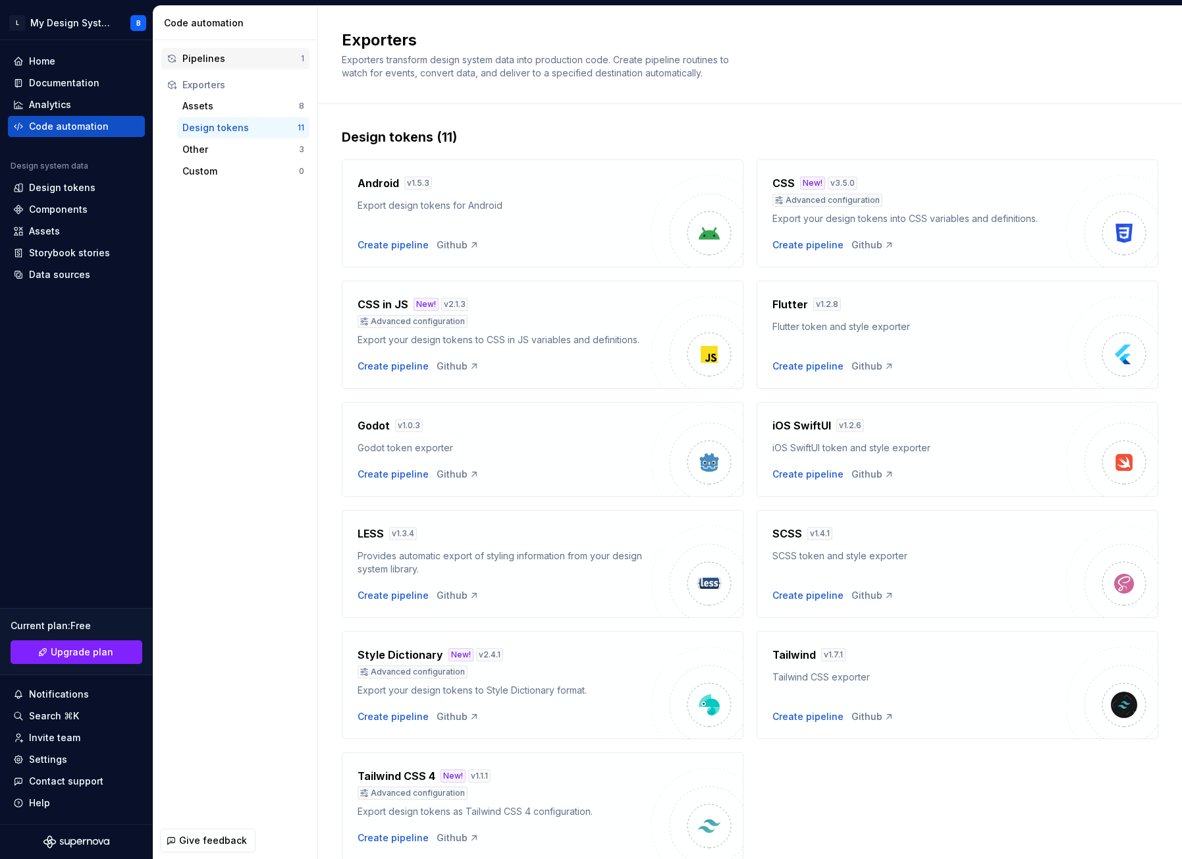
click at [217, 56] on div "Pipelines" at bounding box center [241, 58] width 119 height 13
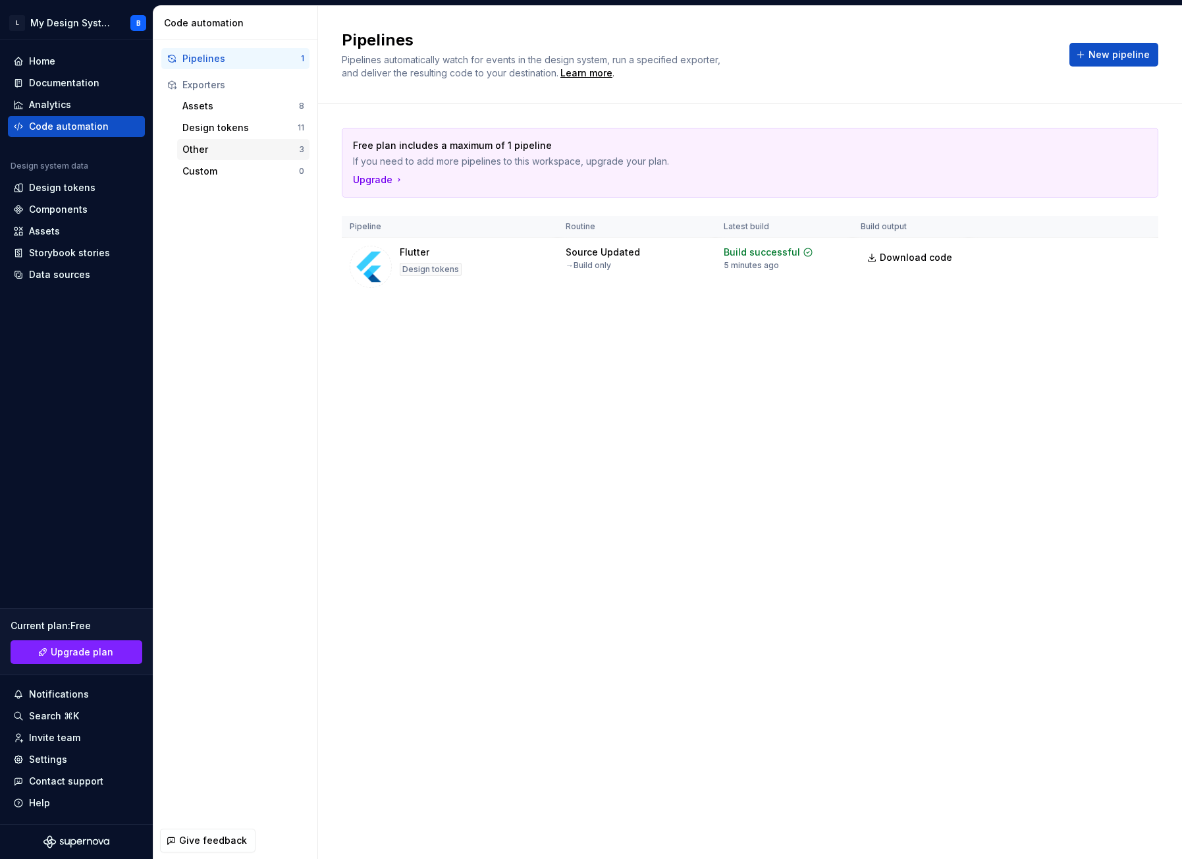
click at [203, 150] on div "Other" at bounding box center [240, 149] width 117 height 13
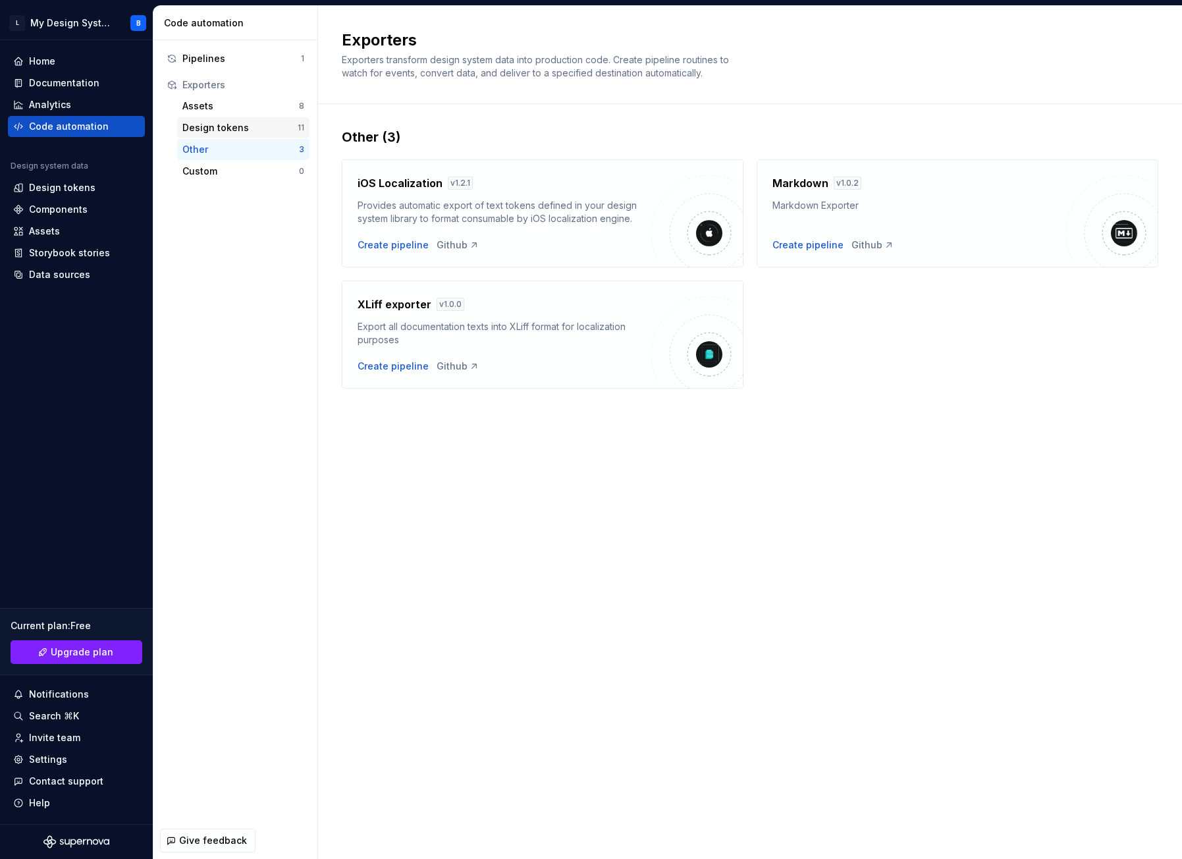
click at [222, 129] on div "Design tokens" at bounding box center [239, 127] width 115 height 13
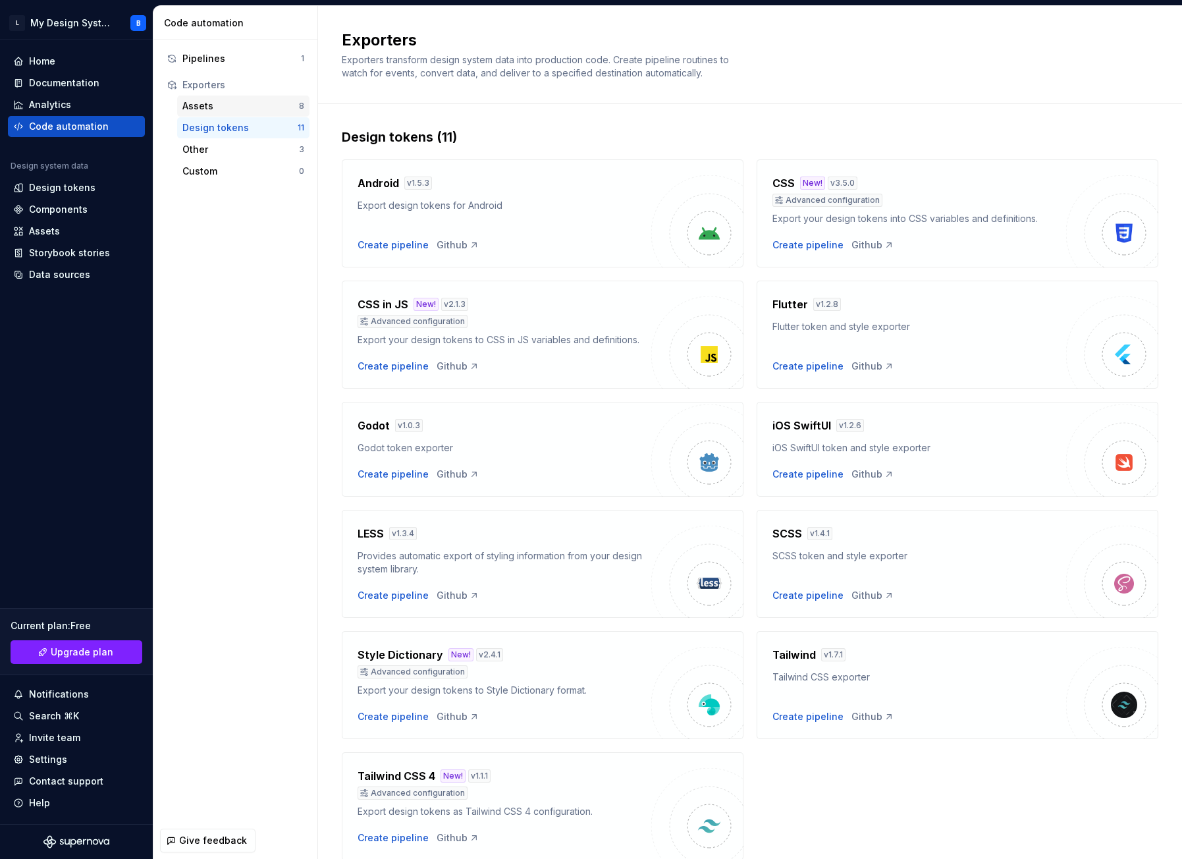
click at [192, 102] on div "Assets" at bounding box center [240, 105] width 117 height 13
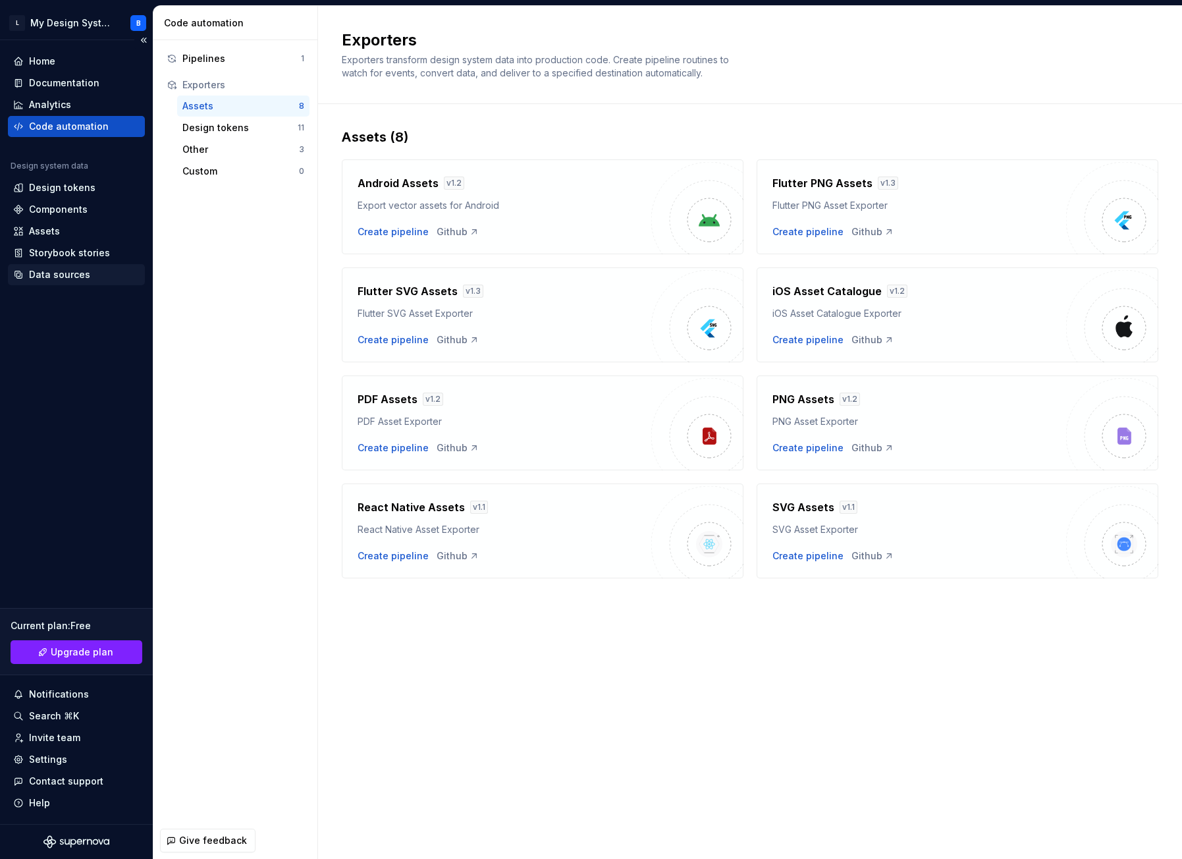
click at [68, 275] on div "Data sources" at bounding box center [59, 274] width 61 height 13
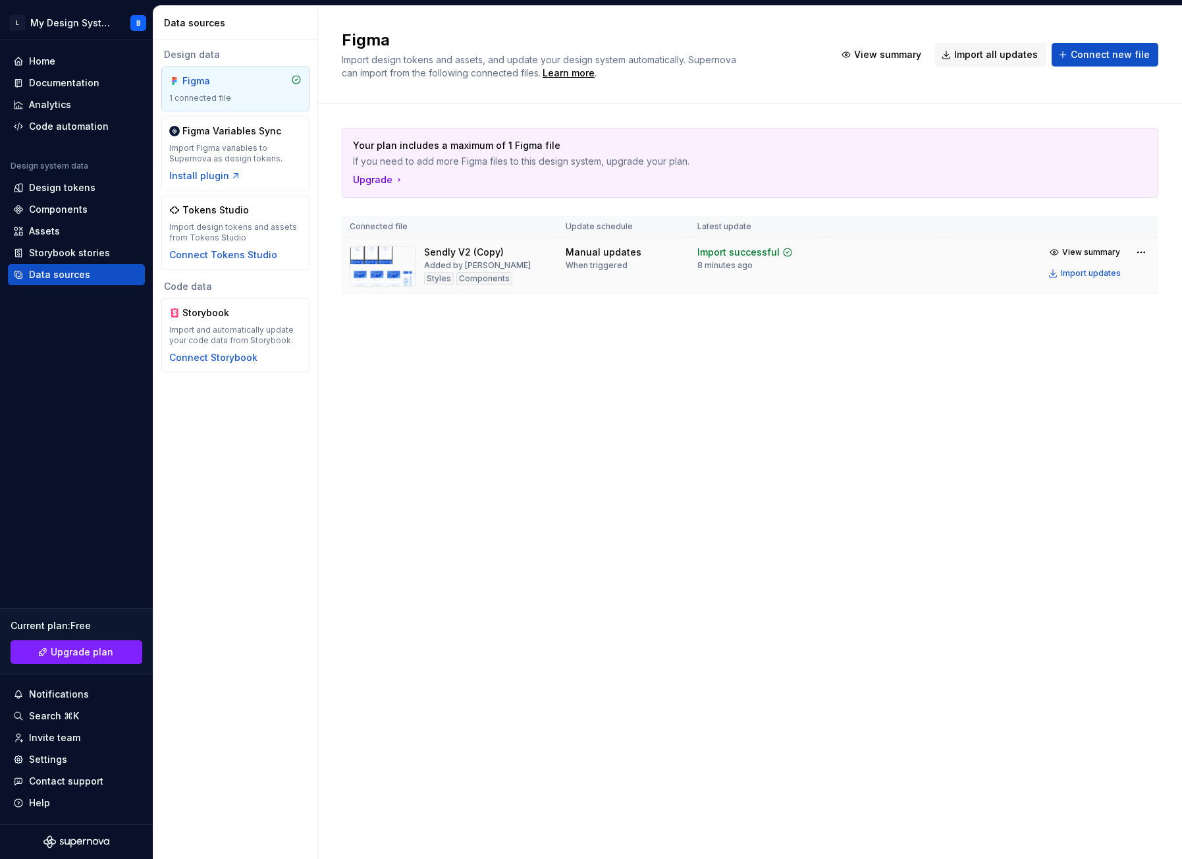
click at [581, 275] on td "Manual updates When triggered" at bounding box center [624, 266] width 132 height 57
click at [1094, 275] on div "Import updates" at bounding box center [1091, 273] width 60 height 11
click at [1069, 267] on button "Import updates" at bounding box center [1085, 273] width 82 height 18
click at [84, 132] on div "Code automation" at bounding box center [69, 126] width 80 height 13
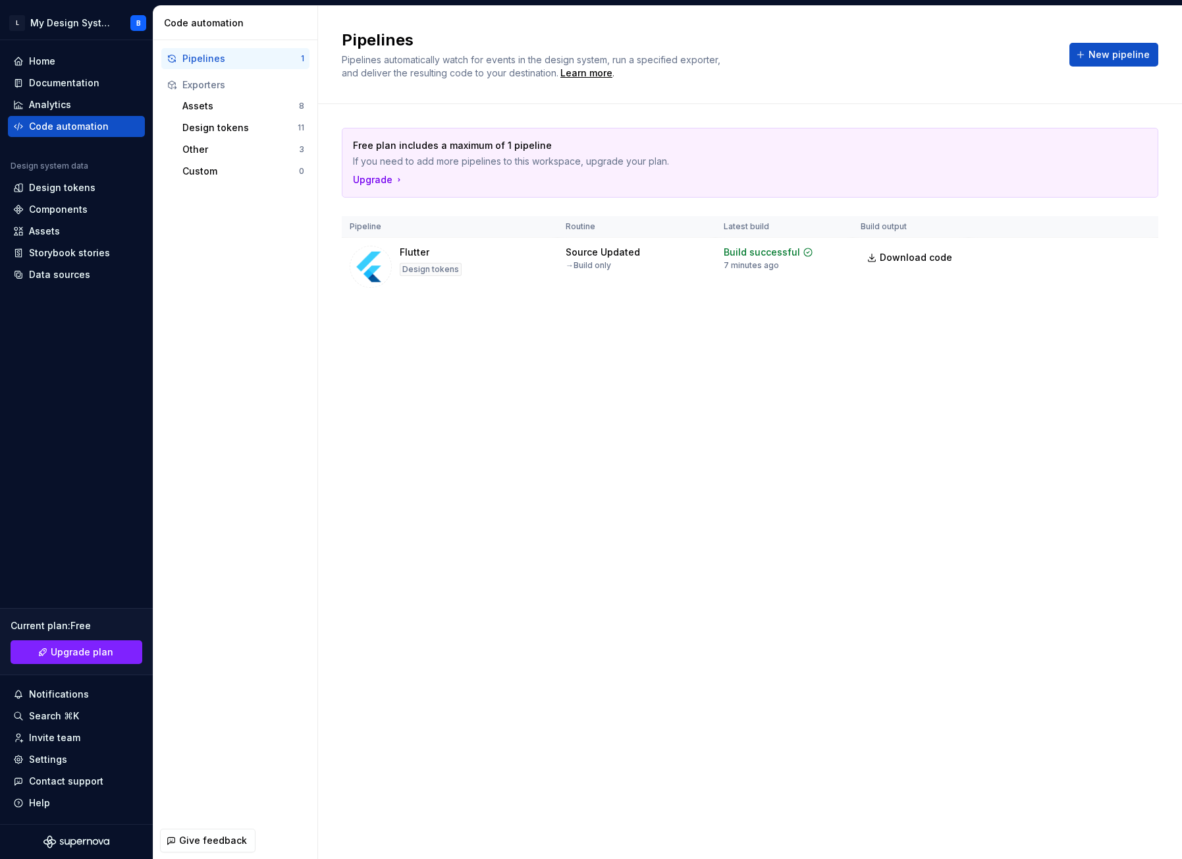
click at [232, 58] on div "Pipelines" at bounding box center [241, 58] width 119 height 13
click at [492, 251] on div "Flutter Design tokens" at bounding box center [450, 267] width 200 height 42
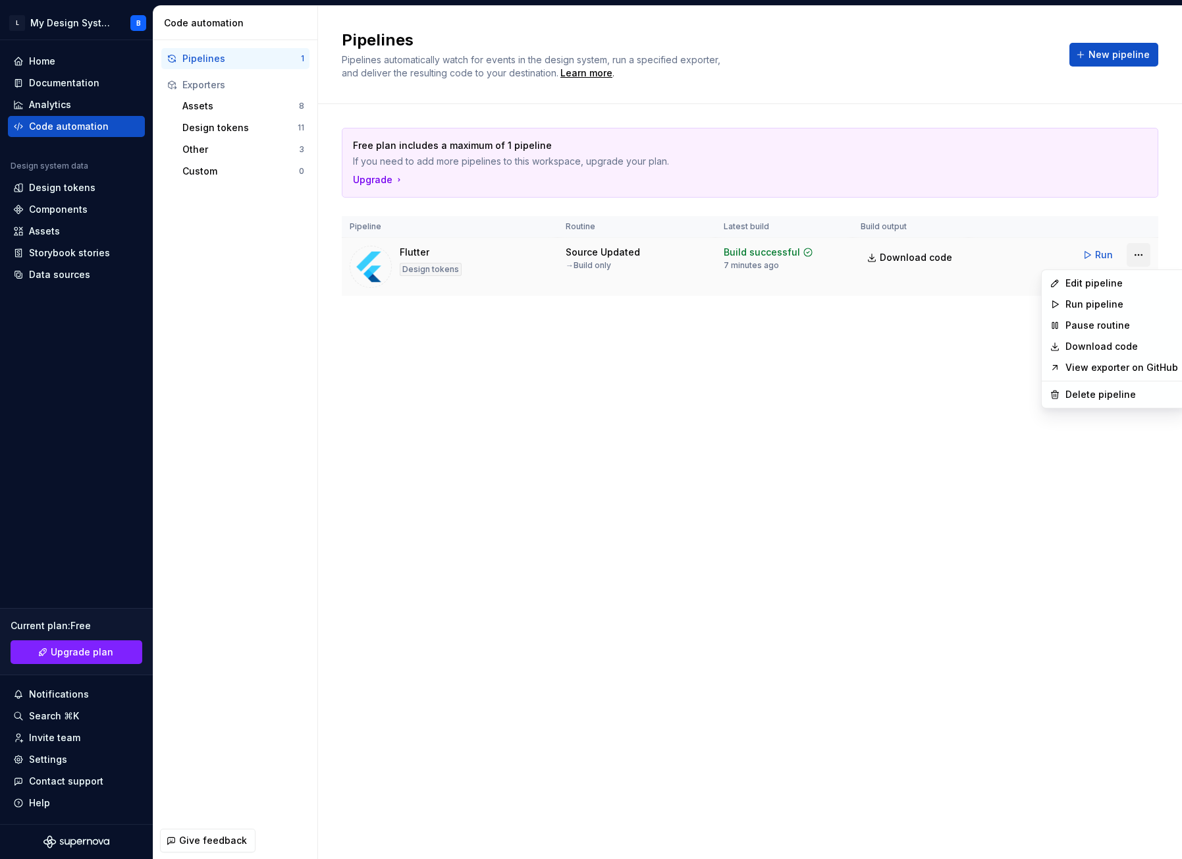
click at [1143, 261] on html "L My Design System B Home Documentation Analytics Code automation Design system…" at bounding box center [591, 429] width 1182 height 859
click at [1098, 287] on div "Edit pipeline" at bounding box center [1121, 283] width 113 height 13
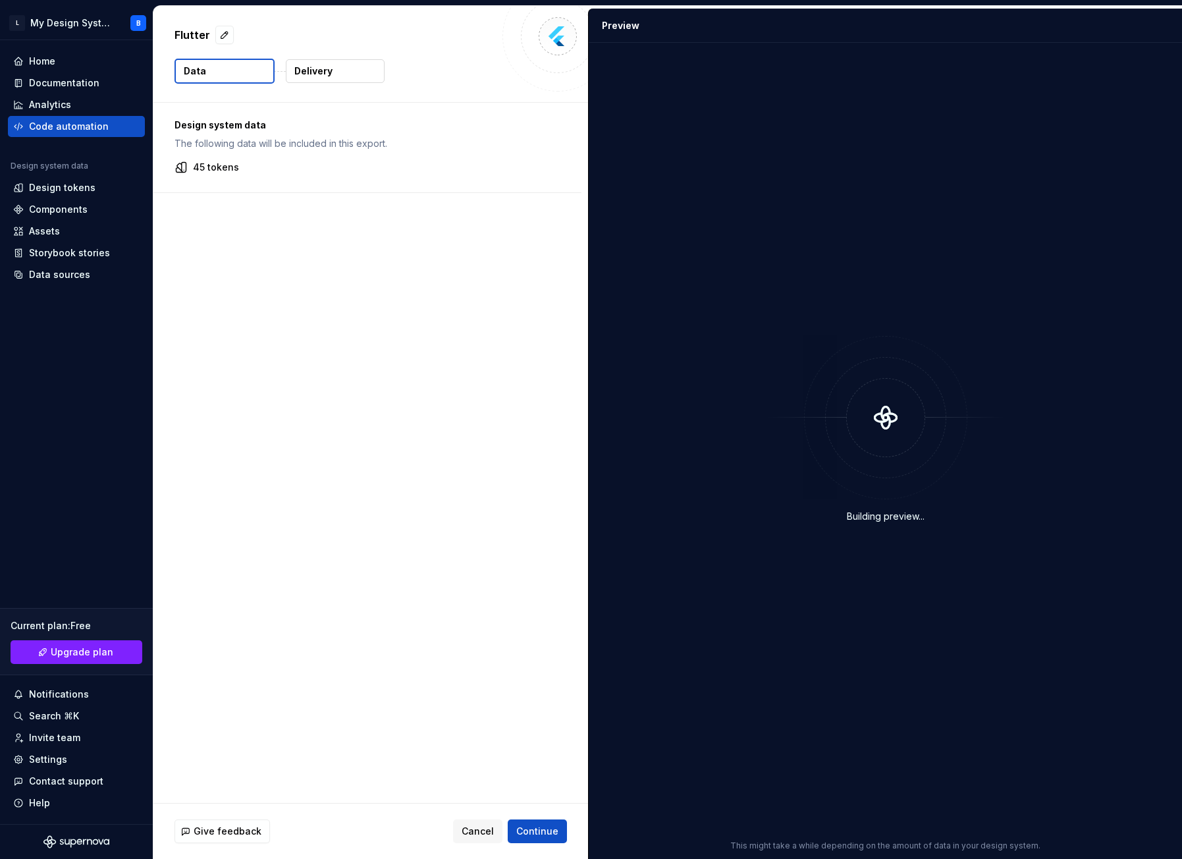
click at [230, 69] on button "Data" at bounding box center [224, 71] width 100 height 25
click at [321, 71] on p "Delivery" at bounding box center [313, 71] width 38 height 13
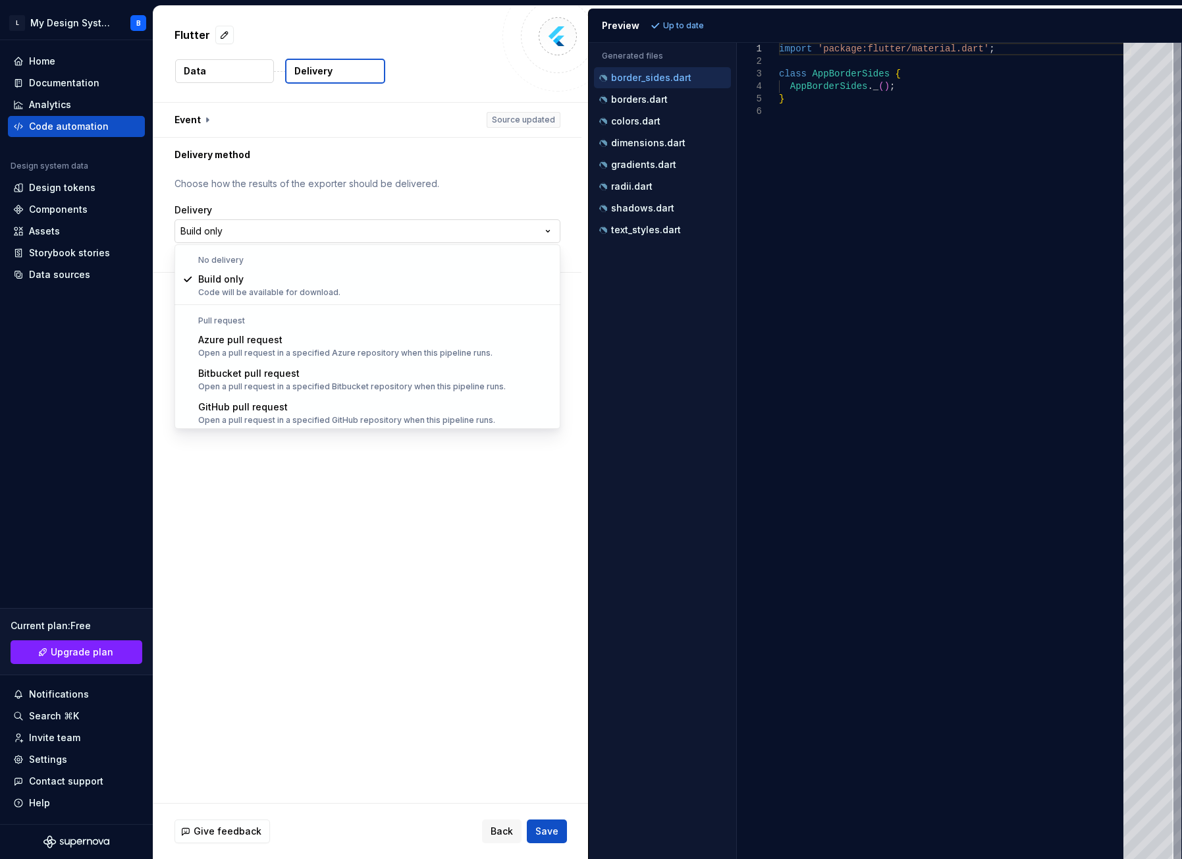
click at [261, 228] on html "**********" at bounding box center [591, 429] width 1182 height 859
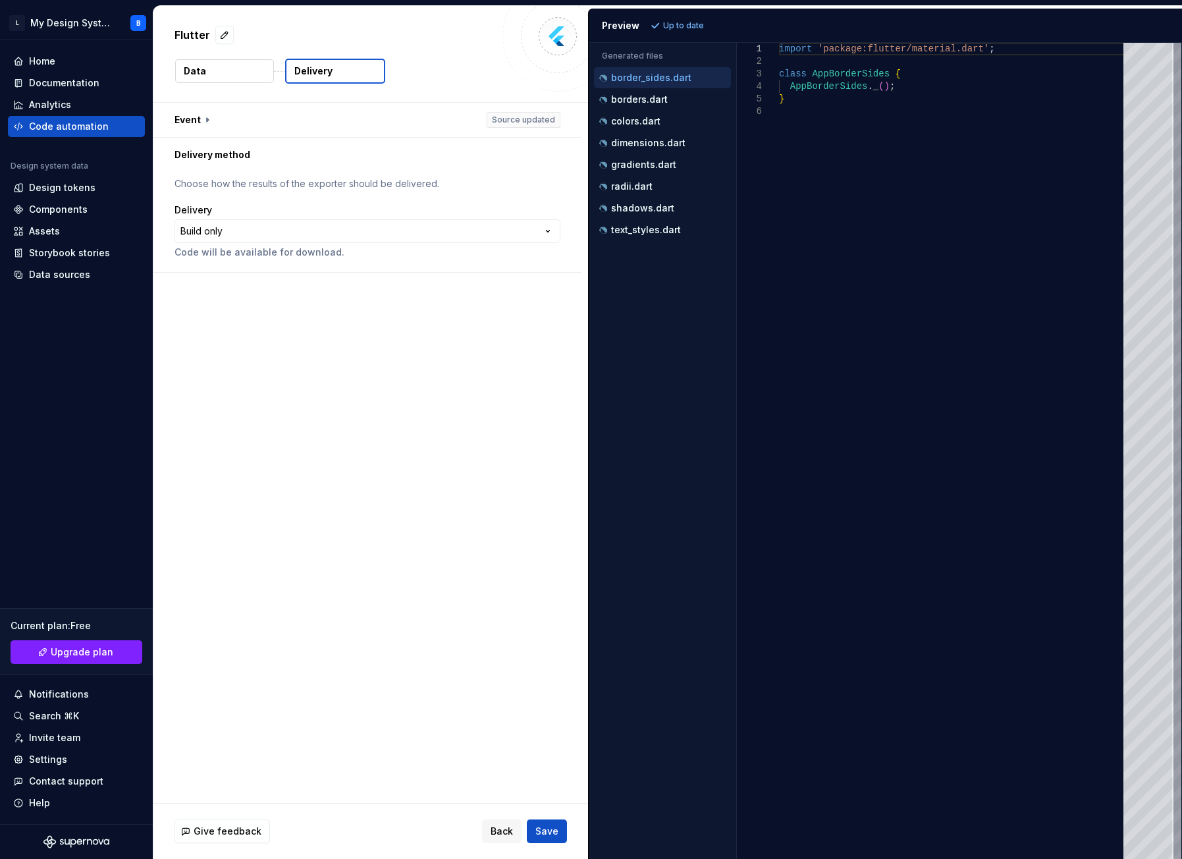
click at [264, 162] on html "**********" at bounding box center [591, 429] width 1182 height 859
drag, startPoint x: 195, startPoint y: 180, endPoint x: 246, endPoint y: 175, distance: 51.6
click at [195, 181] on p "Choose how the results of the exporter should be delivered." at bounding box center [367, 183] width 386 height 13
click at [390, 230] on html "**********" at bounding box center [591, 429] width 1182 height 859
click at [660, 121] on html "**********" at bounding box center [591, 429] width 1182 height 859
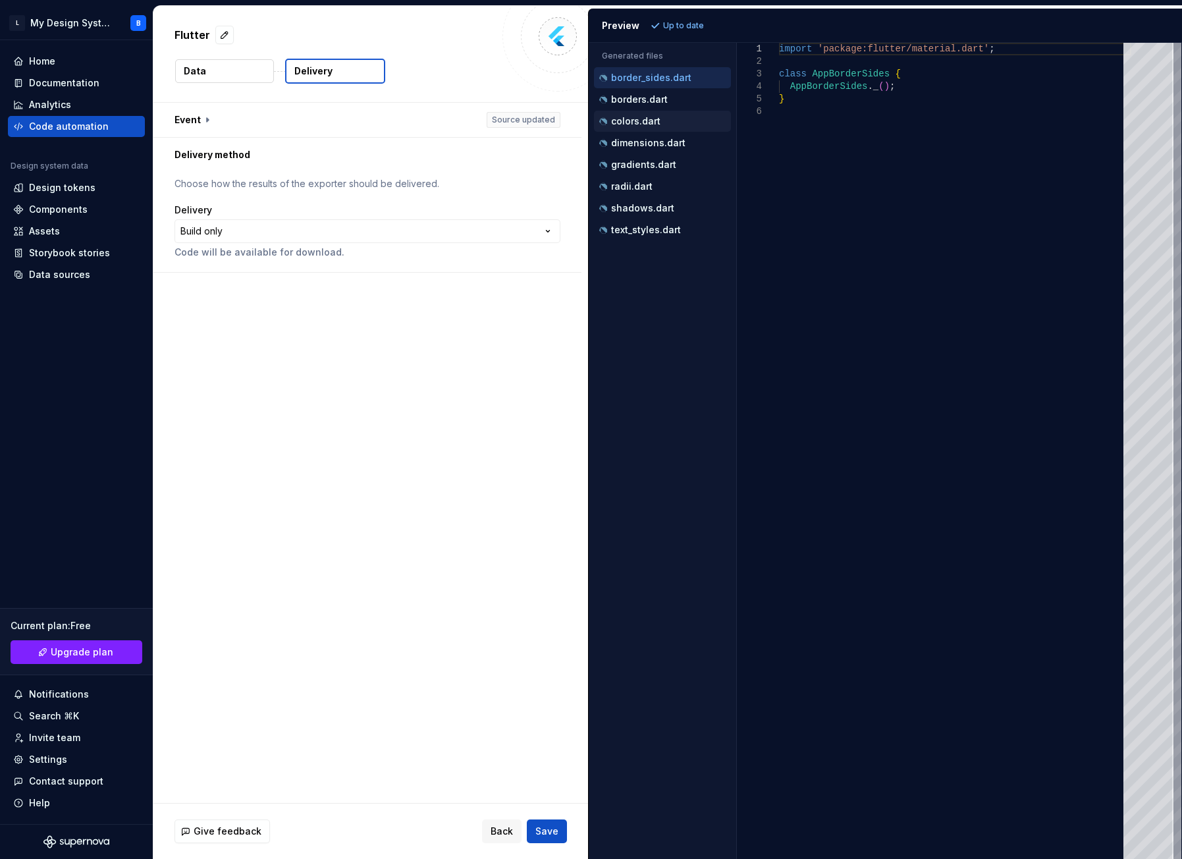
click at [643, 121] on p "colors.dart" at bounding box center [635, 121] width 49 height 11
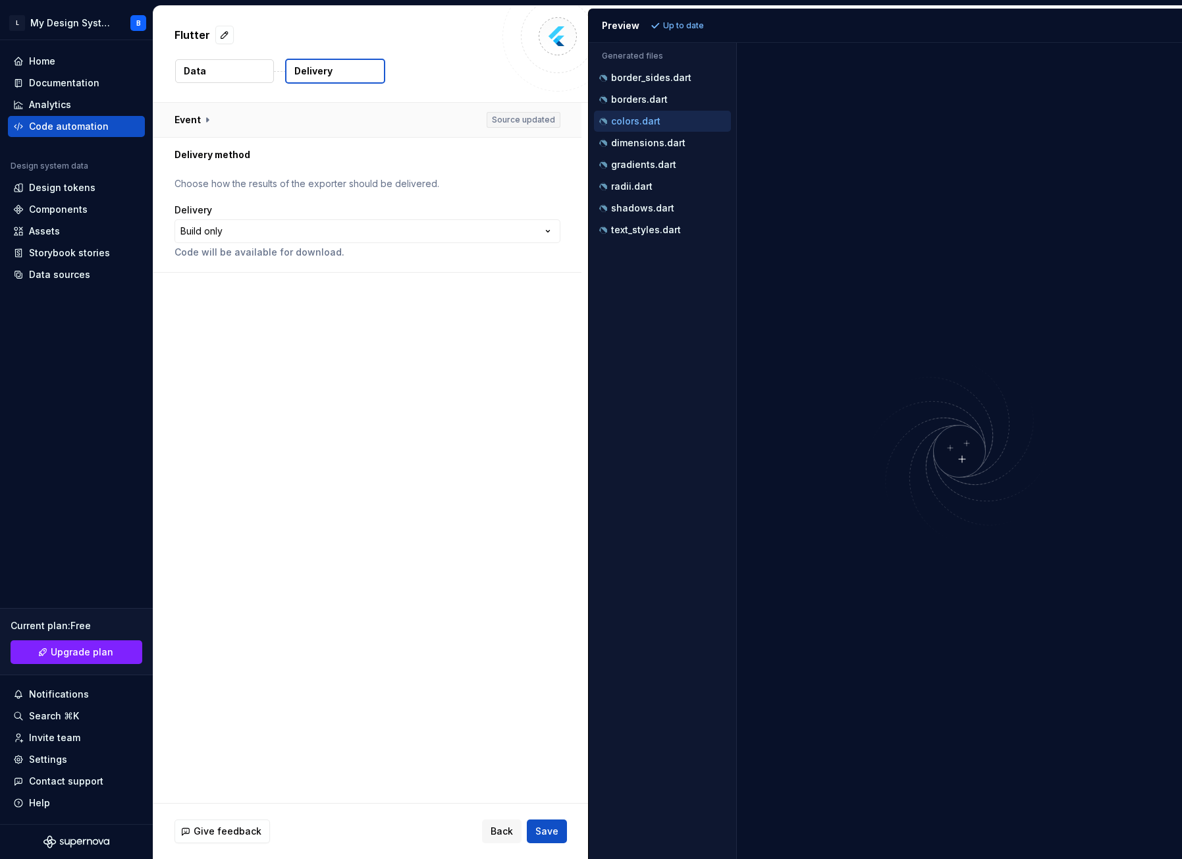
click at [197, 121] on button "button" at bounding box center [367, 120] width 428 height 34
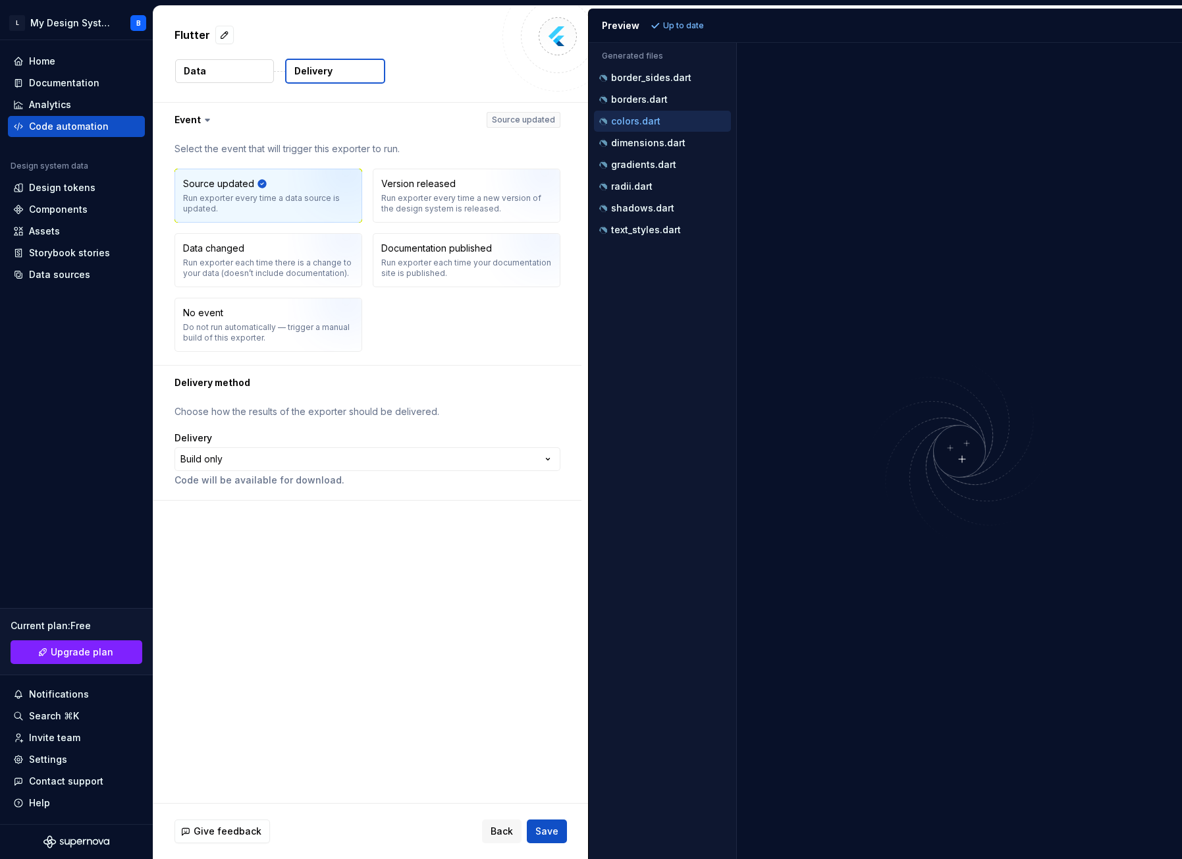
click at [315, 413] on p "Choose how the results of the exporter should be delivered." at bounding box center [367, 411] width 386 height 13
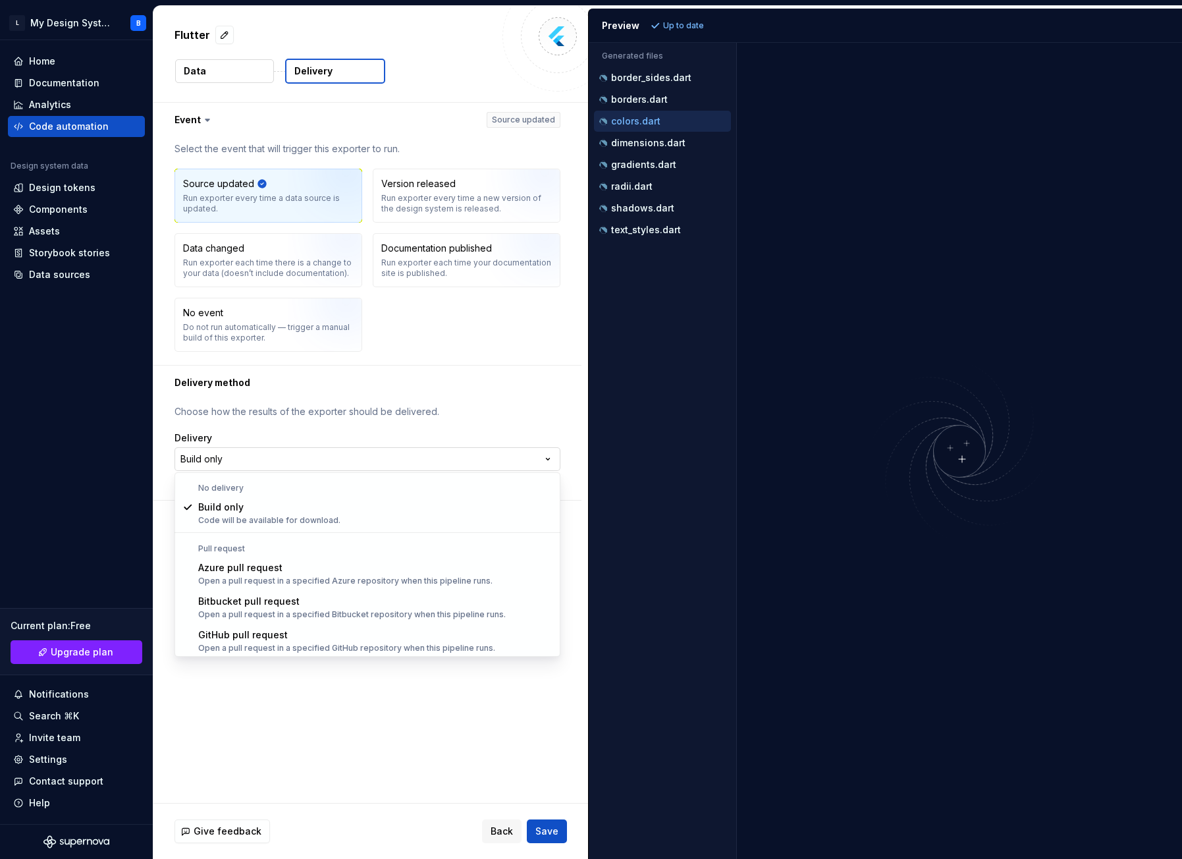
click at [282, 458] on html "**********" at bounding box center [591, 429] width 1182 height 859
click at [225, 80] on html "**********" at bounding box center [591, 429] width 1182 height 859
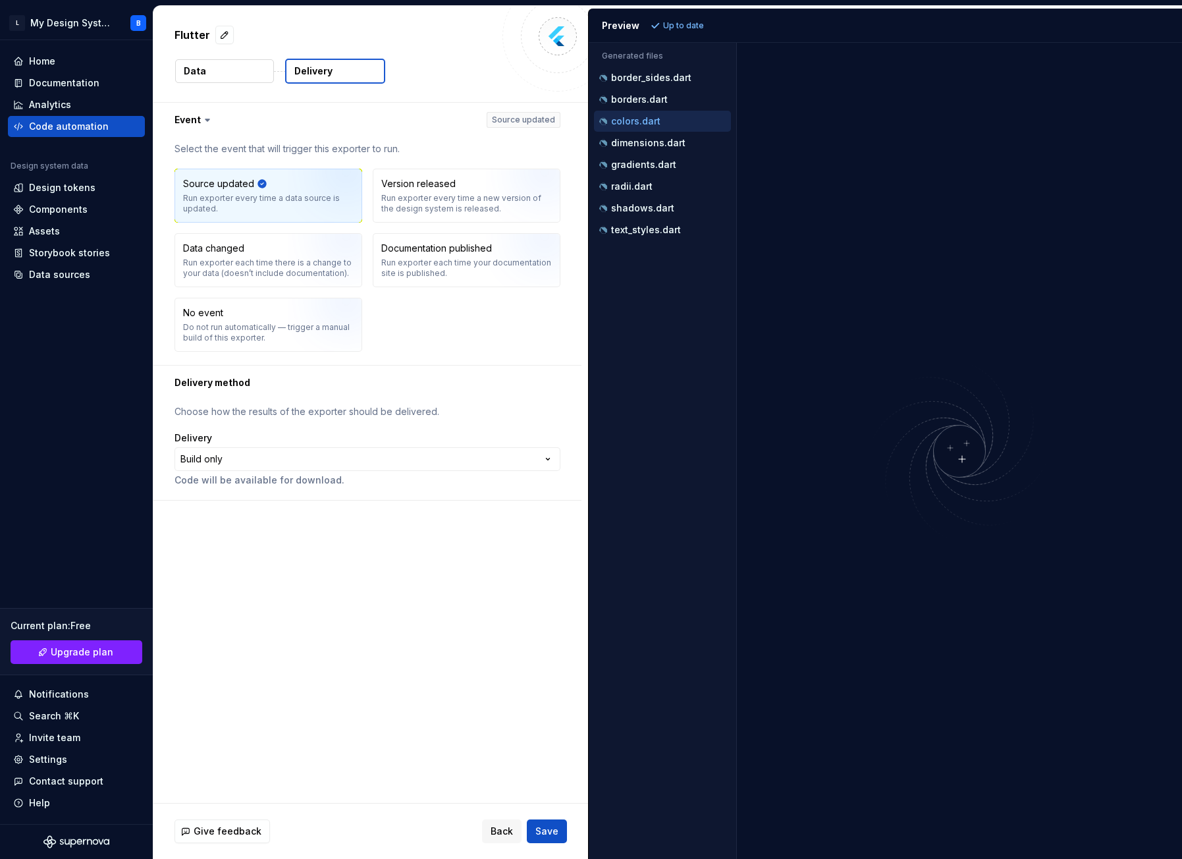
click at [217, 76] on button "Data" at bounding box center [224, 71] width 99 height 24
click at [202, 72] on p "Data" at bounding box center [195, 71] width 22 height 13
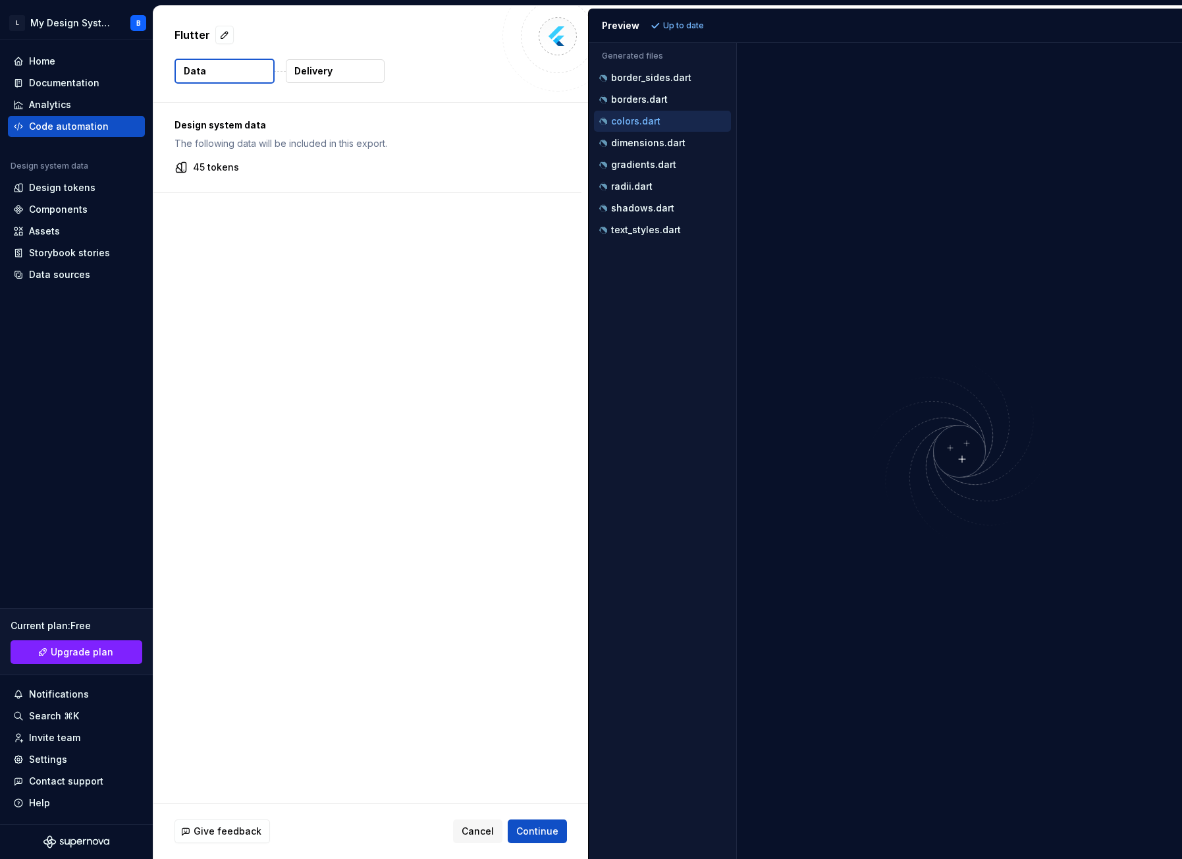
click at [226, 181] on div "Design system data The following data will be included in this export. 45 tokens" at bounding box center [367, 148] width 428 height 90
click at [542, 832] on span "Continue" at bounding box center [537, 830] width 42 height 13
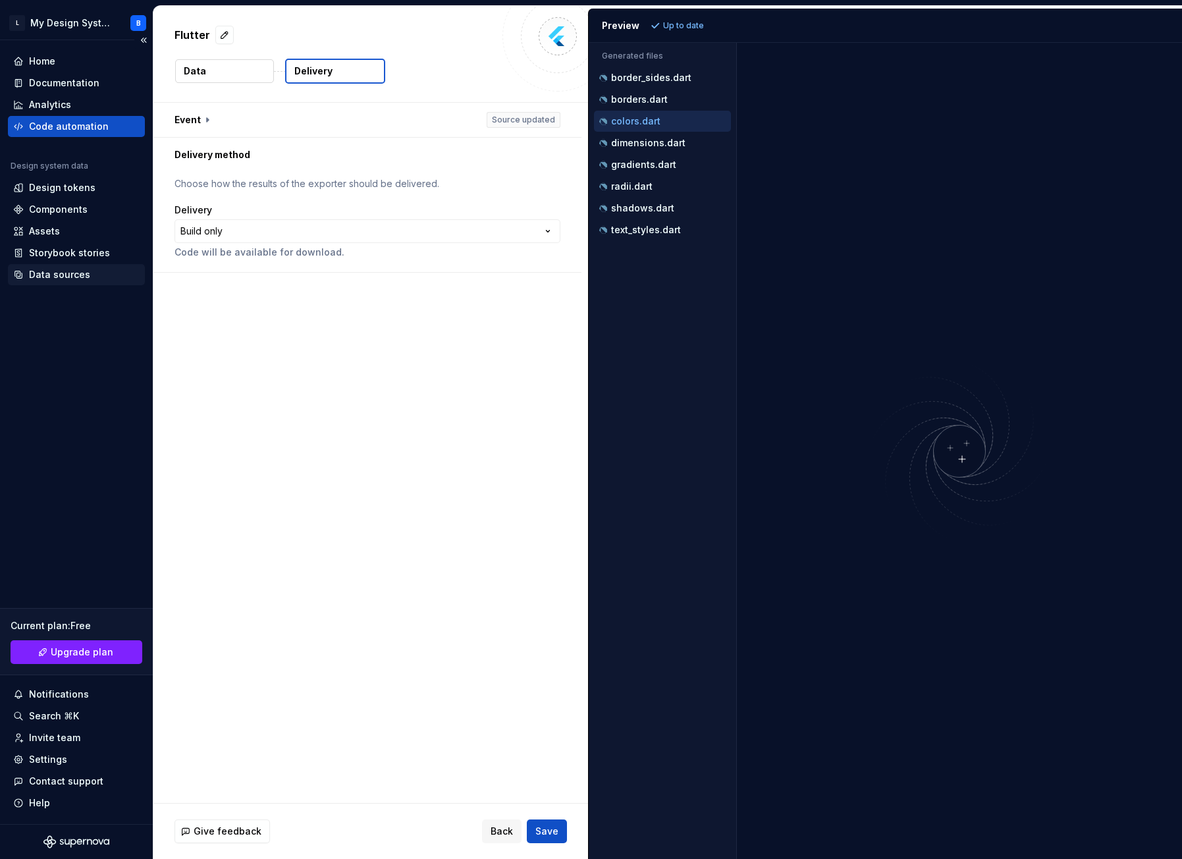
click at [55, 273] on div "Data sources" at bounding box center [59, 274] width 61 height 13
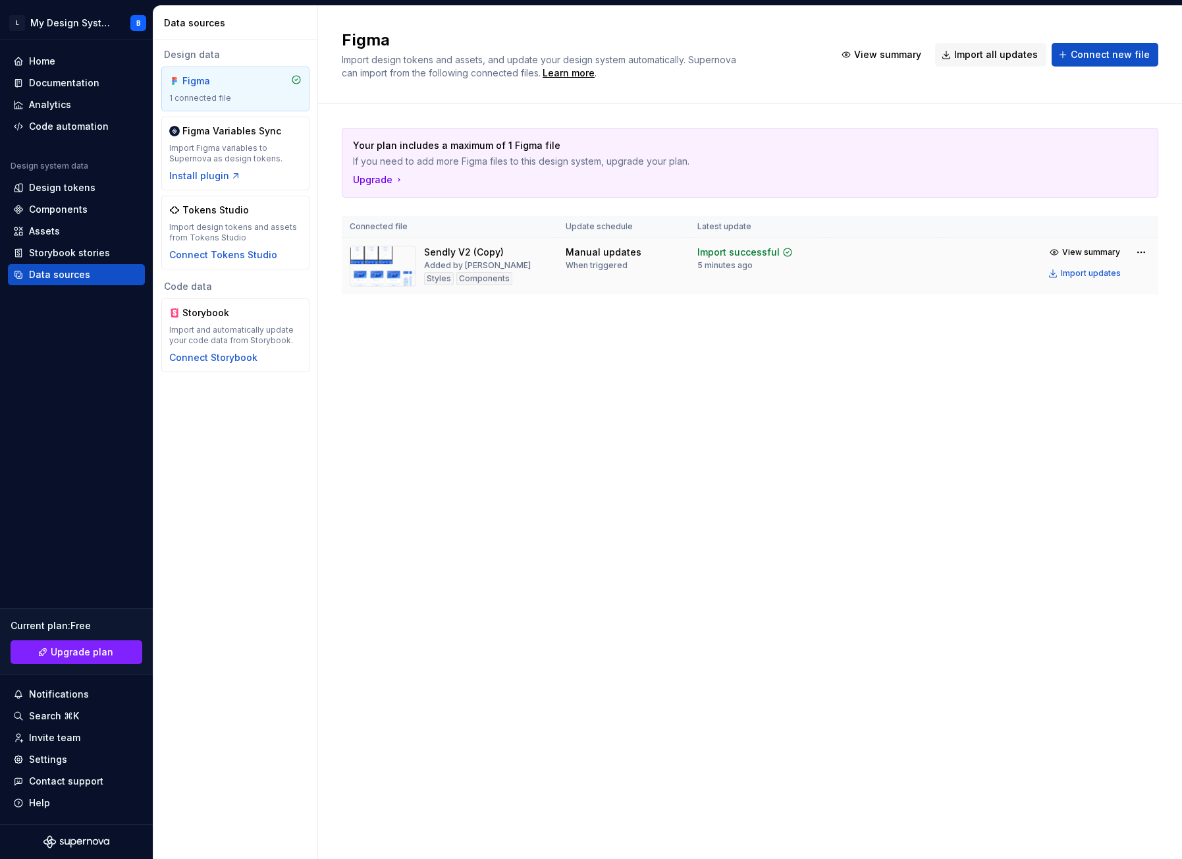
click at [529, 265] on div "Sendly V2 (Copy) Added by Bajsa Styles Components" at bounding box center [450, 266] width 200 height 41
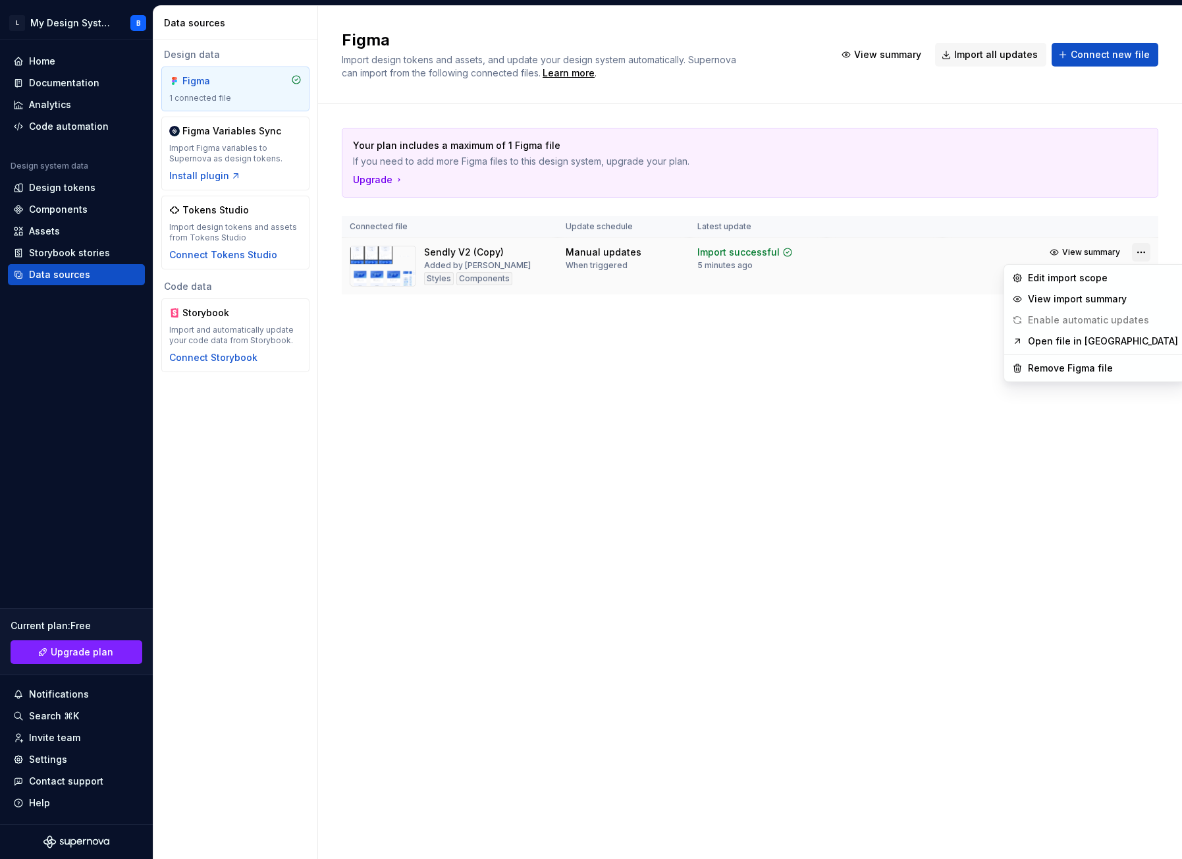
click at [1141, 253] on html "L My Design System B Home Documentation Analytics Code automation Design system…" at bounding box center [591, 429] width 1182 height 859
click at [1039, 280] on div "Edit import scope" at bounding box center [1103, 277] width 150 height 13
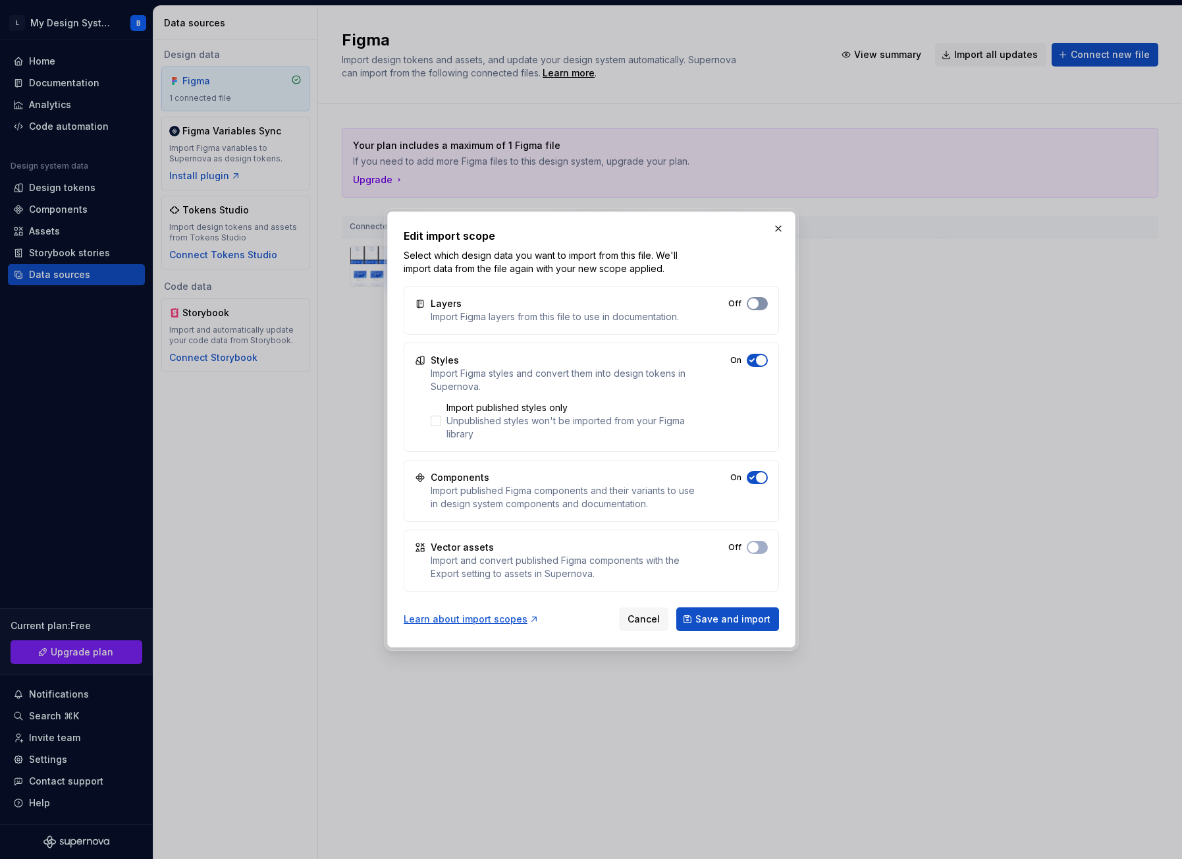
click at [762, 301] on button "Off" at bounding box center [757, 303] width 21 height 13
click at [756, 300] on icon "button" at bounding box center [752, 304] width 11 height 8
type button "on"
click at [758, 303] on button "Off" at bounding box center [757, 303] width 21 height 13
click at [750, 548] on span "button" at bounding box center [753, 547] width 11 height 11
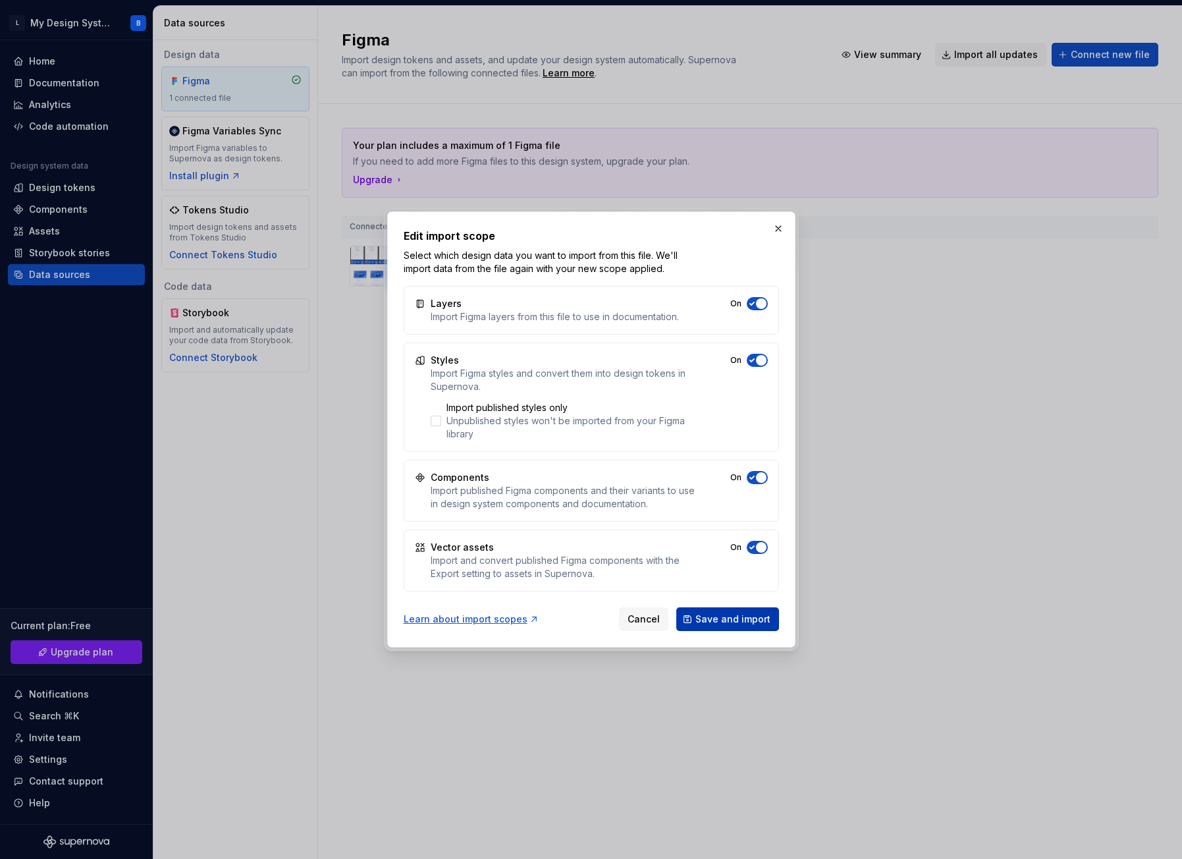
click at [734, 619] on span "Save and import" at bounding box center [732, 618] width 75 height 13
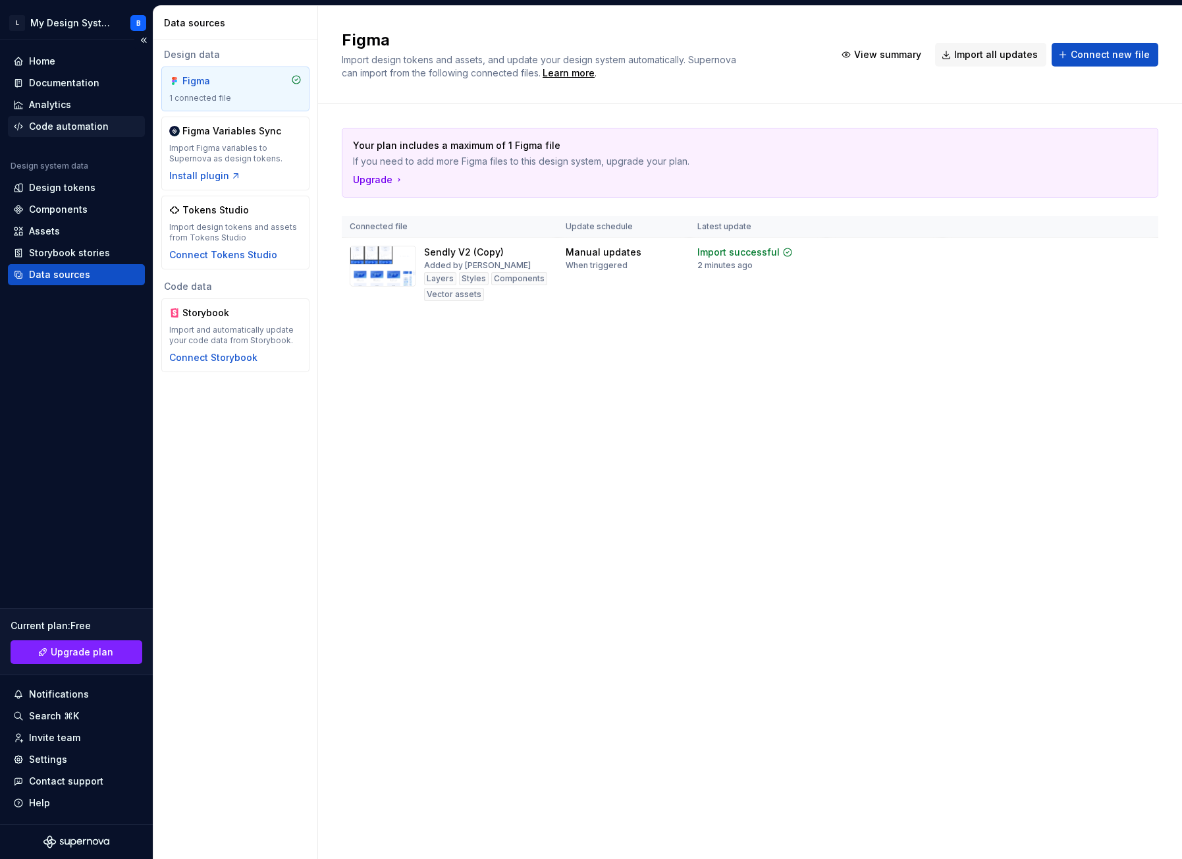
click at [54, 125] on div "Code automation" at bounding box center [69, 126] width 80 height 13
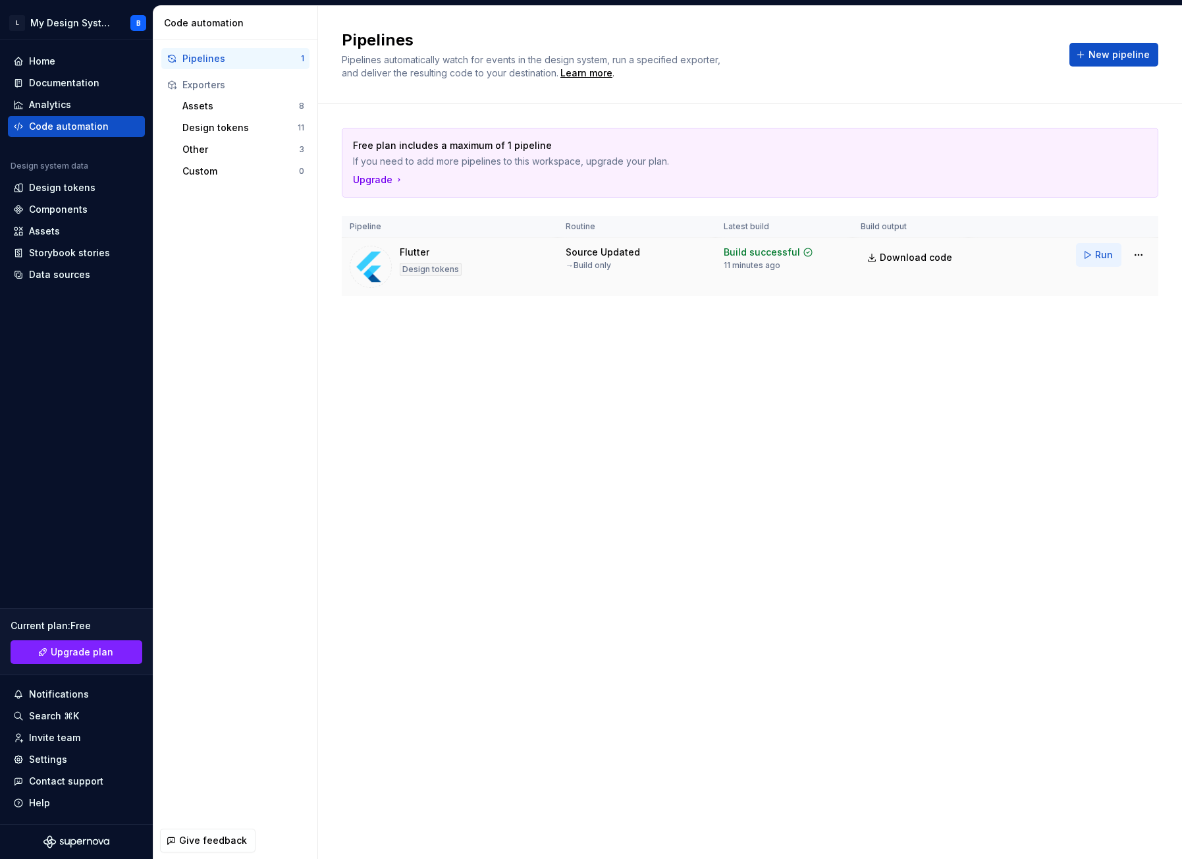
click at [1102, 256] on span "Run" at bounding box center [1104, 254] width 18 height 13
click at [1145, 257] on html "L My Design System B Home Documentation Analytics Code automation Design system…" at bounding box center [591, 429] width 1182 height 859
click at [927, 276] on html "L My Design System B Home Documentation Analytics Code automation Design system…" at bounding box center [591, 429] width 1182 height 859
click at [916, 258] on span "Download code" at bounding box center [916, 257] width 72 height 13
click at [1045, 404] on div "Pipelines Pipelines automatically watch for events in the design system, run a …" at bounding box center [750, 432] width 864 height 853
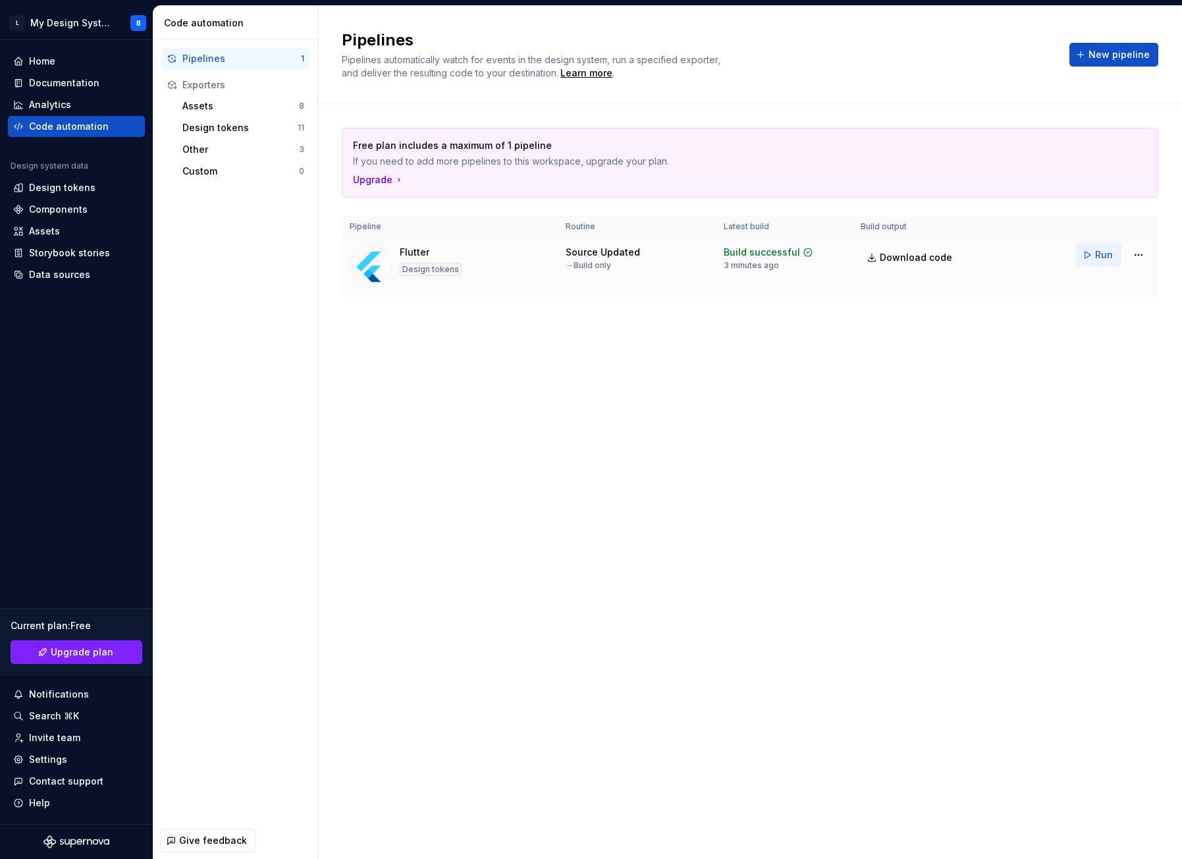
click at [1109, 253] on span "Run" at bounding box center [1104, 254] width 18 height 13
click at [1139, 256] on html "L My Design System B Home Documentation Analytics Code automation Design system…" at bounding box center [591, 429] width 1182 height 859
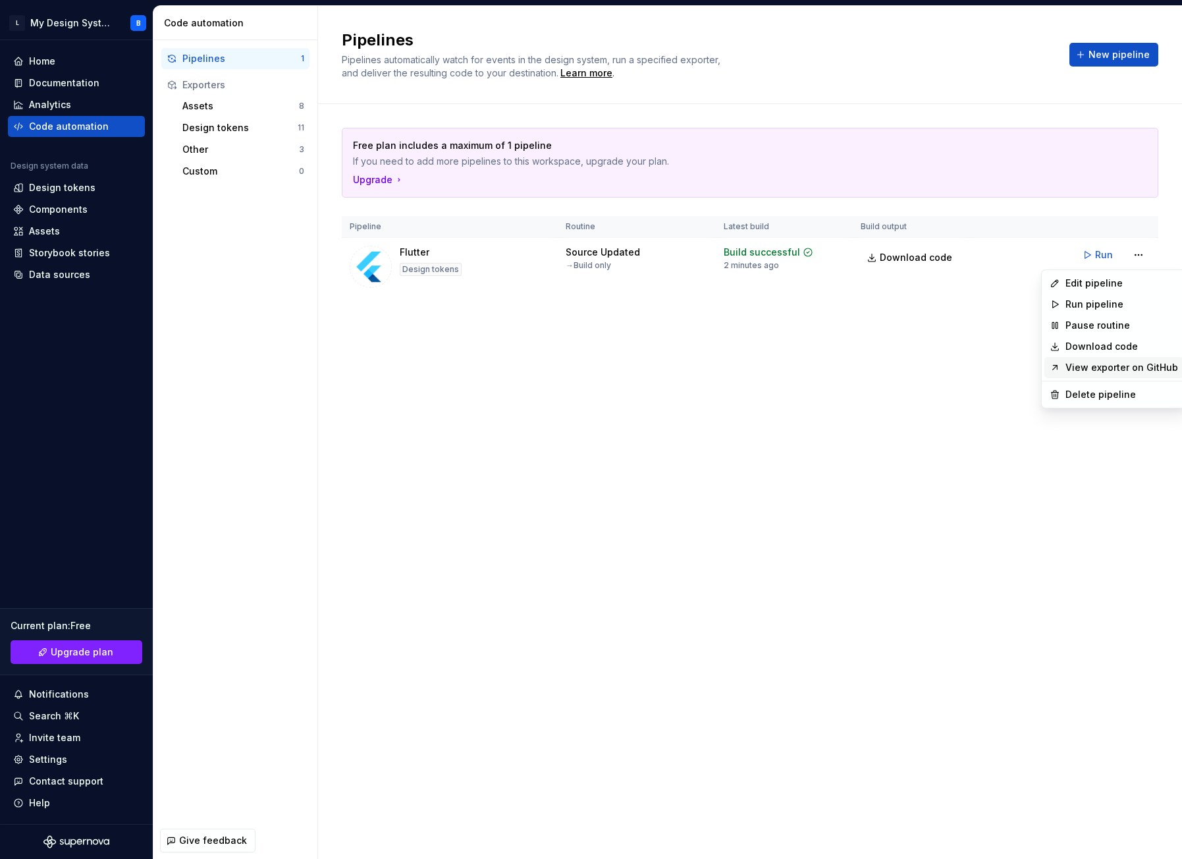
click at [1098, 366] on link "View exporter on GitHub" at bounding box center [1121, 367] width 113 height 13
click at [1137, 256] on html "L My Design System B Home Documentation Analytics Code automation Design system…" at bounding box center [591, 429] width 1182 height 859
click at [1072, 280] on div "Edit pipeline" at bounding box center [1121, 283] width 113 height 13
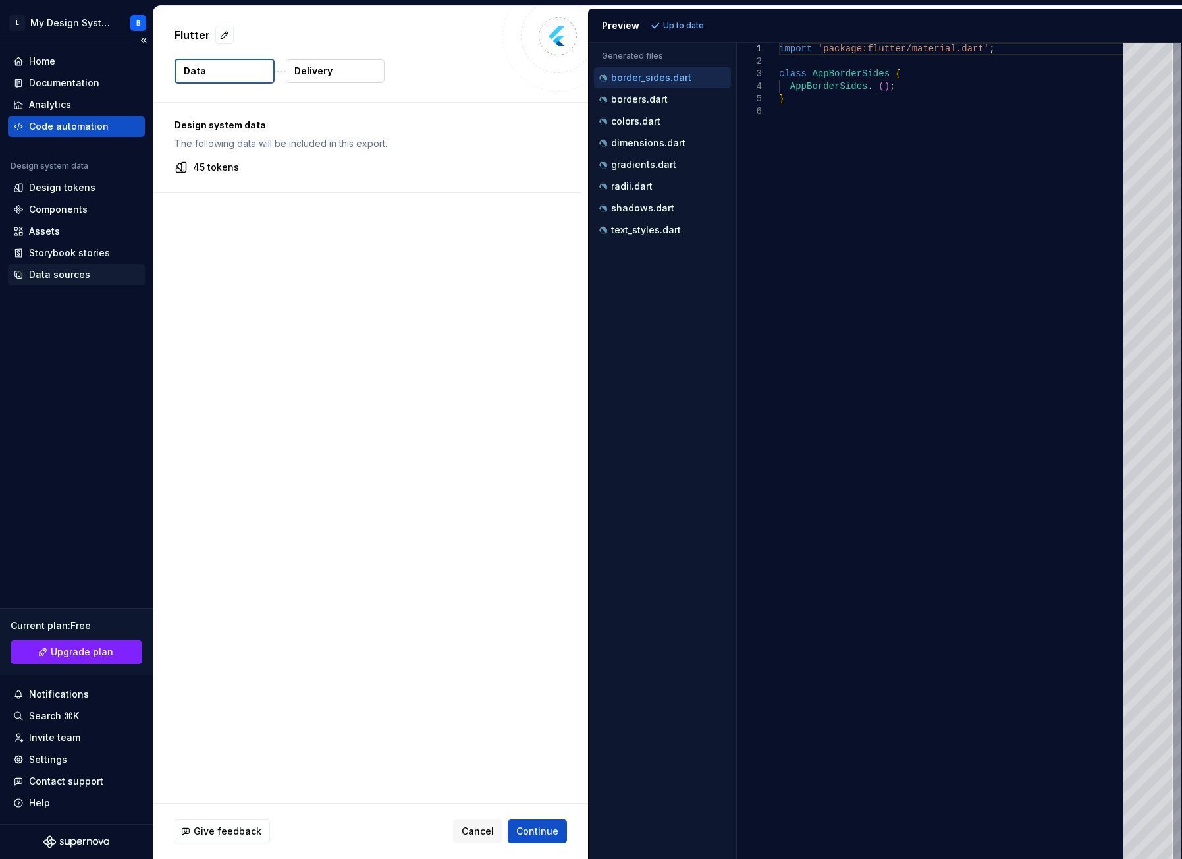
click at [51, 284] on div "Data sources" at bounding box center [76, 274] width 137 height 21
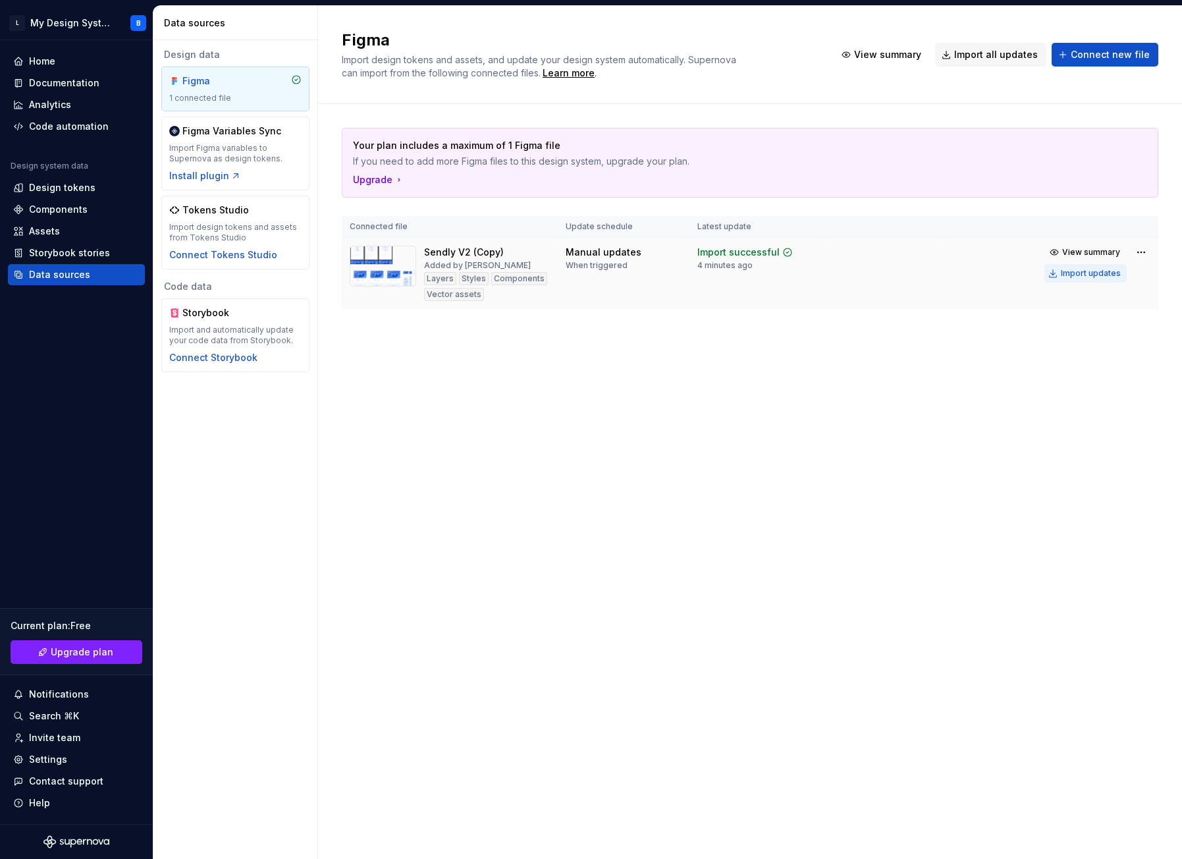
click at [1080, 274] on div "Import updates" at bounding box center [1091, 273] width 60 height 11
click at [1090, 251] on span "View summary" at bounding box center [1091, 252] width 58 height 11
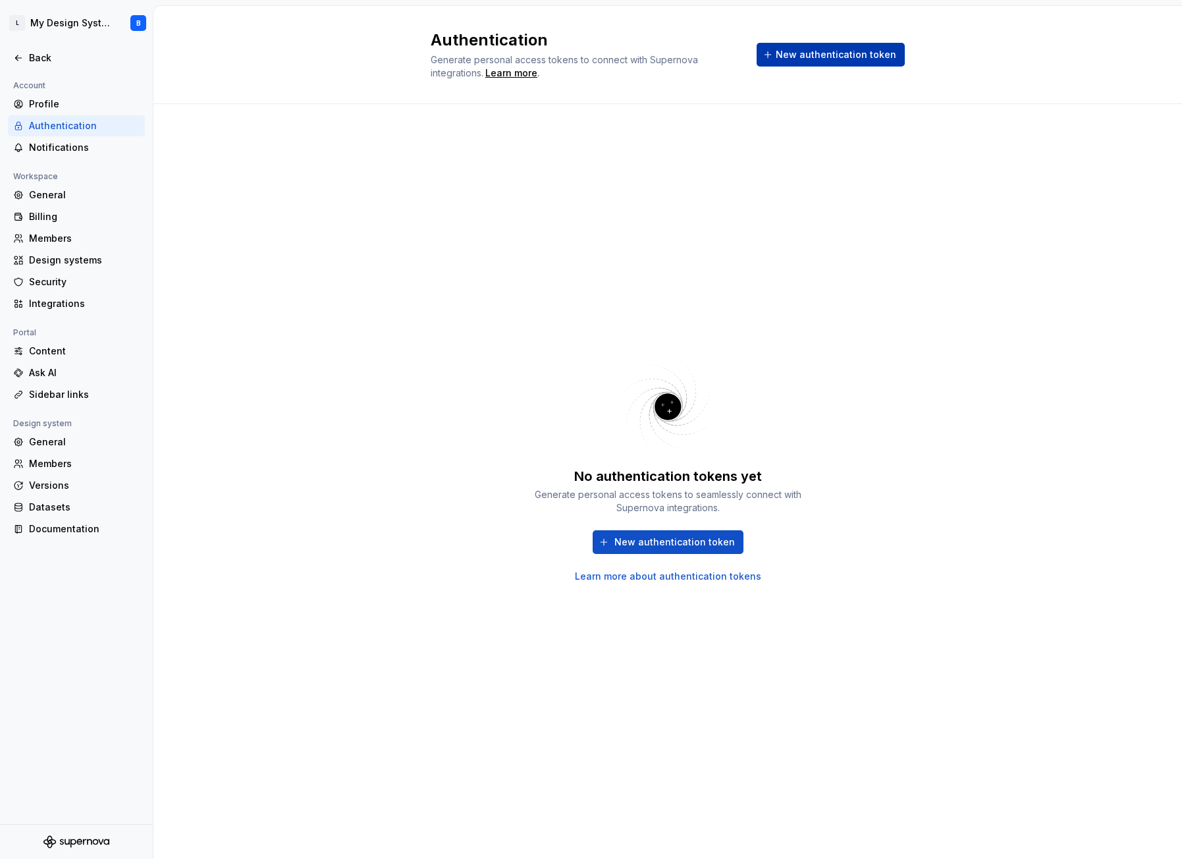
click at [827, 52] on span "New authentication token" at bounding box center [836, 54] width 120 height 13
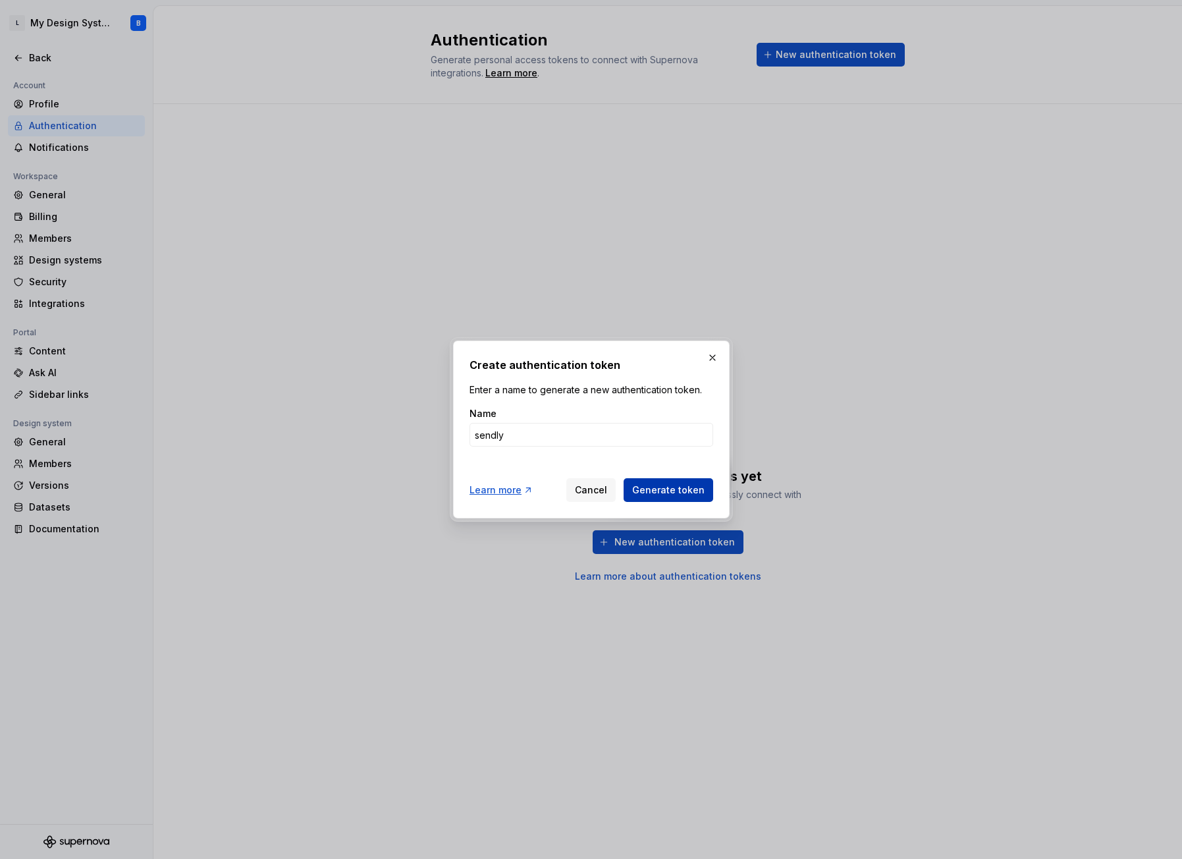
type input "sendly"
click at [669, 490] on span "Generate token" at bounding box center [668, 489] width 72 height 13
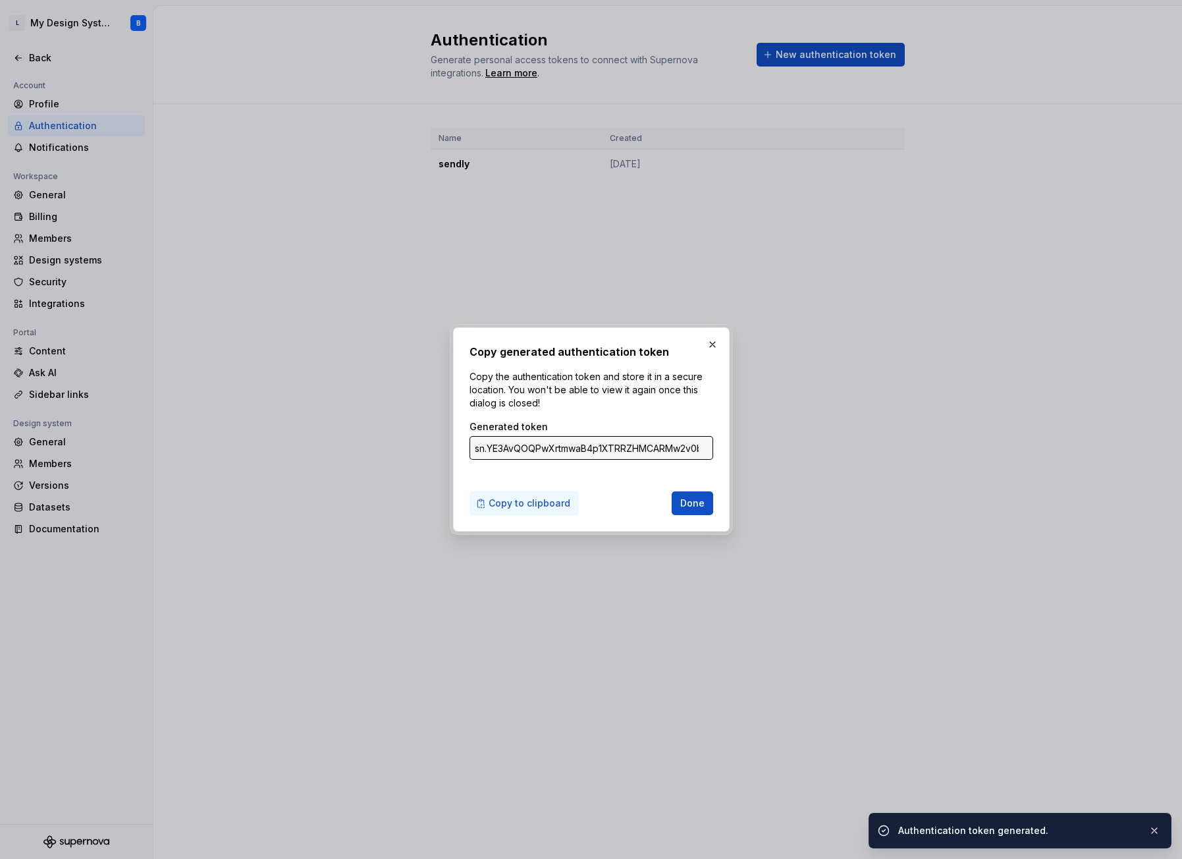
click at [539, 503] on span "Copy to clipboard" at bounding box center [530, 502] width 82 height 13
